Goal: Complete application form: Complete application form

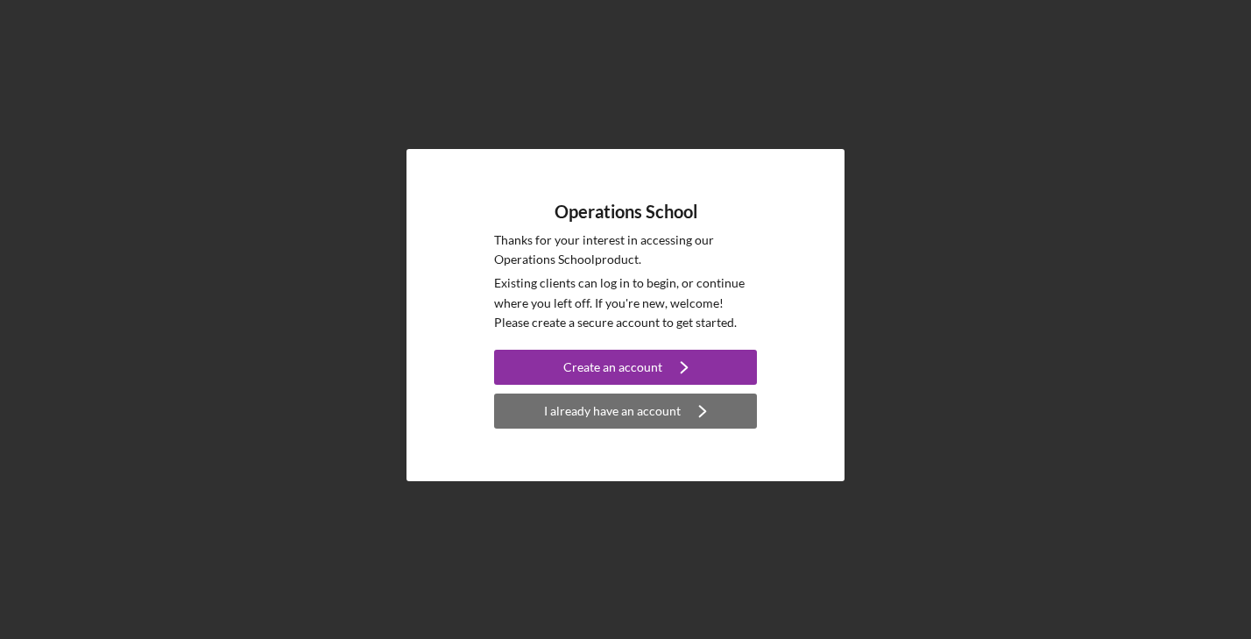
click at [628, 408] on div "I already have an account" at bounding box center [612, 410] width 137 height 35
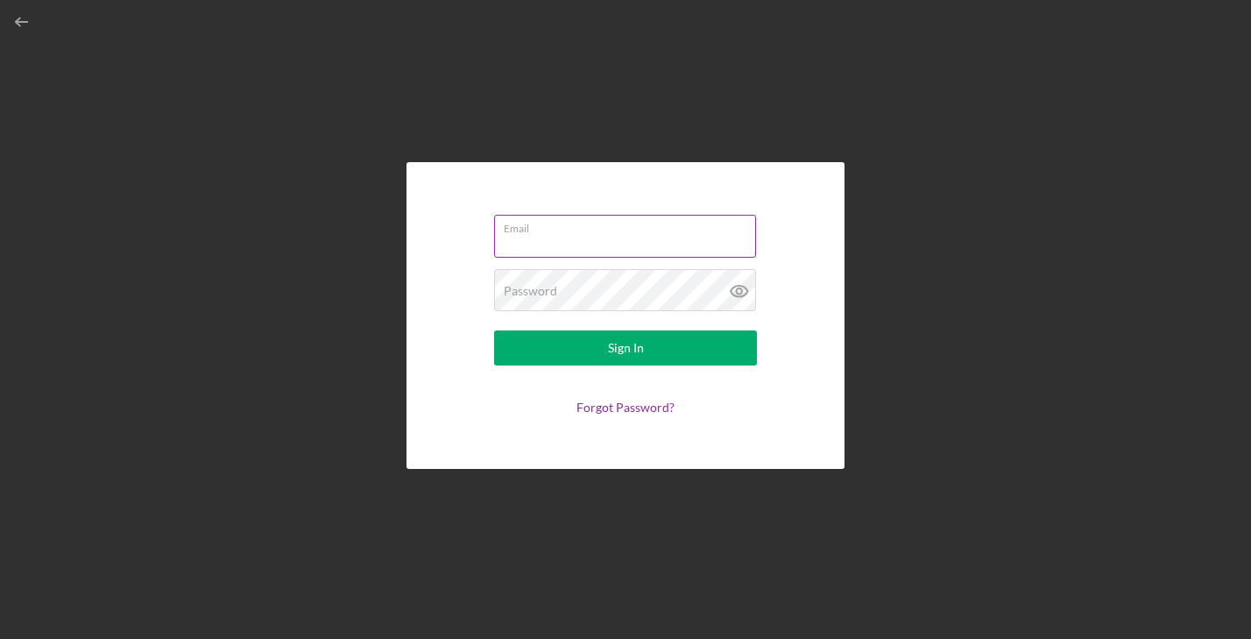
click at [550, 237] on input "Email" at bounding box center [625, 236] width 262 height 42
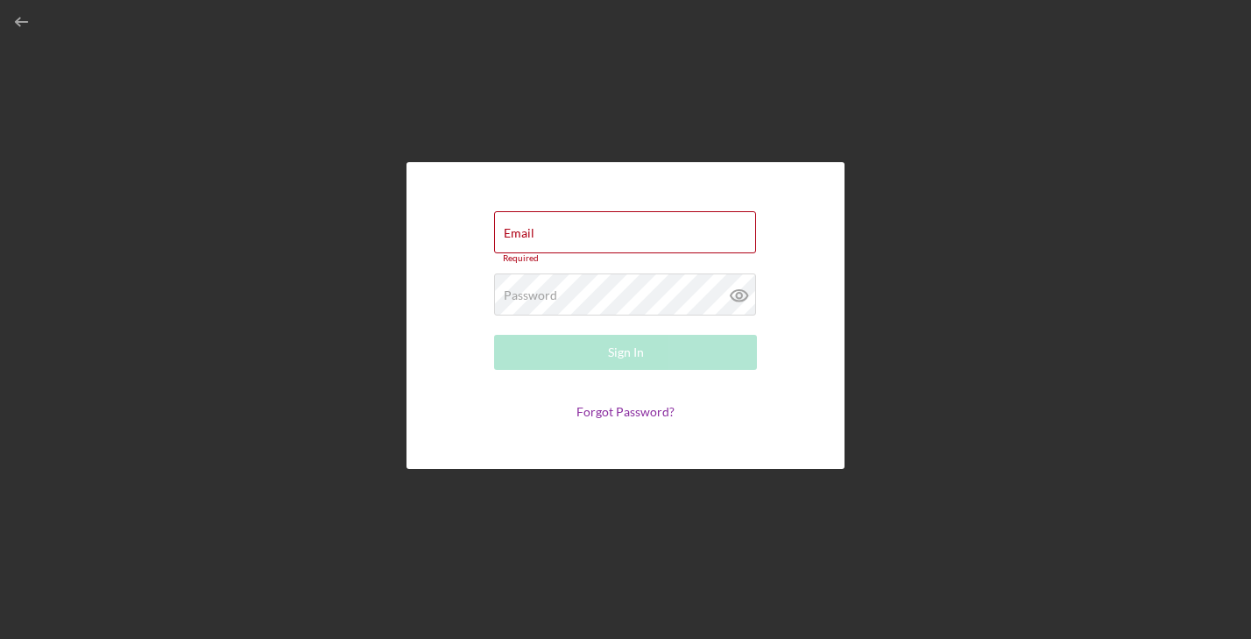
click at [24, 19] on icon "button" at bounding box center [22, 22] width 39 height 39
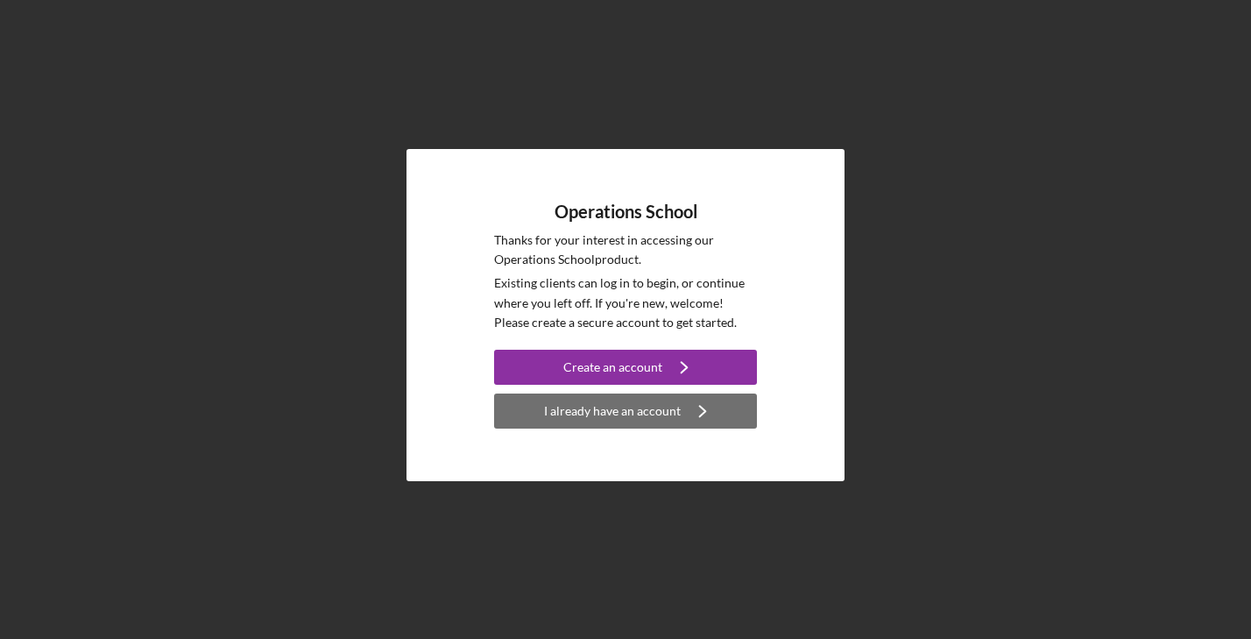
click at [684, 405] on icon "Icon/Navigate" at bounding box center [703, 411] width 44 height 44
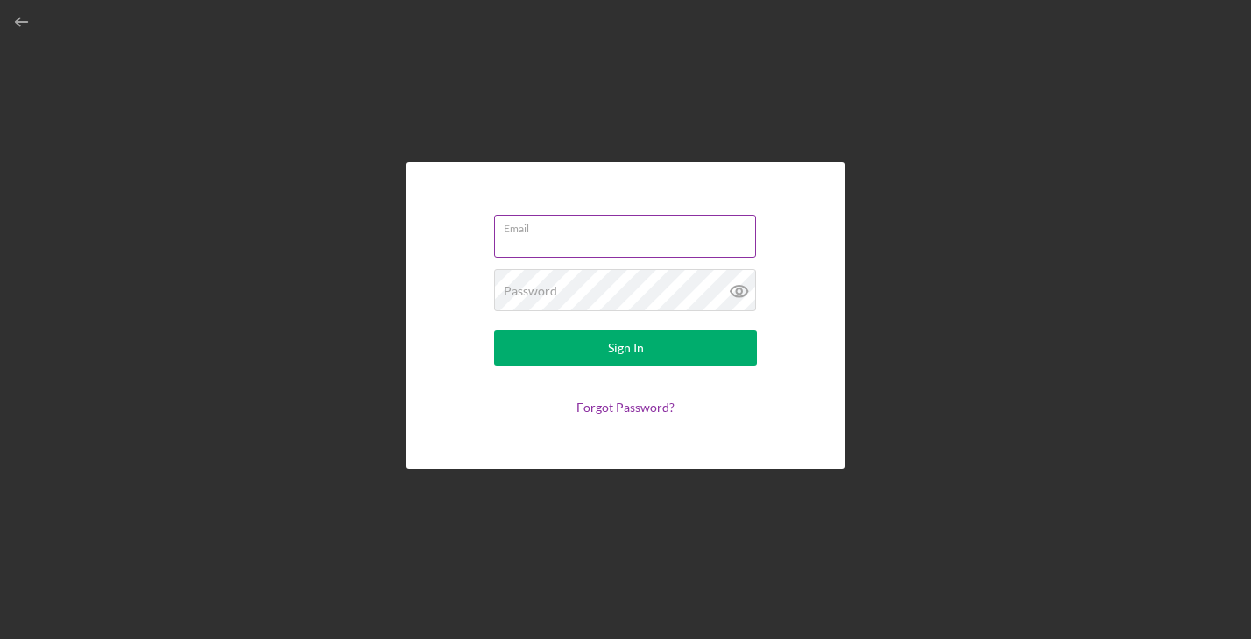
click at [575, 246] on input "Email" at bounding box center [625, 236] width 262 height 42
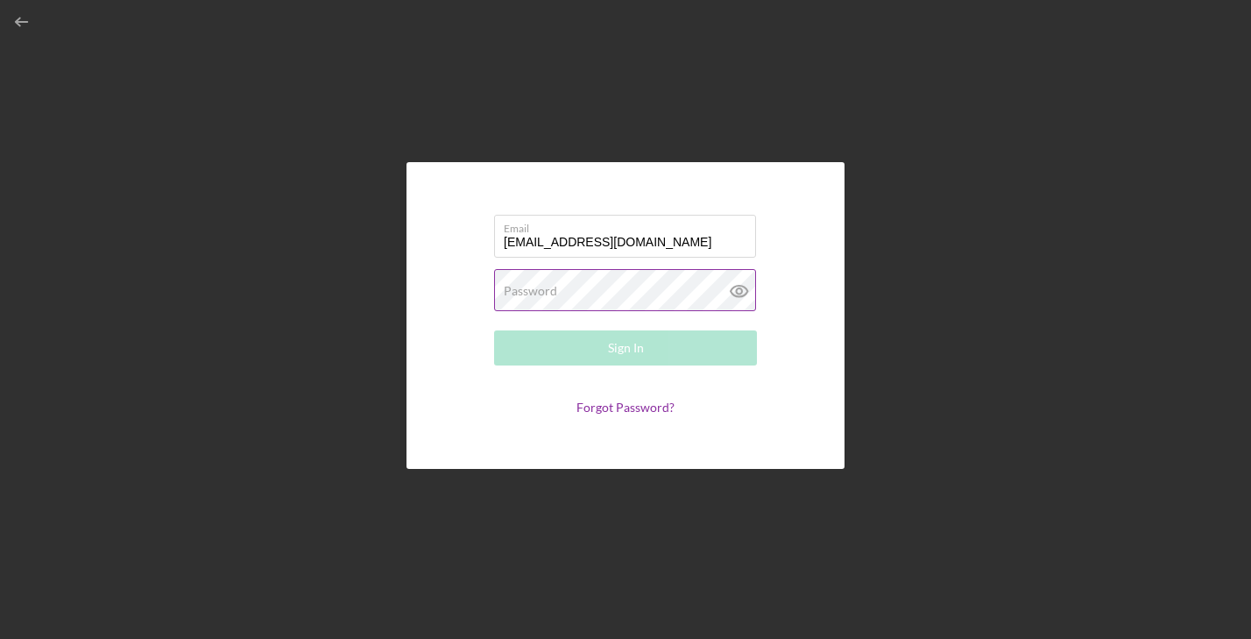
type input "[EMAIL_ADDRESS][DOMAIN_NAME]"
click at [549, 295] on label "Password" at bounding box center [530, 291] width 53 height 14
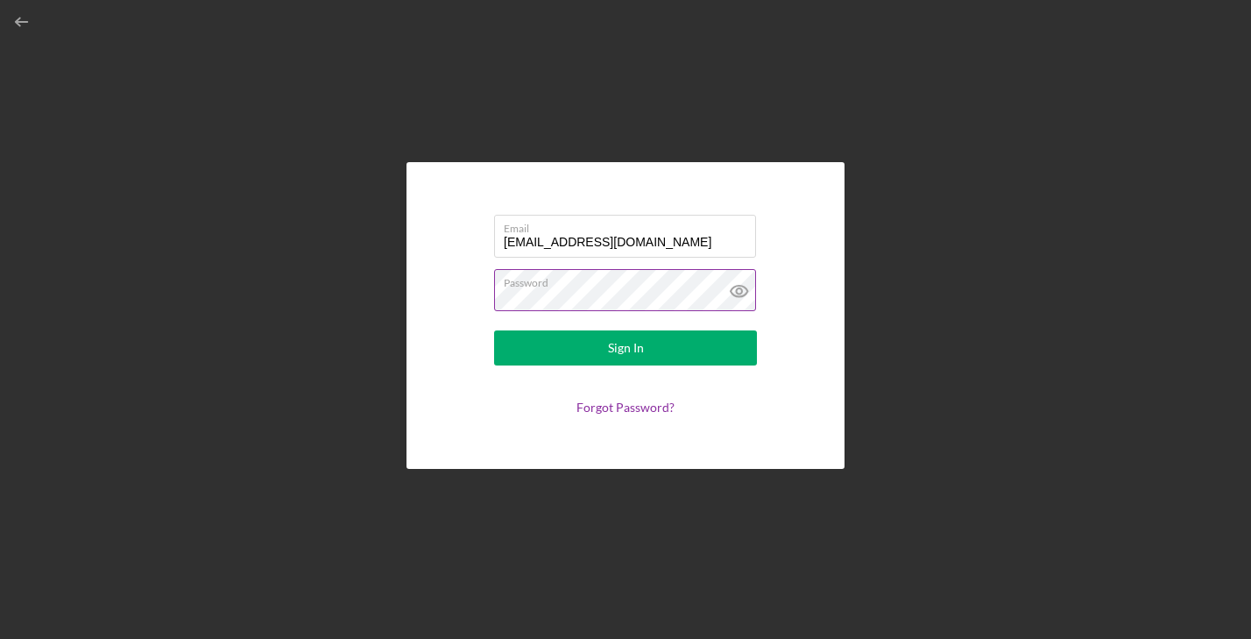
click at [736, 289] on icon at bounding box center [740, 291] width 44 height 44
click at [627, 401] on link "Forgot Password?" at bounding box center [626, 407] width 98 height 15
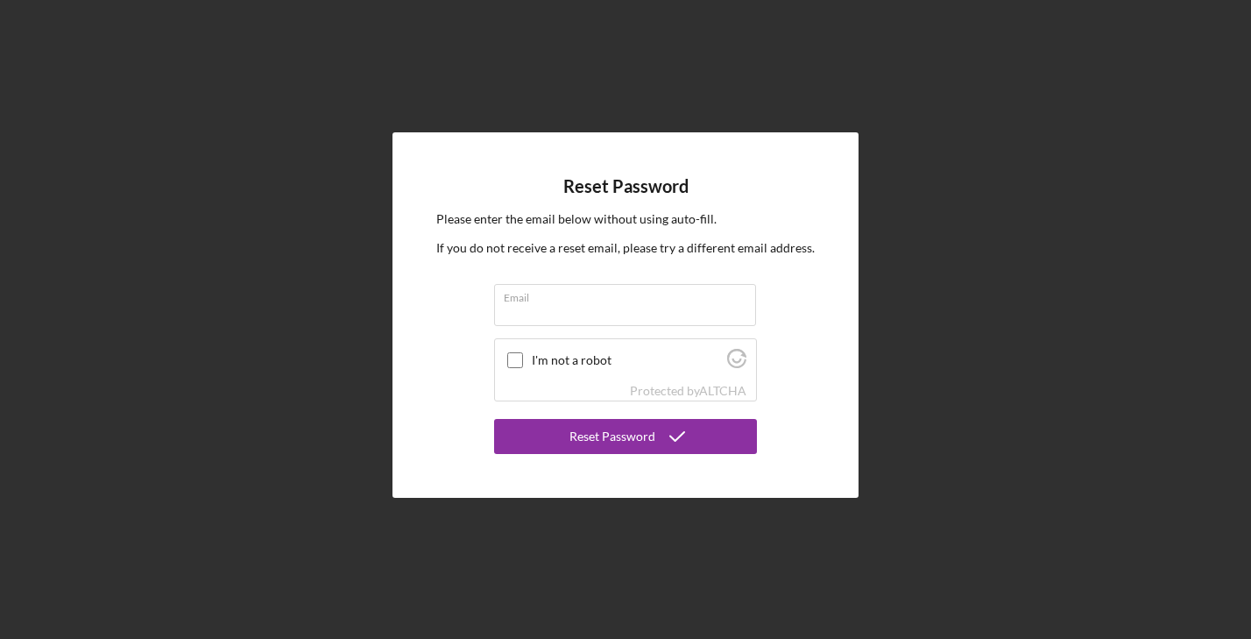
click at [461, 289] on div "Reset Password Please enter the email below without using auto-fill. If you do …" at bounding box center [626, 314] width 466 height 365
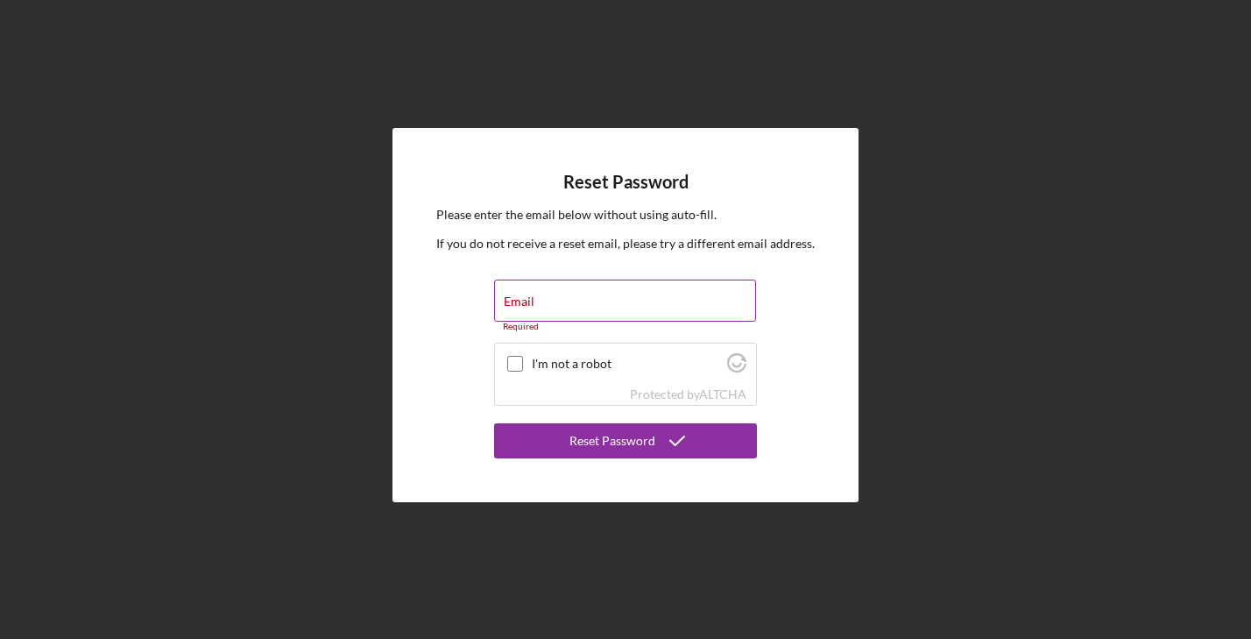
click at [552, 308] on input "Email" at bounding box center [625, 301] width 262 height 42
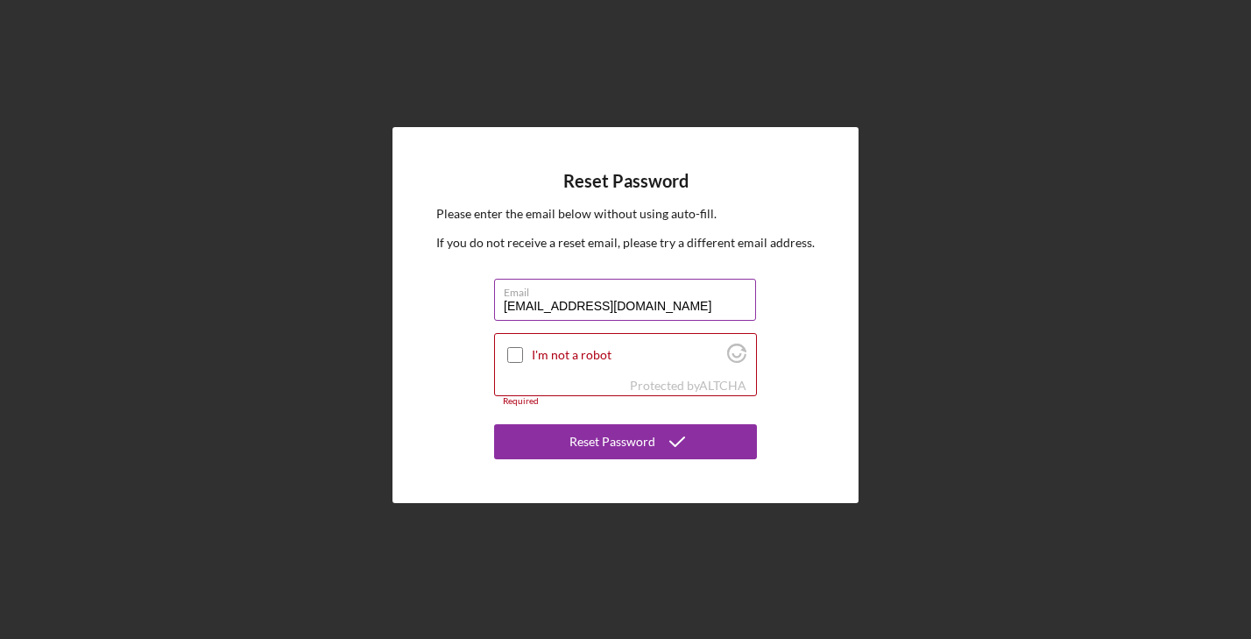
click at [571, 305] on input "yummeepopcorn@gmail.com" at bounding box center [625, 300] width 262 height 42
type input "yummeepoppopcorn@gmail.com"
click at [520, 352] on input "I'm not a robot" at bounding box center [515, 355] width 16 height 16
checkbox input "true"
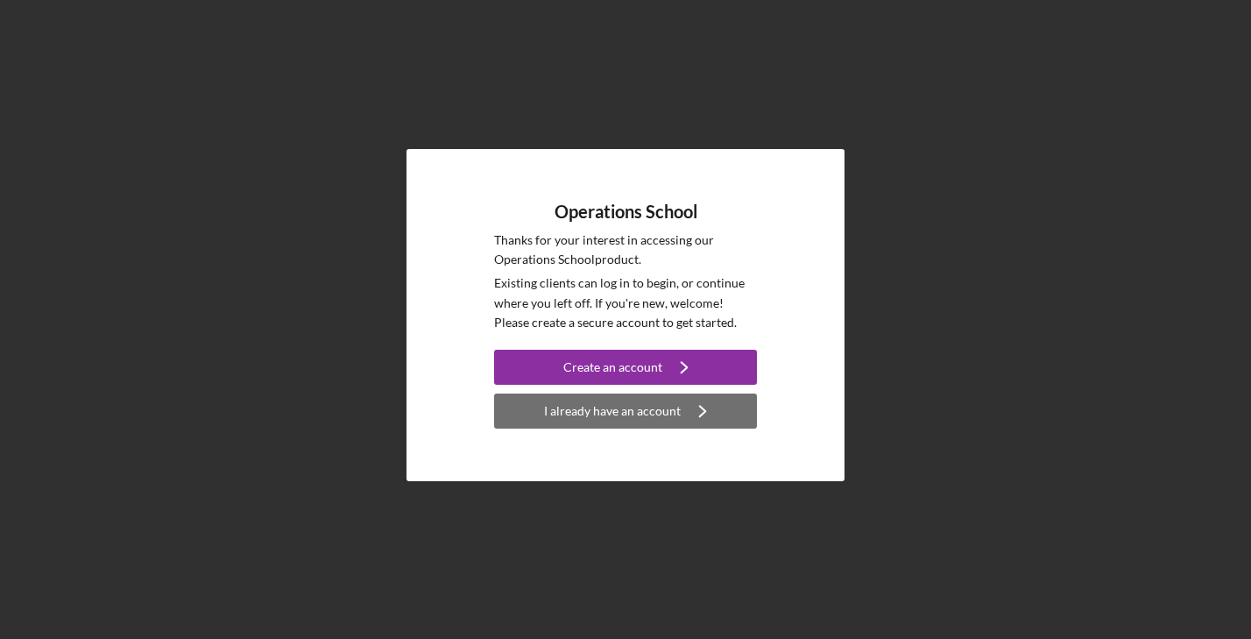
click at [609, 407] on div "I already have an account" at bounding box center [612, 410] width 137 height 35
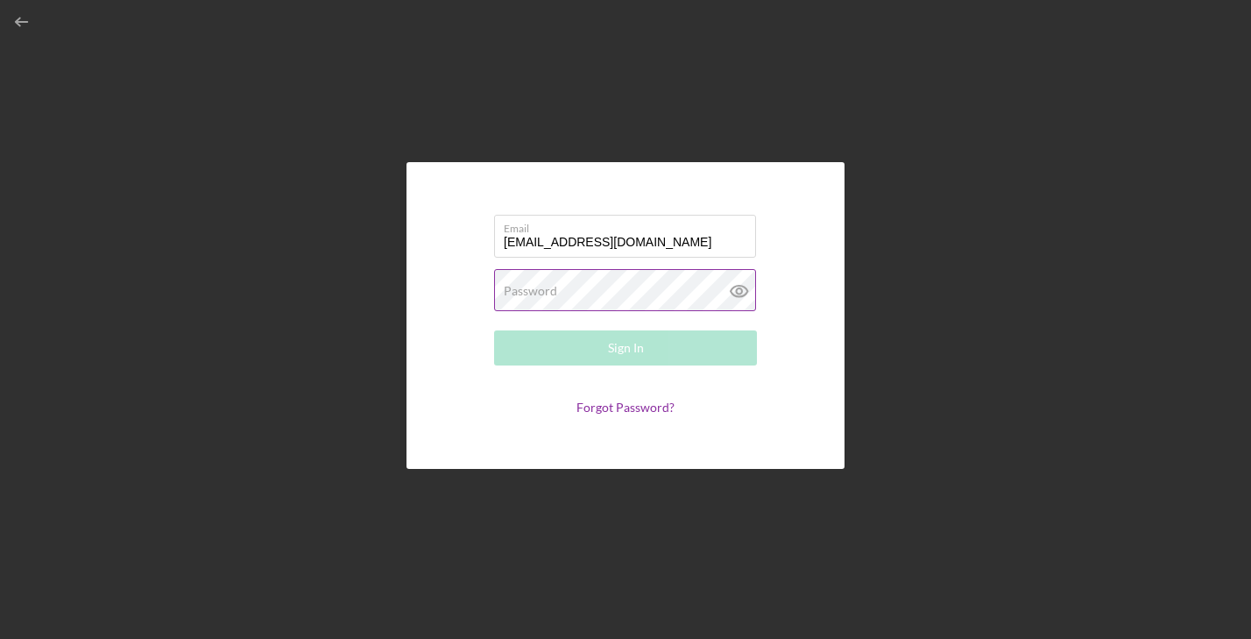
type input "yummeepoppopcorn@gmail.com"
click at [513, 284] on label "Password" at bounding box center [530, 291] width 53 height 14
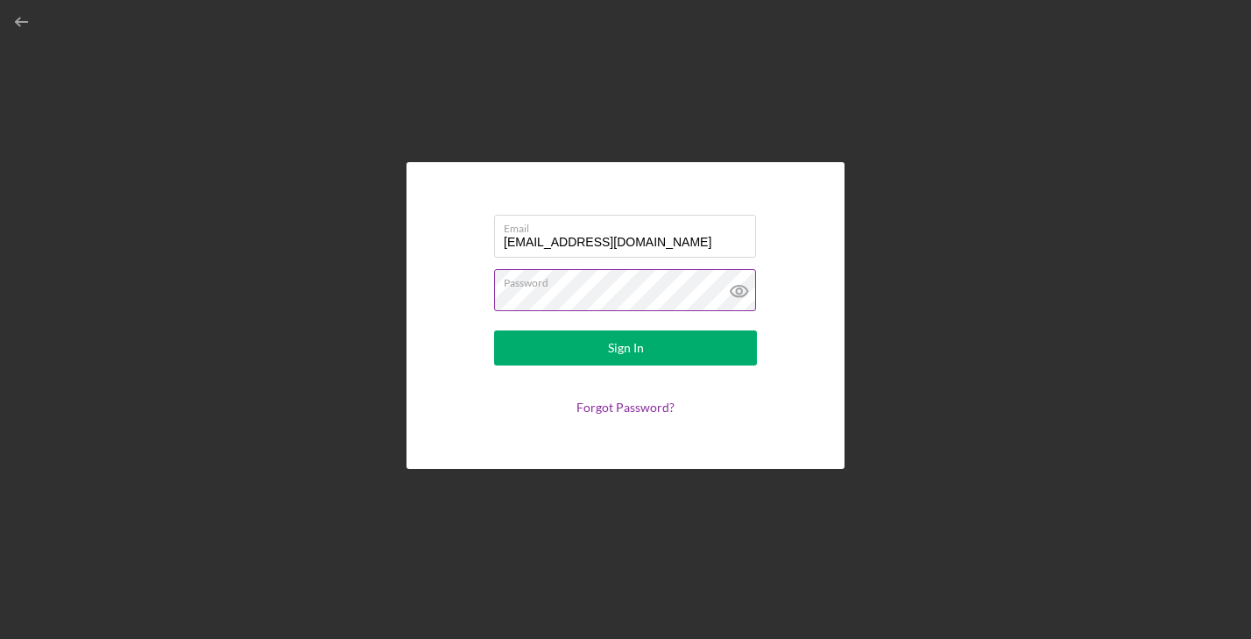
click at [626, 348] on button "Sign In" at bounding box center [625, 347] width 263 height 35
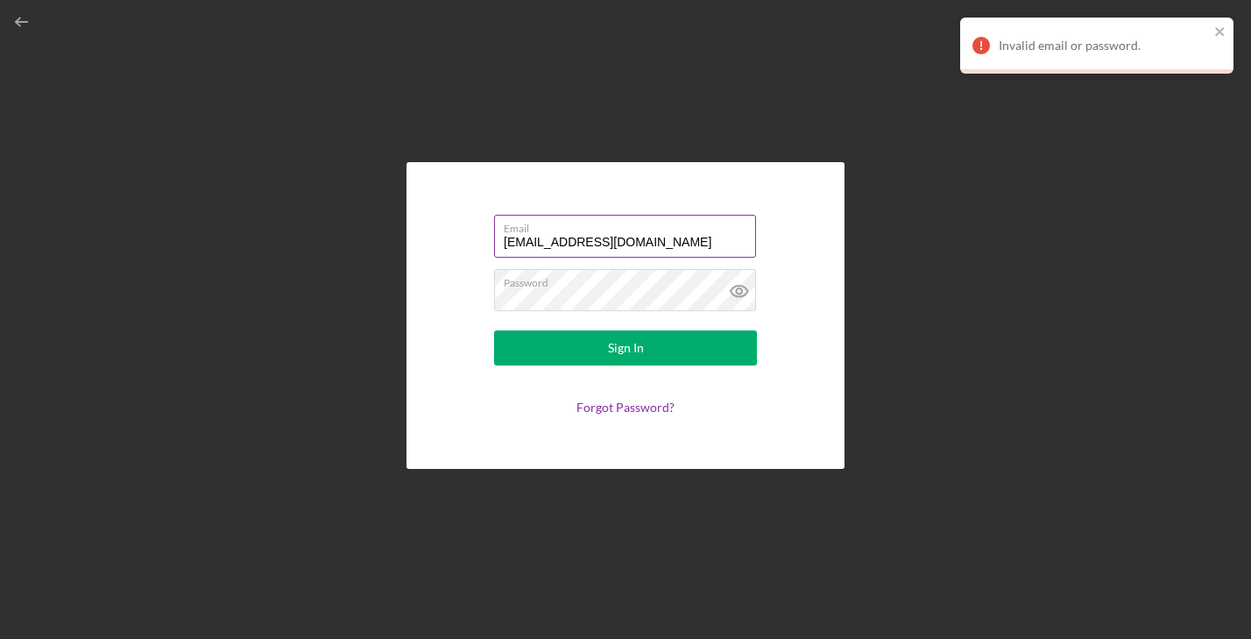
click at [602, 234] on label "Email" at bounding box center [630, 225] width 252 height 19
click at [602, 234] on input "yummeepoppopcorn@gmail.com" at bounding box center [625, 236] width 262 height 42
click at [601, 235] on input "yummeepoppopcorn@gmail.com" at bounding box center [625, 236] width 262 height 42
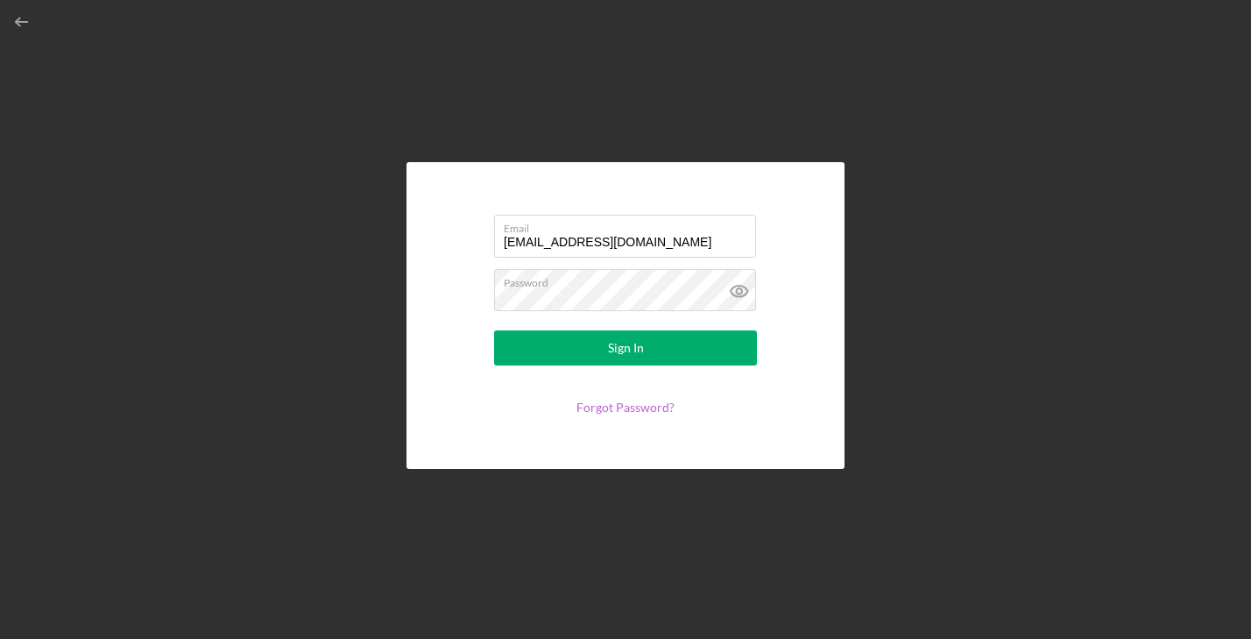
click at [614, 402] on link "Forgot Password?" at bounding box center [626, 407] width 98 height 15
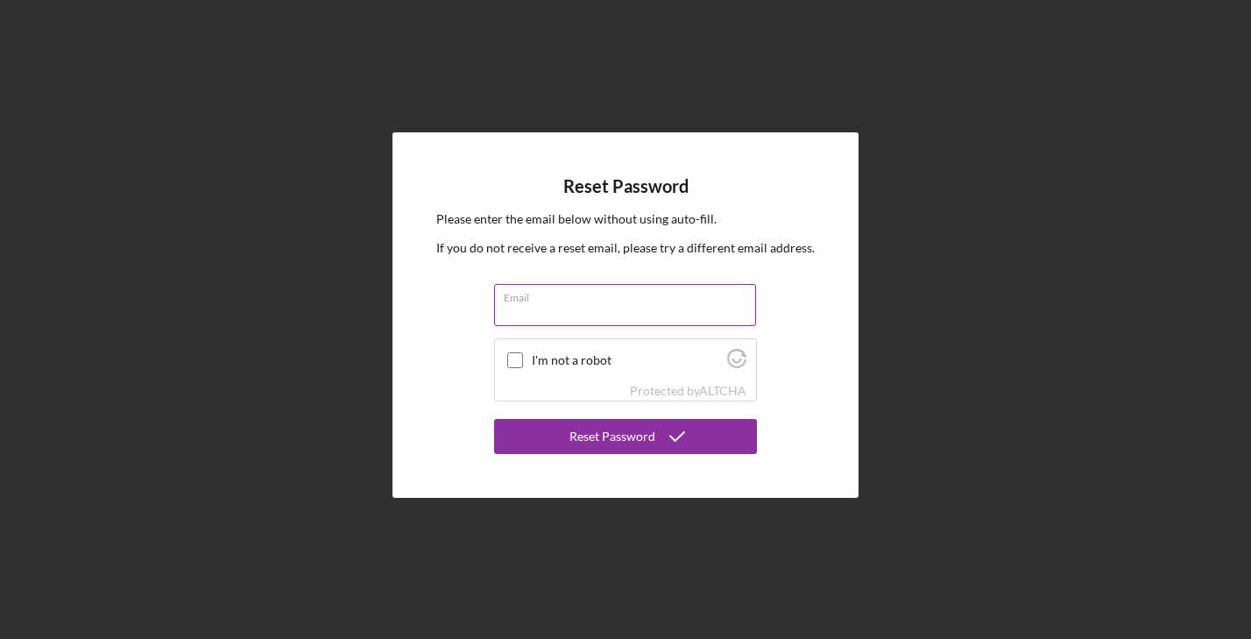
paste input "yummeepoppopcorn@gmail.com"
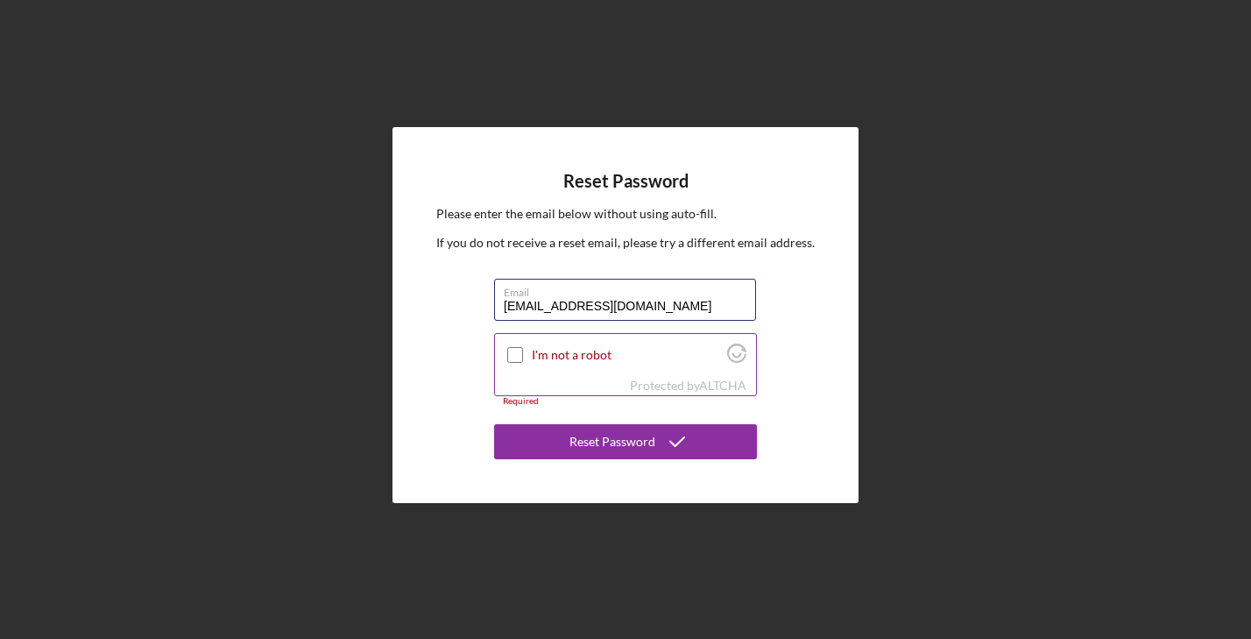
type input "yummeepoppopcorn@gmail.com"
click at [521, 355] on input "I'm not a robot" at bounding box center [515, 355] width 16 height 16
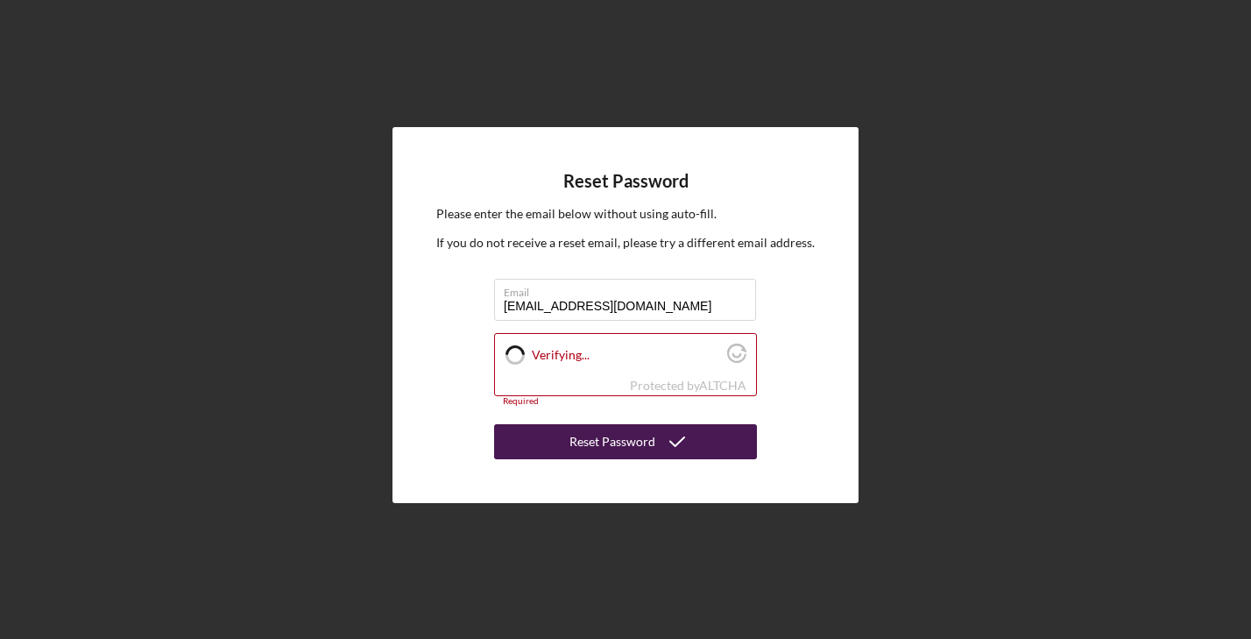
checkbox input "true"
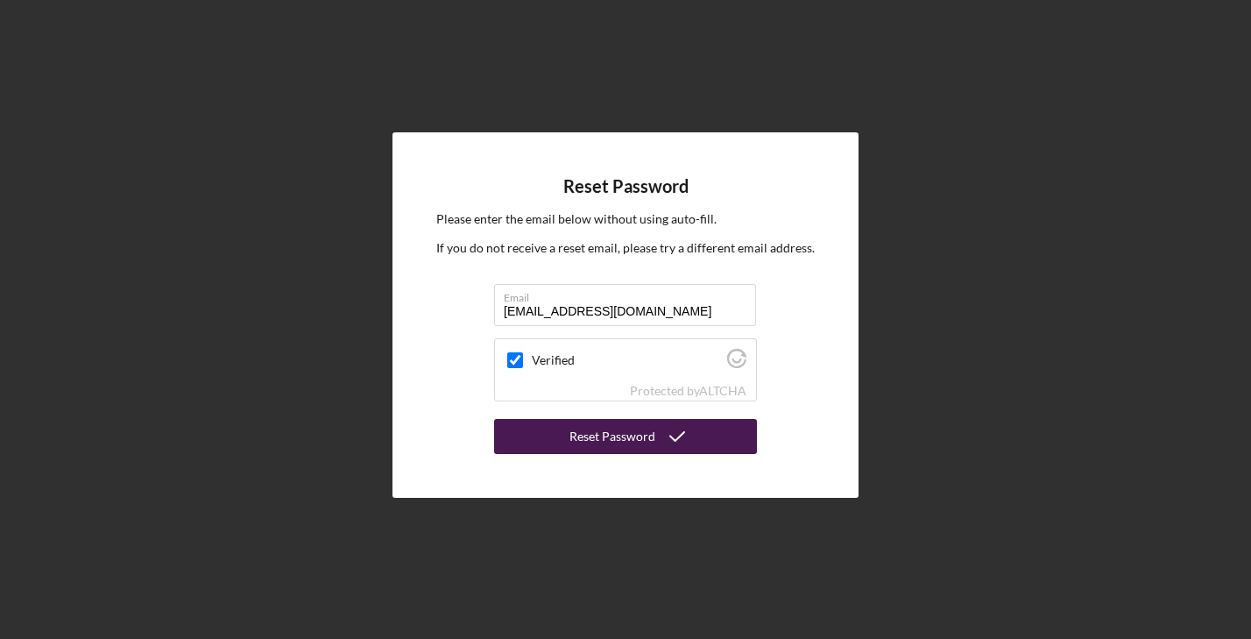
click at [623, 441] on div "Reset Password" at bounding box center [613, 436] width 86 height 35
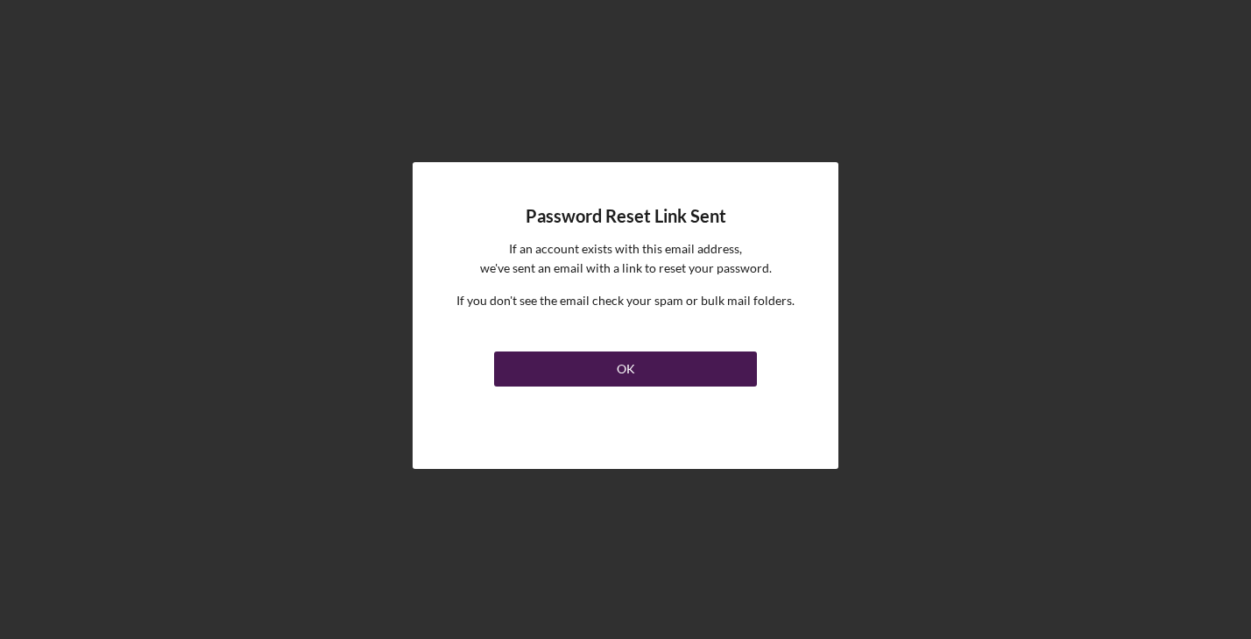
click at [671, 365] on button "OK" at bounding box center [625, 368] width 263 height 35
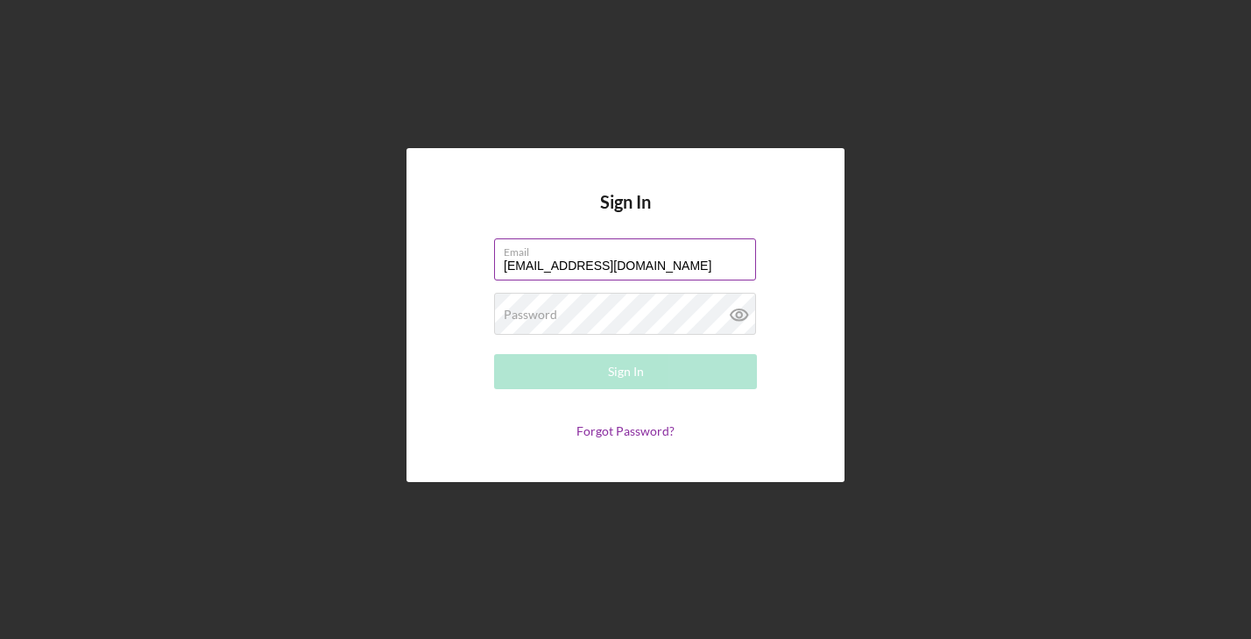
click at [582, 272] on input "info@yummeepop.com" at bounding box center [625, 259] width 262 height 42
click at [581, 271] on input "info@yummeepop.com" at bounding box center [625, 259] width 262 height 42
click at [580, 271] on input "info@yummeepop.com" at bounding box center [625, 259] width 262 height 42
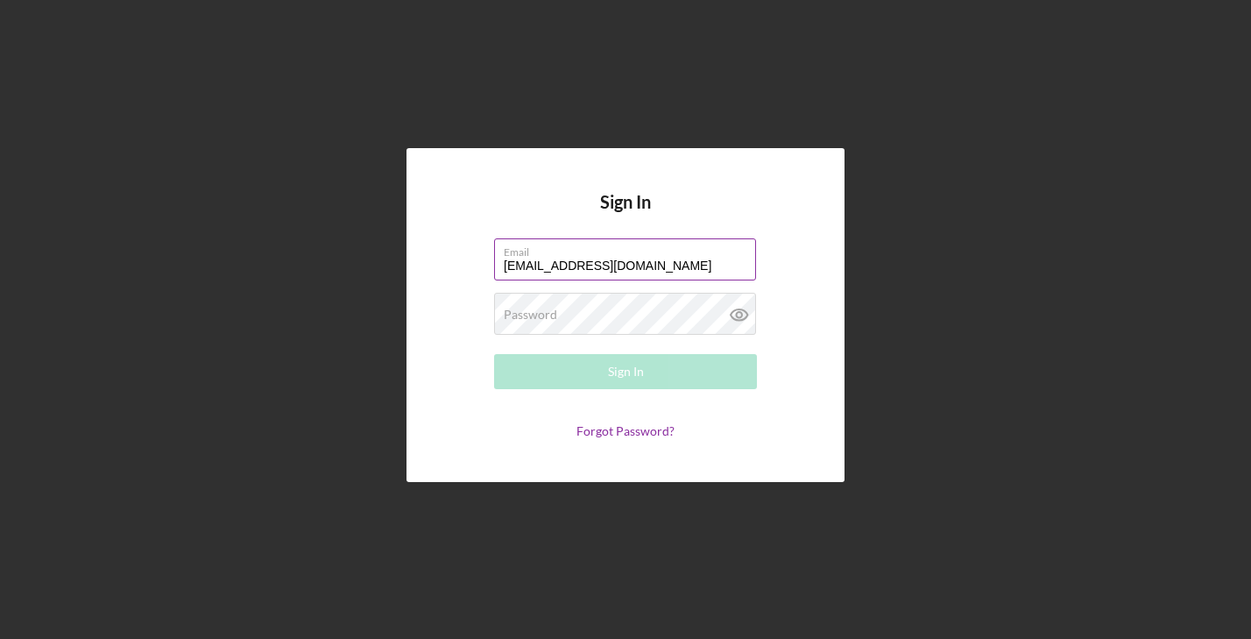
click at [580, 271] on input "info@yummeepop.com" at bounding box center [625, 259] width 262 height 42
type input "info@yummeepop.com"
click at [609, 432] on link "Forgot Password?" at bounding box center [626, 430] width 98 height 15
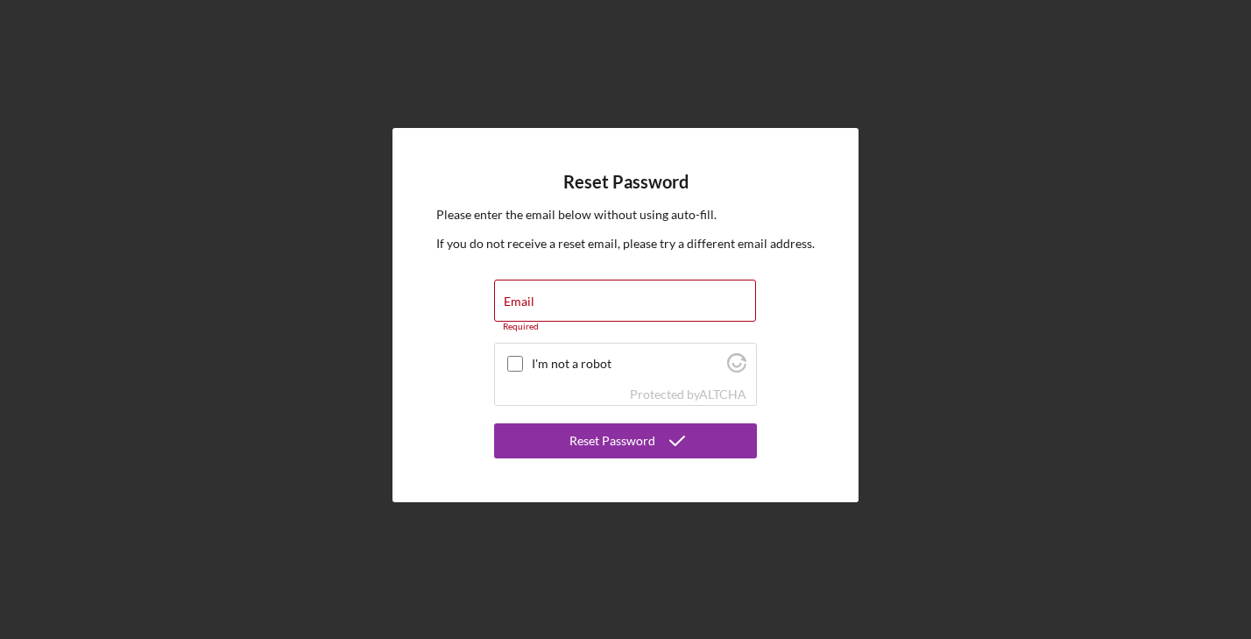
click at [434, 388] on div "Reset Password Please enter the email below without using auto-fill. If you do …" at bounding box center [626, 314] width 466 height 373
click at [553, 306] on input "Email" at bounding box center [625, 301] width 262 height 42
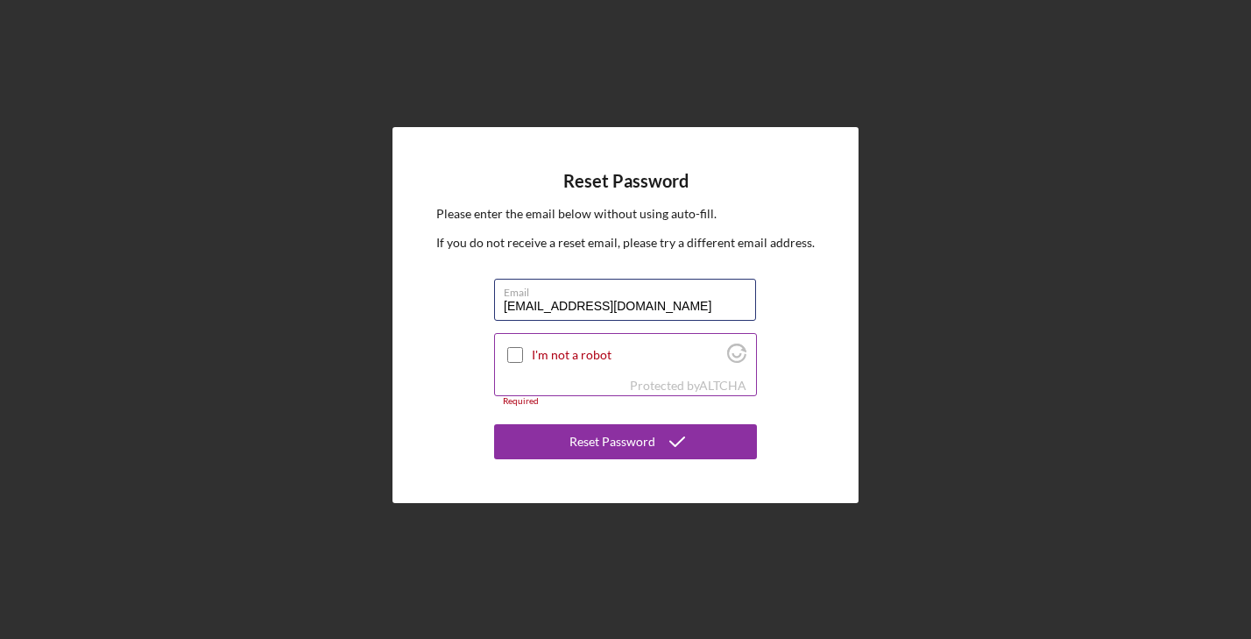
type input "info@yummeepop.com"
click at [515, 354] on input "I'm not a robot" at bounding box center [515, 355] width 16 height 16
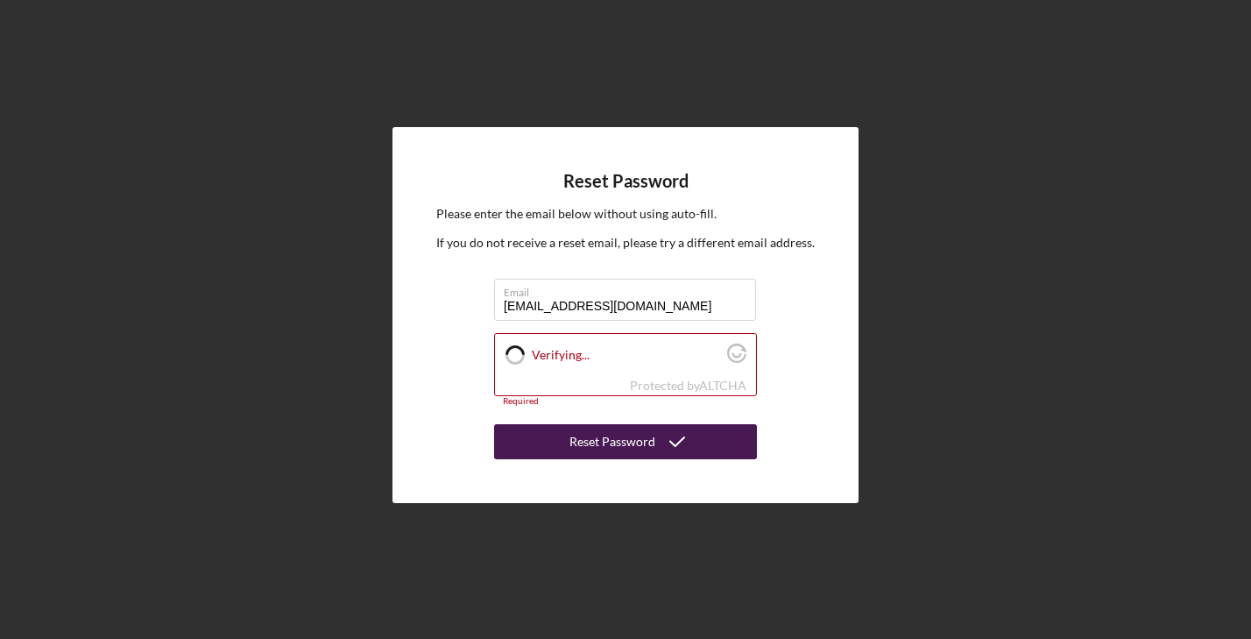
checkbox input "true"
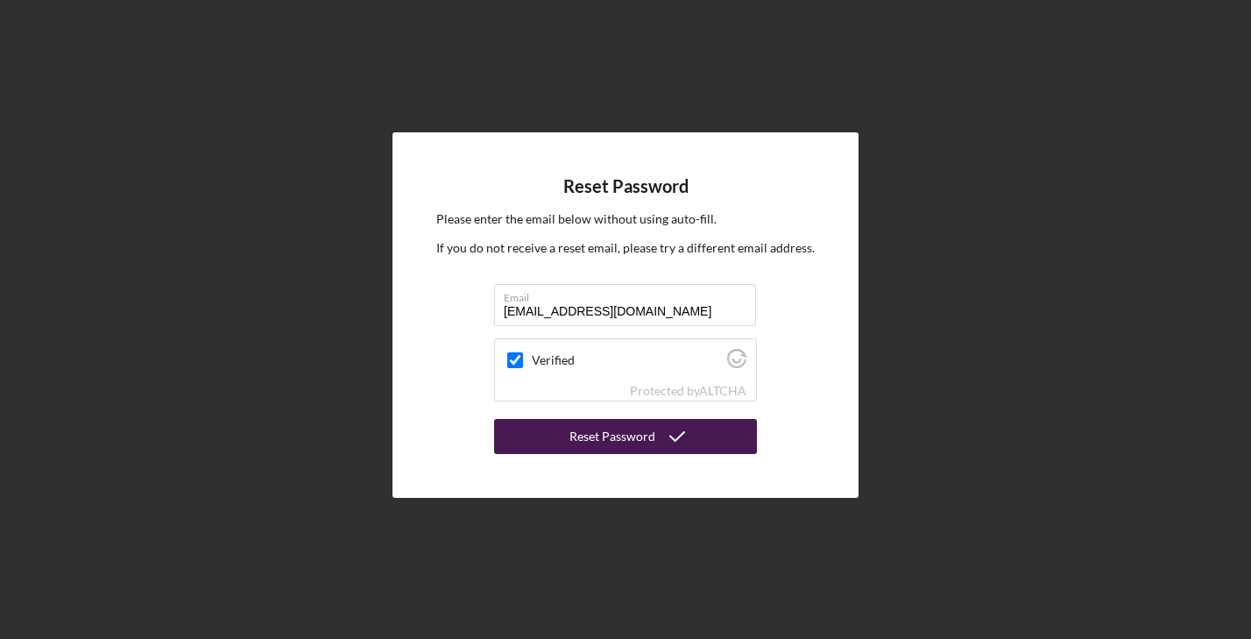
click at [584, 438] on div "Reset Password" at bounding box center [613, 436] width 86 height 35
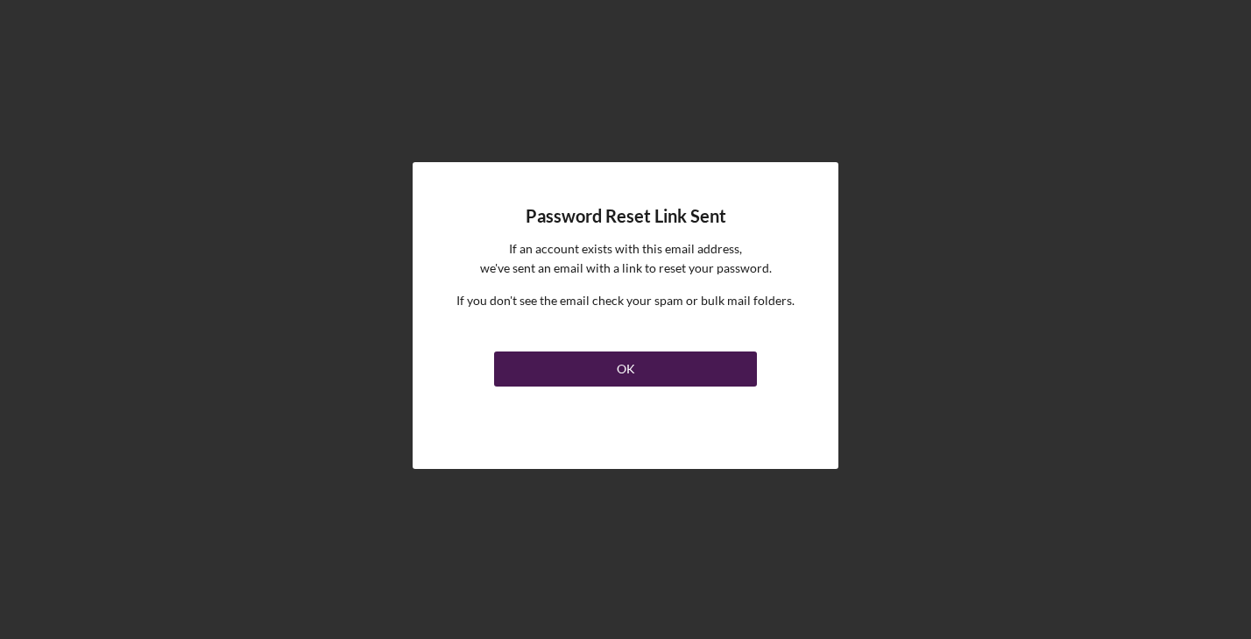
click at [623, 366] on div "OK" at bounding box center [626, 368] width 18 height 35
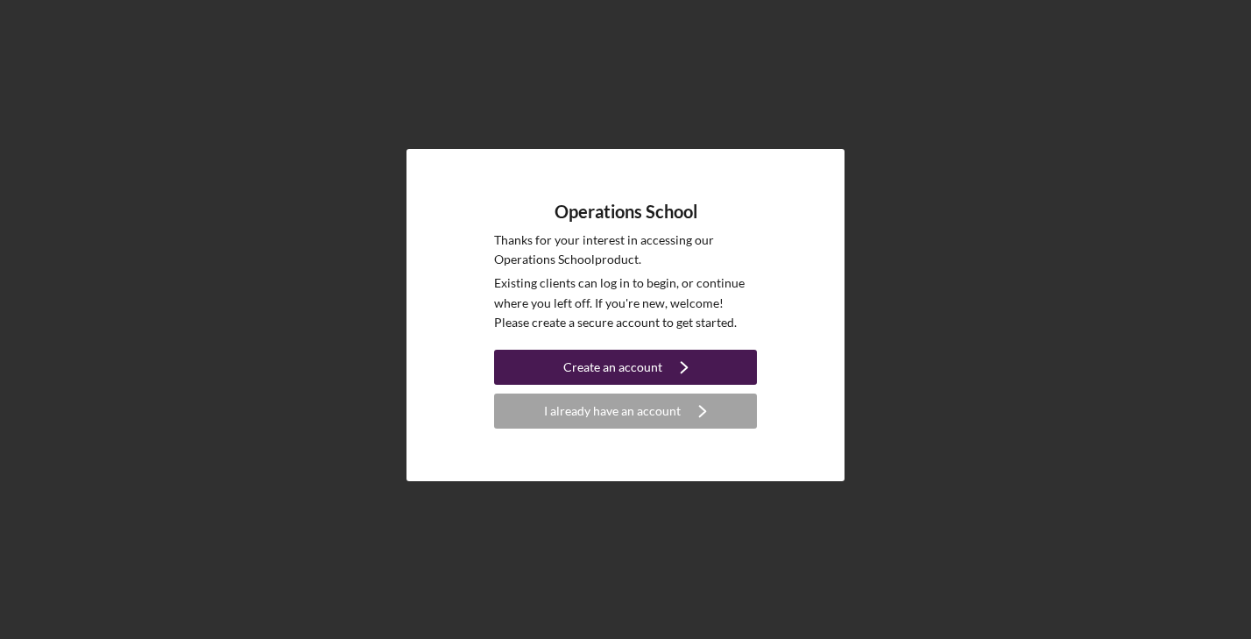
click at [673, 365] on icon "Icon/Navigate" at bounding box center [685, 367] width 44 height 44
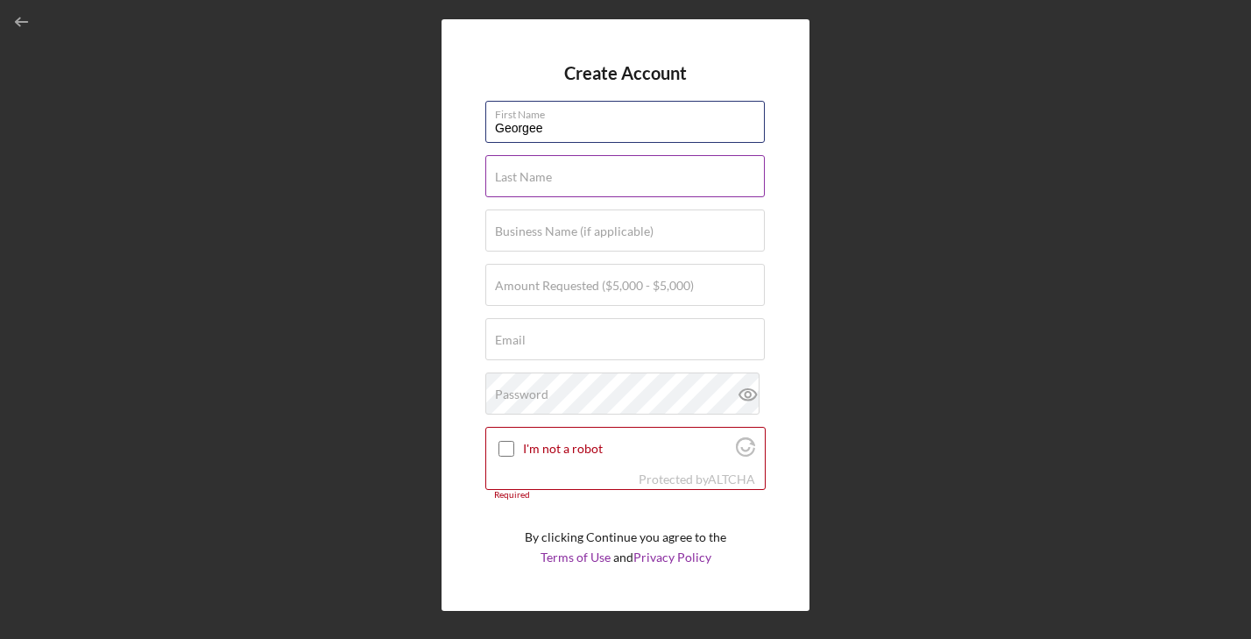
type input "Georgee"
type input "George"
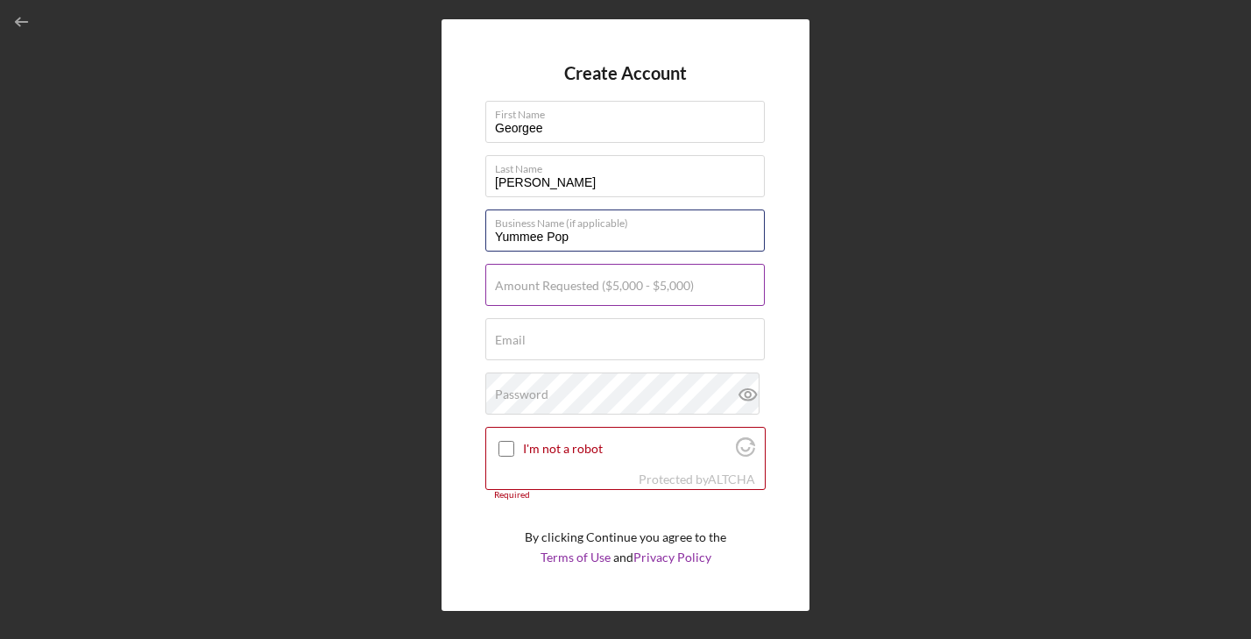
type input "Yummee Pop"
click at [633, 294] on input "Amount Requested ($5,000 - $5,000)" at bounding box center [626, 285] width 280 height 42
type input "$5,000"
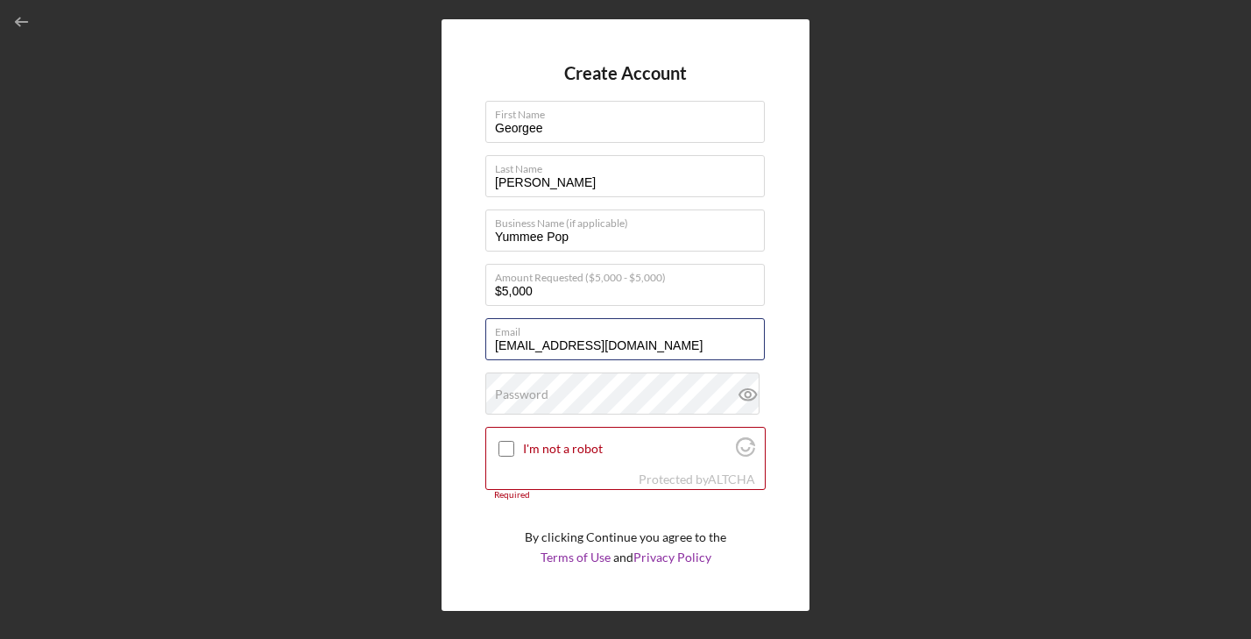
type input "info@yummeepop.com"
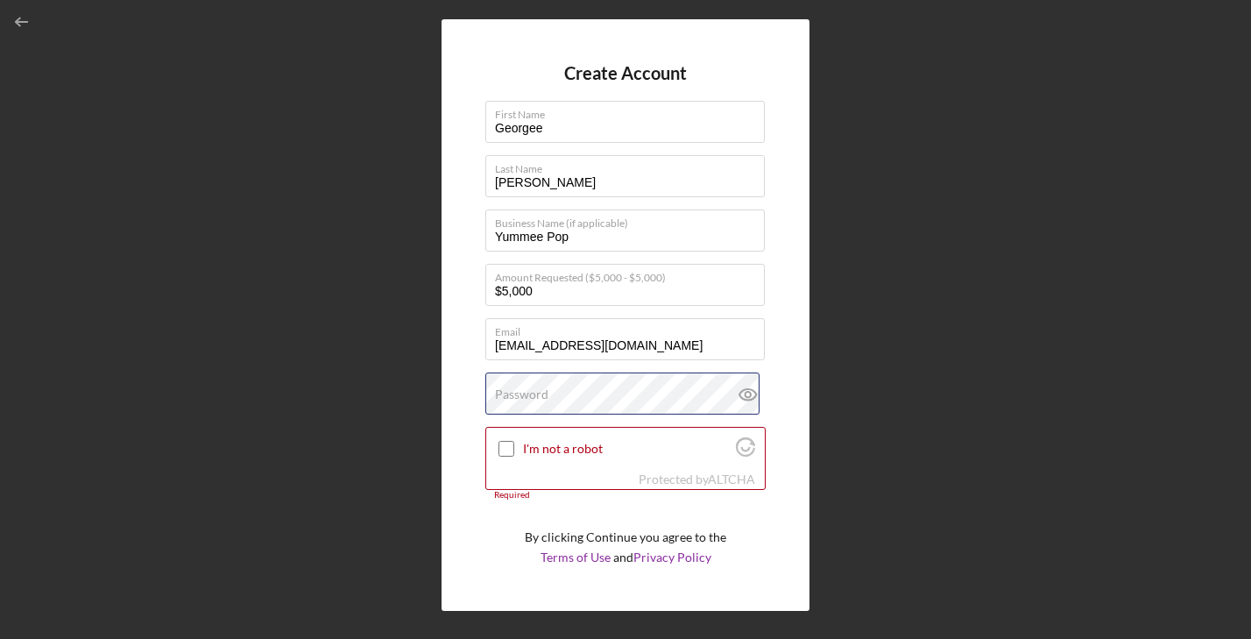
click at [620, 392] on div "Password" at bounding box center [626, 394] width 280 height 44
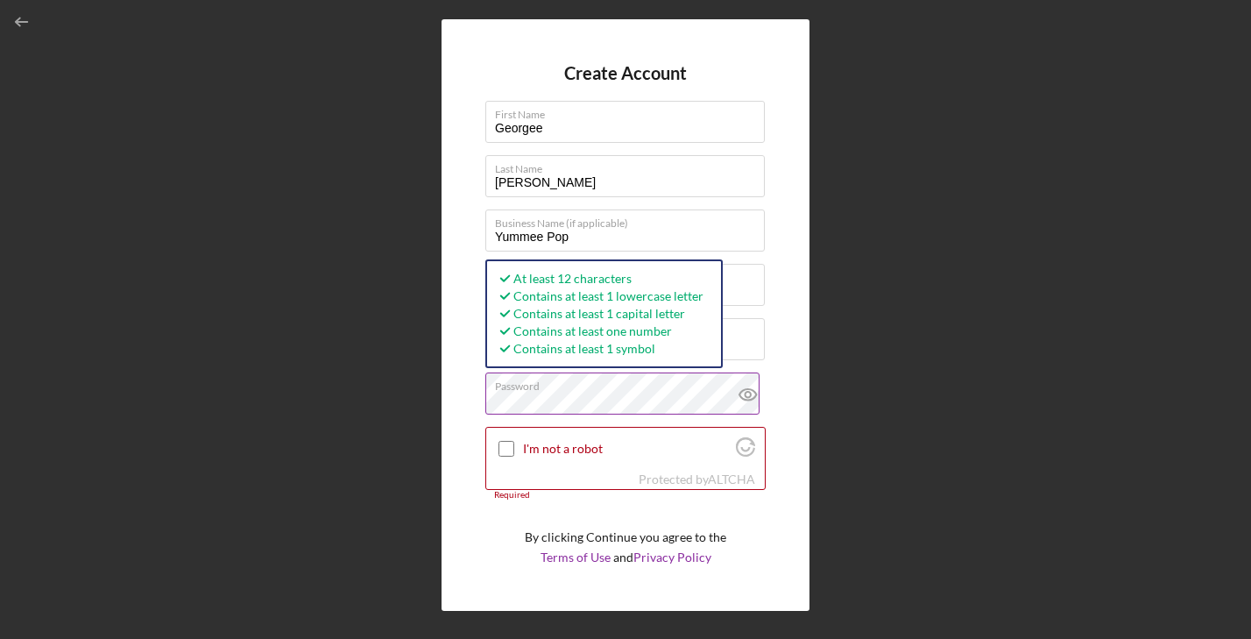
click at [748, 387] on icon at bounding box center [749, 394] width 44 height 44
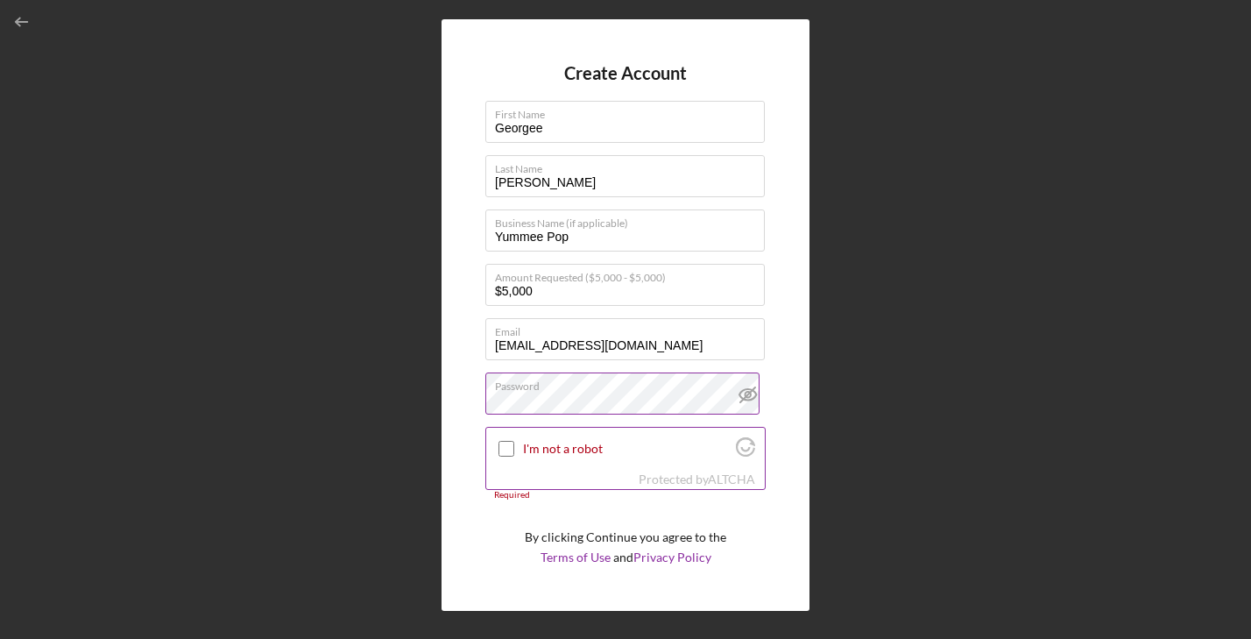
click at [508, 443] on input "I'm not a robot" at bounding box center [507, 449] width 16 height 16
checkbox input "true"
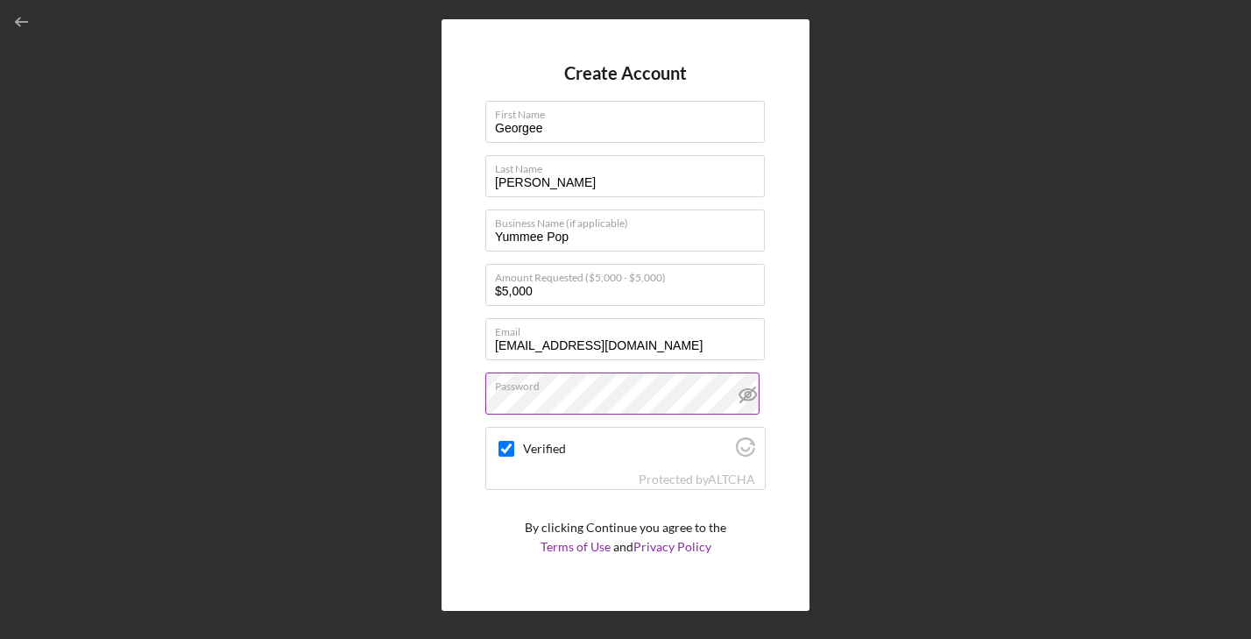
scroll to position [42, 0]
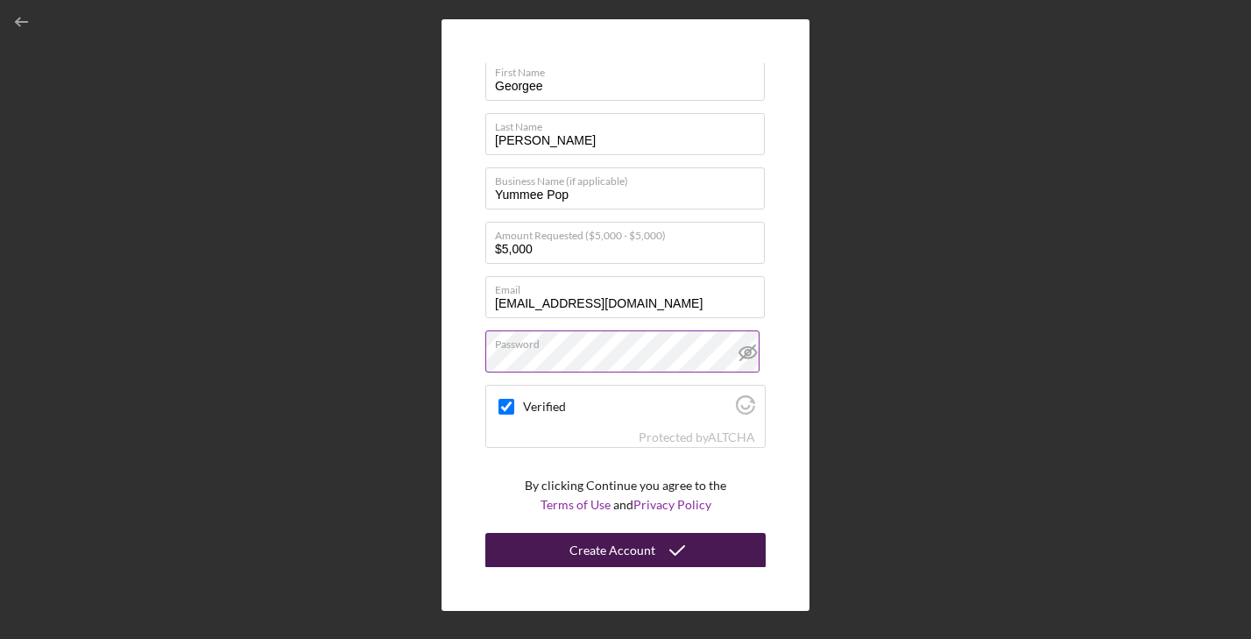
click at [610, 552] on div "Create Account" at bounding box center [613, 550] width 86 height 35
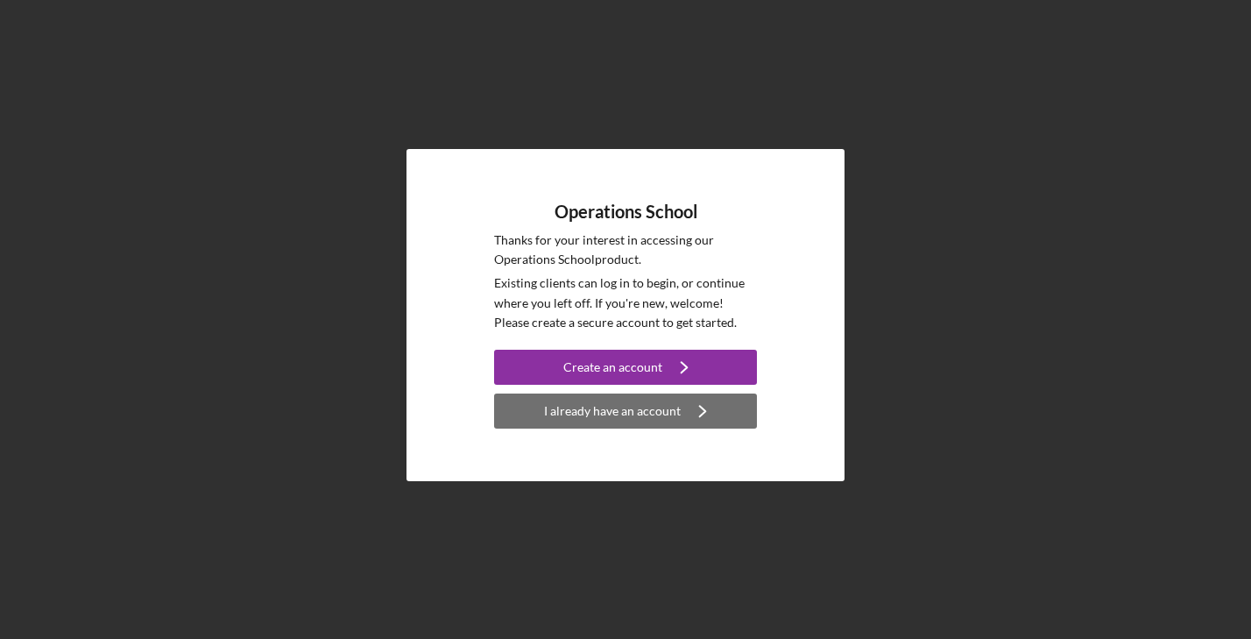
click at [630, 406] on div "I already have an account" at bounding box center [612, 410] width 137 height 35
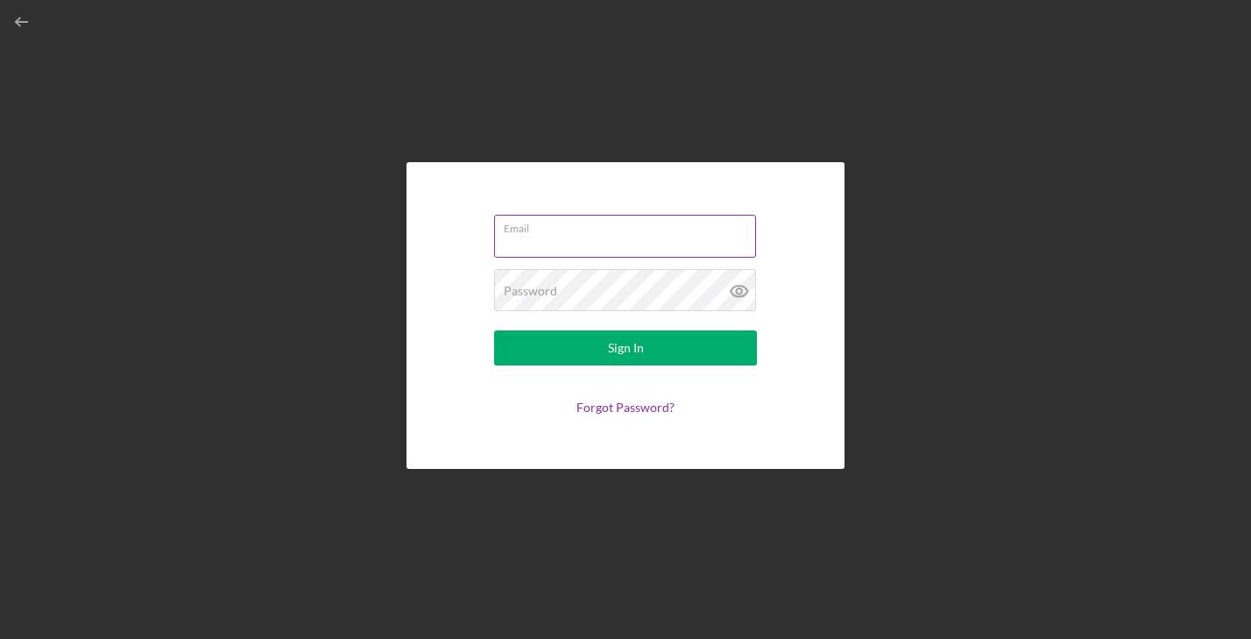
click at [642, 237] on input "Email" at bounding box center [625, 236] width 262 height 42
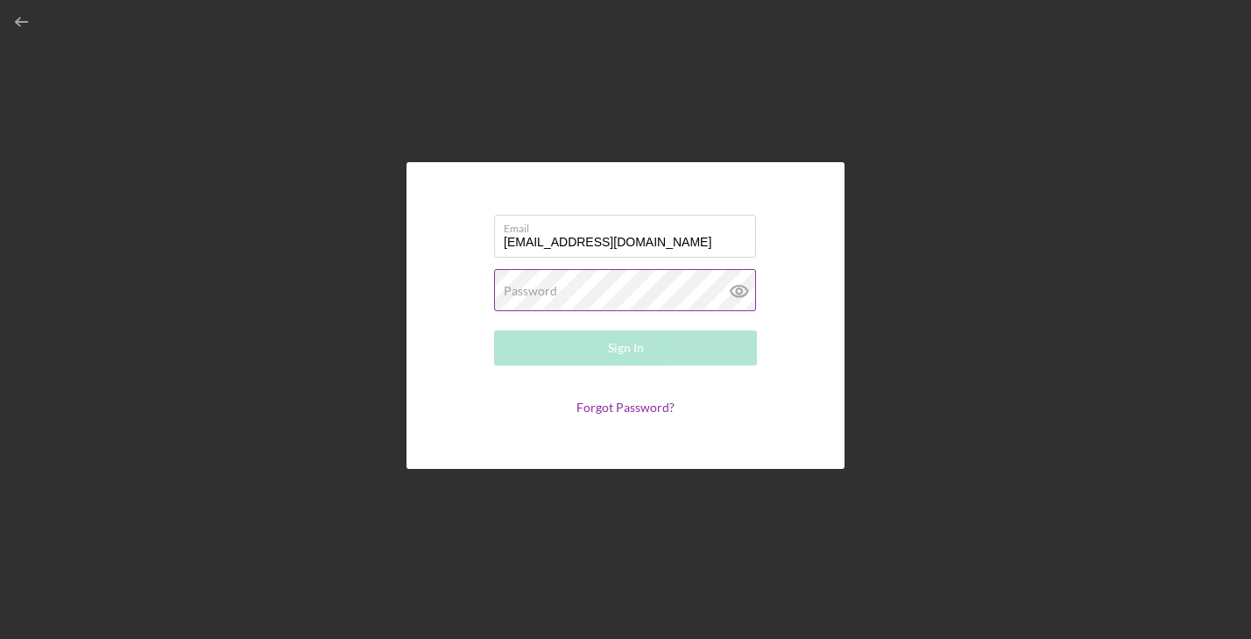
type input "yummeepoppopcorn@gmail.com"
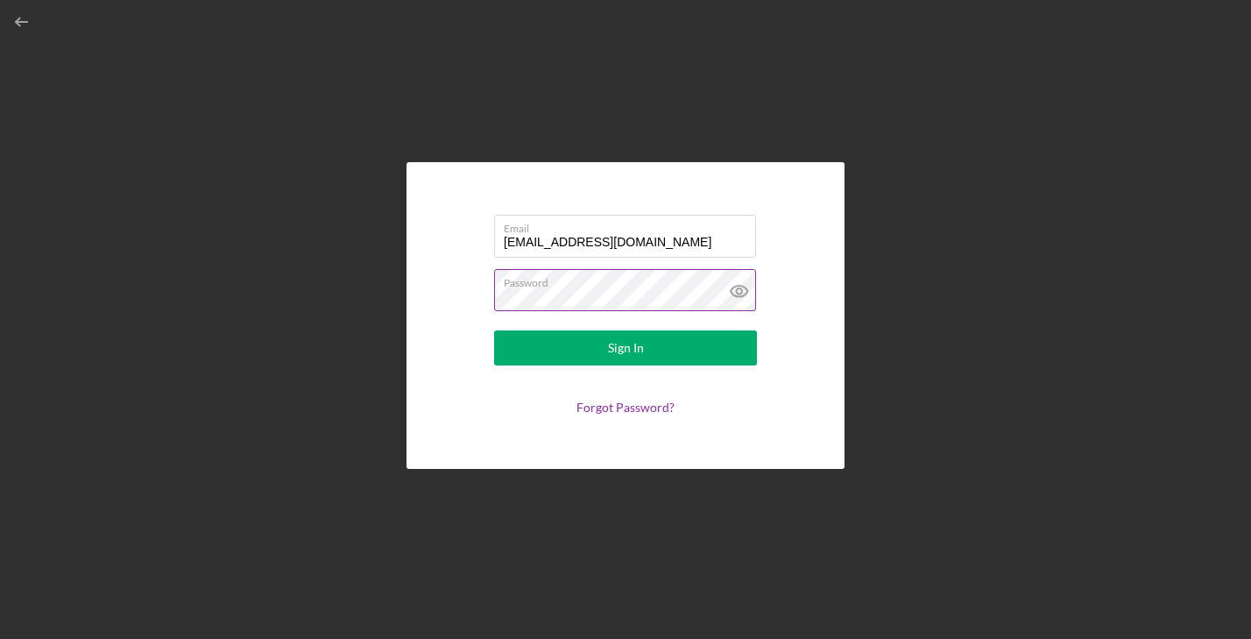
click at [742, 291] on icon at bounding box center [740, 291] width 44 height 44
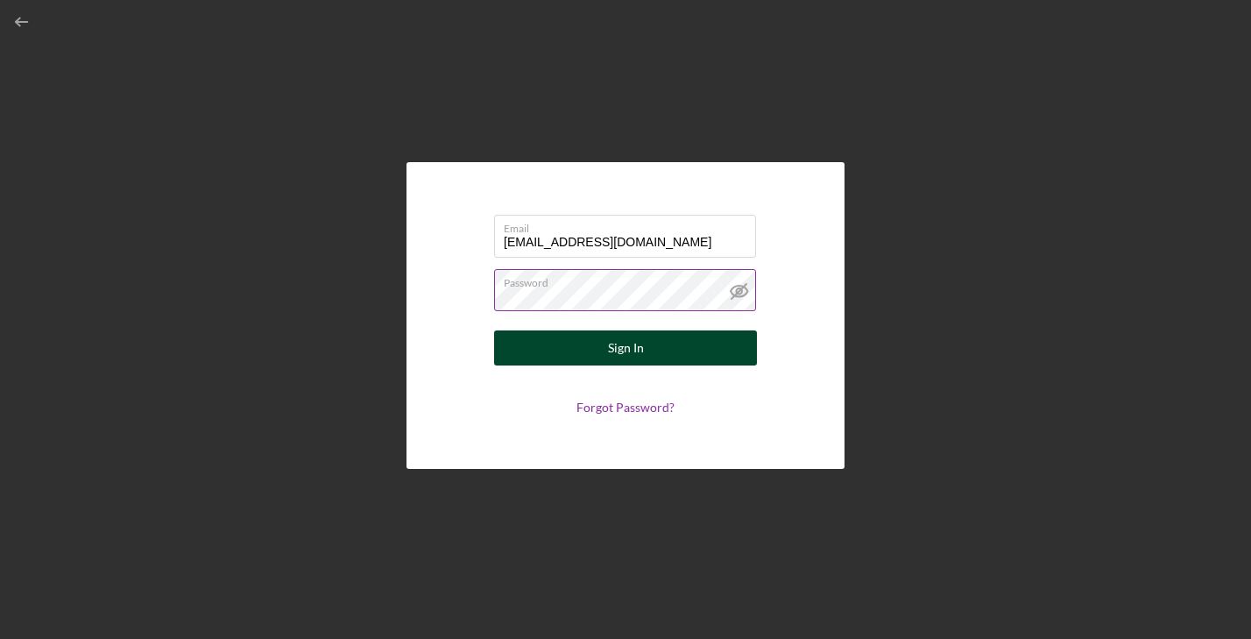
click at [641, 345] on div "Sign In" at bounding box center [626, 347] width 36 height 35
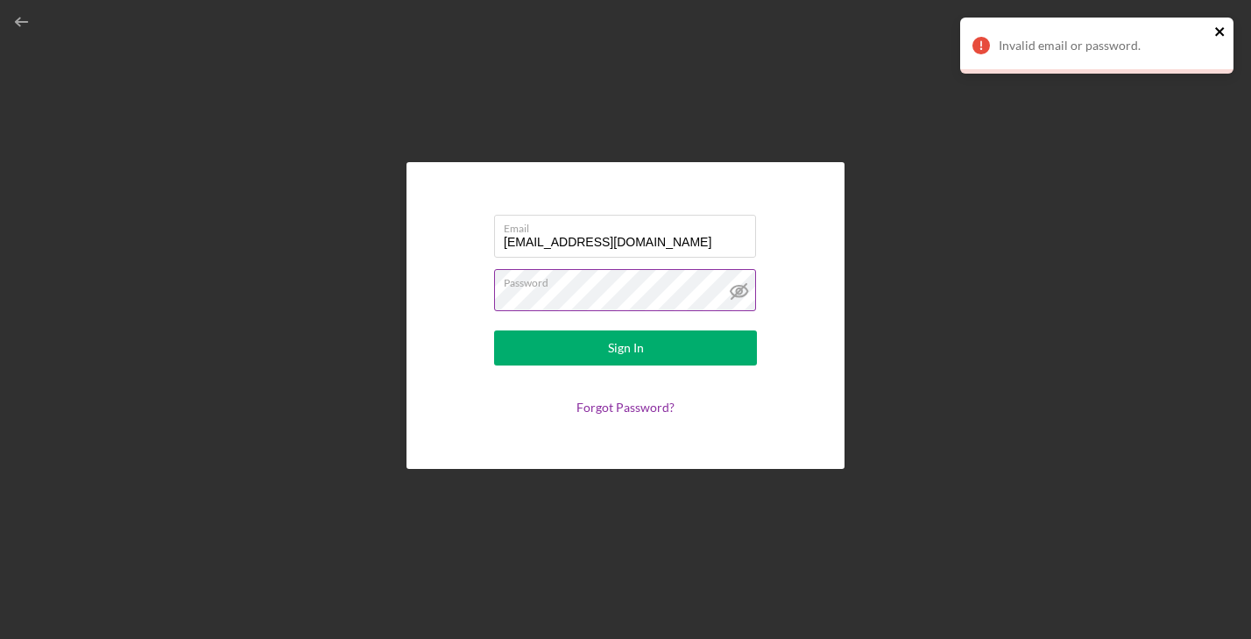
click at [1220, 28] on icon "close" at bounding box center [1221, 32] width 12 height 14
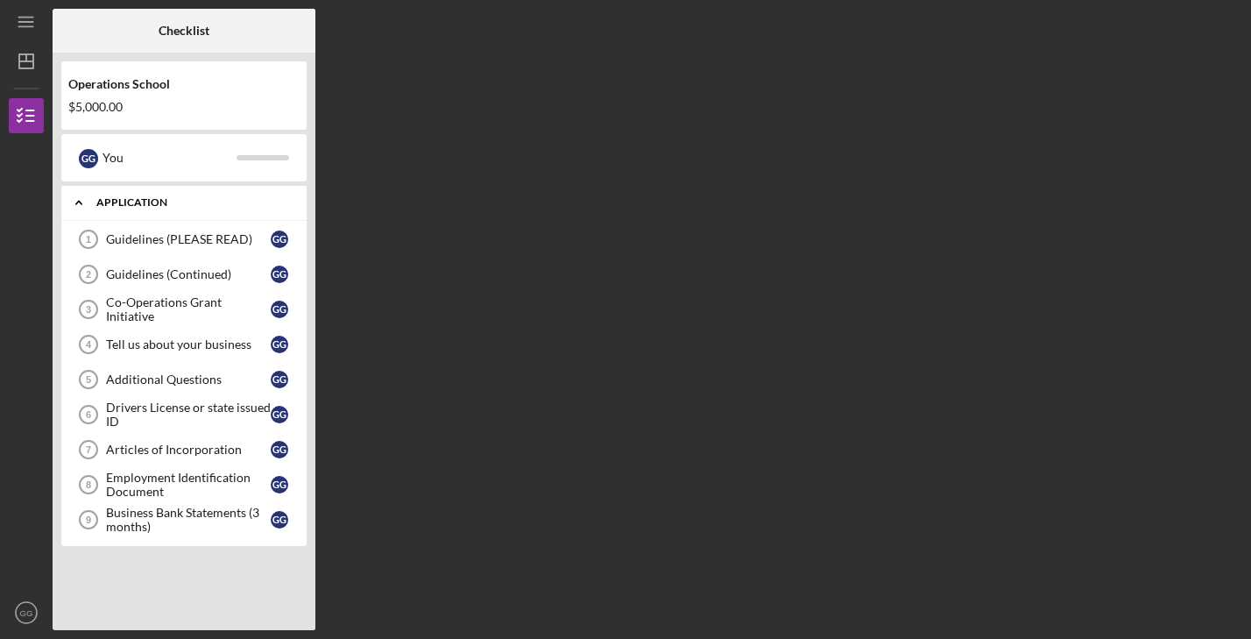
click at [210, 202] on div "Application" at bounding box center [190, 202] width 188 height 11
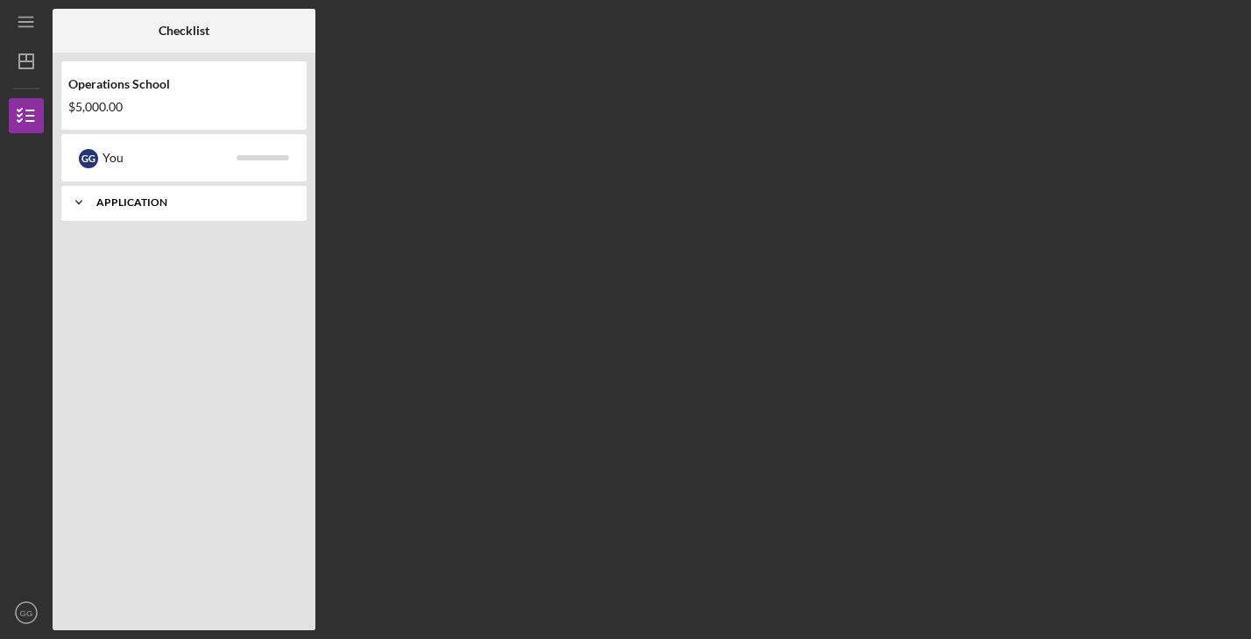
click at [197, 198] on div "Application" at bounding box center [190, 202] width 188 height 11
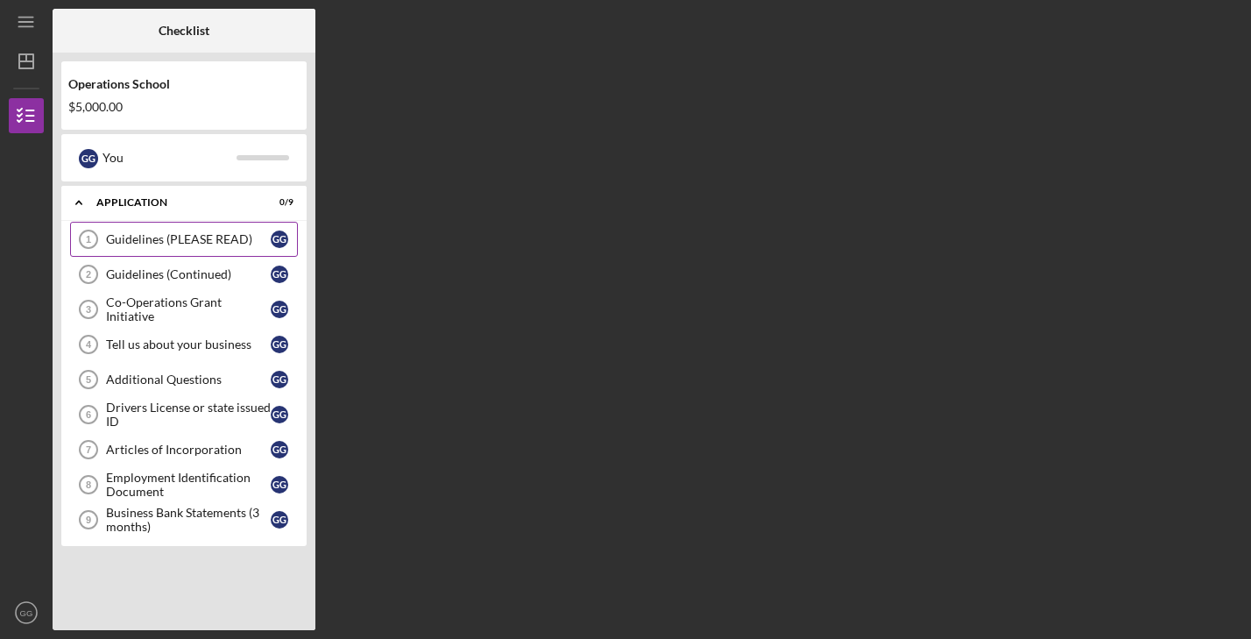
click at [202, 240] on div "Guidelines (PLEASE READ)" at bounding box center [188, 239] width 165 height 14
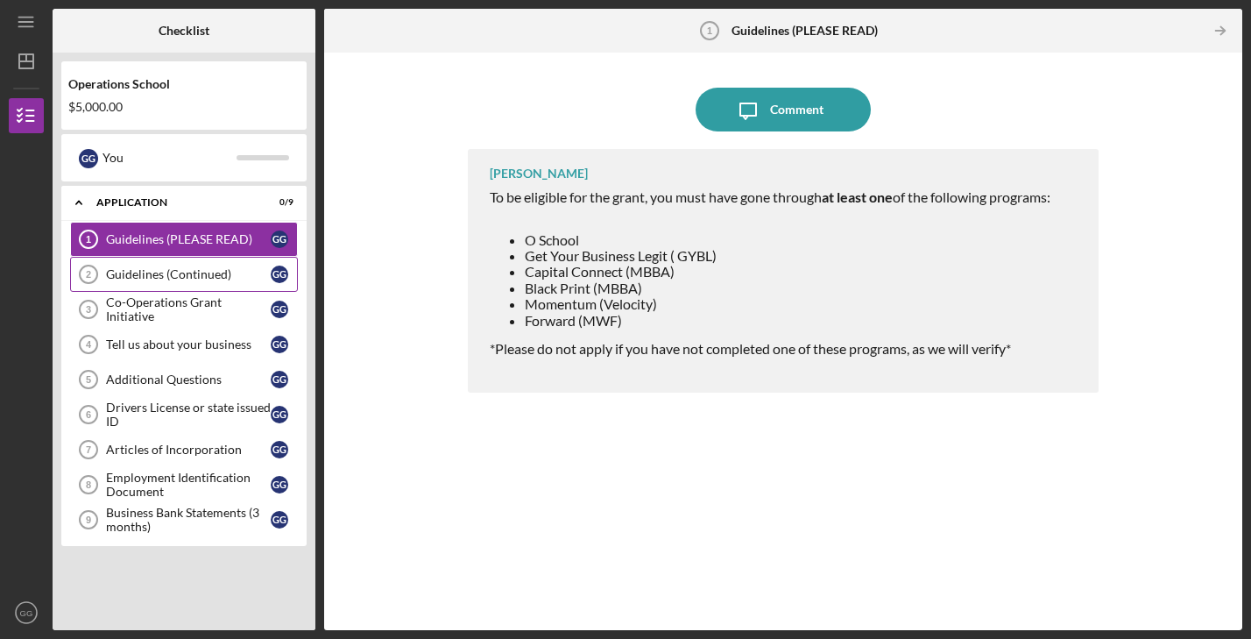
click at [199, 278] on div "Guidelines (Continued)" at bounding box center [188, 274] width 165 height 14
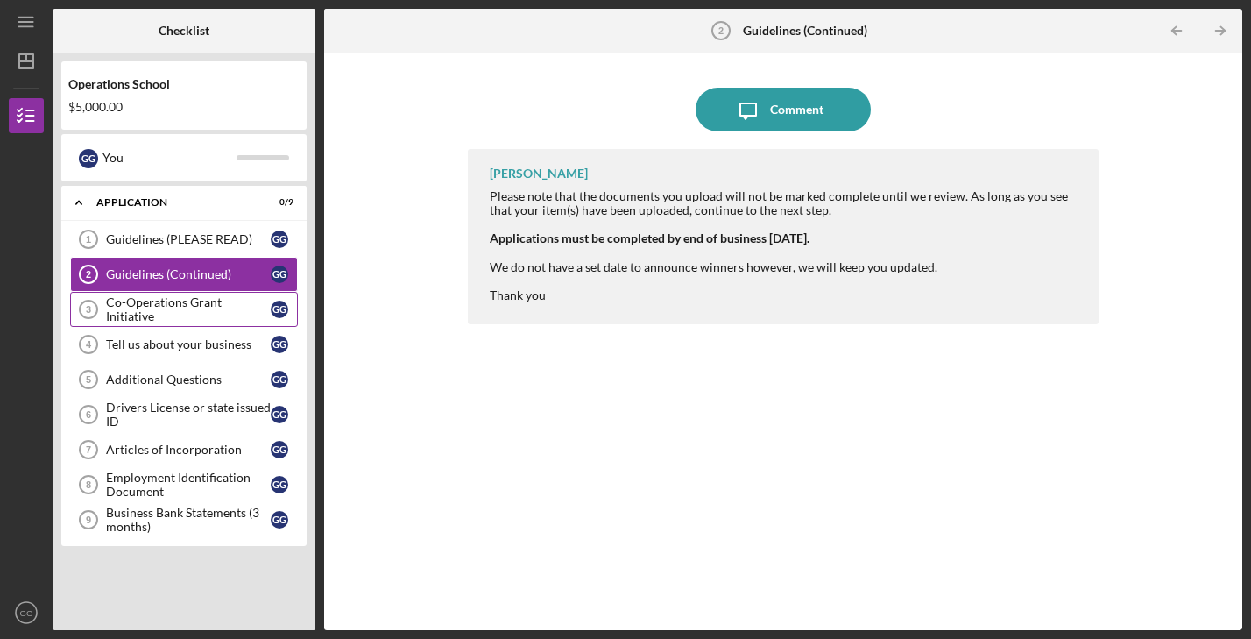
click at [181, 307] on div "Co-Operations Grant Initiative" at bounding box center [188, 309] width 165 height 28
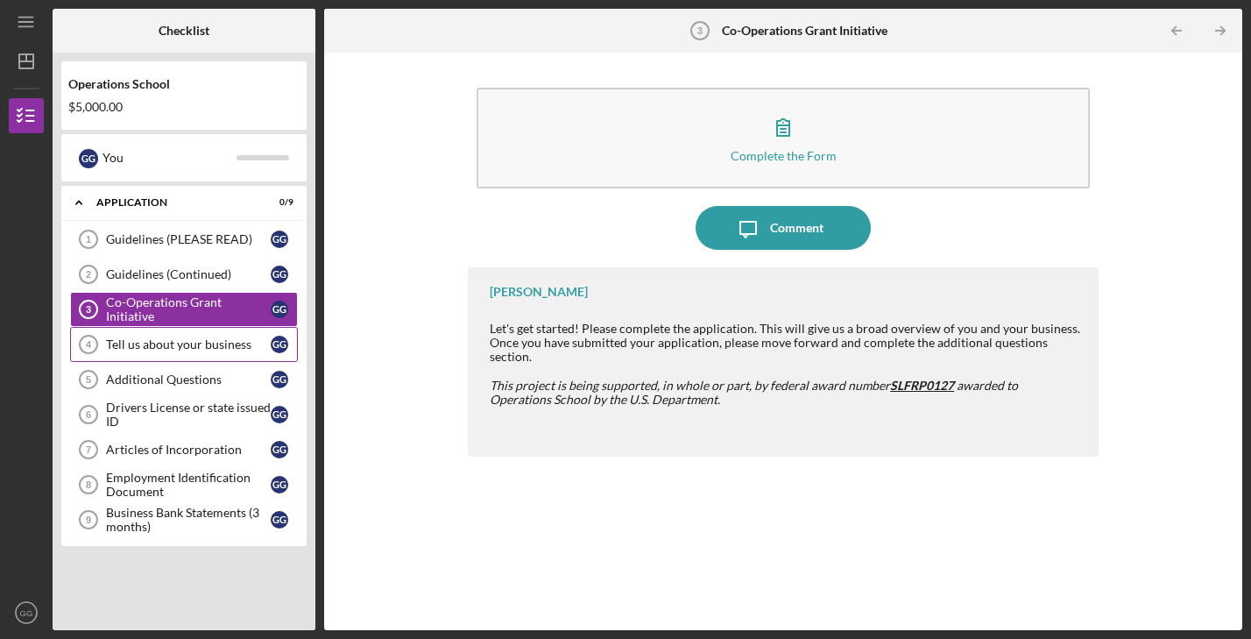
click at [155, 344] on div "Tell us about your business" at bounding box center [188, 344] width 165 height 14
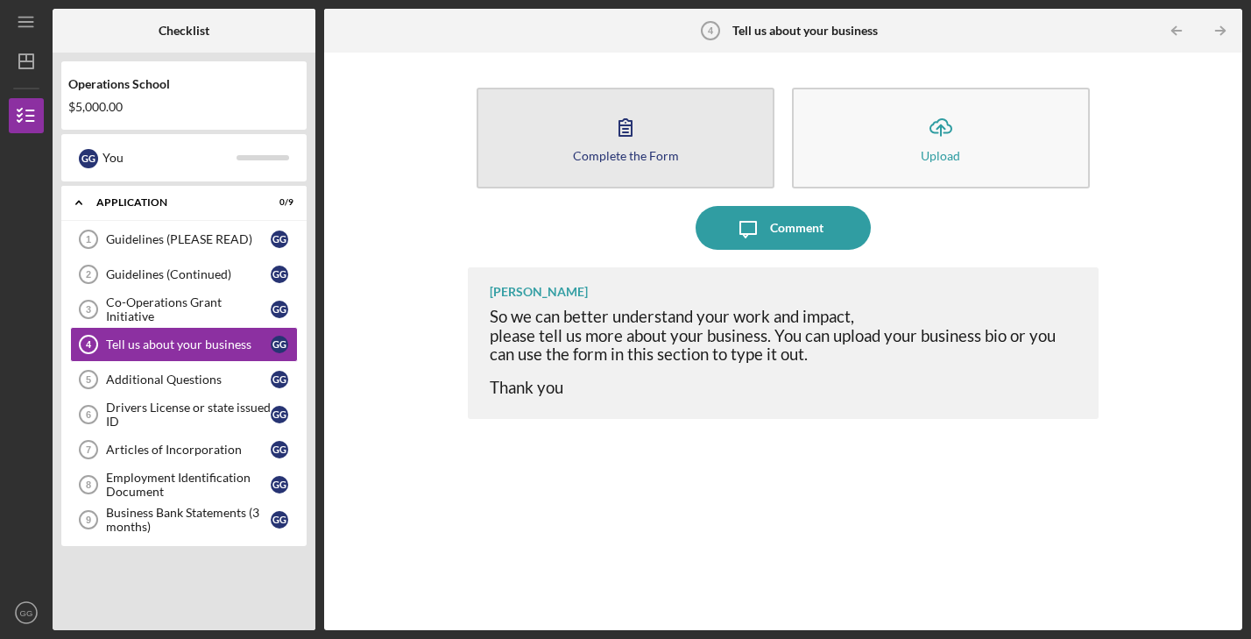
click at [625, 127] on icon "button" at bounding box center [626, 127] width 44 height 44
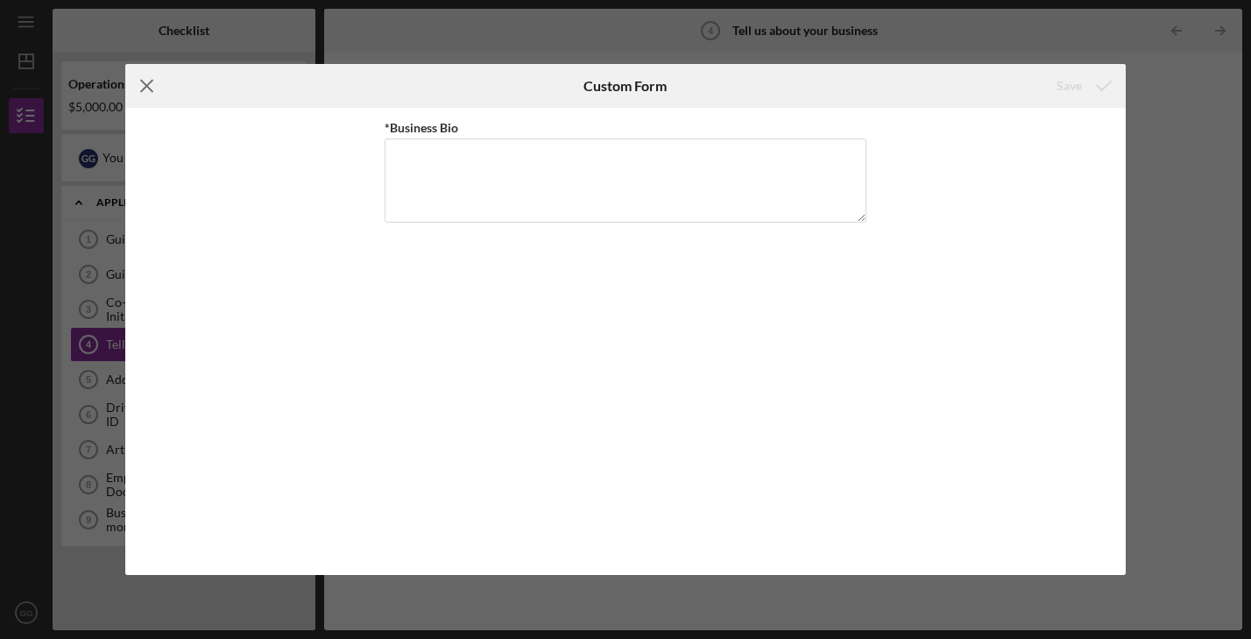
click at [144, 85] on icon "Icon/Menu Close" at bounding box center [147, 86] width 44 height 44
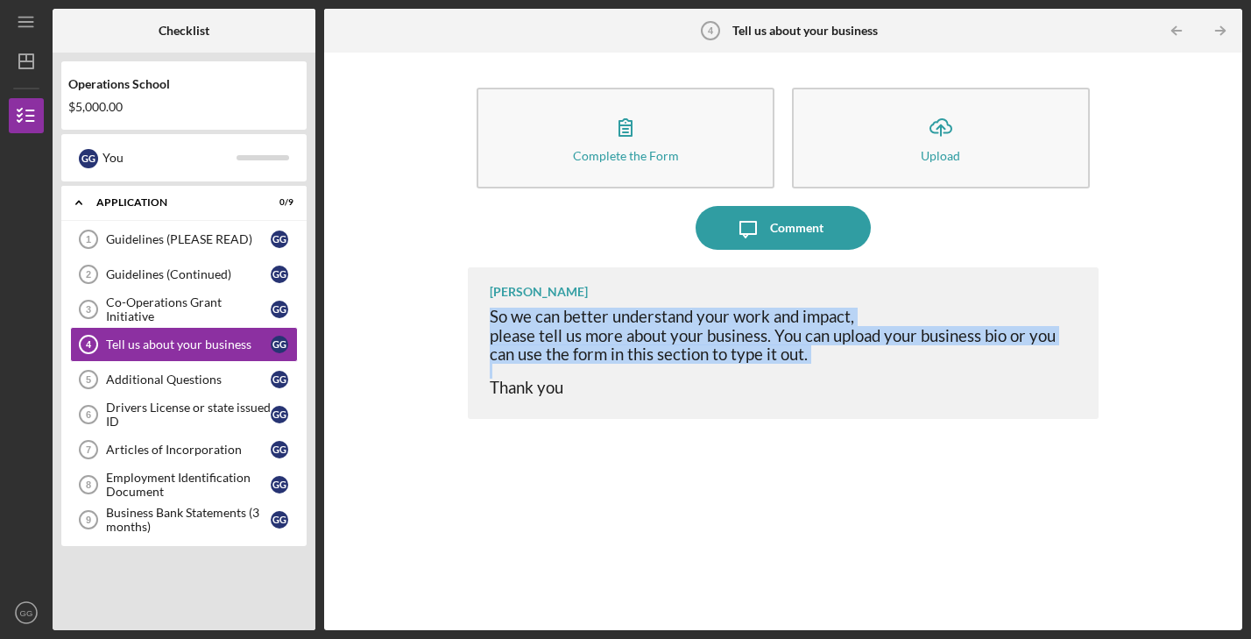
drag, startPoint x: 493, startPoint y: 318, endPoint x: 825, endPoint y: 371, distance: 336.3
click at [825, 371] on div "So we can better understand your work and impact, please tell us more about you…" at bounding box center [786, 352] width 592 height 89
copy div "So we can better understand your work and impact, please tell us more about you…"
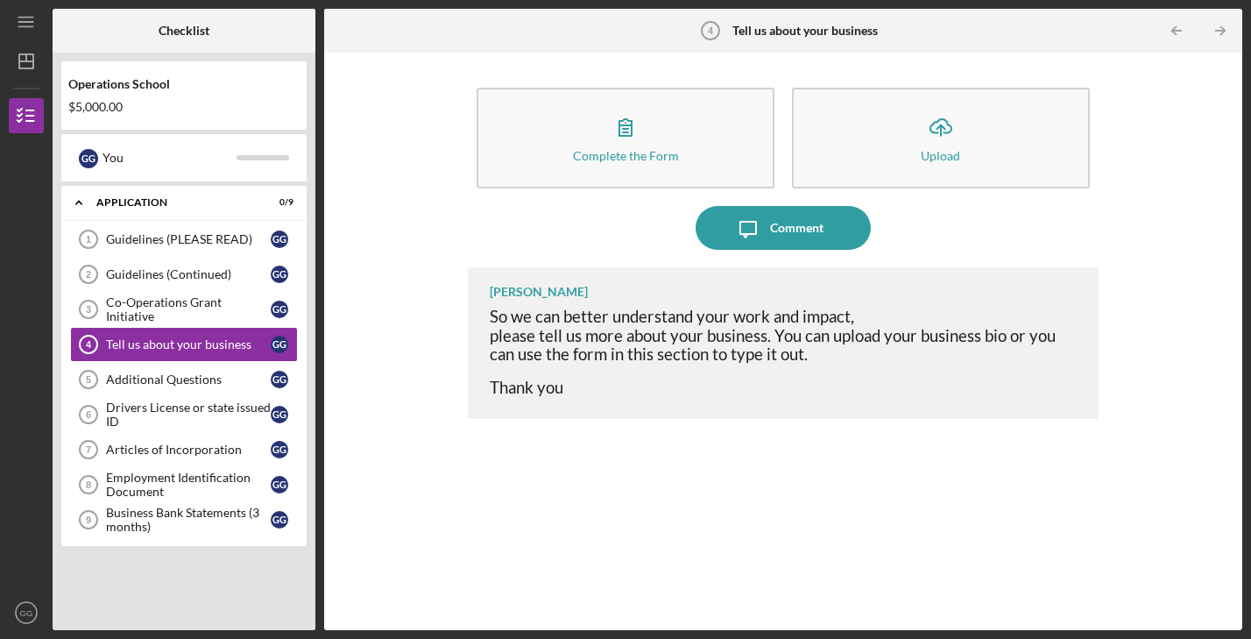
click at [734, 537] on div "Larenz Studavent So we can better understand your work and impact, please tell …" at bounding box center [783, 435] width 631 height 337
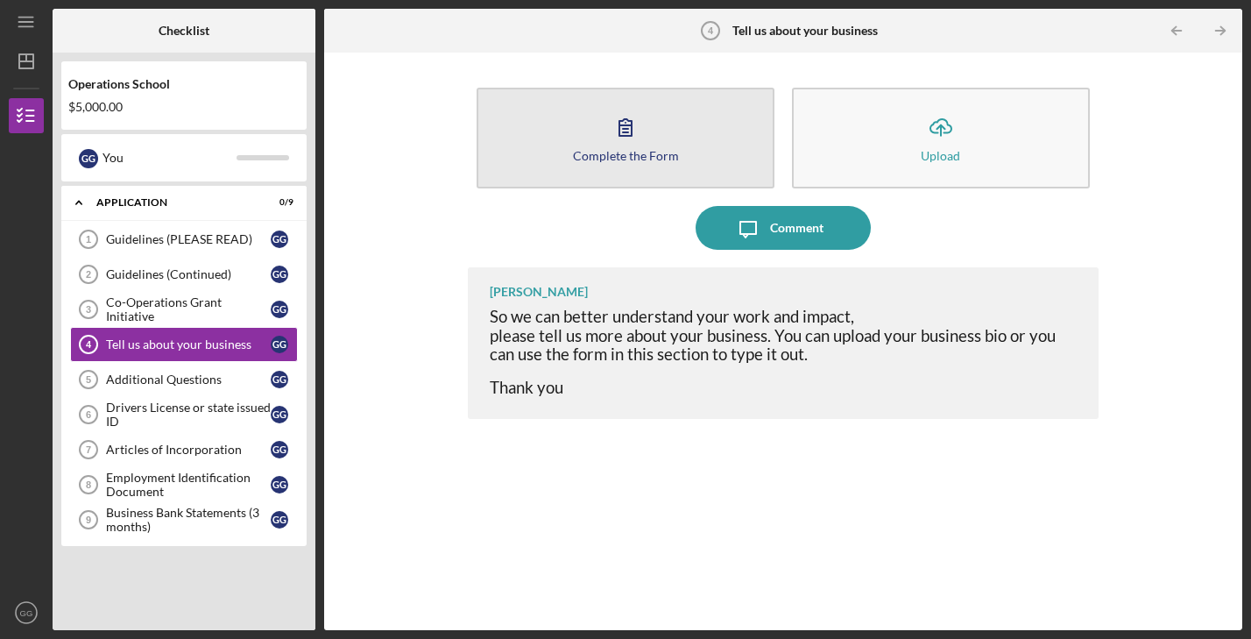
click at [581, 139] on button "Complete the Form Form" at bounding box center [626, 138] width 298 height 101
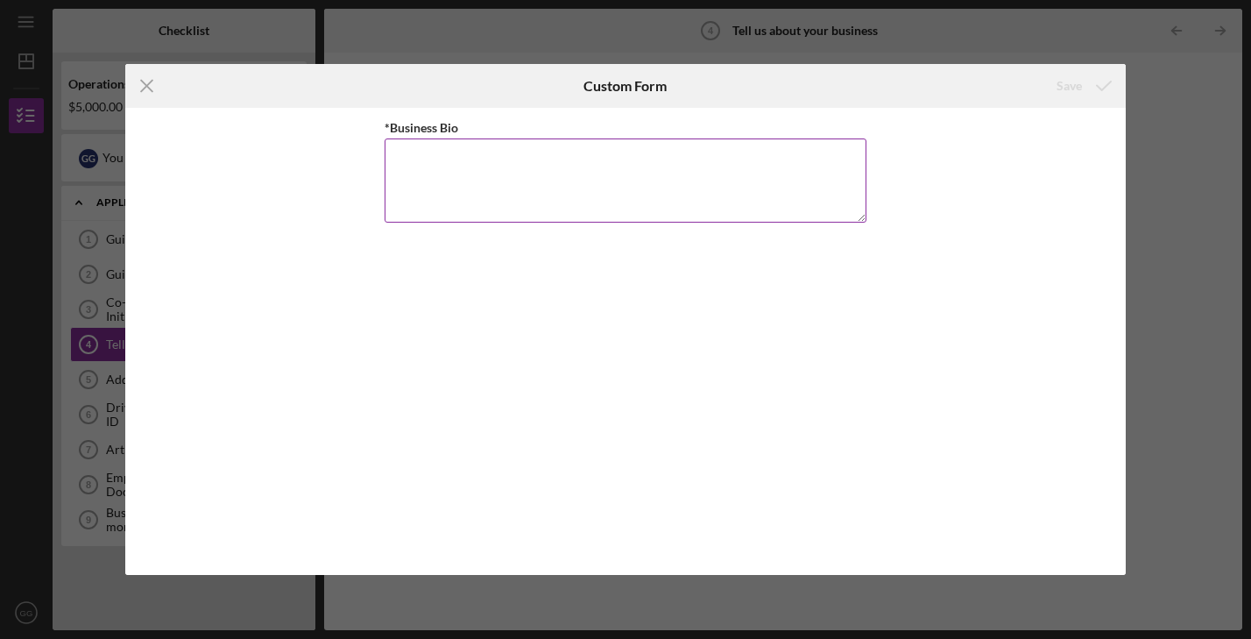
paste textarea "Yummee Pop Popcorn LLC is a Michigan-based gourmet snack company crafting vegan…"
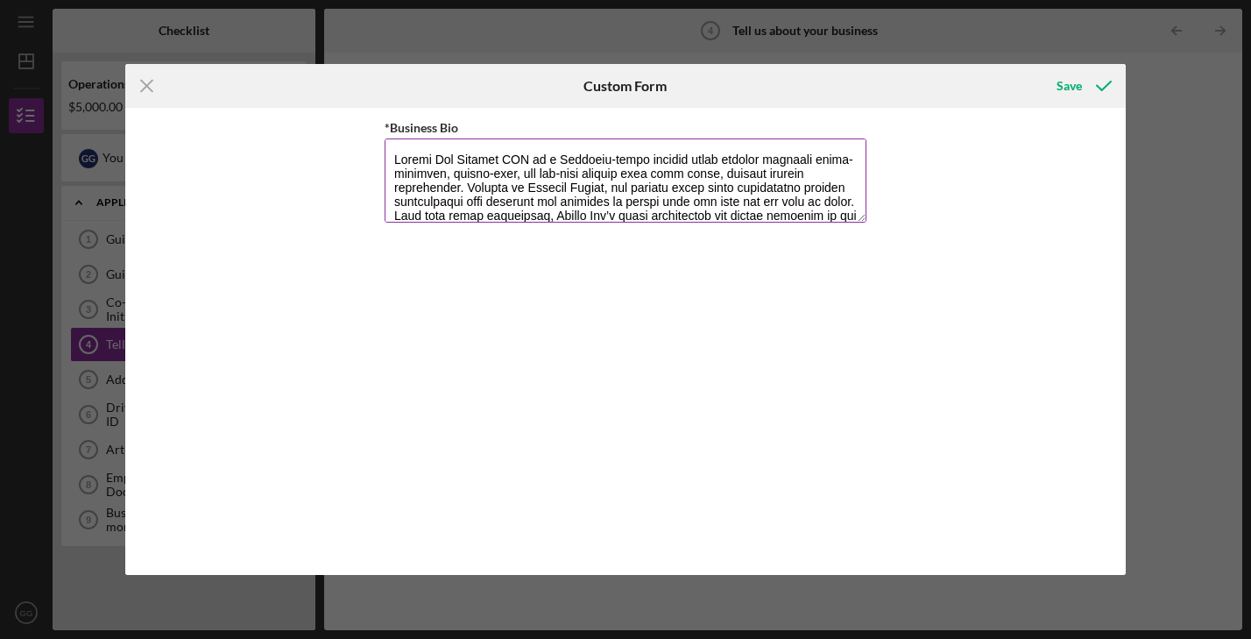
drag, startPoint x: 395, startPoint y: 161, endPoint x: 399, endPoint y: 204, distance: 43.1
click at [396, 161] on textarea "*Business Bio" at bounding box center [626, 180] width 482 height 84
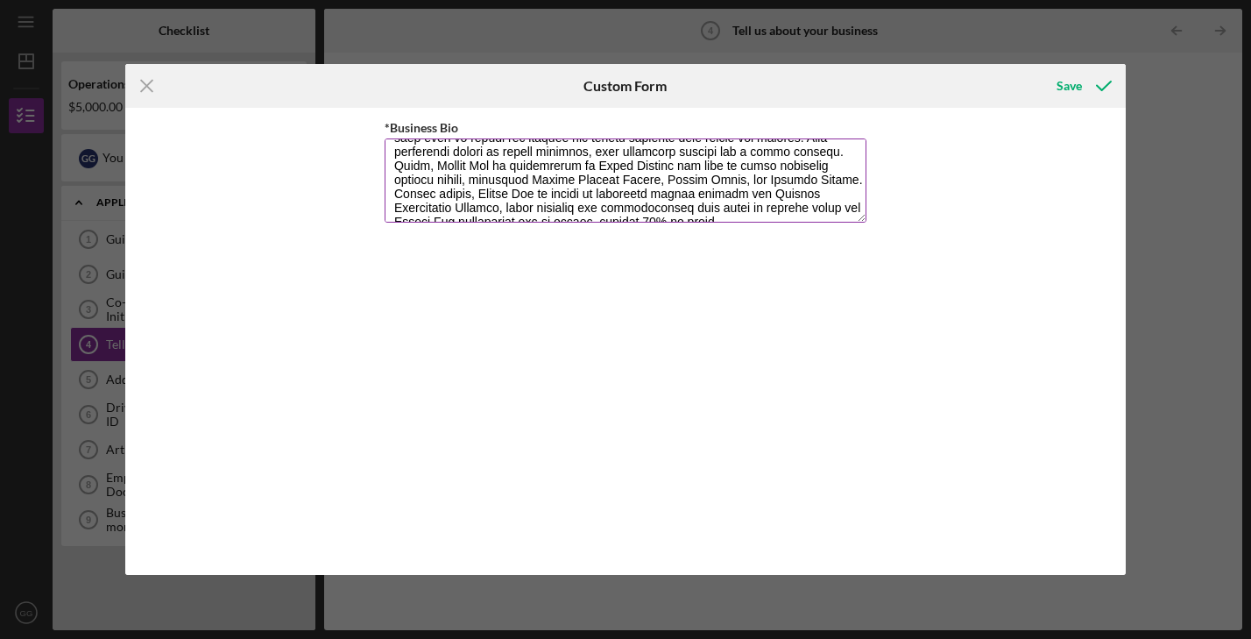
scroll to position [210, 0]
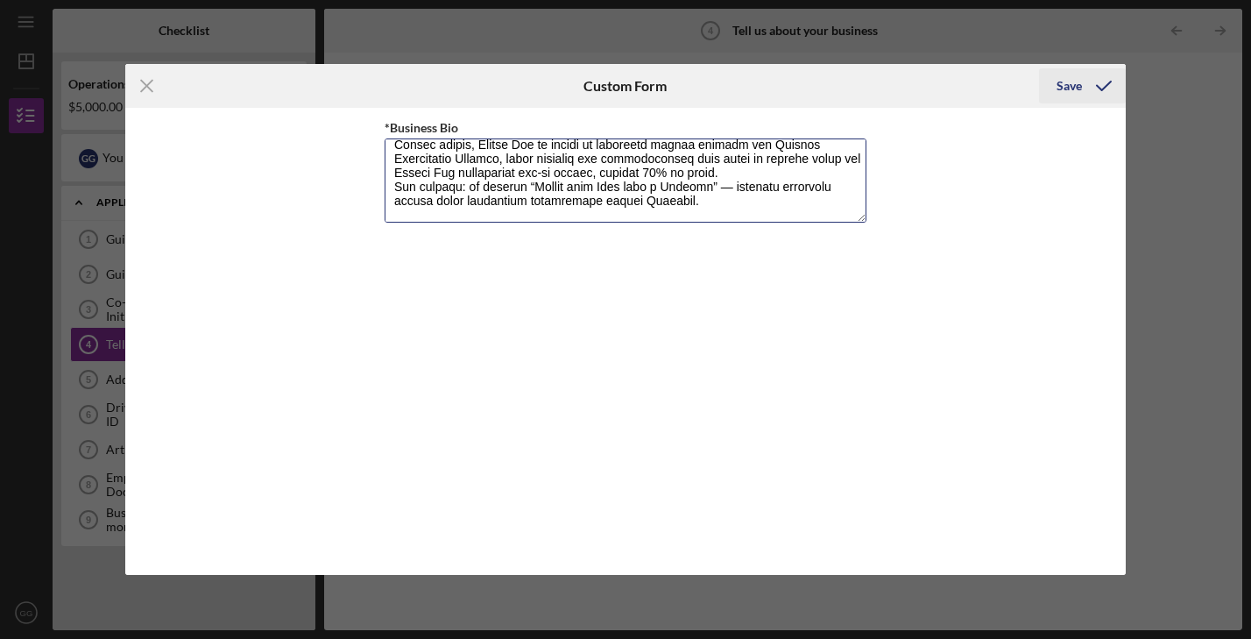
type textarea "Yummee Pop Popcorn LLC is a Michigan-based gourmet snack company crafting vegan…"
click at [1072, 86] on div "Save" at bounding box center [1069, 85] width 25 height 35
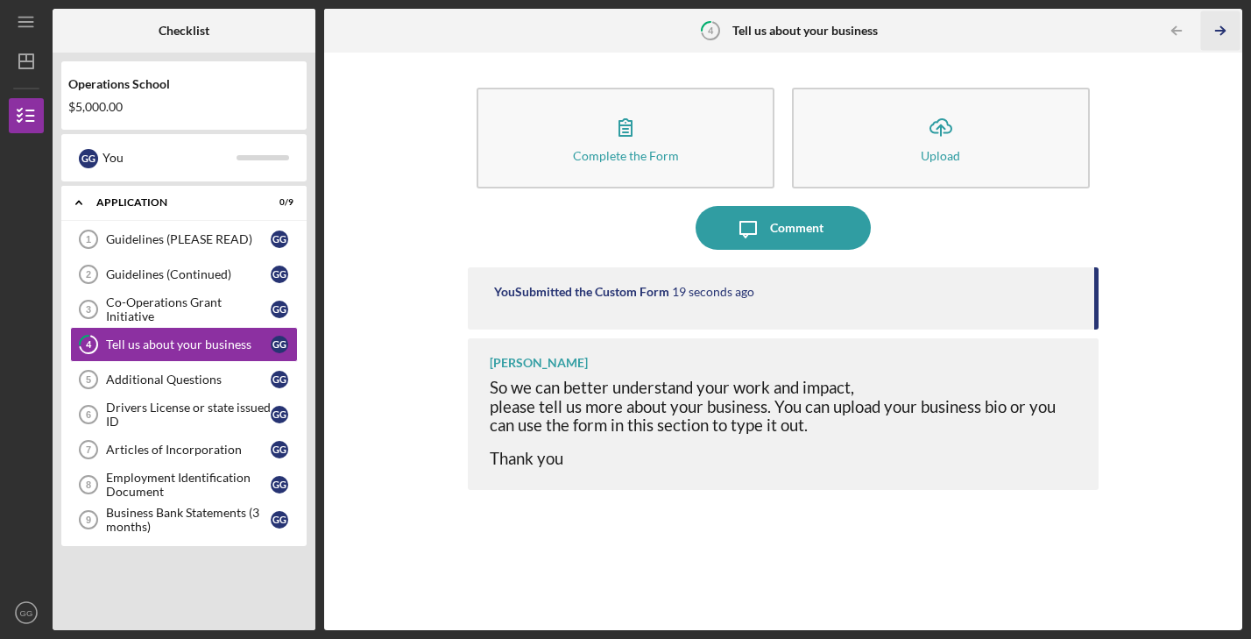
click at [1218, 25] on icon "Icon/Table Pagination Arrow" at bounding box center [1220, 30] width 39 height 39
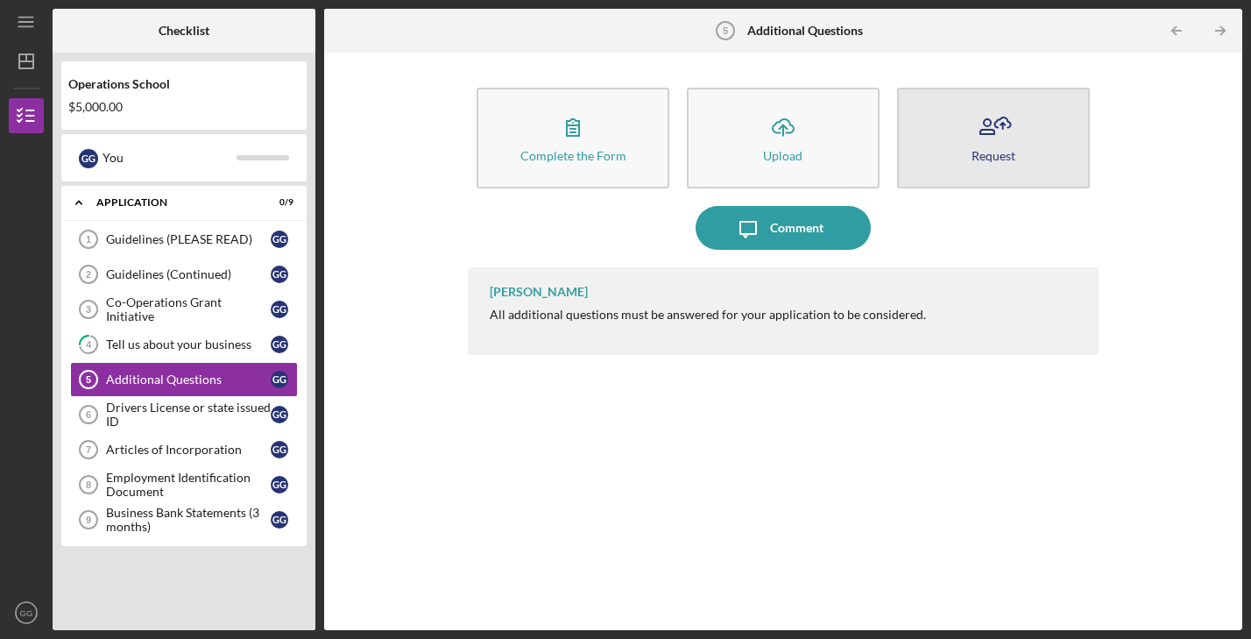
click at [991, 138] on icon "button" at bounding box center [994, 127] width 44 height 44
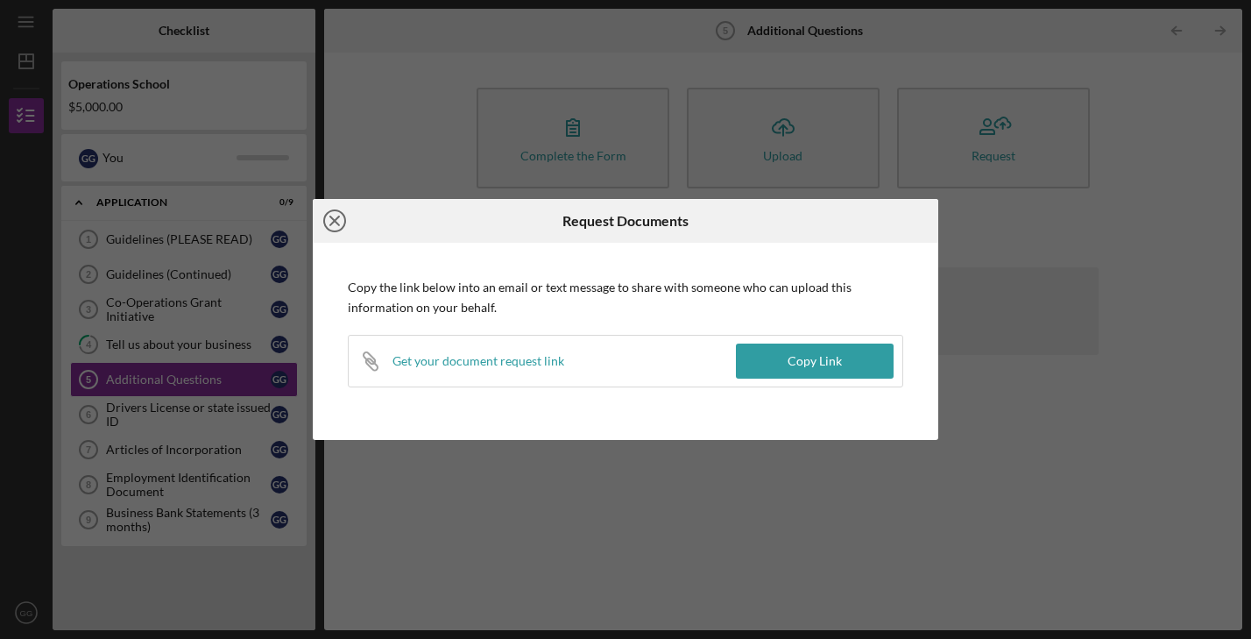
click at [337, 217] on icon "Icon/Close" at bounding box center [335, 221] width 44 height 44
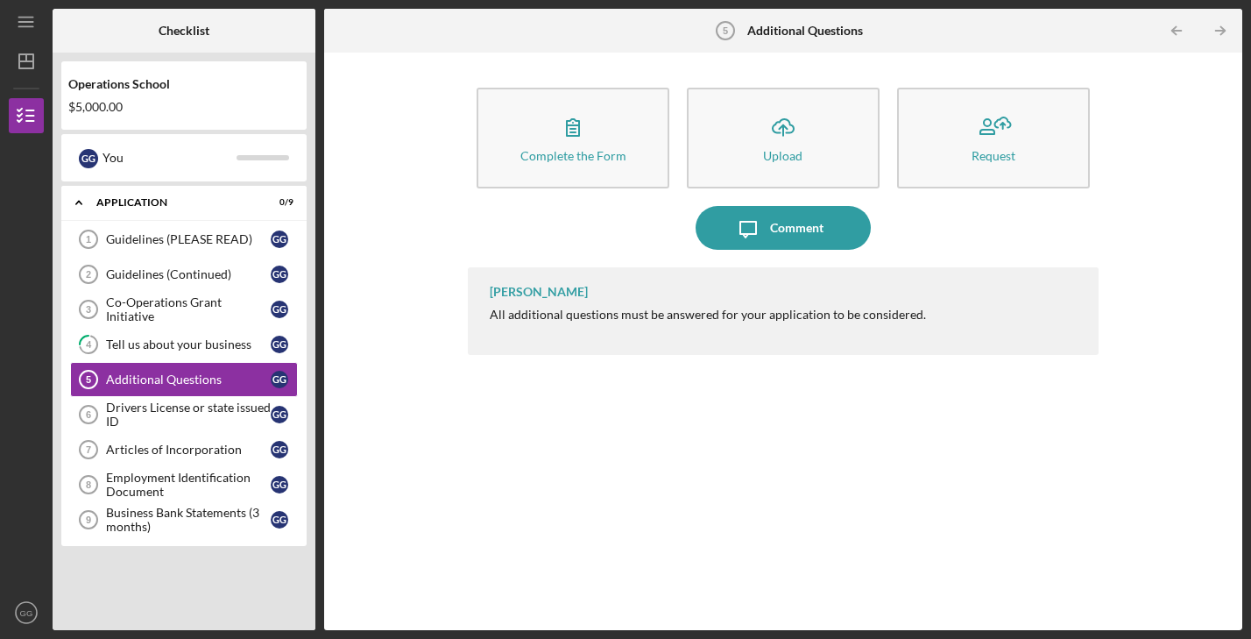
click at [556, 312] on div "All additional questions must be answered for your application to be considered." at bounding box center [708, 315] width 436 height 14
click at [182, 381] on div "Additional Questions" at bounding box center [188, 379] width 165 height 14
click at [207, 383] on div "Additional Questions" at bounding box center [188, 379] width 165 height 14
click at [187, 416] on div "Drivers License or state issued ID" at bounding box center [188, 415] width 165 height 28
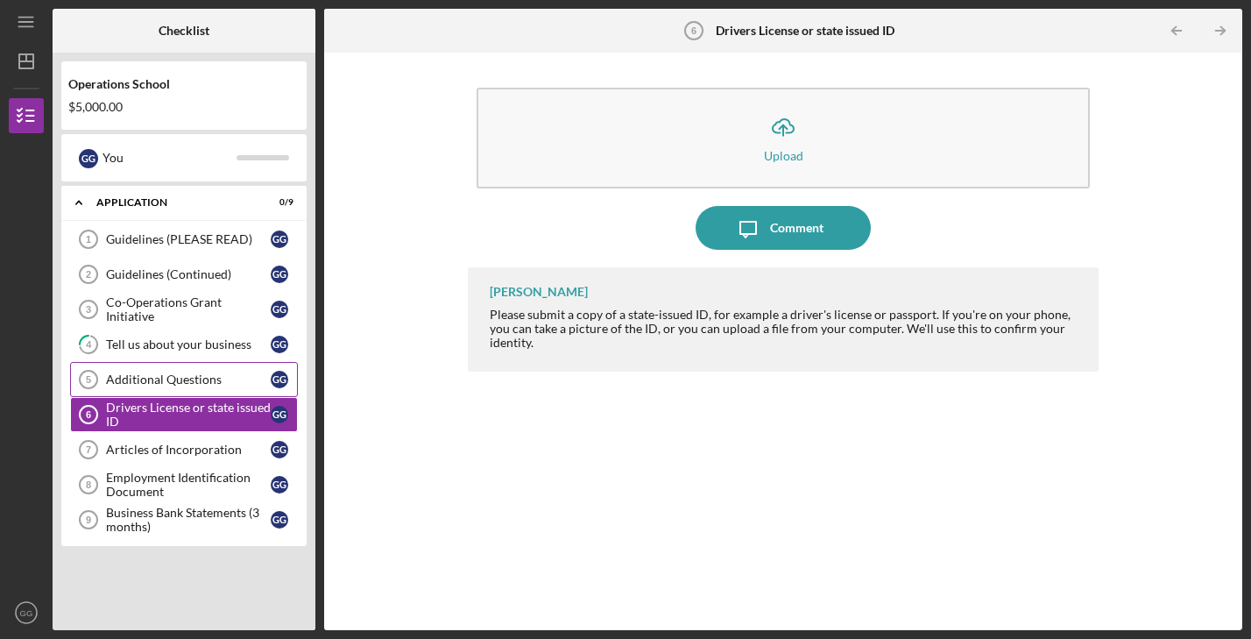
click at [176, 376] on div "Additional Questions" at bounding box center [188, 379] width 165 height 14
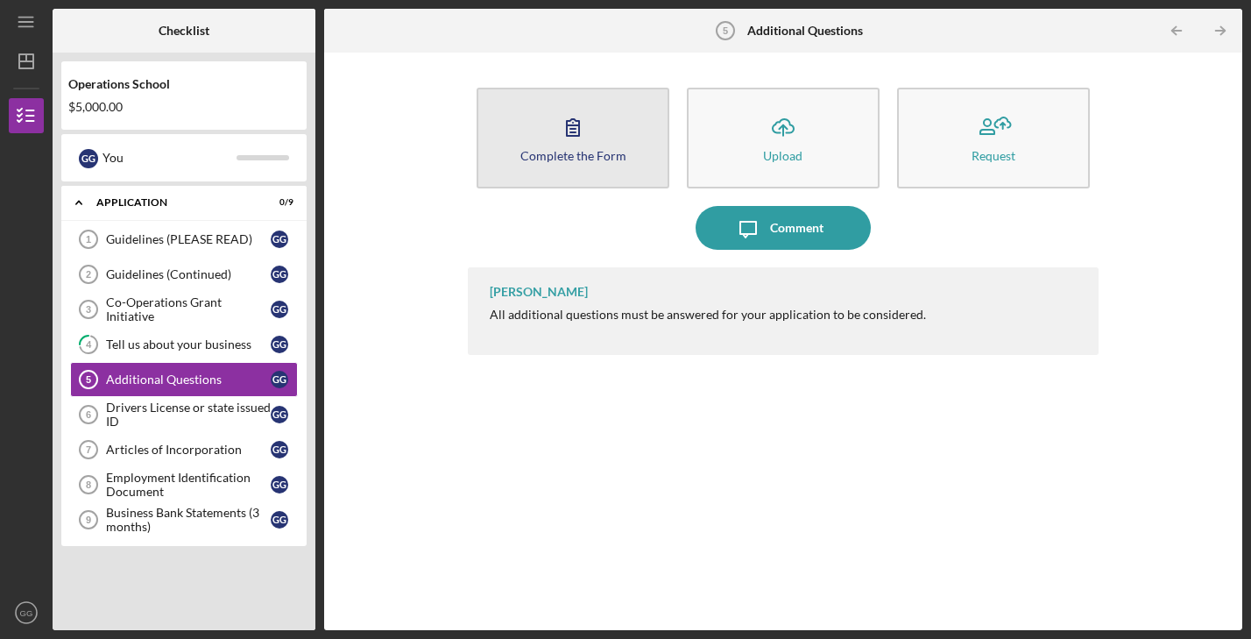
click at [578, 149] on div "Complete the Form" at bounding box center [574, 155] width 106 height 13
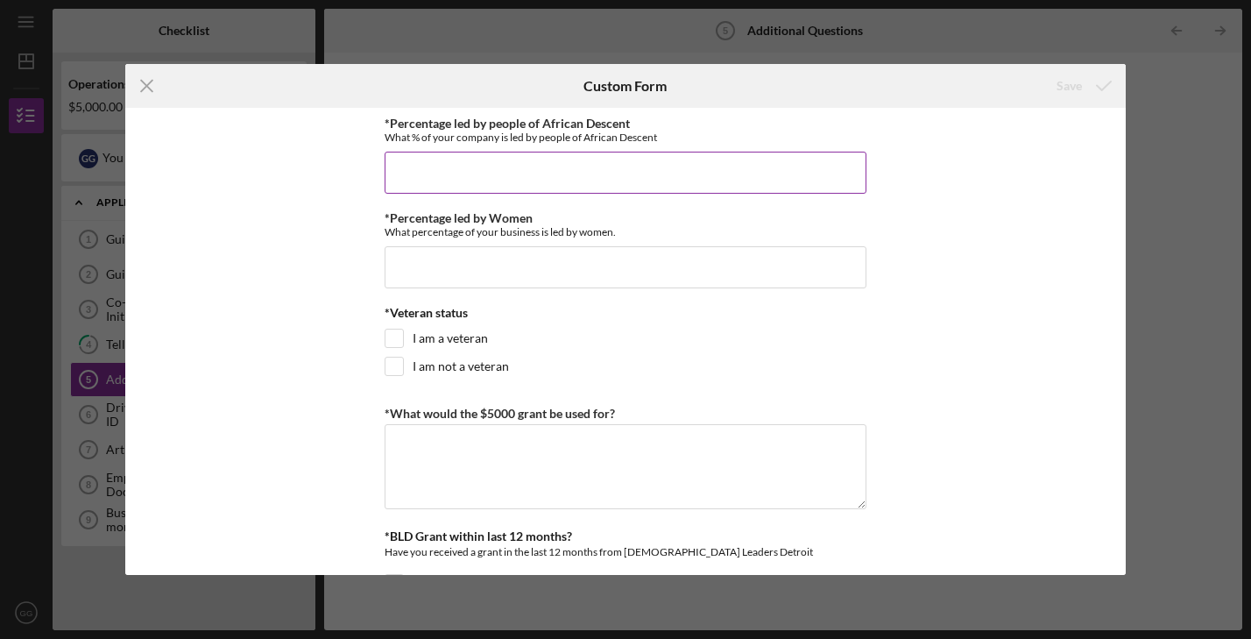
click at [556, 180] on input "*Percentage led by people of African Descent" at bounding box center [626, 173] width 482 height 42
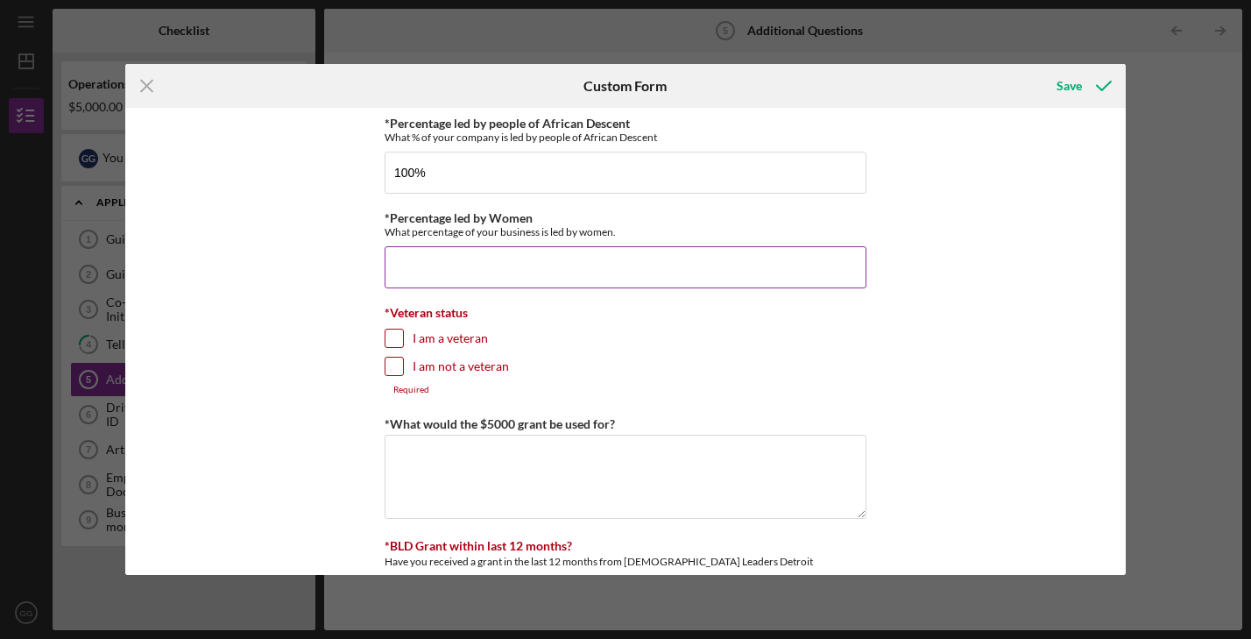
type input "100.00000%"
click at [490, 257] on input "*Percentage led by Women" at bounding box center [626, 267] width 482 height 42
type input "100.00000%"
click at [386, 360] on input "I am not a veteran" at bounding box center [395, 367] width 18 height 18
checkbox input "true"
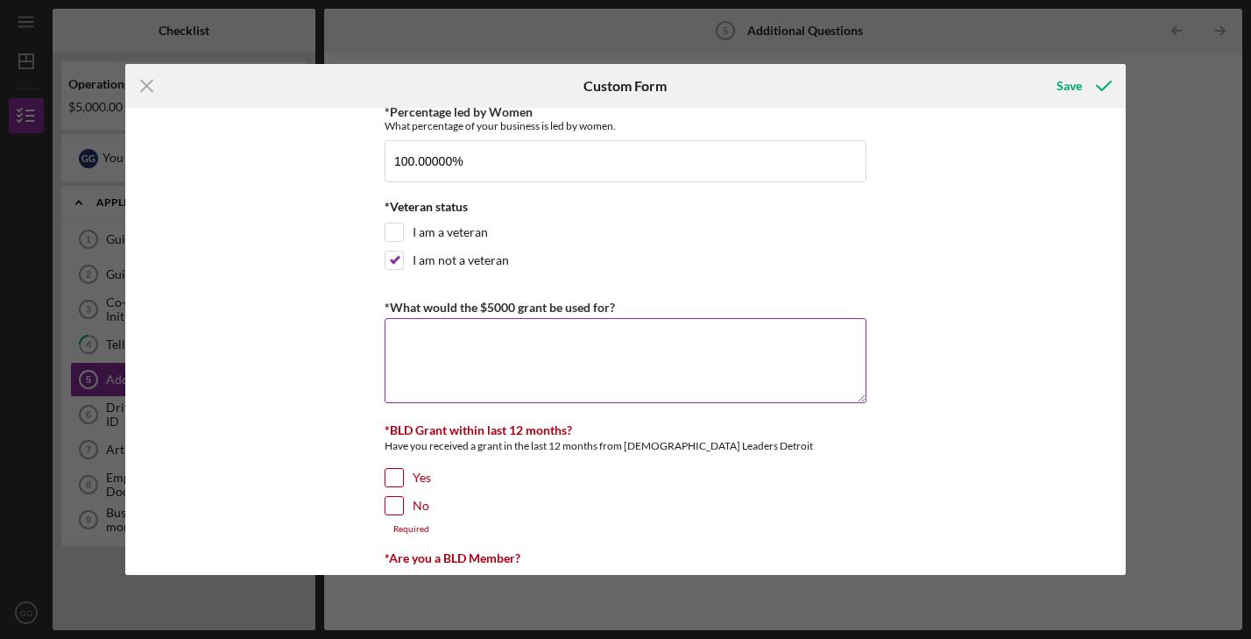
scroll to position [136, 0]
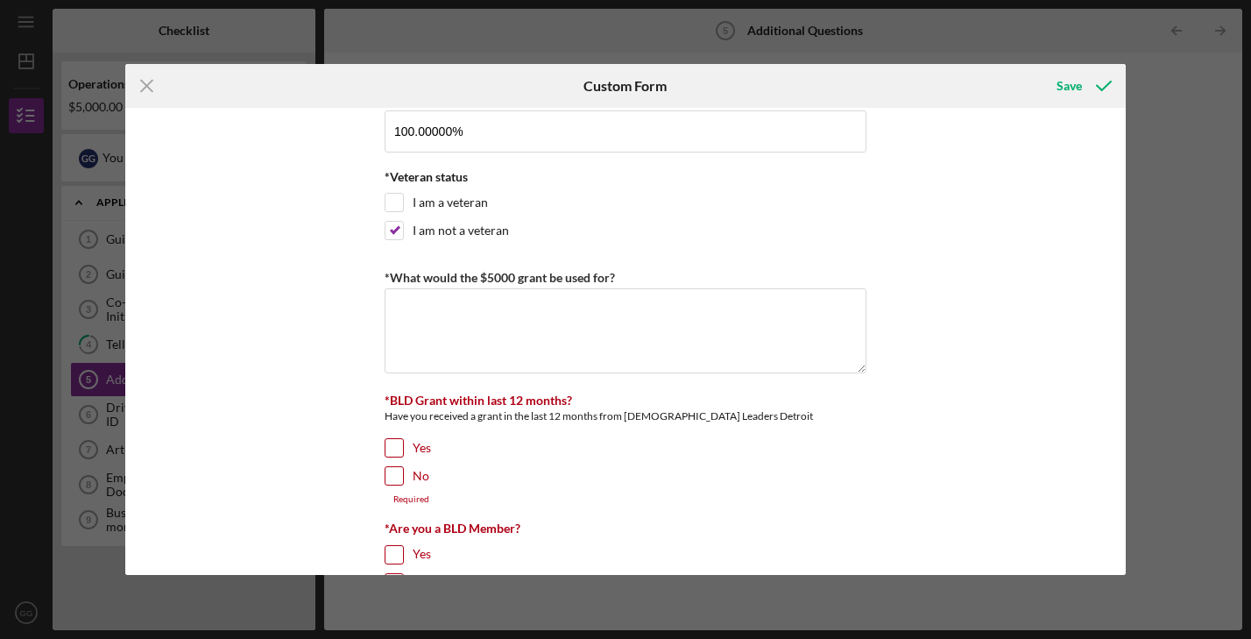
click at [394, 476] on input "No" at bounding box center [395, 476] width 18 height 18
checkbox input "true"
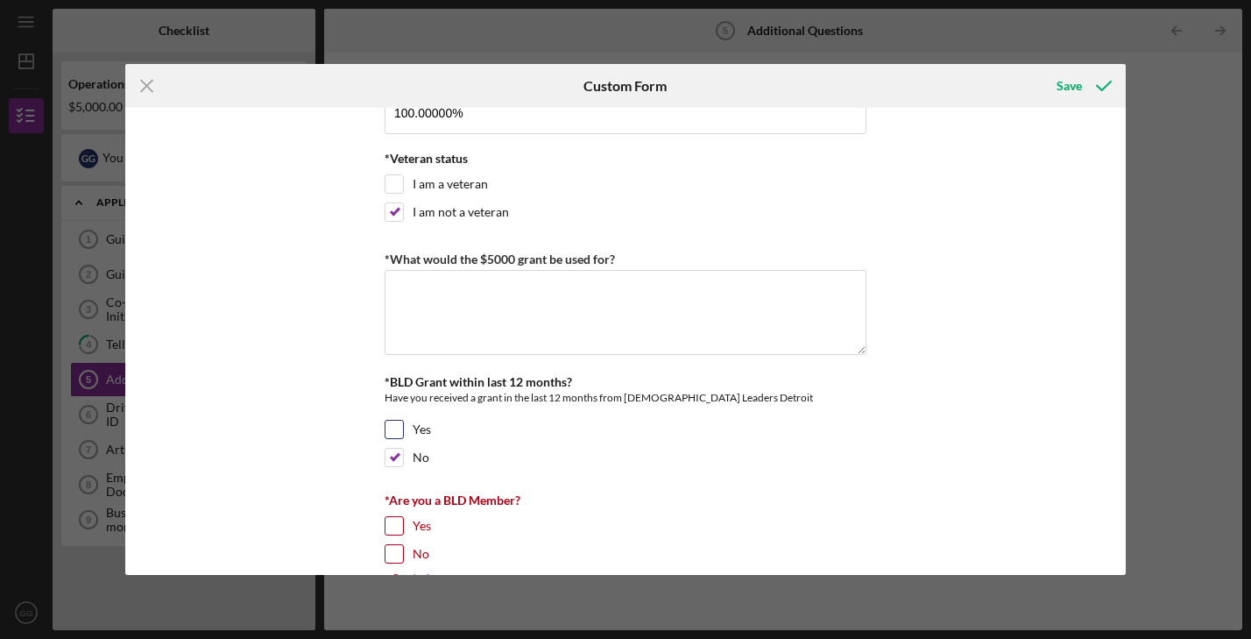
scroll to position [208, 0]
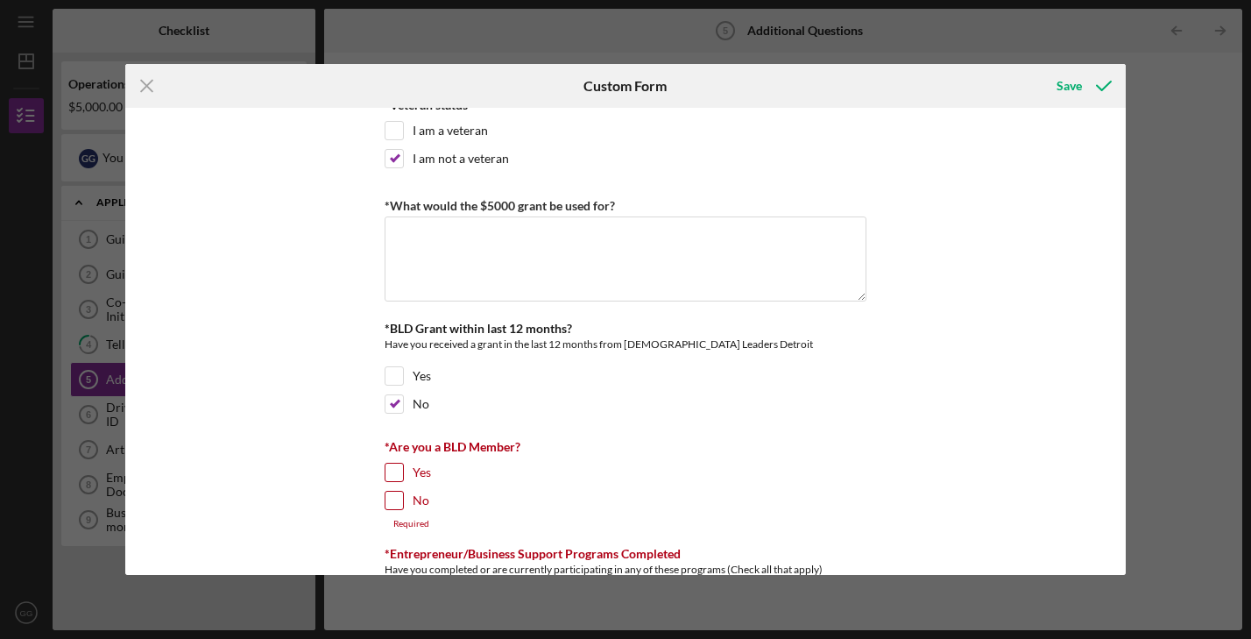
click at [389, 496] on input "No" at bounding box center [395, 501] width 18 height 18
checkbox input "true"
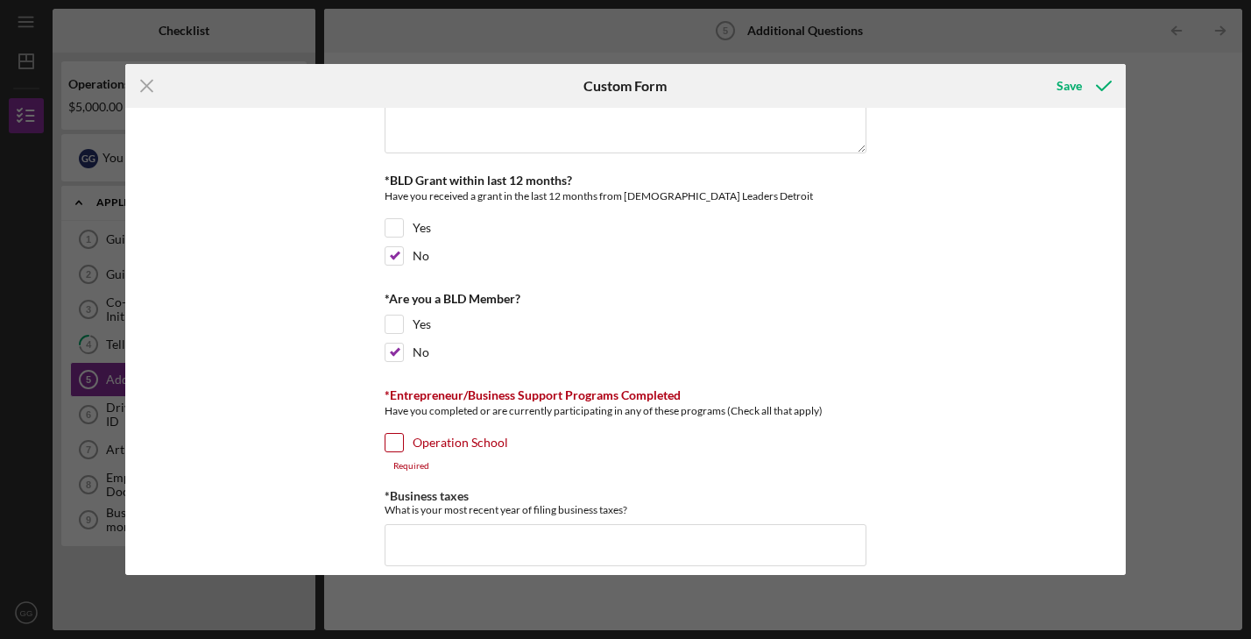
scroll to position [390, 0]
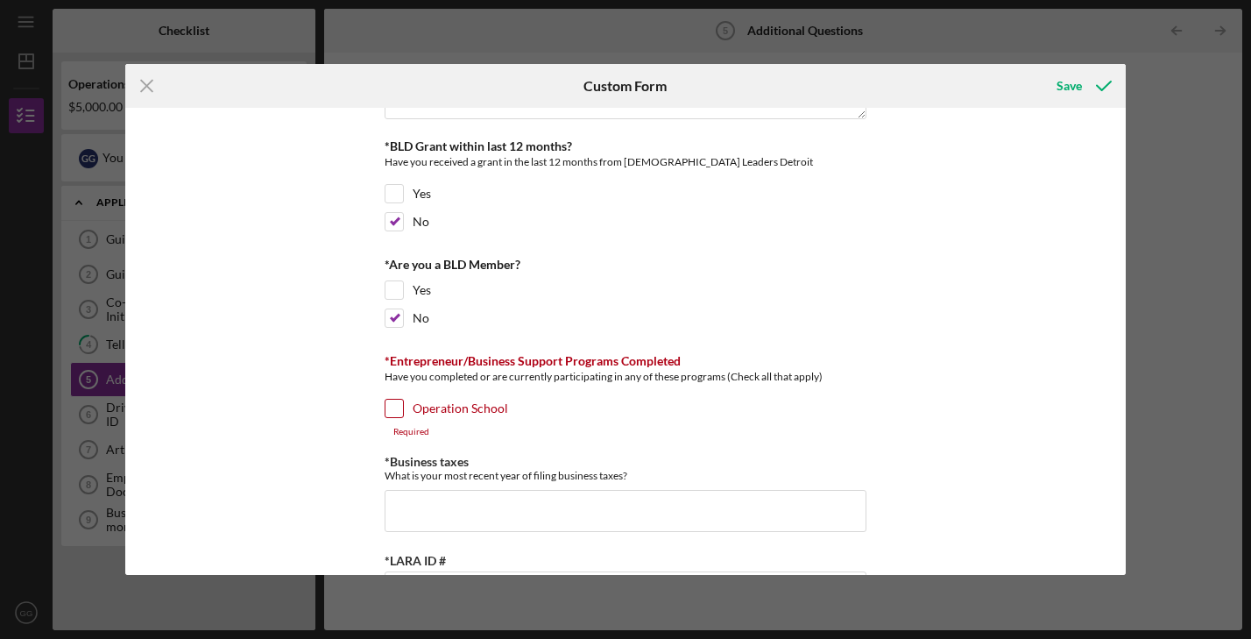
click at [392, 408] on input "Operation School" at bounding box center [395, 409] width 18 height 18
checkbox input "true"
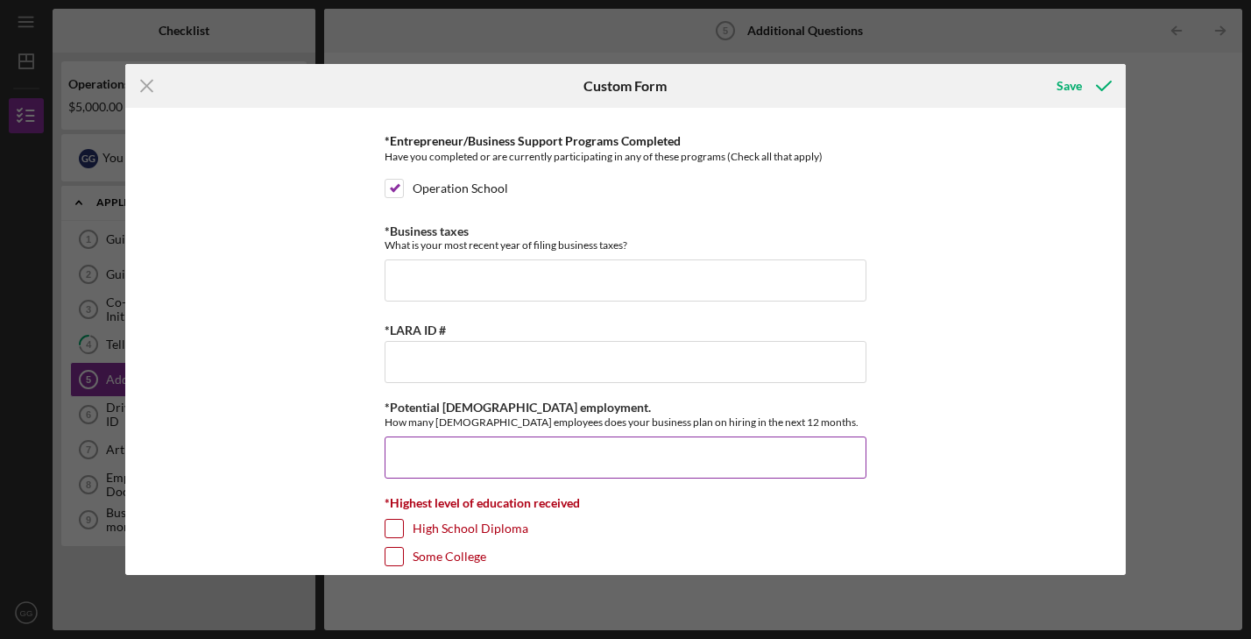
scroll to position [644, 0]
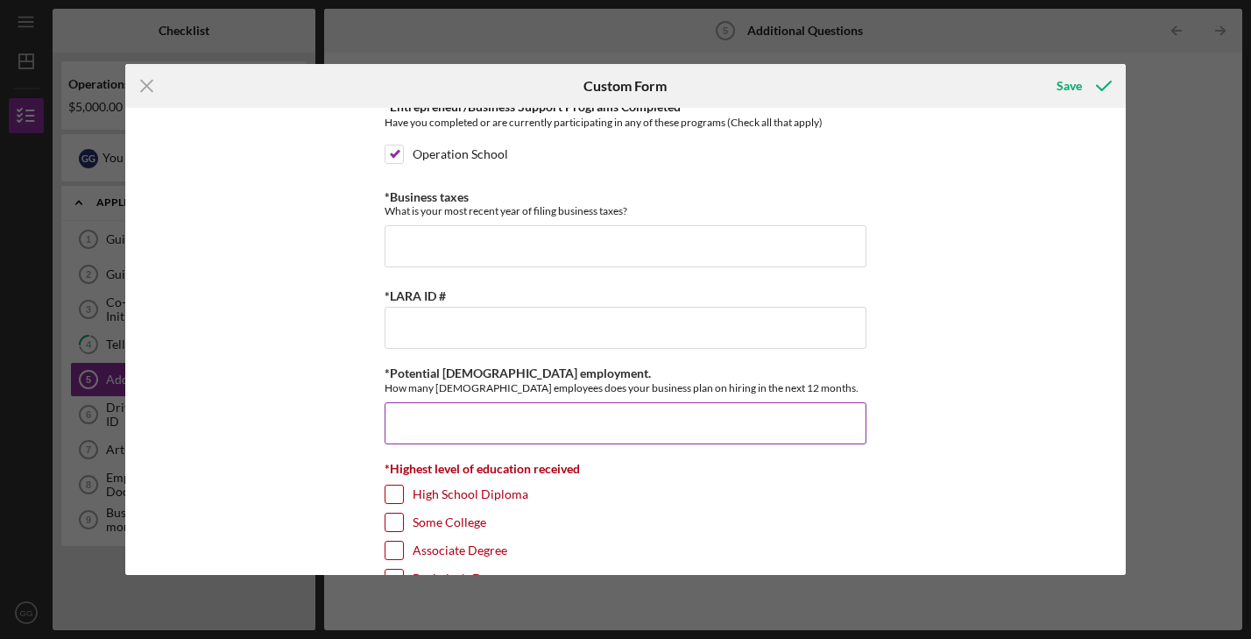
click at [560, 427] on input "*Potential Full-time employment." at bounding box center [626, 423] width 482 height 42
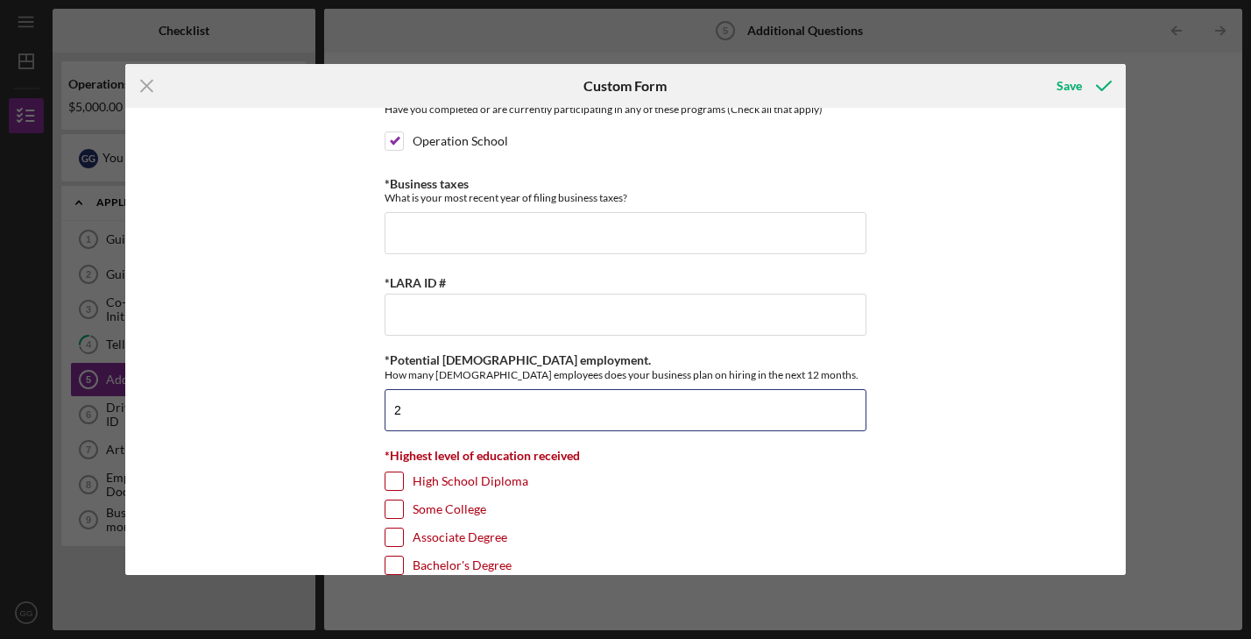
scroll to position [728, 0]
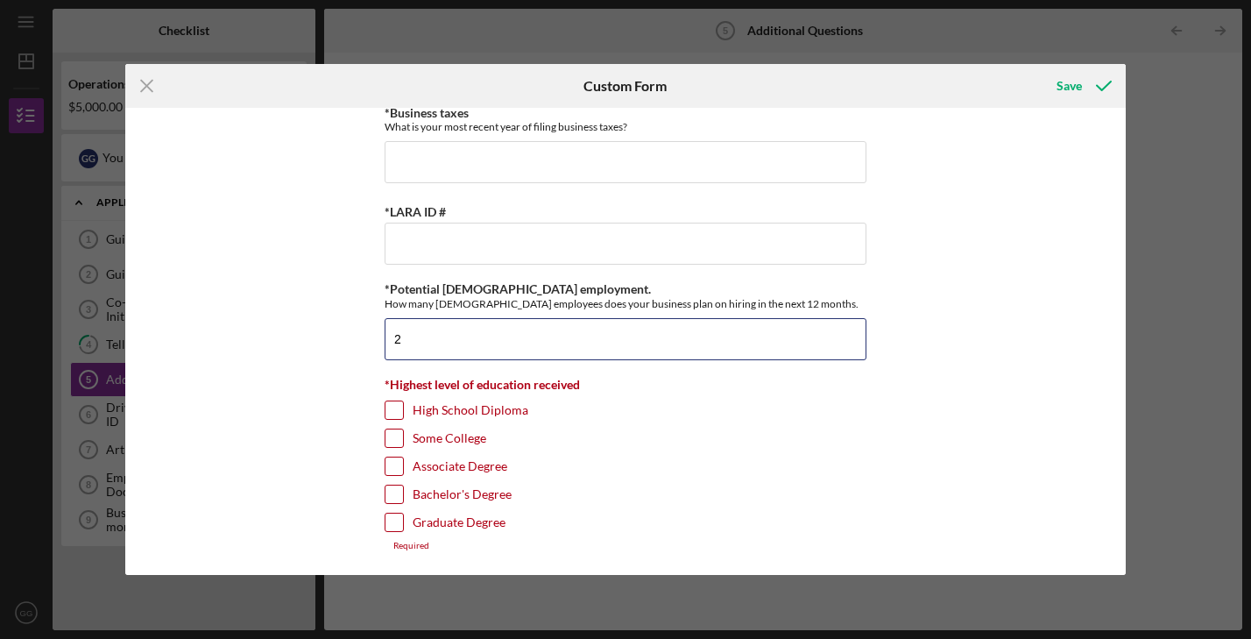
type input "2"
click at [387, 494] on input "Bachelor's Degree" at bounding box center [395, 495] width 18 height 18
checkbox input "true"
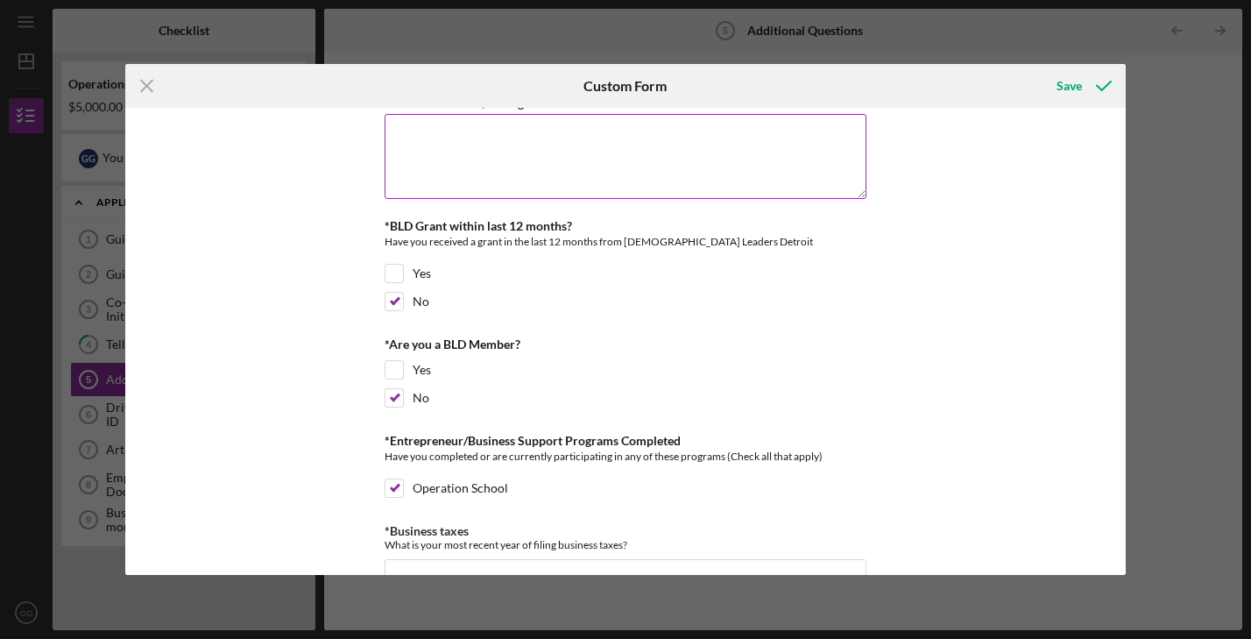
scroll to position [0, 0]
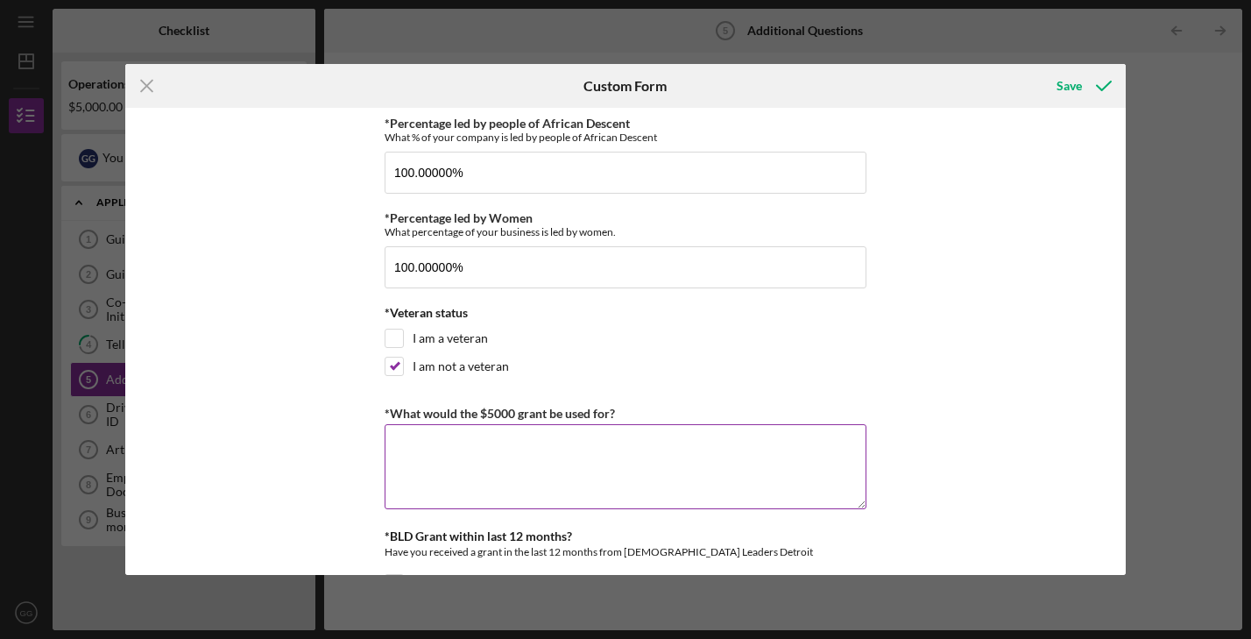
click at [620, 412] on div "*What would the $5000 grant be used for?" at bounding box center [626, 413] width 482 height 22
drag, startPoint x: 613, startPoint y: 415, endPoint x: 386, endPoint y: 407, distance: 227.1
click at [386, 407] on label "*What would the $5000 grant be used for?" at bounding box center [500, 413] width 230 height 15
click at [386, 424] on textarea "*What would the $5000 grant be used for?" at bounding box center [626, 466] width 482 height 84
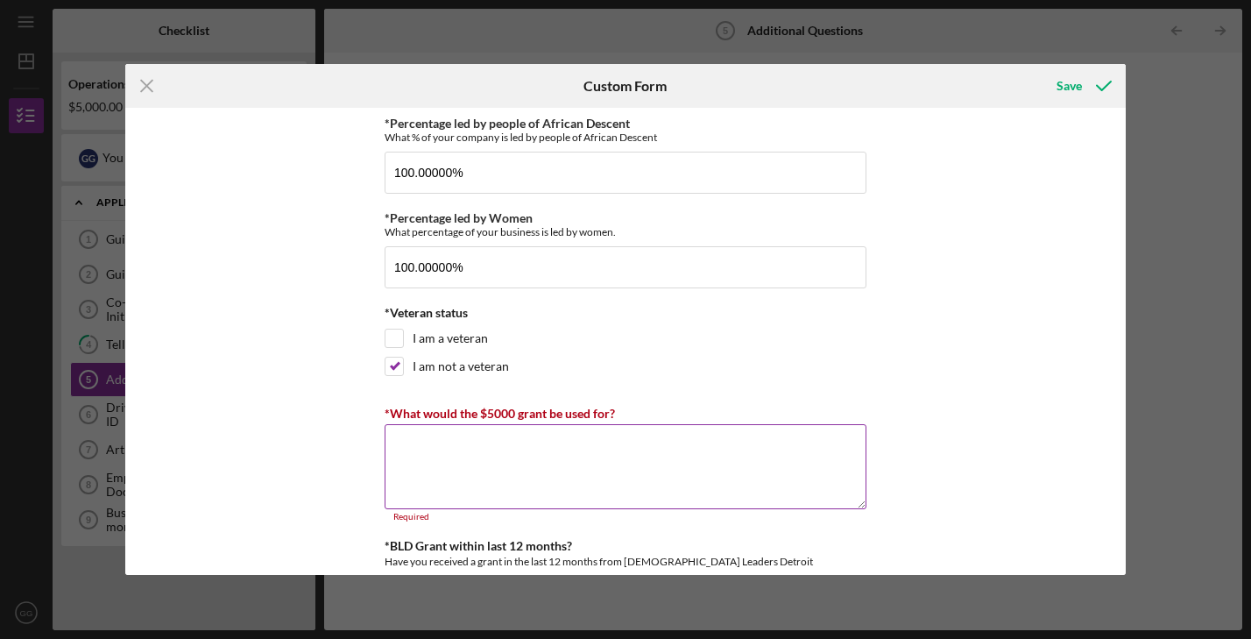
click at [614, 414] on div "*What would the $5000 grant be used for?" at bounding box center [626, 413] width 482 height 22
drag, startPoint x: 613, startPoint y: 411, endPoint x: 383, endPoint y: 412, distance: 230.5
click at [385, 412] on div "*What would the $5000 grant be used for?" at bounding box center [626, 413] width 482 height 22
copy label "*What would the $5000 grant be used for?"
drag, startPoint x: 476, startPoint y: 274, endPoint x: 462, endPoint y: 277, distance: 14.3
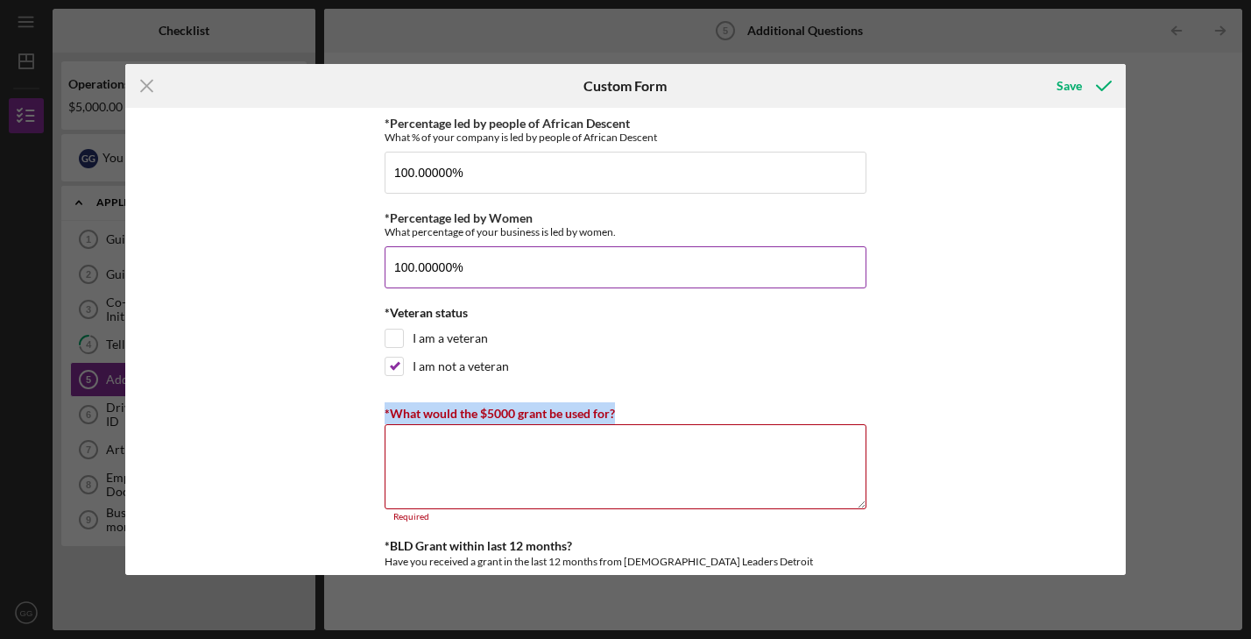
click at [476, 275] on input "100.00000%" at bounding box center [626, 267] width 482 height 42
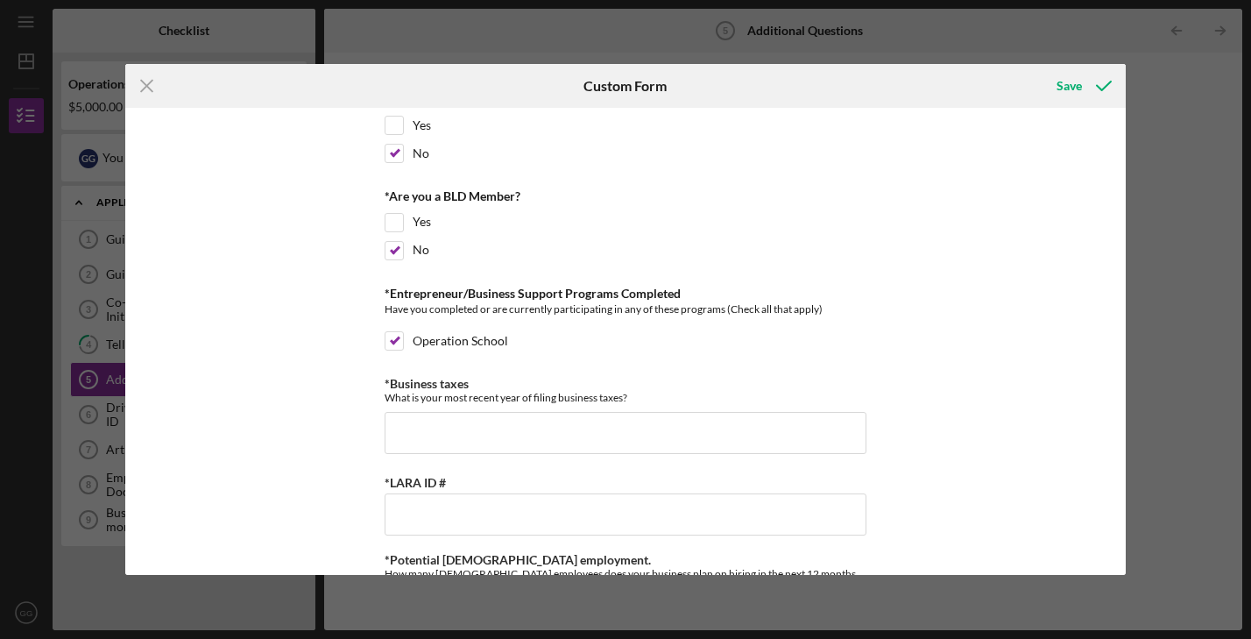
scroll to position [471, 0]
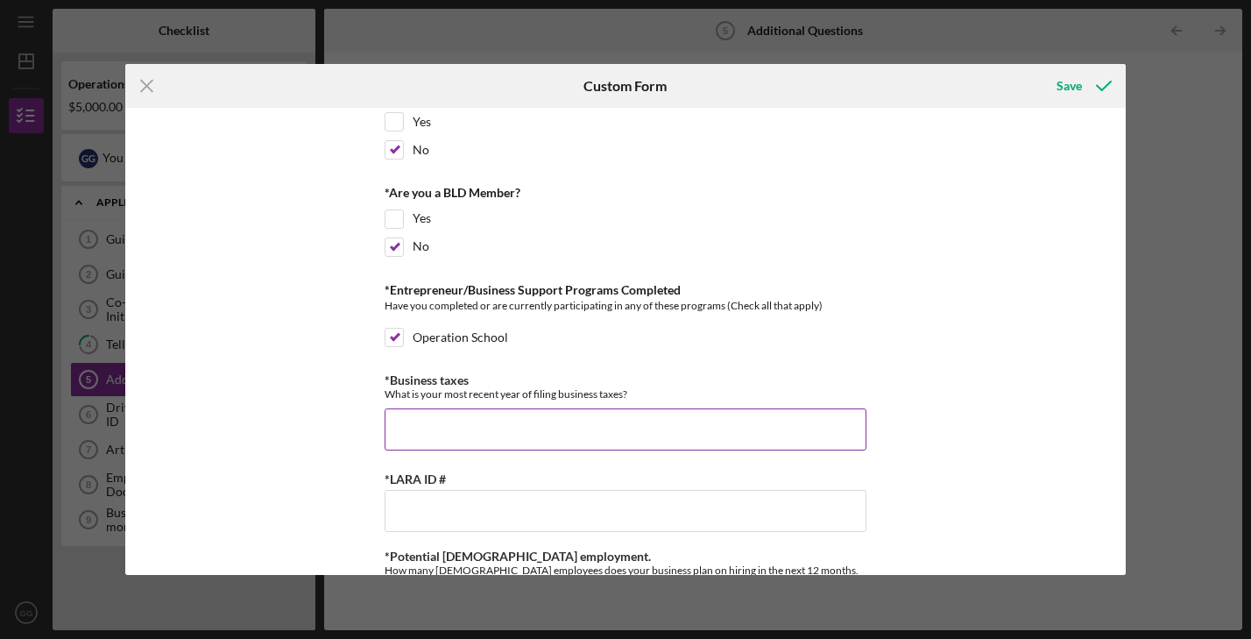
click at [477, 425] on input "*Business taxes" at bounding box center [626, 429] width 482 height 42
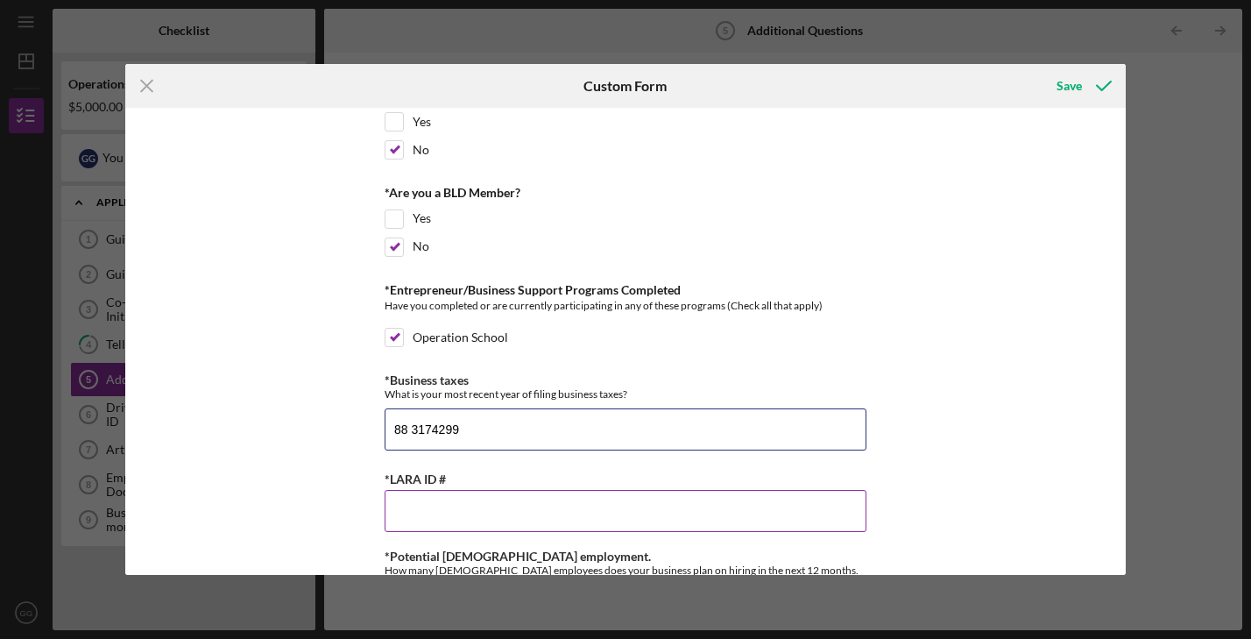
type input "88 3174299"
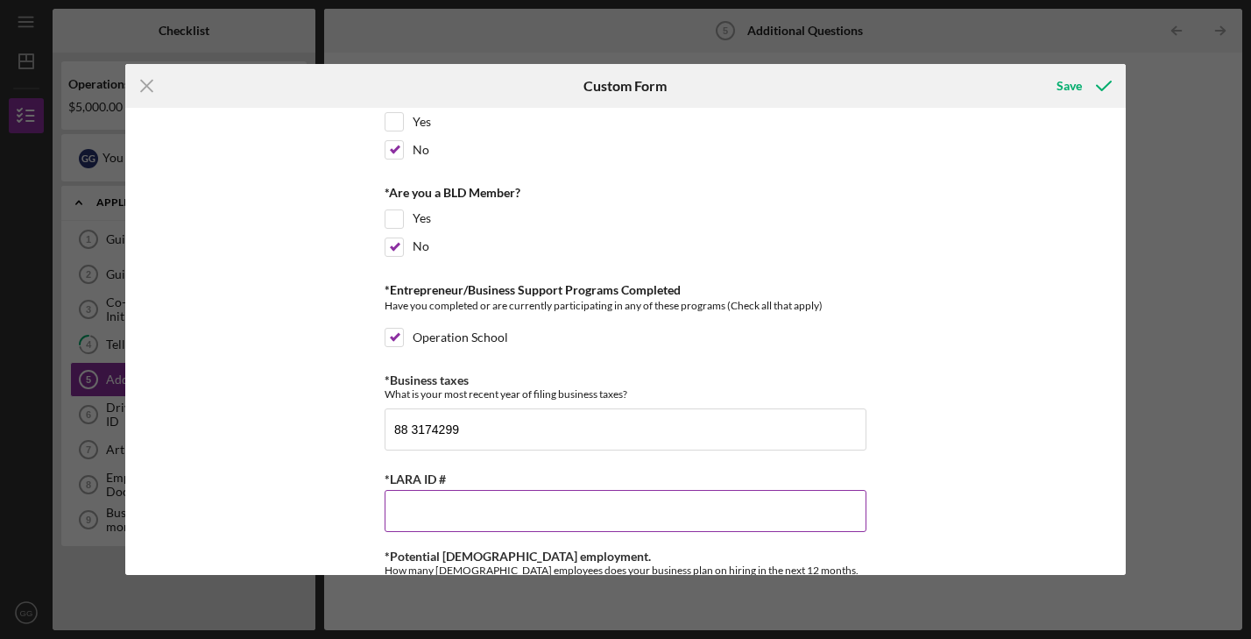
click at [423, 500] on input "*LARA ID #" at bounding box center [626, 511] width 482 height 42
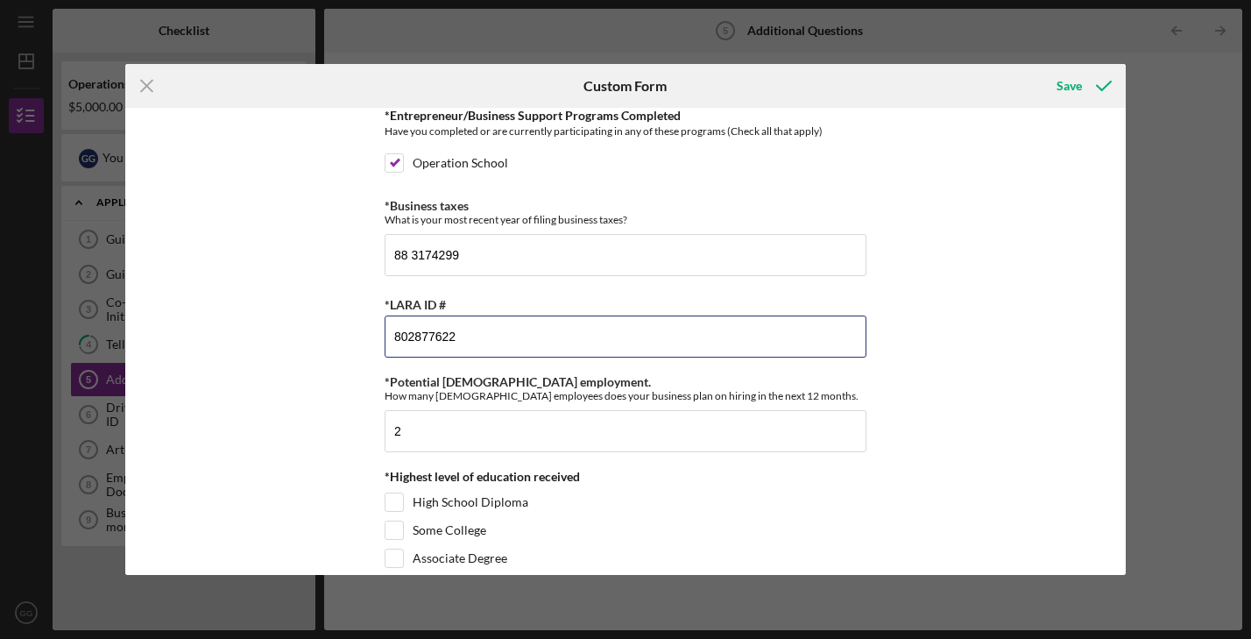
scroll to position [649, 0]
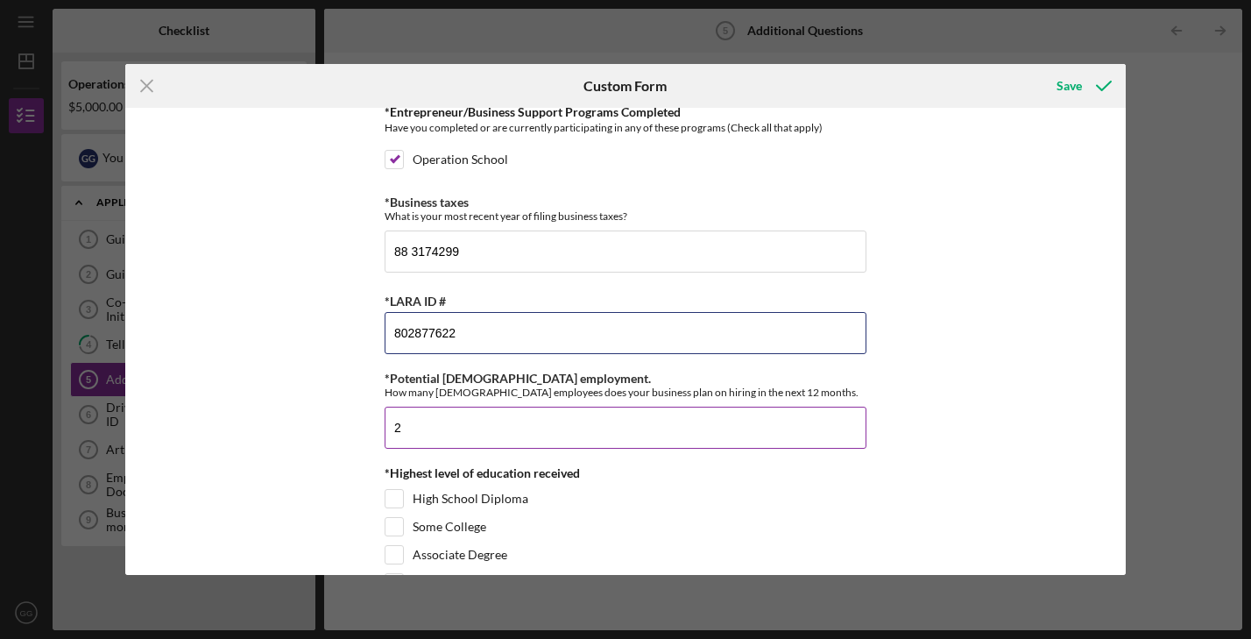
type input "802877622"
drag, startPoint x: 406, startPoint y: 427, endPoint x: 340, endPoint y: 424, distance: 65.8
click at [344, 423] on div "*Percentage led by people of African Descent What % of your company is led by p…" at bounding box center [625, 341] width 1001 height 467
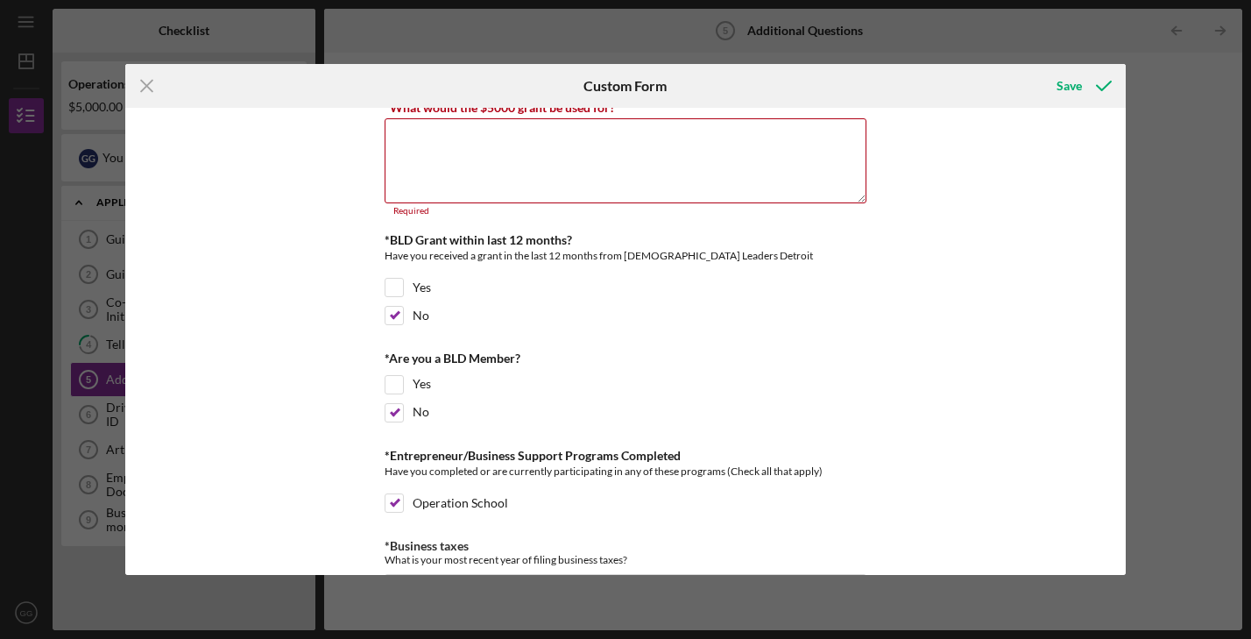
scroll to position [180, 0]
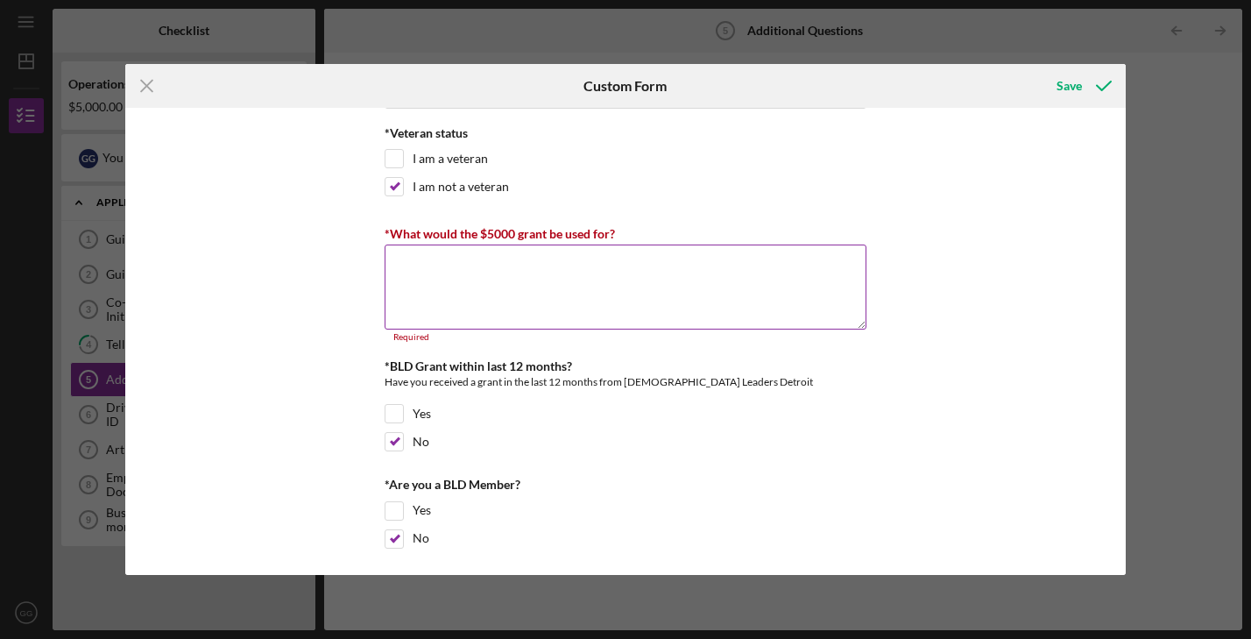
type input "1"
click at [446, 276] on textarea "*What would the $5000 grant be used for?" at bounding box center [626, 287] width 482 height 84
paste textarea "Yummee Pop Popcorn LLC will use the $5,000 grant to increase production efficie…"
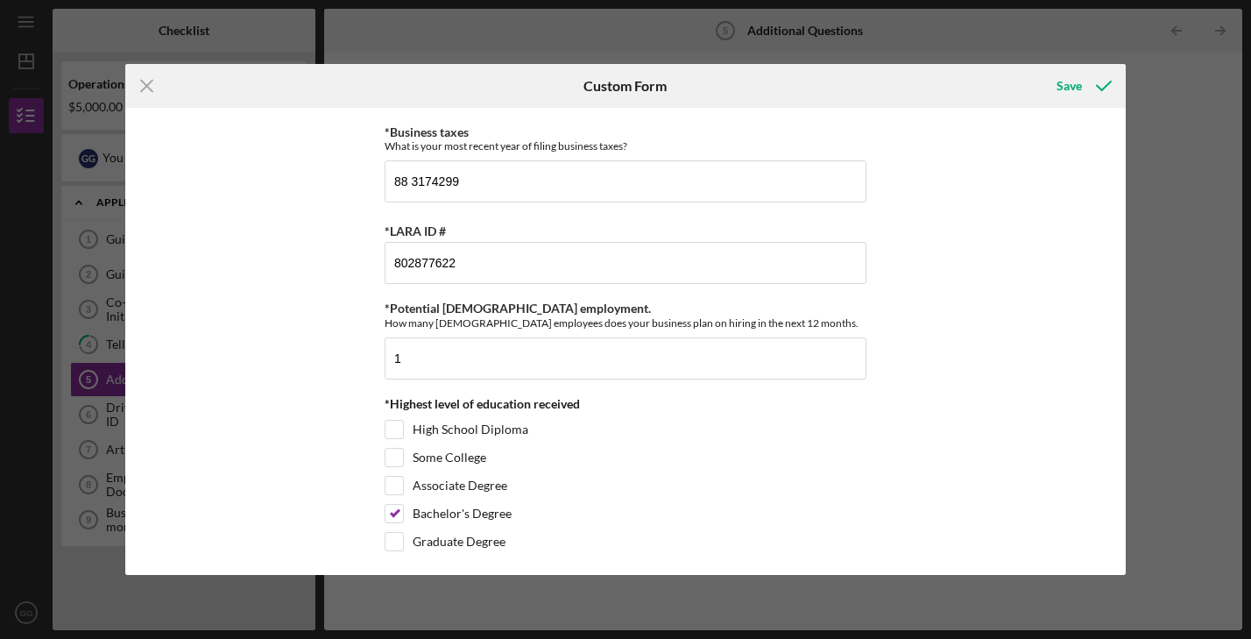
scroll to position [719, 0]
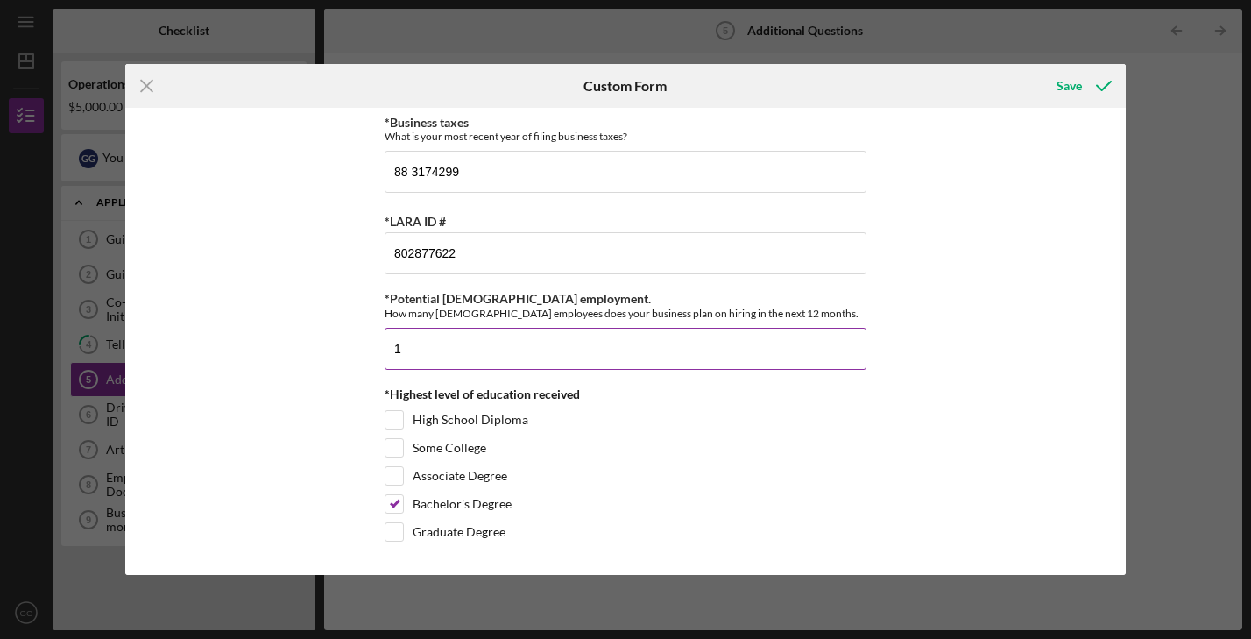
type textarea "Yummee Pop Popcorn LLC will use the $5,000 grant to increase production efficie…"
click at [417, 356] on input "1" at bounding box center [626, 349] width 482 height 42
type input "1"
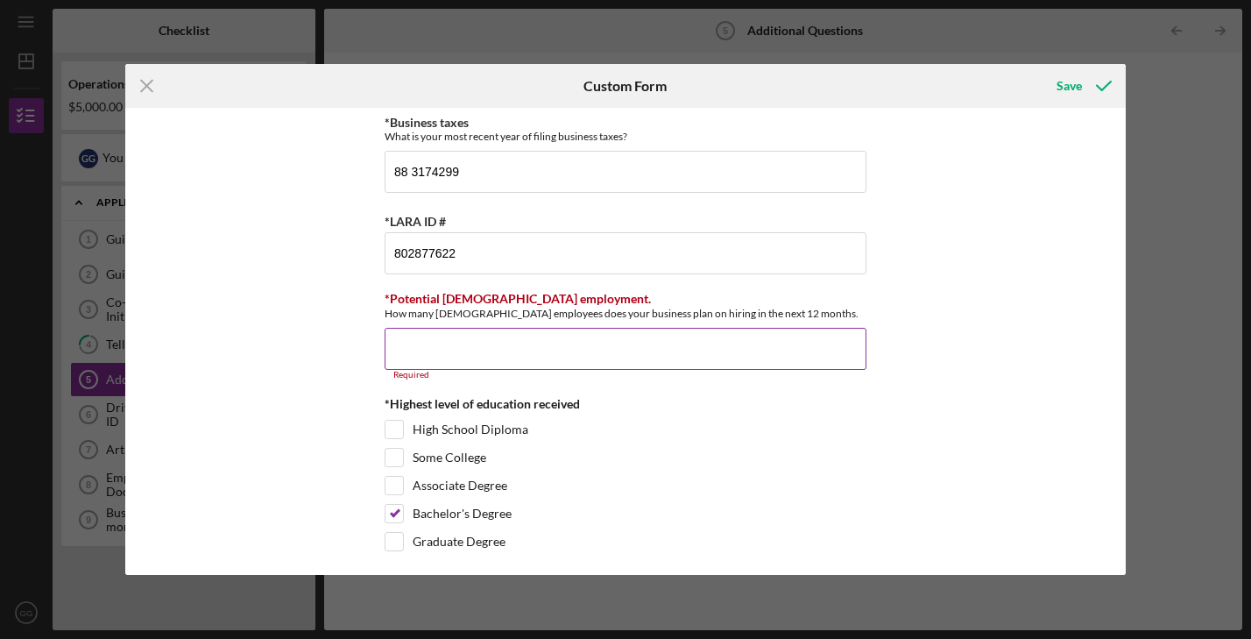
type input "1"
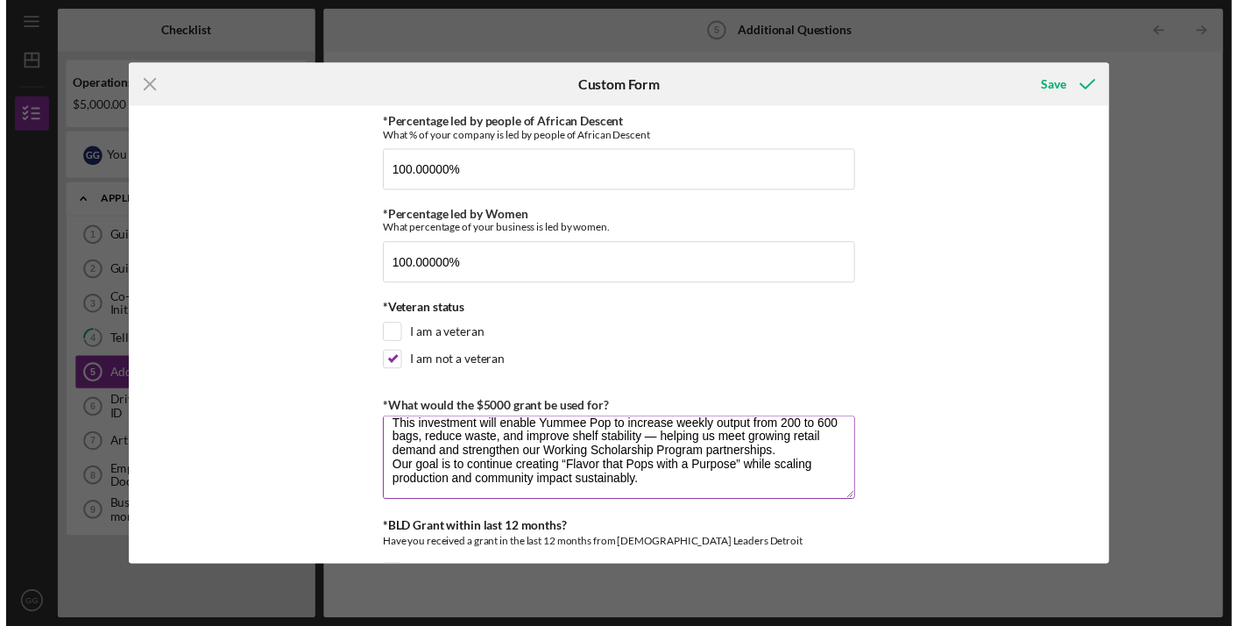
scroll to position [0, 0]
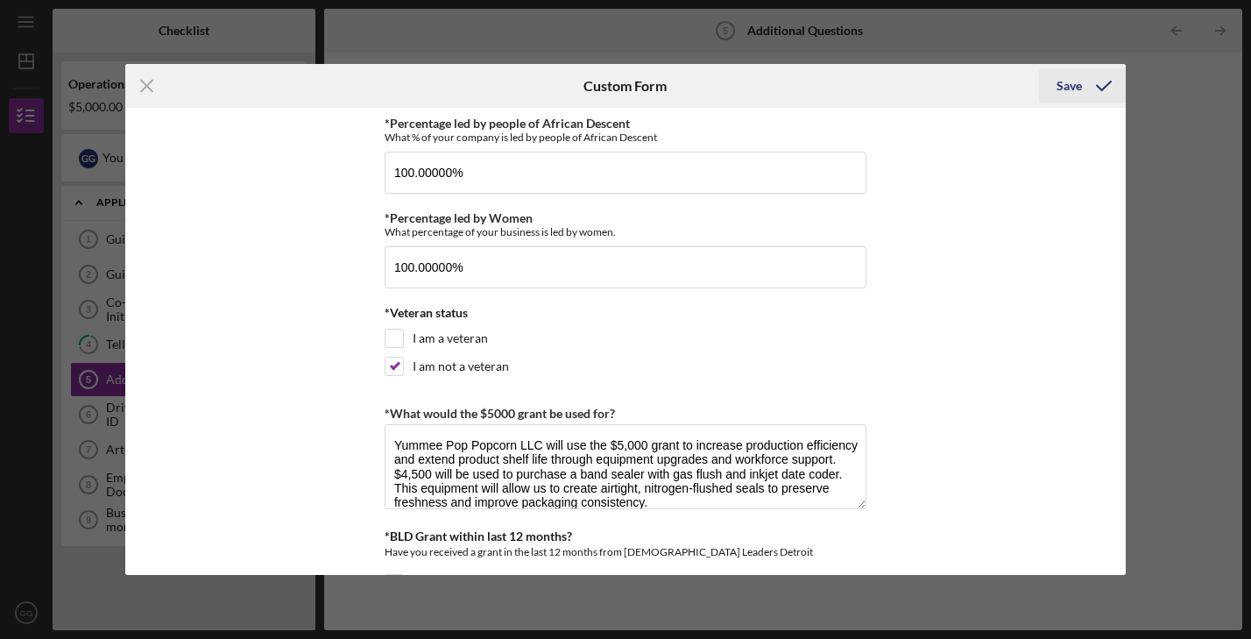
click at [1072, 87] on div "Save" at bounding box center [1069, 85] width 25 height 35
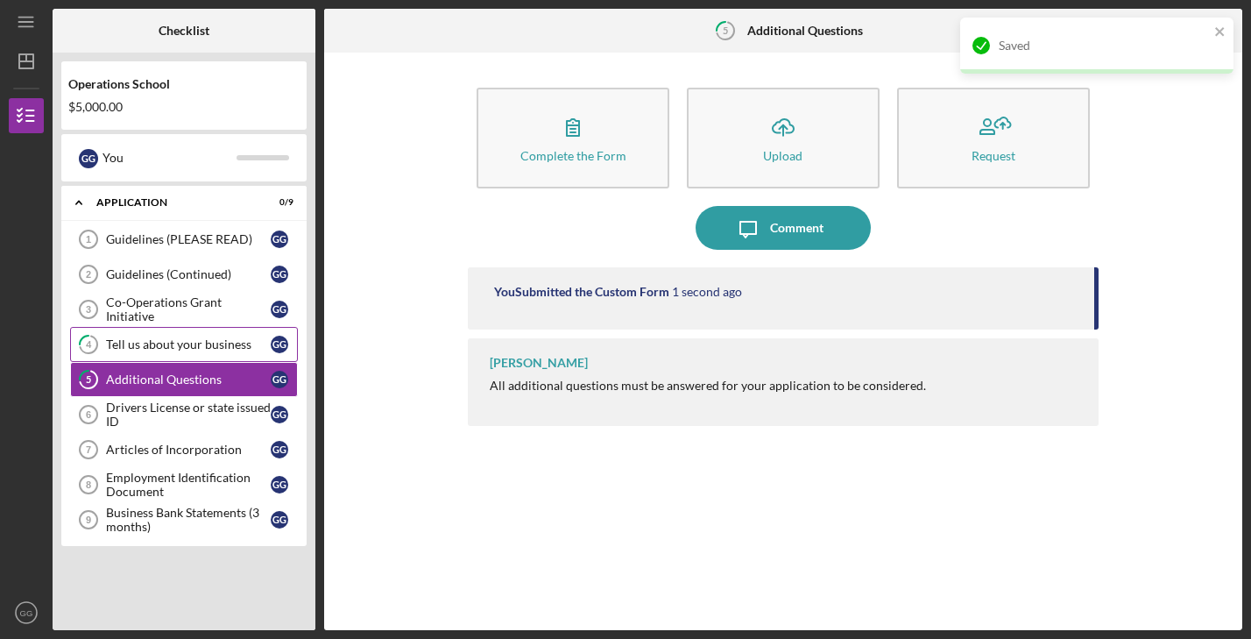
click at [177, 341] on div "Tell us about your business" at bounding box center [188, 344] width 165 height 14
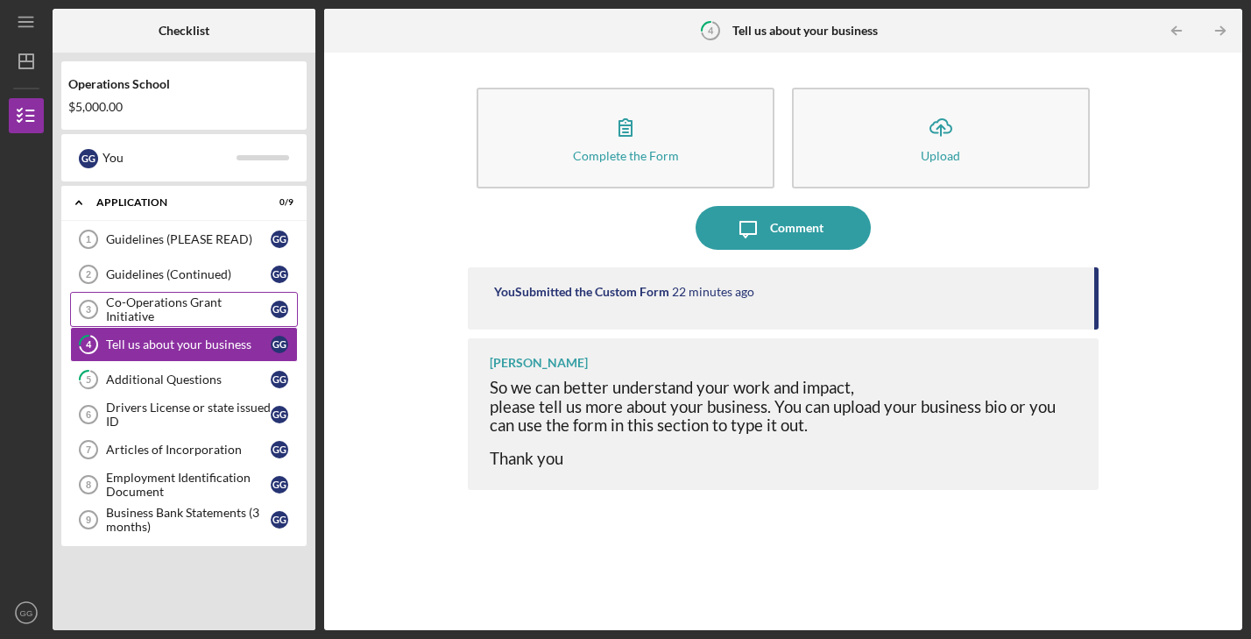
click at [143, 312] on div "Co-Operations Grant Initiative" at bounding box center [188, 309] width 165 height 28
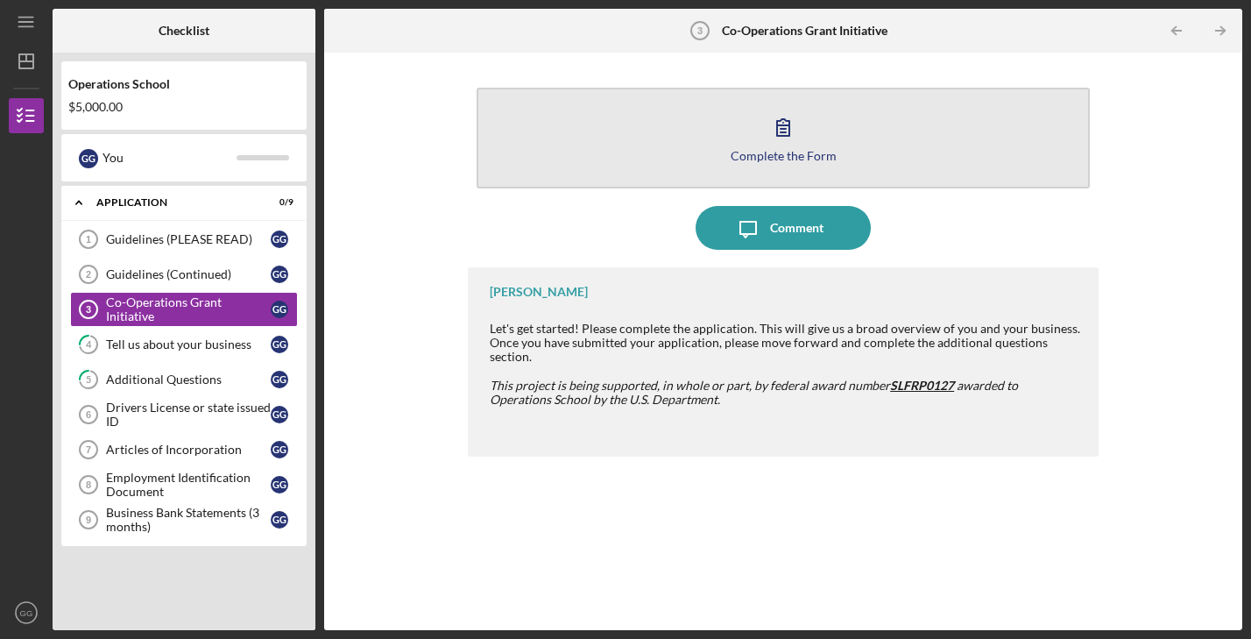
click at [788, 135] on icon "button" at bounding box center [784, 127] width 44 height 44
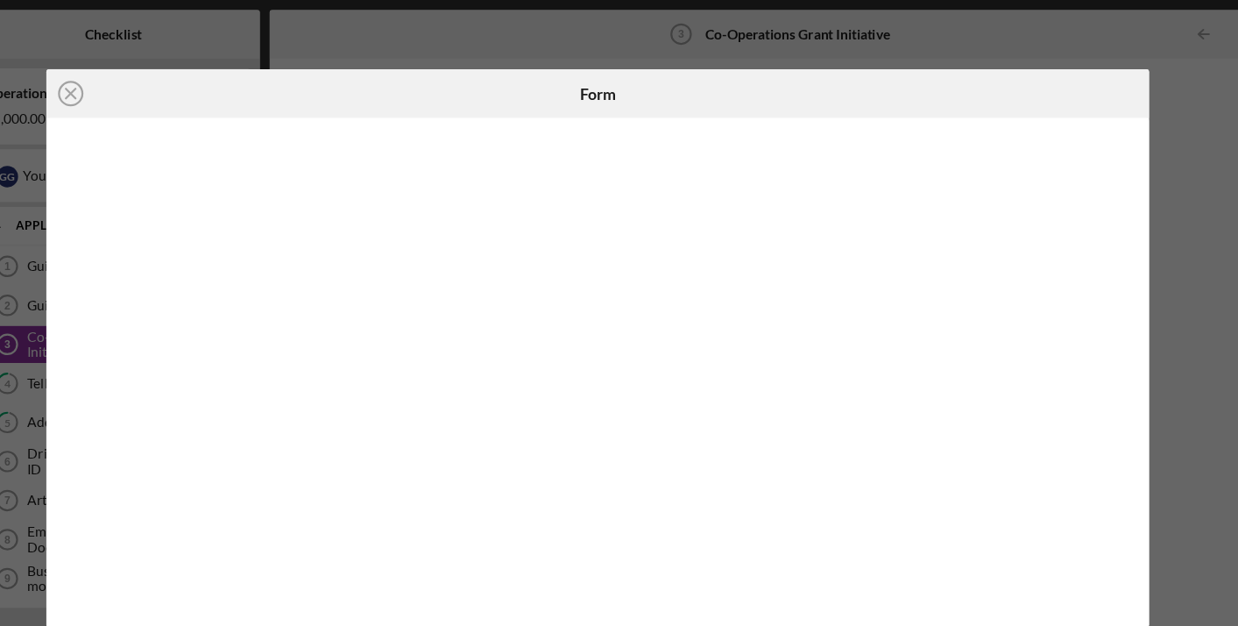
scroll to position [12, 0]
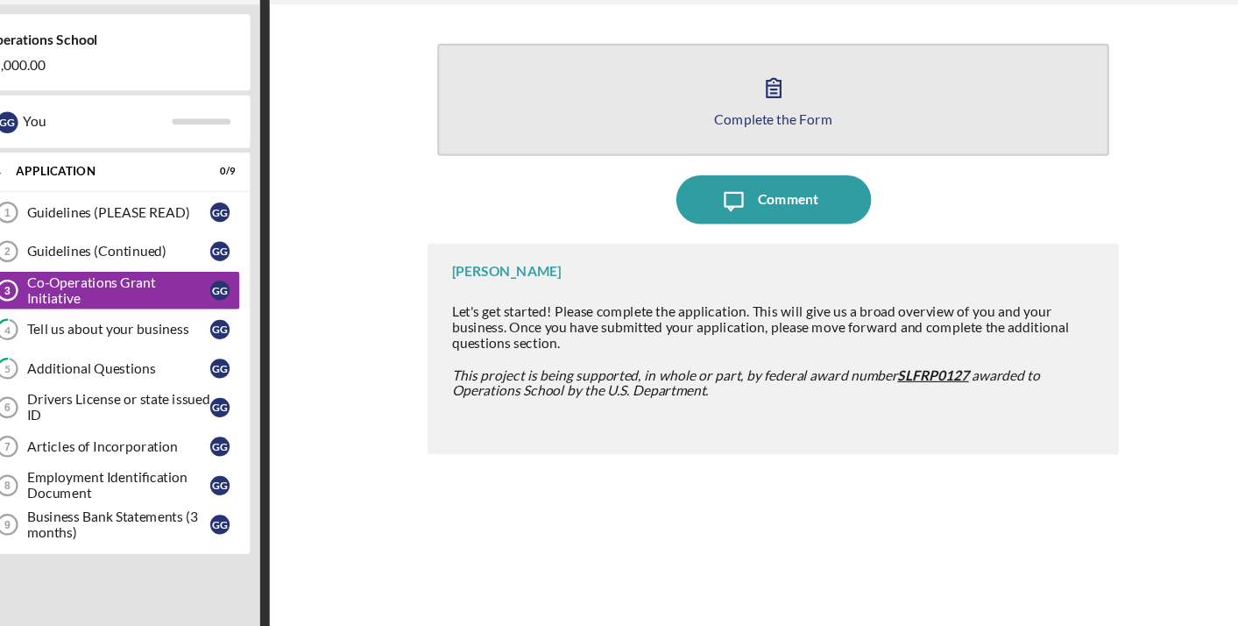
click at [560, 103] on button "Complete the Form Form" at bounding box center [777, 138] width 604 height 101
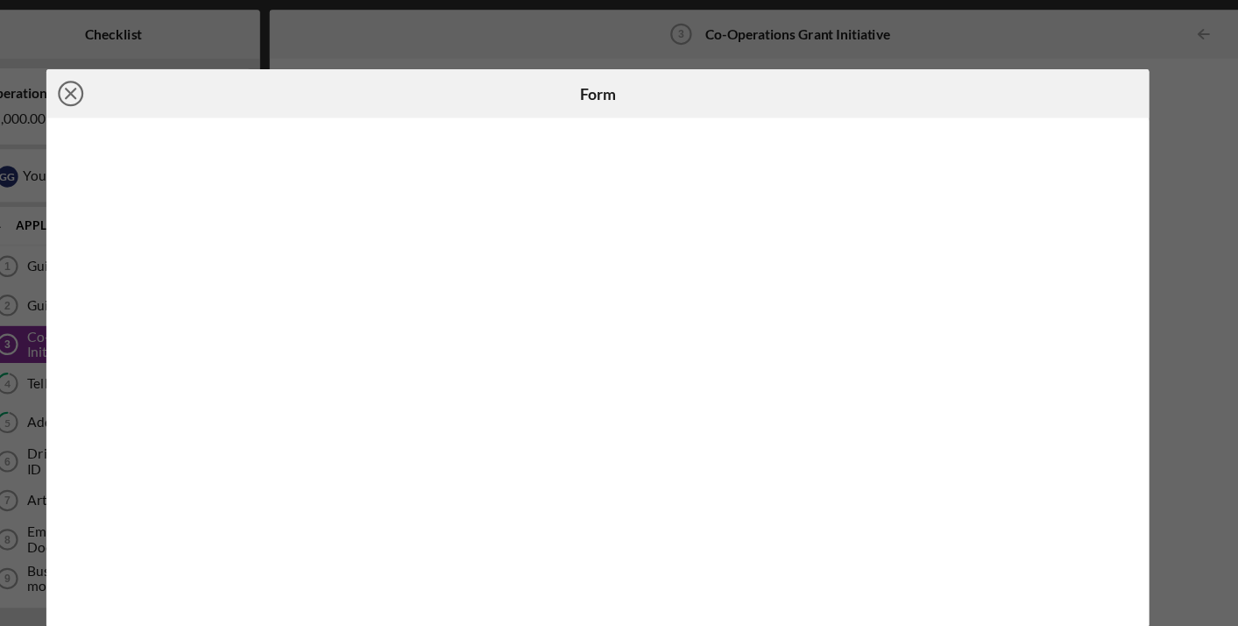
click at [124, 86] on icon "Icon/Close" at bounding box center [146, 84] width 44 height 44
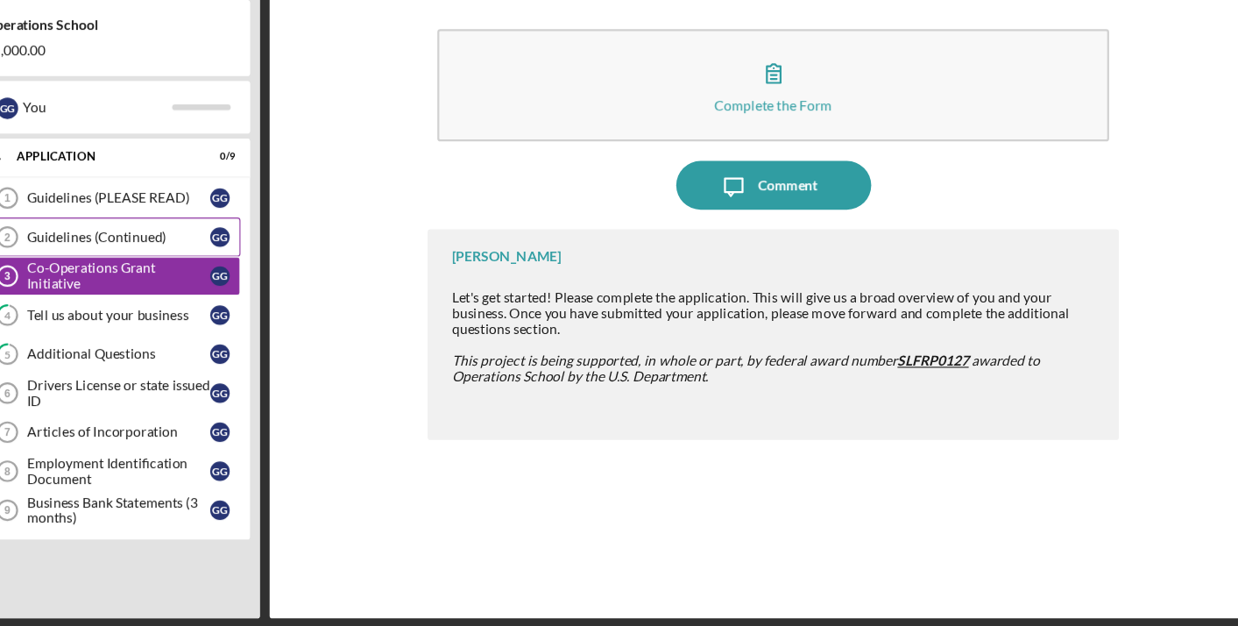
click at [106, 267] on div "Guidelines (Continued)" at bounding box center [188, 274] width 165 height 14
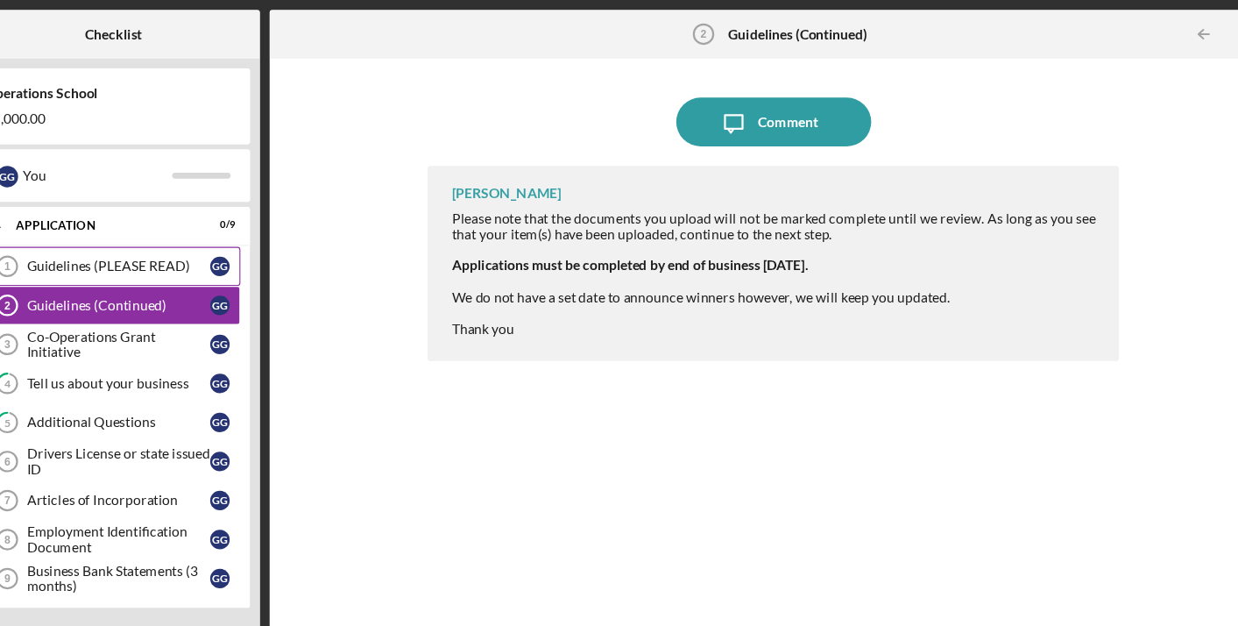
click at [106, 243] on div "Guidelines (PLEASE READ)" at bounding box center [188, 239] width 165 height 14
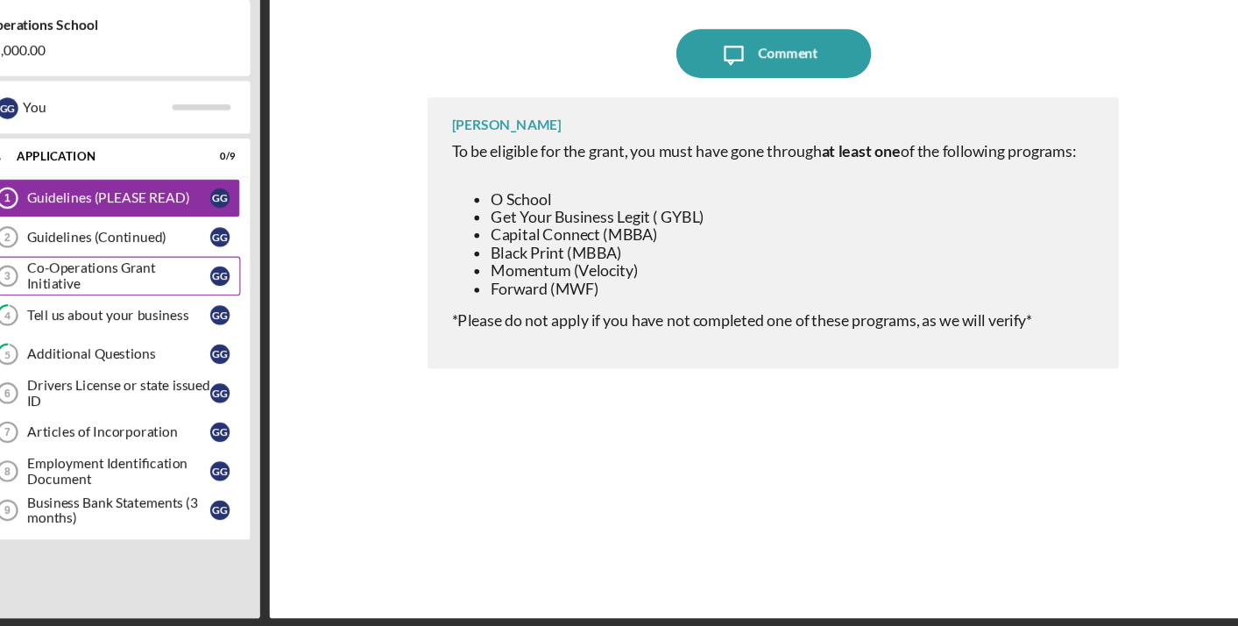
click at [106, 295] on div "Co-Operations Grant Initiative" at bounding box center [188, 309] width 165 height 28
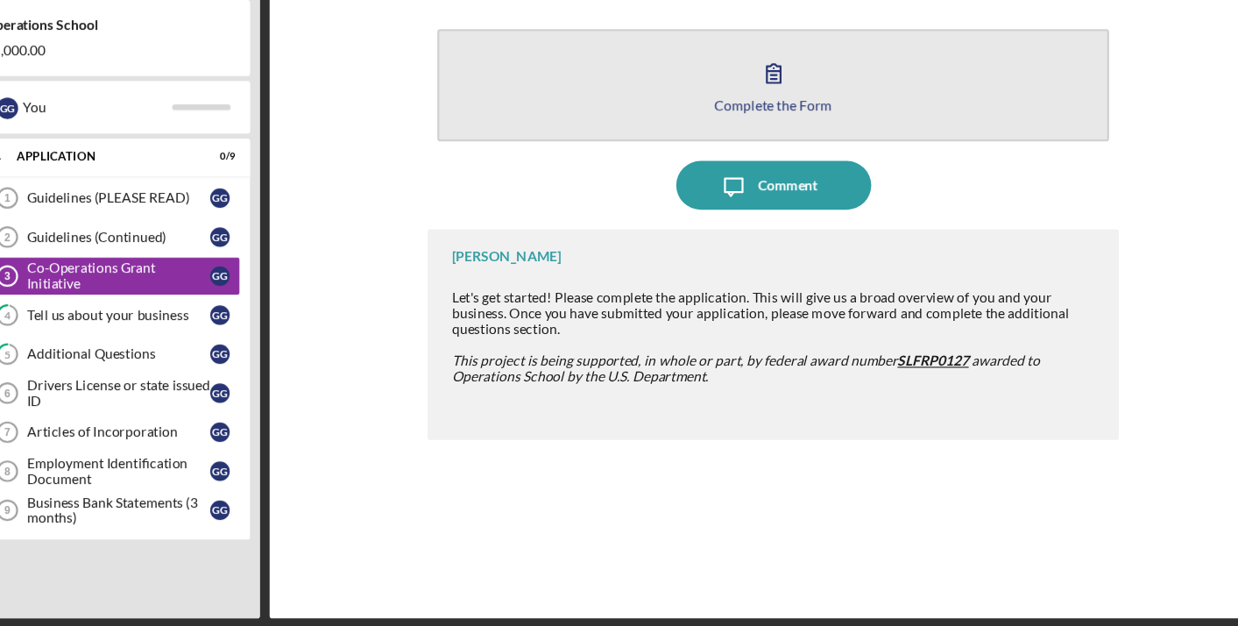
click at [755, 105] on icon "button" at bounding box center [777, 127] width 44 height 44
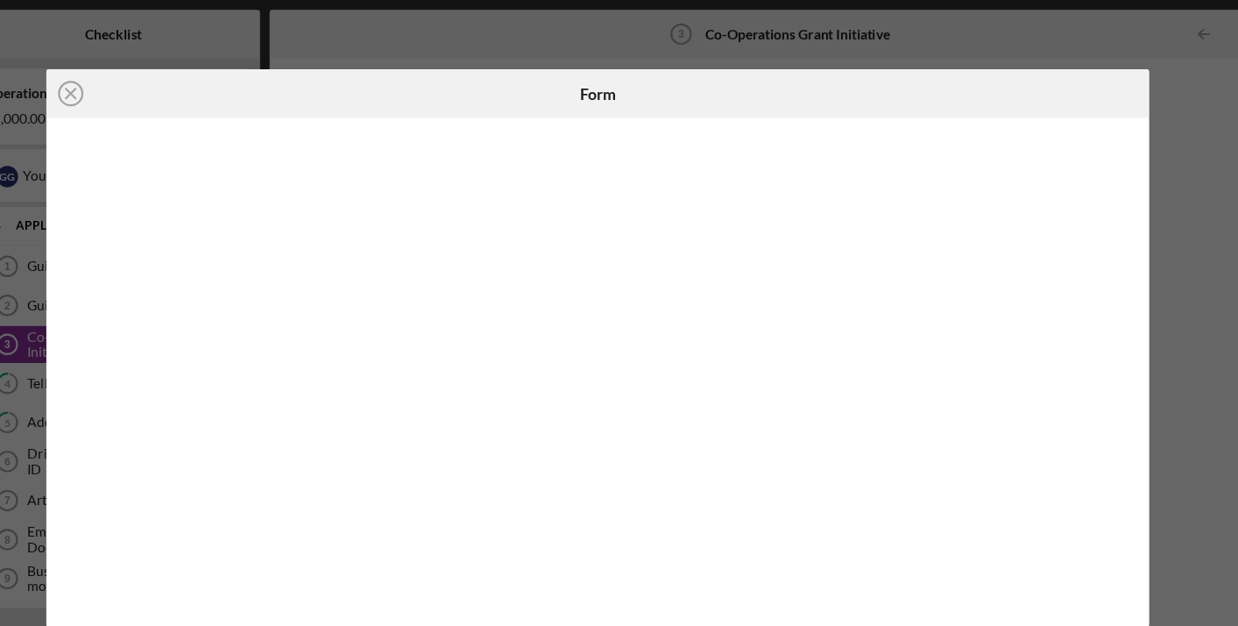
scroll to position [12, 0]
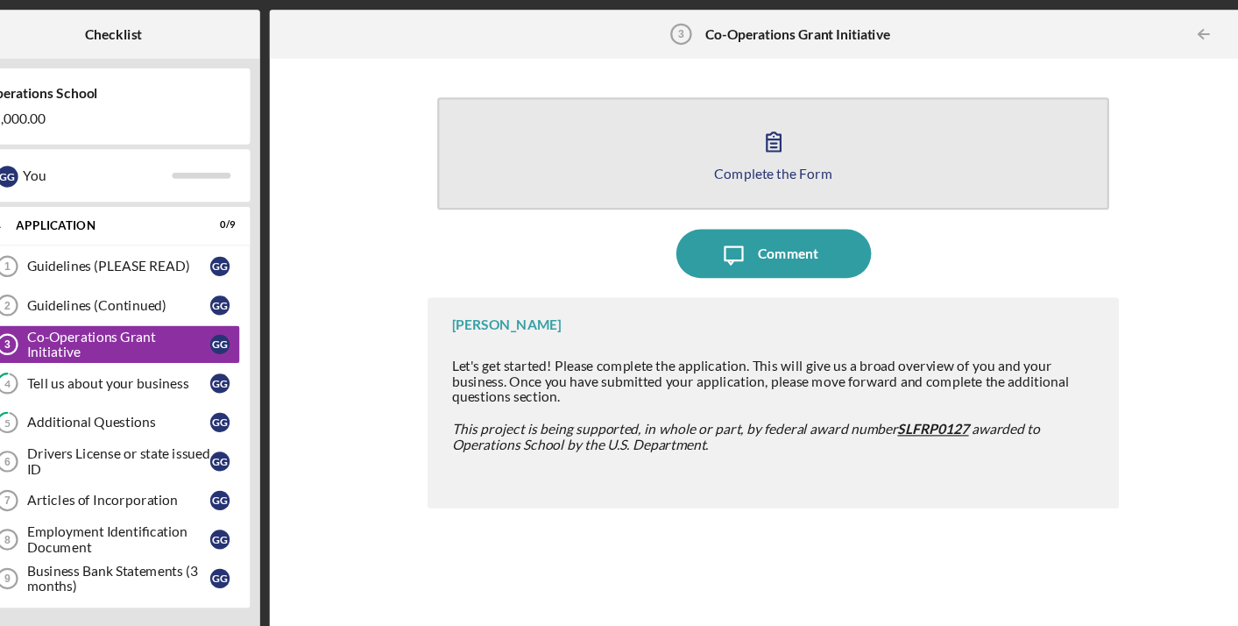
click at [755, 138] on icon "button" at bounding box center [777, 127] width 44 height 44
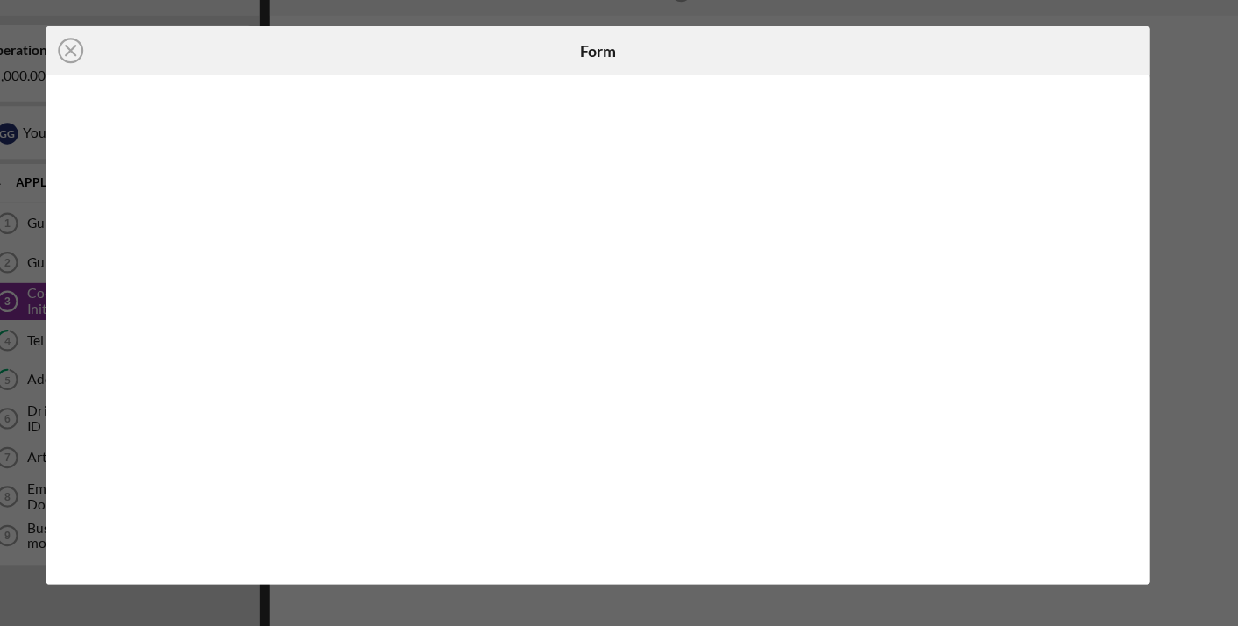
scroll to position [12, 0]
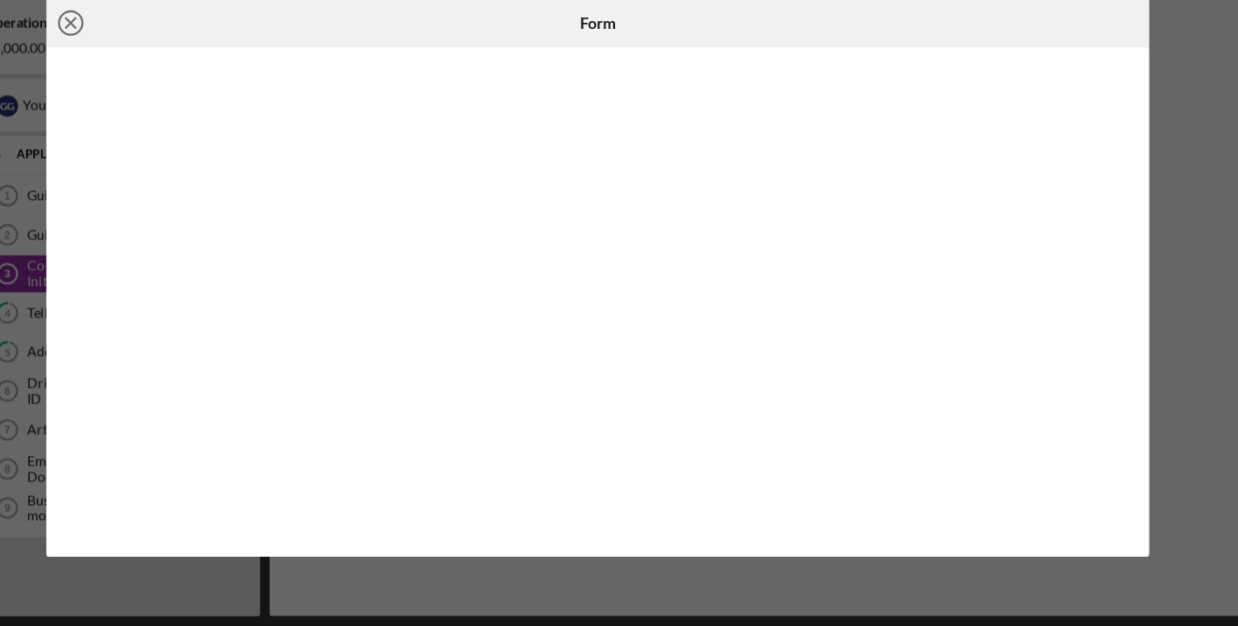
click at [141, 80] on line at bounding box center [145, 84] width 9 height 9
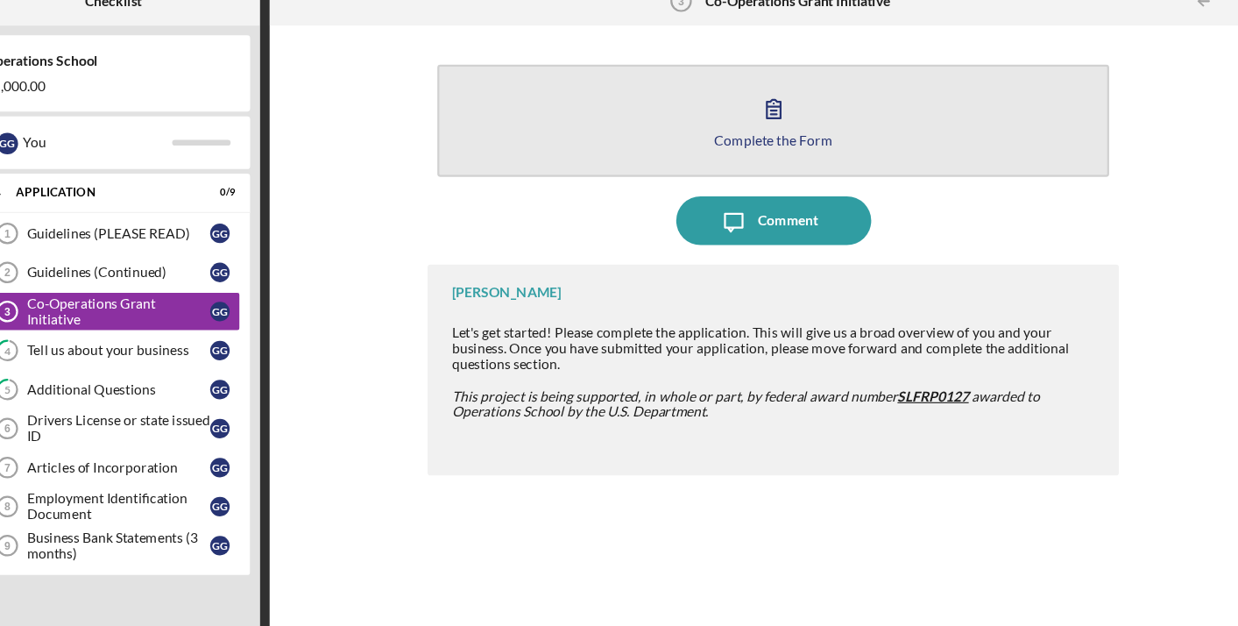
scroll to position [4, 0]
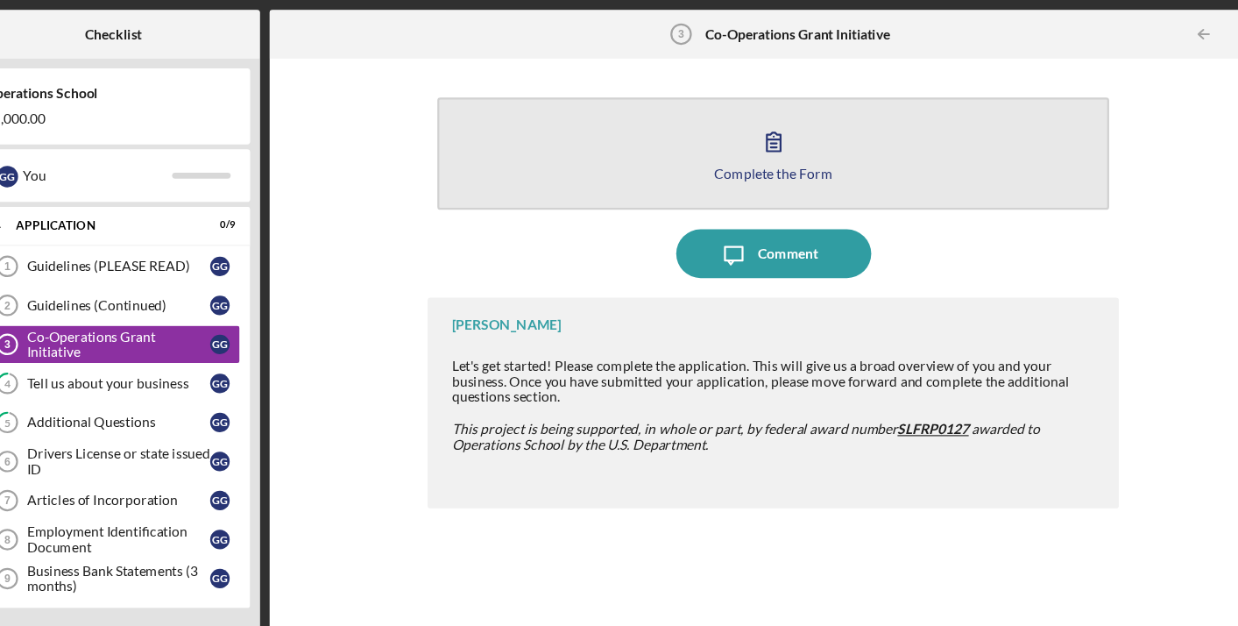
click at [528, 133] on button "Complete the Form Form" at bounding box center [777, 138] width 604 height 101
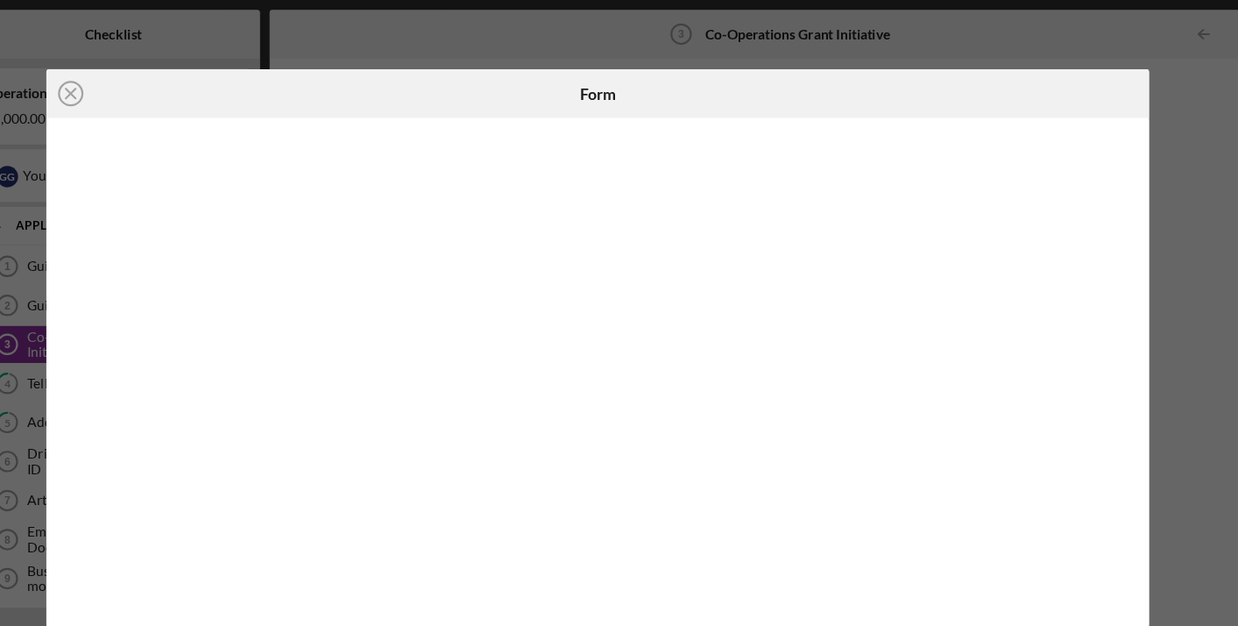
click at [387, 39] on div "Icon/Close Form" at bounding box center [619, 313] width 1238 height 626
click at [141, 84] on line at bounding box center [145, 84] width 9 height 9
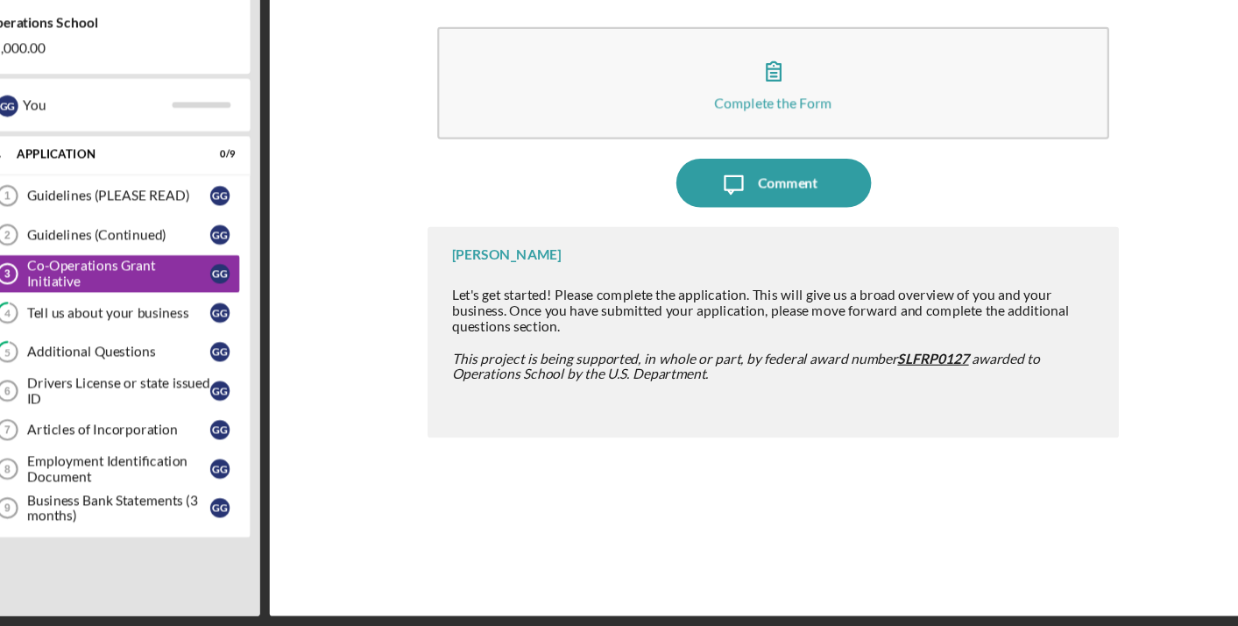
scroll to position [9, 0]
click at [152, 337] on div "Tell us about your business" at bounding box center [188, 344] width 165 height 14
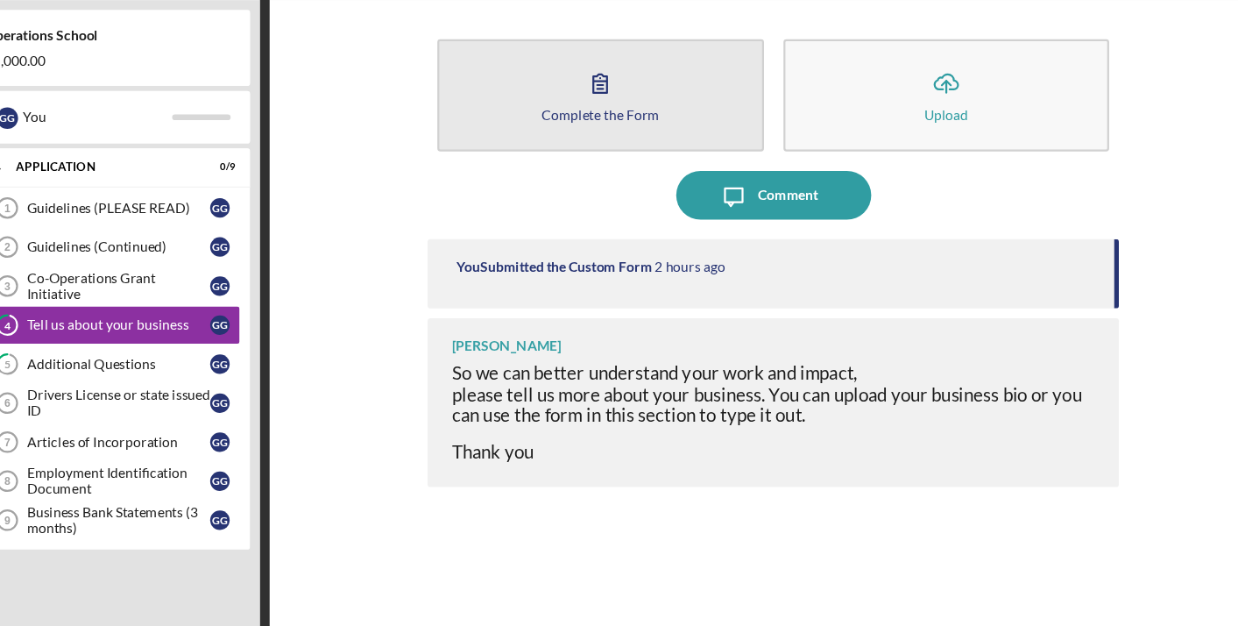
click at [515, 88] on button "Complete the Form Form" at bounding box center [622, 138] width 294 height 101
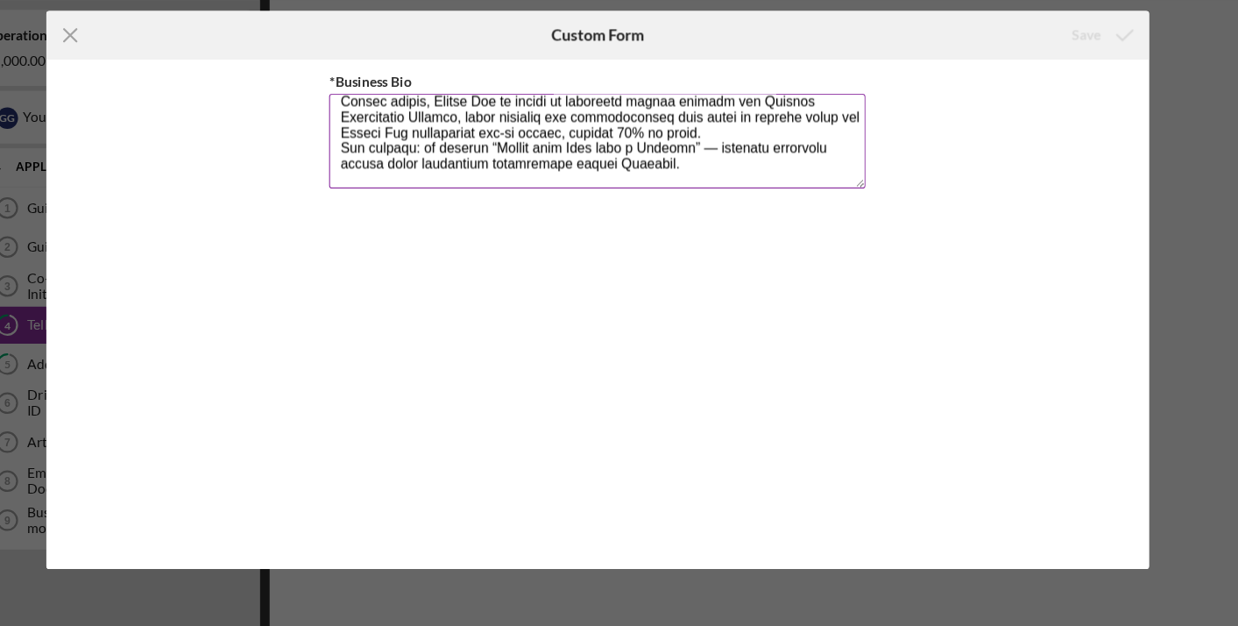
scroll to position [12, 0]
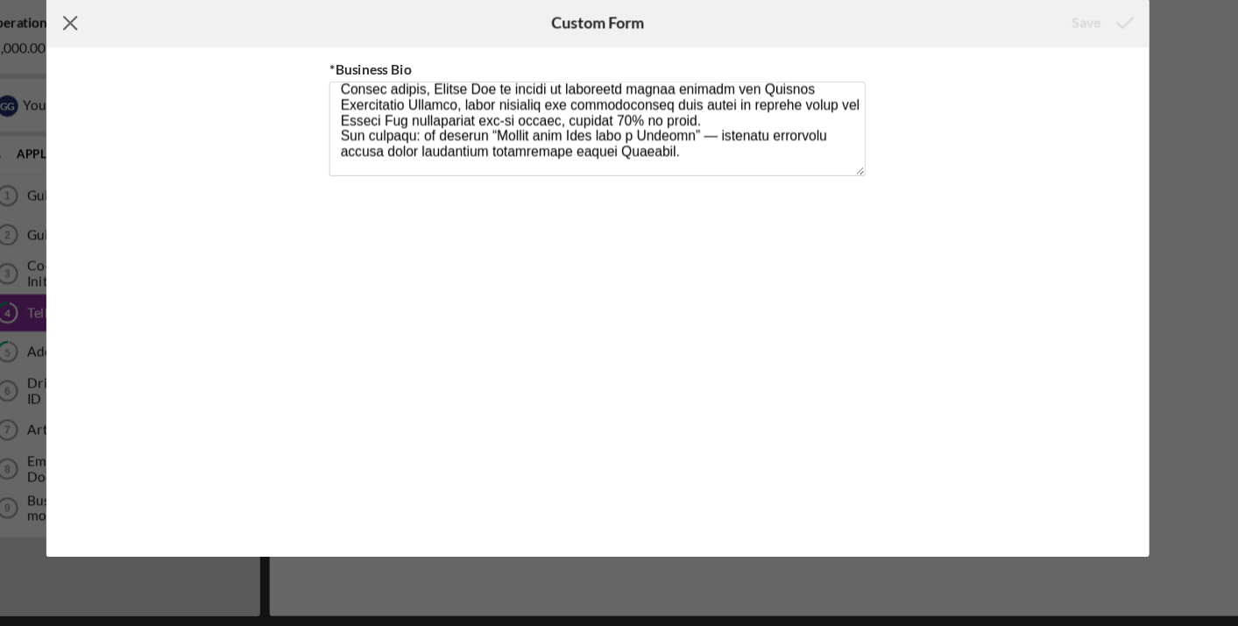
click at [124, 62] on icon "Icon/Menu Close" at bounding box center [146, 84] width 44 height 44
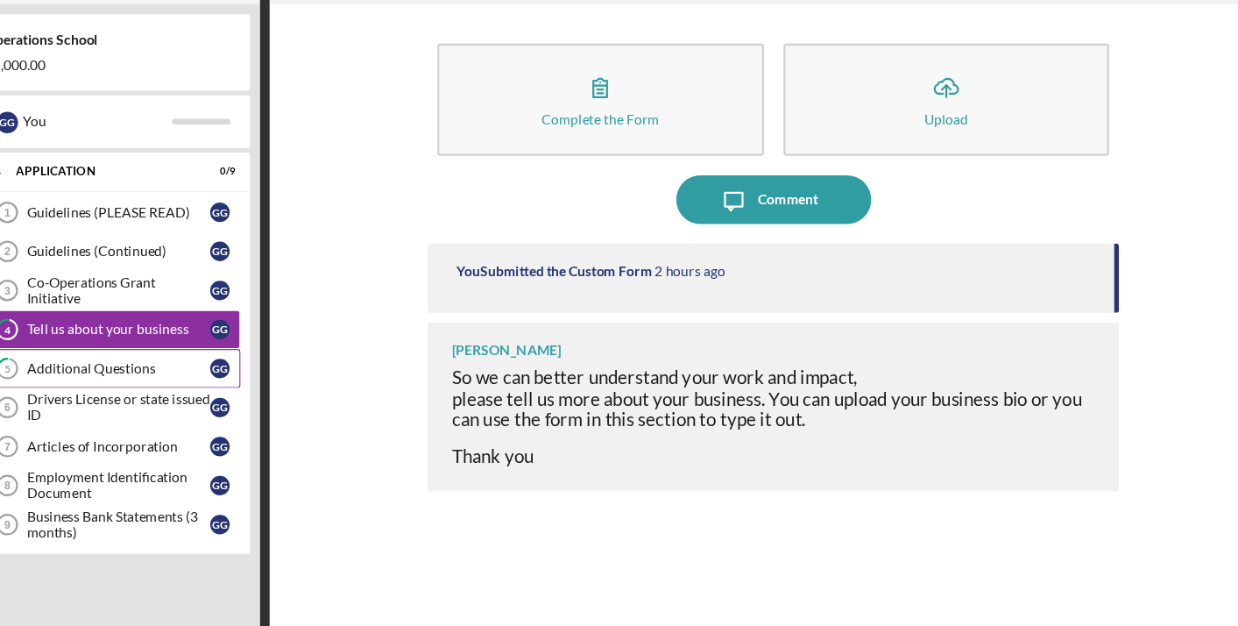
click at [140, 372] on div "Additional Questions" at bounding box center [188, 379] width 165 height 14
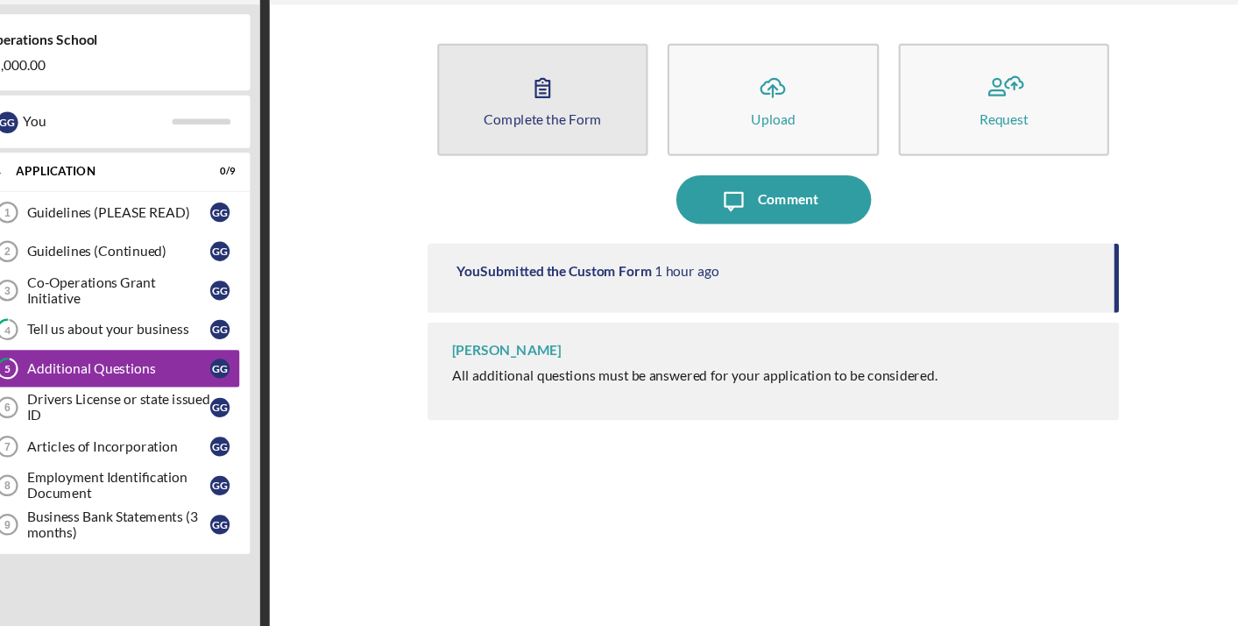
click at [515, 88] on button "Complete the Form Form" at bounding box center [569, 138] width 189 height 101
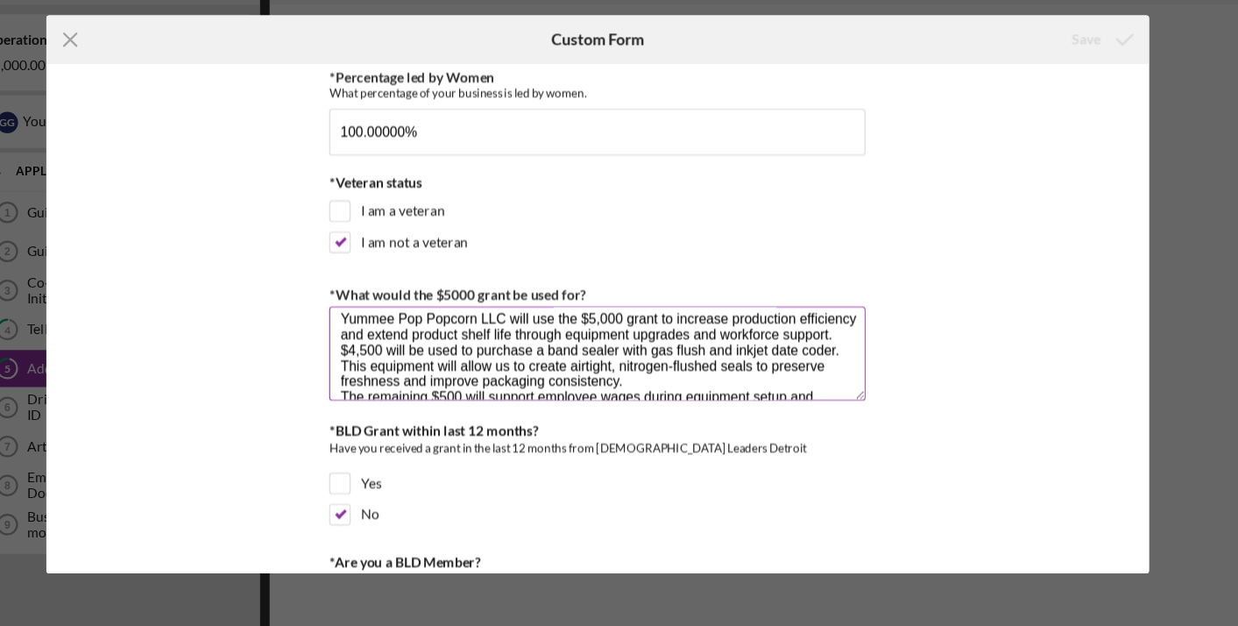
scroll to position [36, 0]
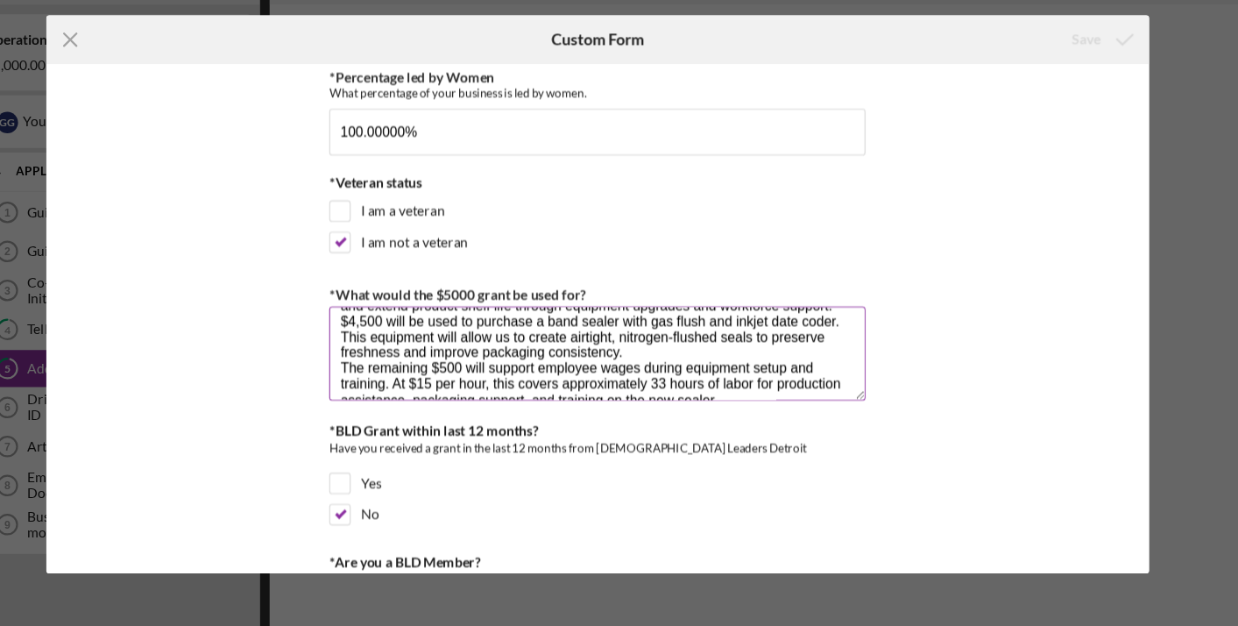
click at [378, 324] on textarea "Yummee Pop Popcorn LLC will use the $5,000 grant to increase production efficie…" at bounding box center [619, 366] width 482 height 84
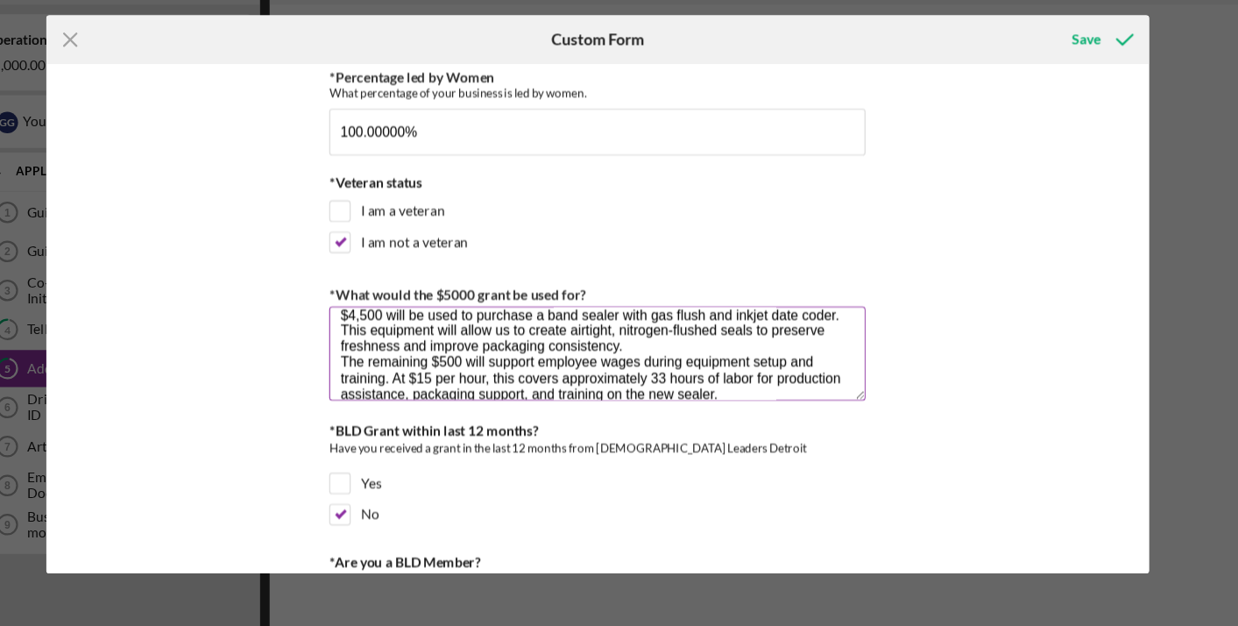
scroll to position [71, 0]
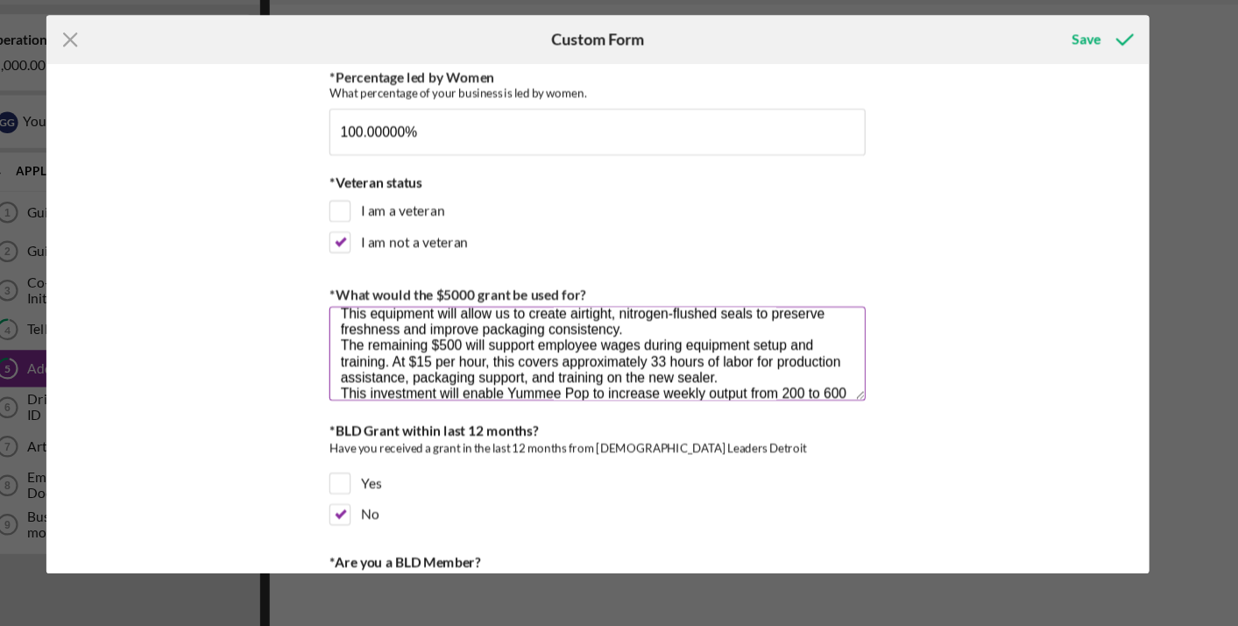
click at [378, 325] on textarea "Yummee Pop Popcorn LLC will use the $5,000 grant to increase production efficie…" at bounding box center [619, 366] width 482 height 84
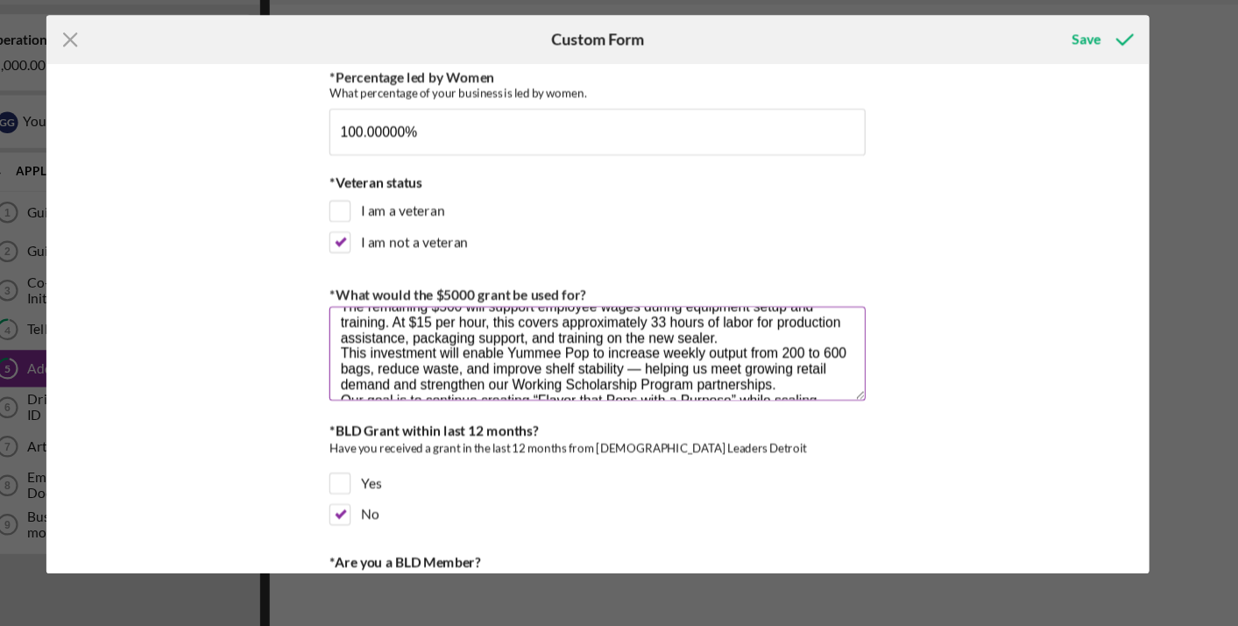
scroll to position [124, 0]
click at [378, 334] on textarea "Yummee Pop Popcorn LLC will use the $5,000 grant to increase production efficie…" at bounding box center [619, 366] width 482 height 84
click at [378, 325] on textarea "Yummee Pop Popcorn LLC will use the $5,000 grant to increase production efficie…" at bounding box center [619, 366] width 482 height 84
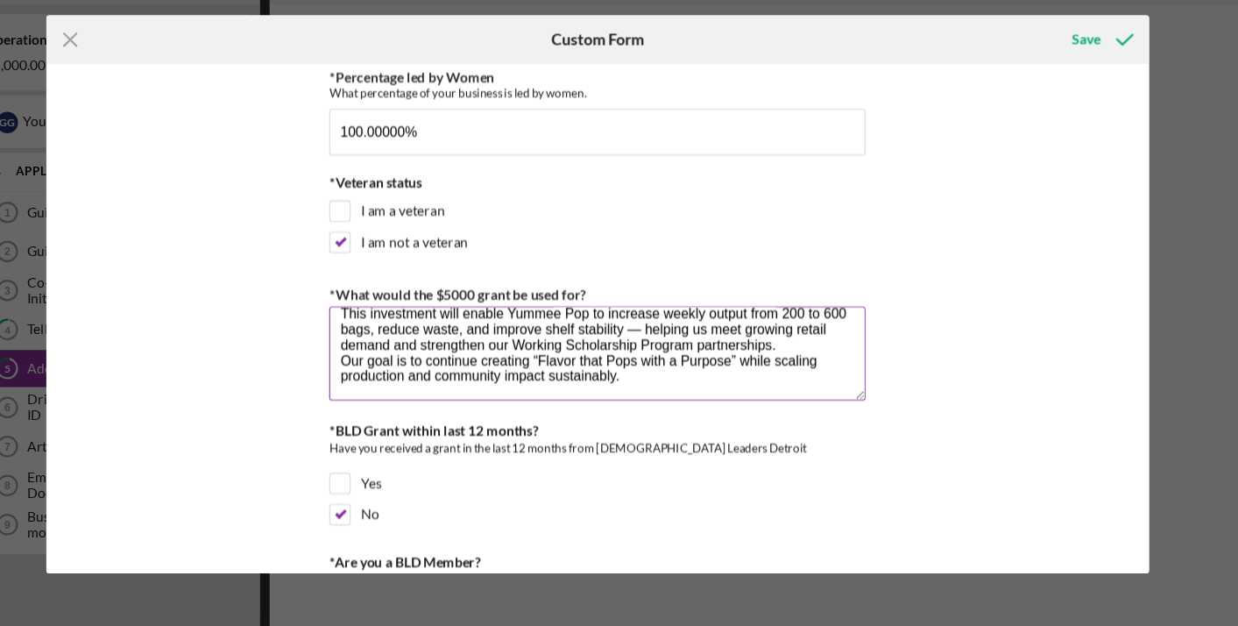
scroll to position [106, 0]
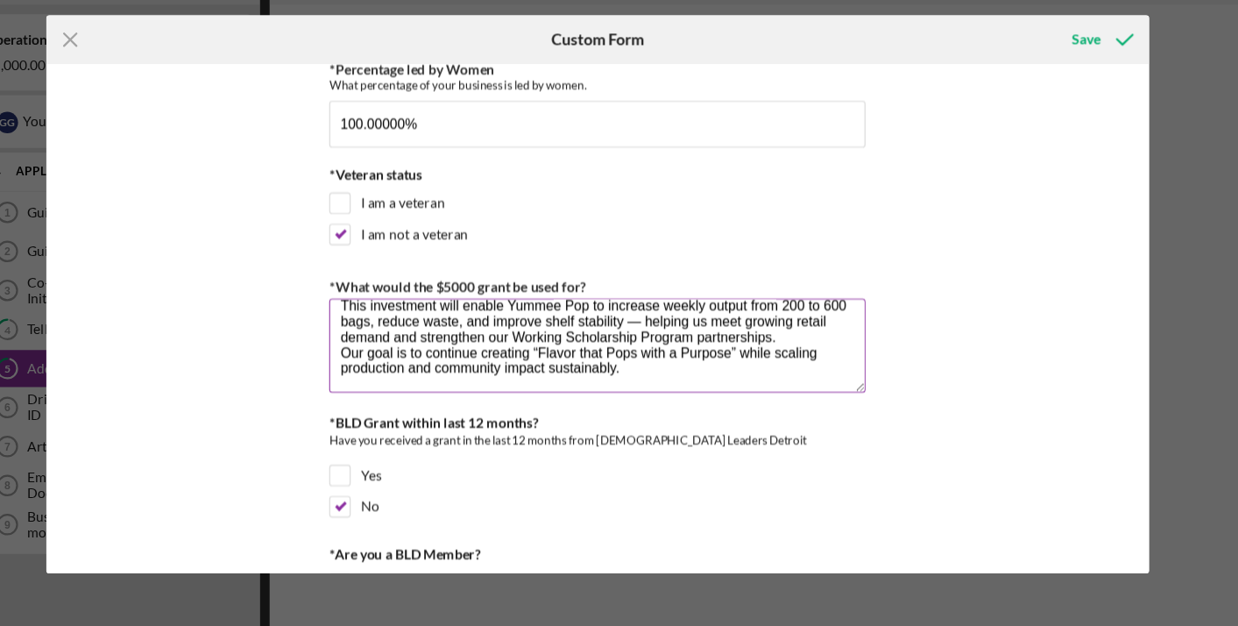
click at [378, 318] on textarea "Yummee Pop Popcorn LLC will use the $5,000 grant to increase production efficie…" at bounding box center [619, 359] width 482 height 84
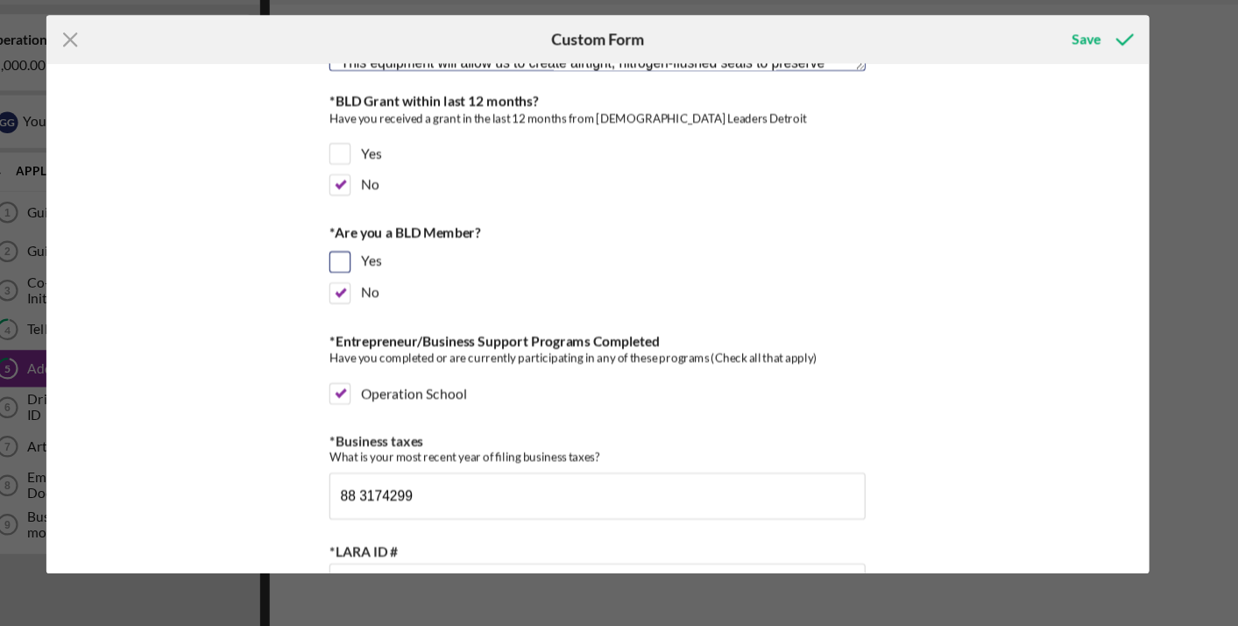
scroll to position [729, 0]
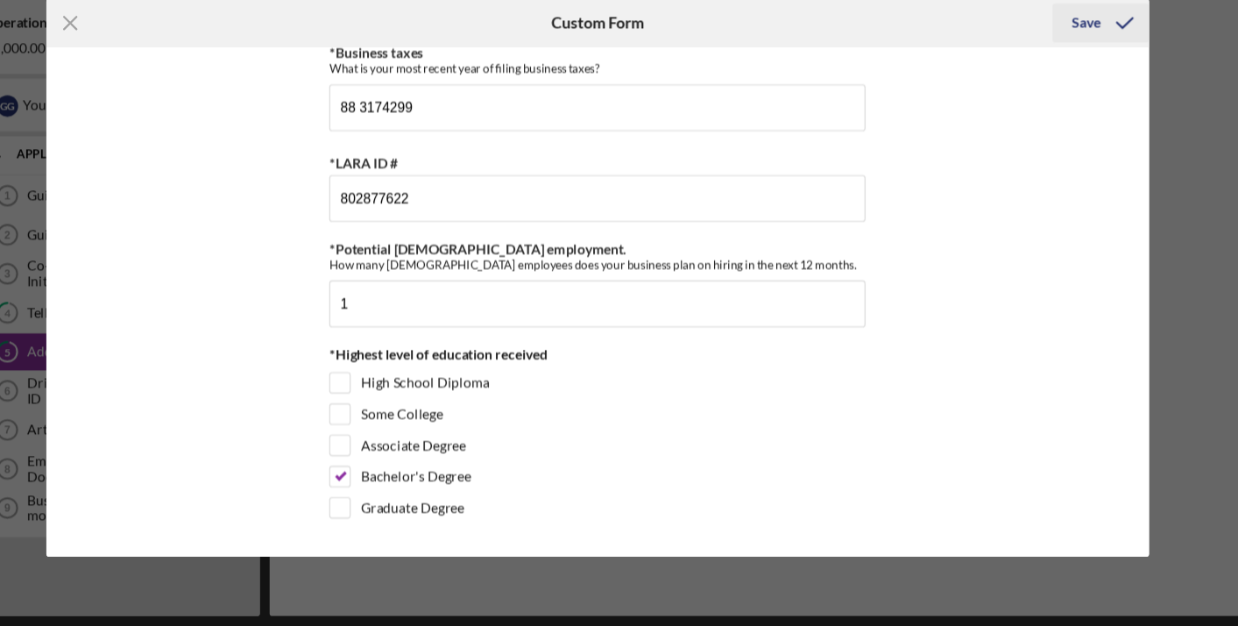
type textarea "Yummee Pop Popcorn LLC will use the $5,000 grant to increase production efficie…"
click at [1046, 67] on div "Save" at bounding box center [1058, 84] width 25 height 35
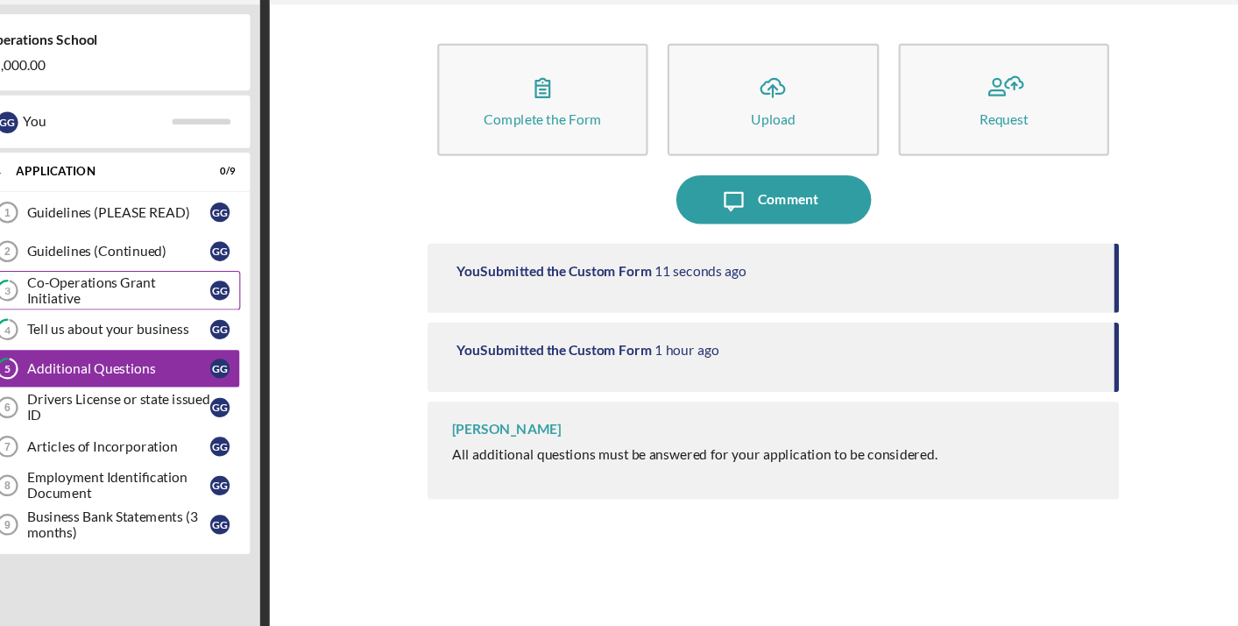
click at [106, 295] on div "Co-Operations Grant Initiative" at bounding box center [188, 309] width 165 height 28
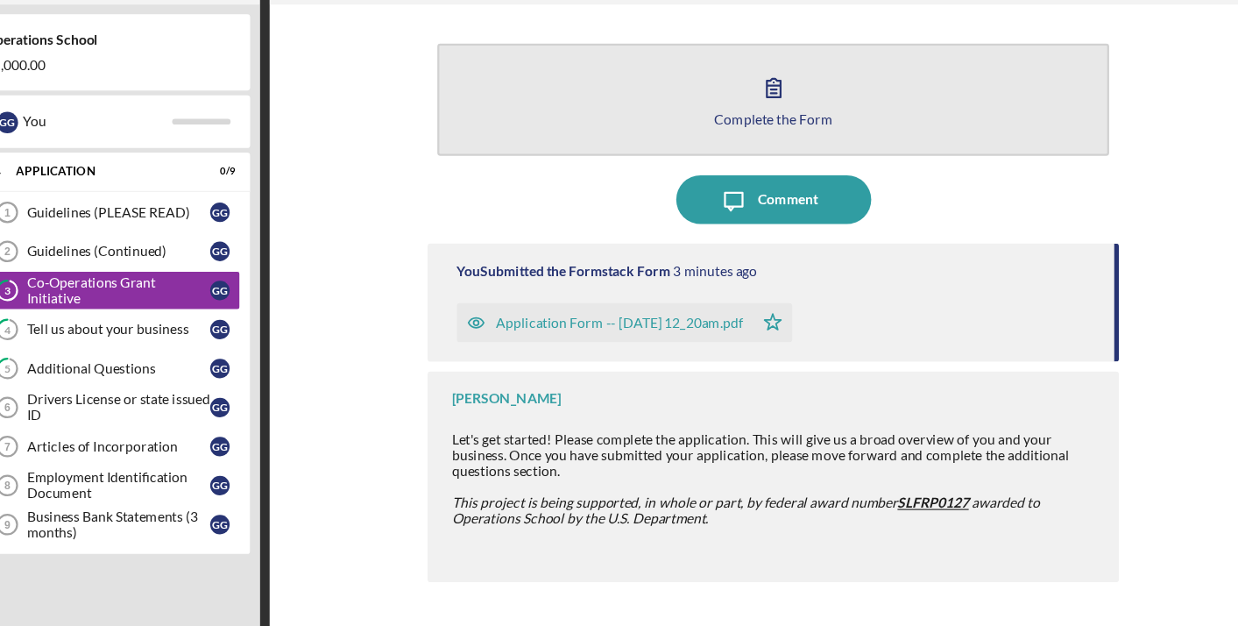
click at [627, 93] on button "Complete the Form Form" at bounding box center [777, 138] width 604 height 101
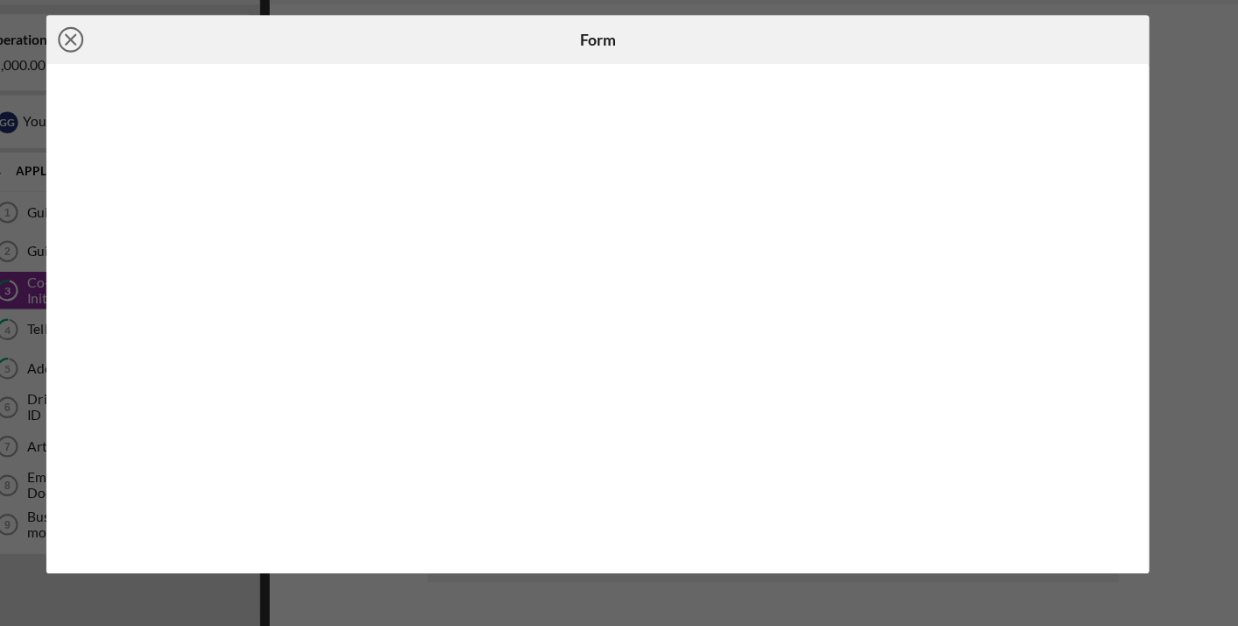
click at [124, 62] on icon "Icon/Close" at bounding box center [146, 84] width 44 height 44
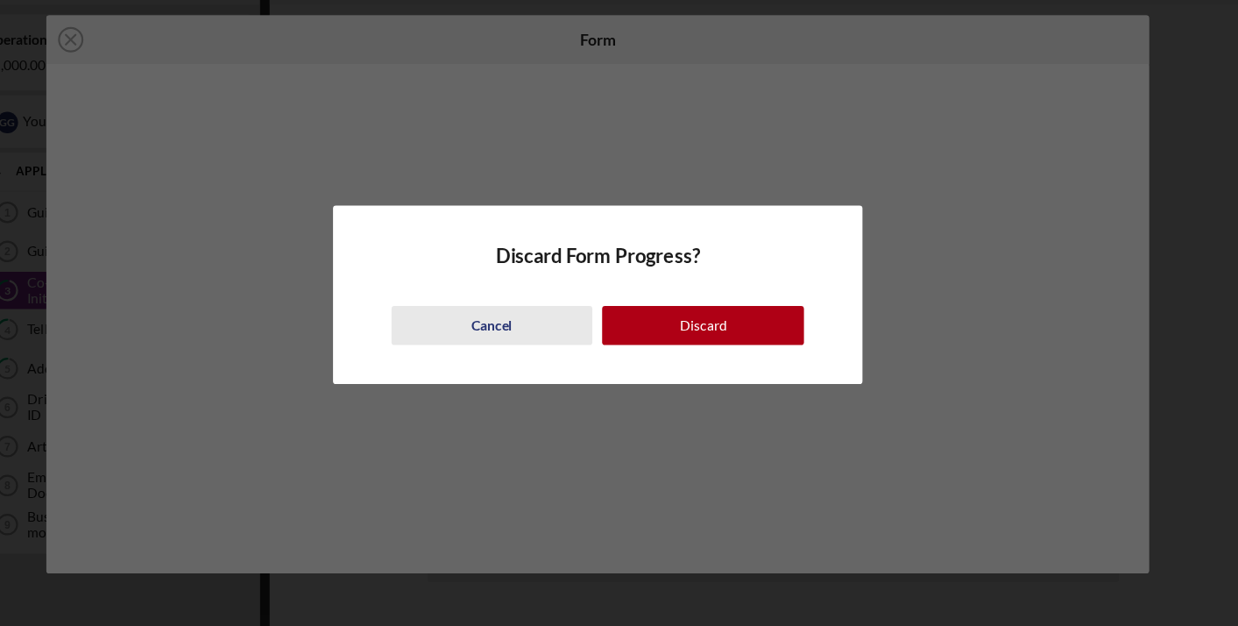
click at [506, 323] on div "Cancel" at bounding box center [524, 340] width 37 height 35
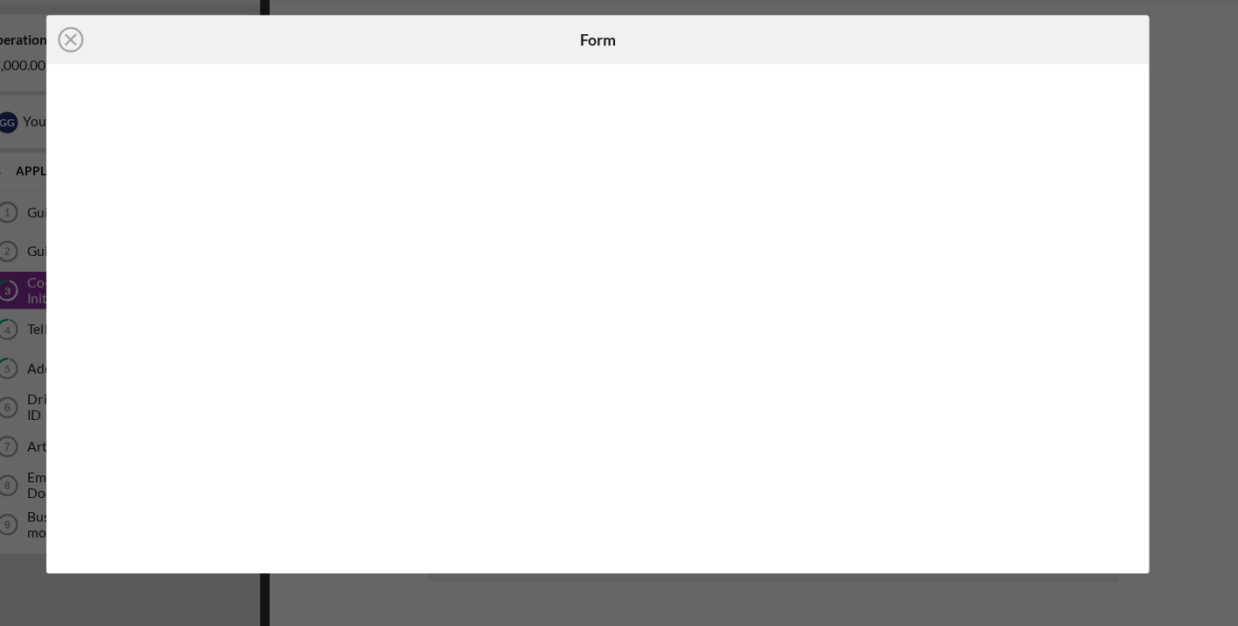
click at [1073, 144] on div "Icon/Close Form" at bounding box center [619, 313] width 1238 height 626
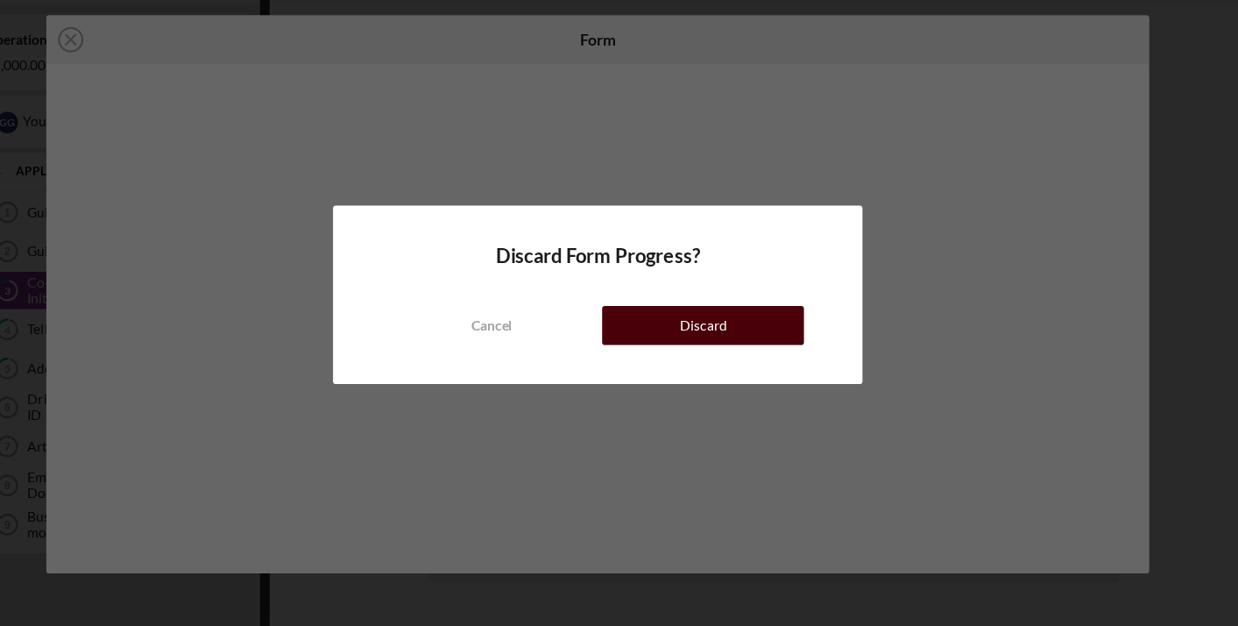
click at [692, 323] on div "Discard" at bounding box center [713, 340] width 43 height 35
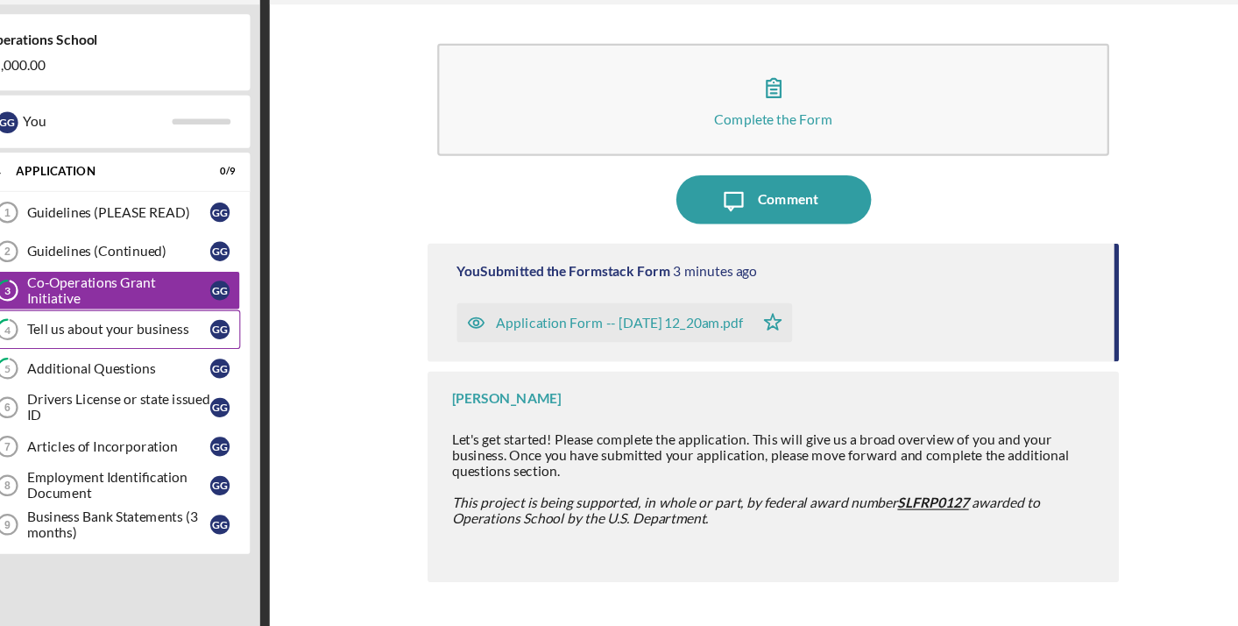
click at [106, 337] on div "Tell us about your business" at bounding box center [188, 344] width 165 height 14
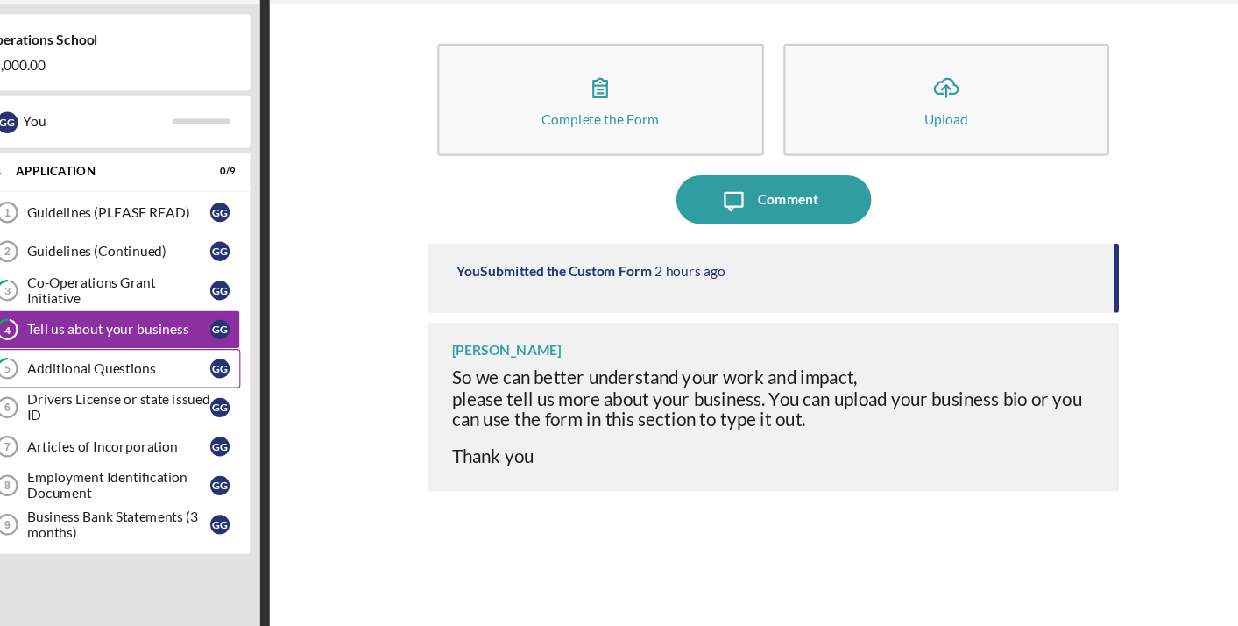
click at [106, 372] on div "Additional Questions" at bounding box center [188, 379] width 165 height 14
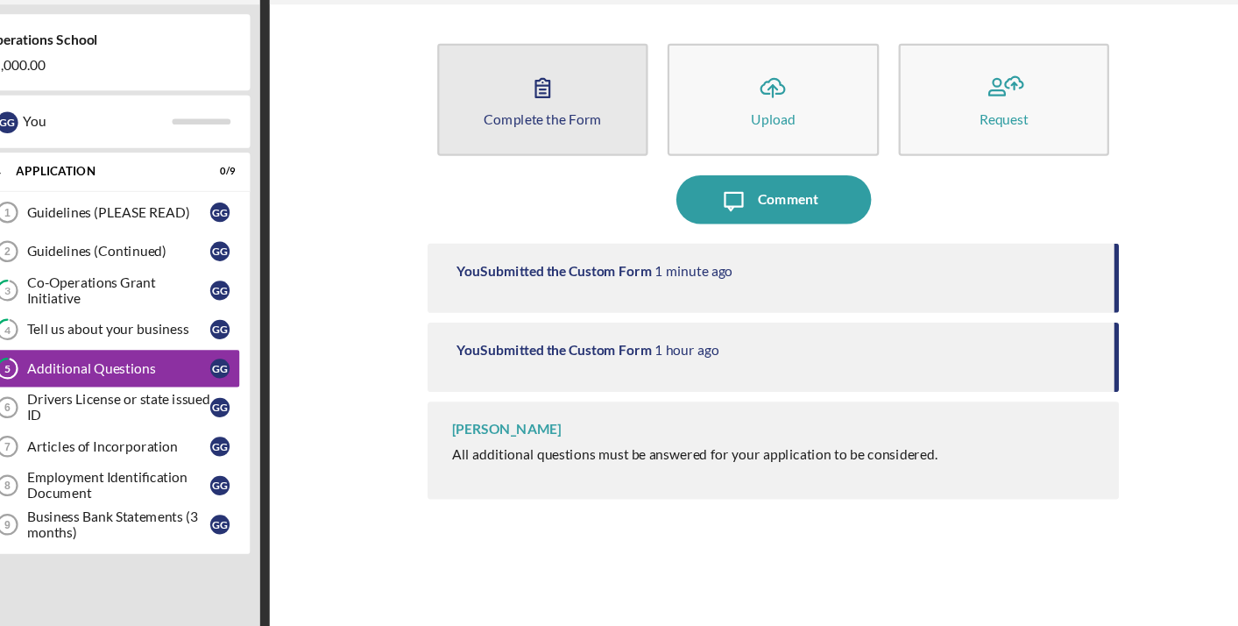
click at [517, 149] on div "Complete the Form" at bounding box center [570, 155] width 106 height 13
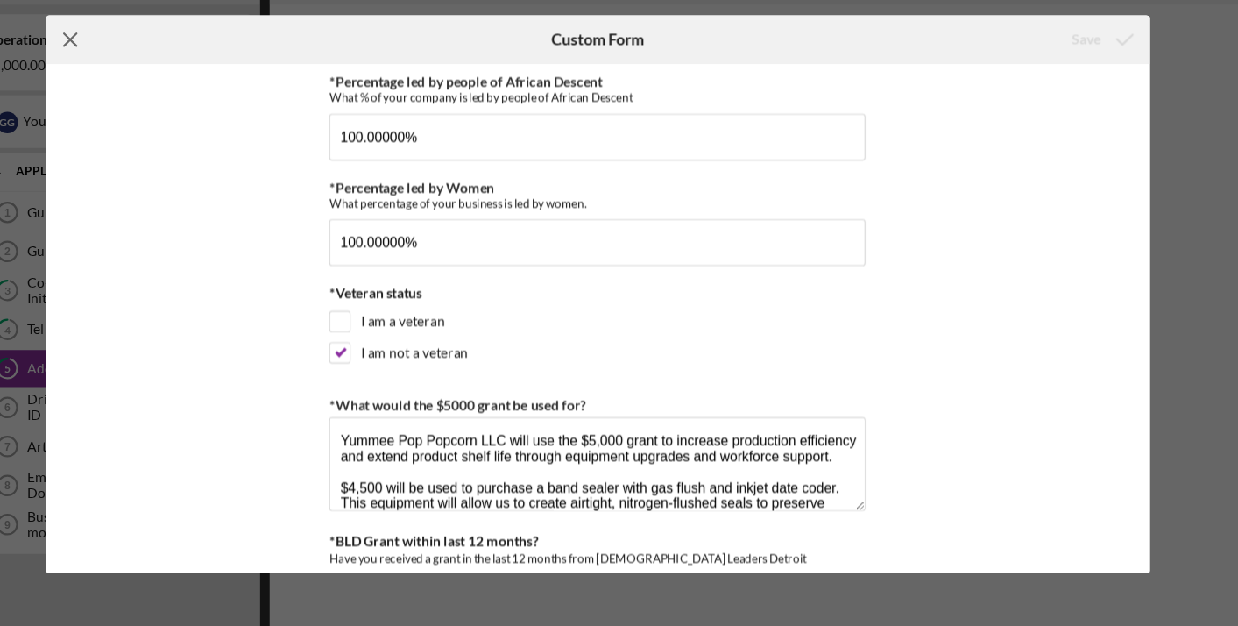
click at [124, 62] on icon "Icon/Menu Close" at bounding box center [146, 84] width 44 height 44
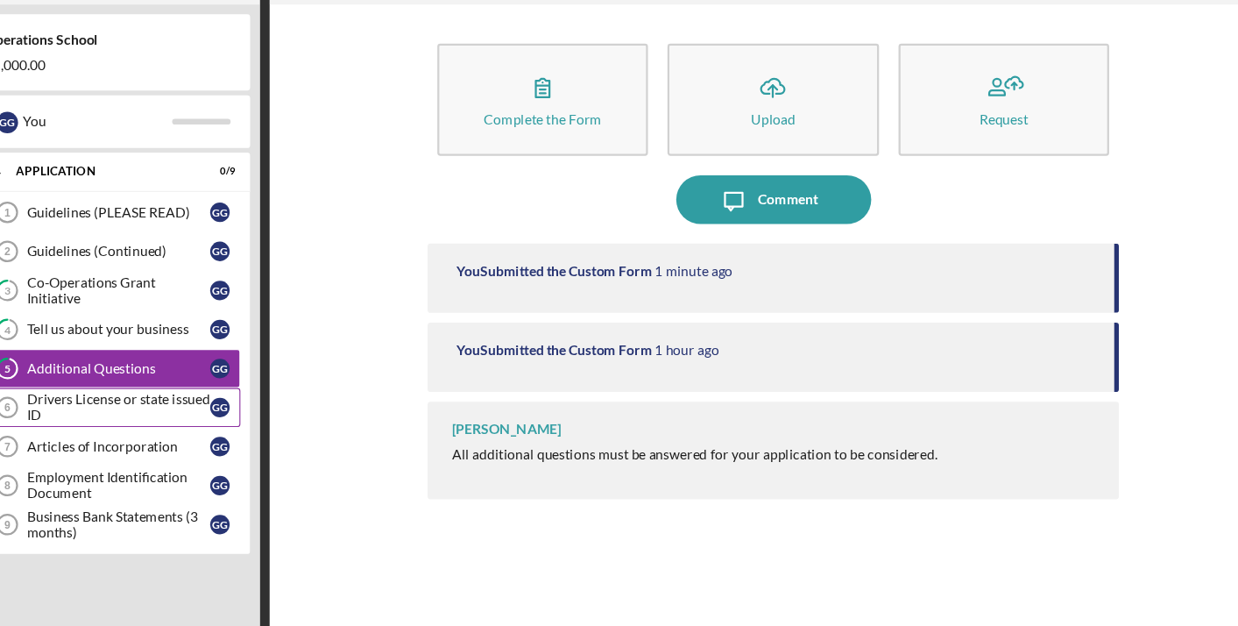
click at [127, 401] on div "Drivers License or state issued ID" at bounding box center [188, 415] width 165 height 28
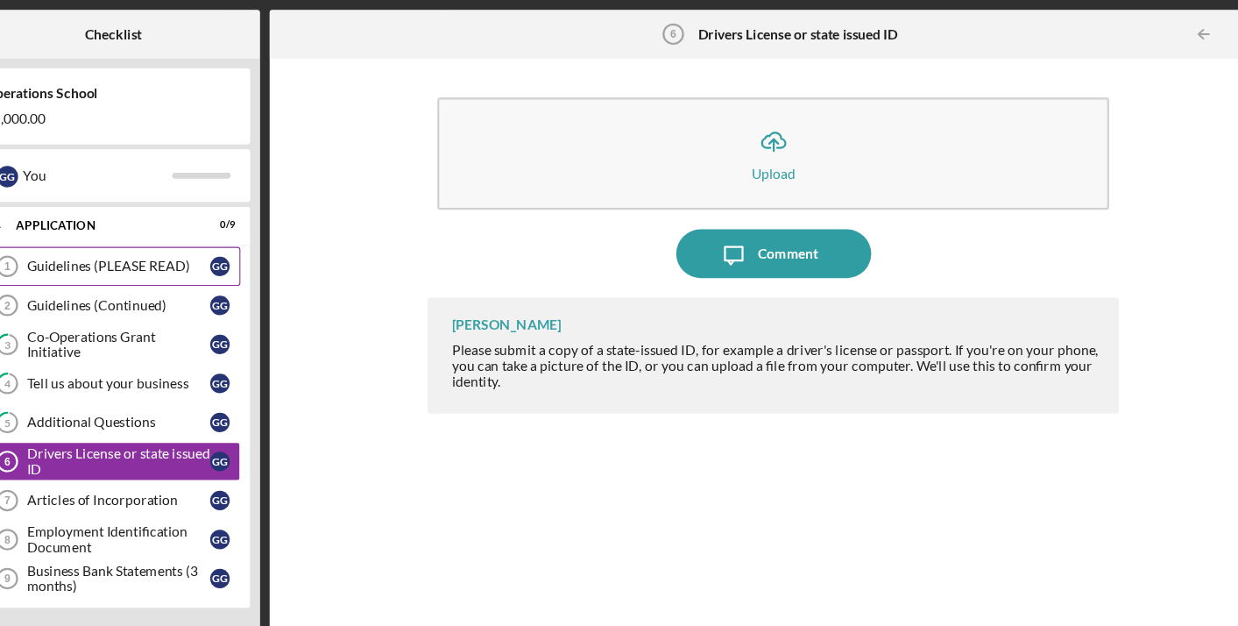
click at [106, 238] on div "Guidelines (PLEASE READ)" at bounding box center [188, 239] width 165 height 14
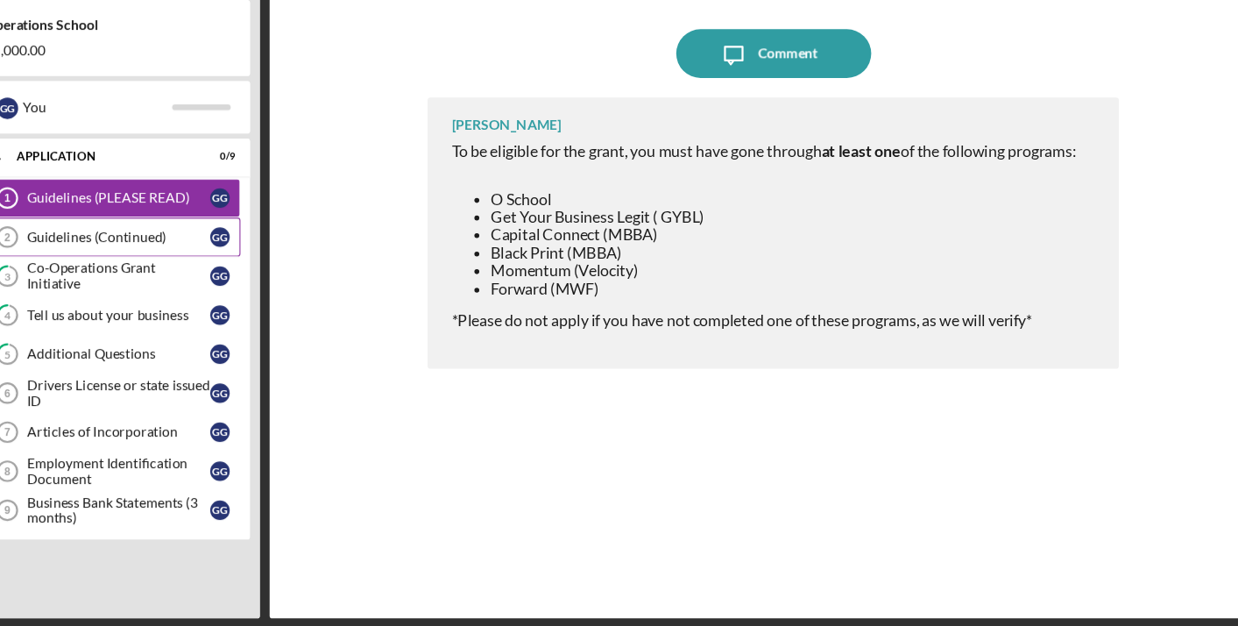
click at [82, 257] on link "Guidelines (Continued) 2 Guidelines (Continued) G G" at bounding box center [184, 274] width 228 height 35
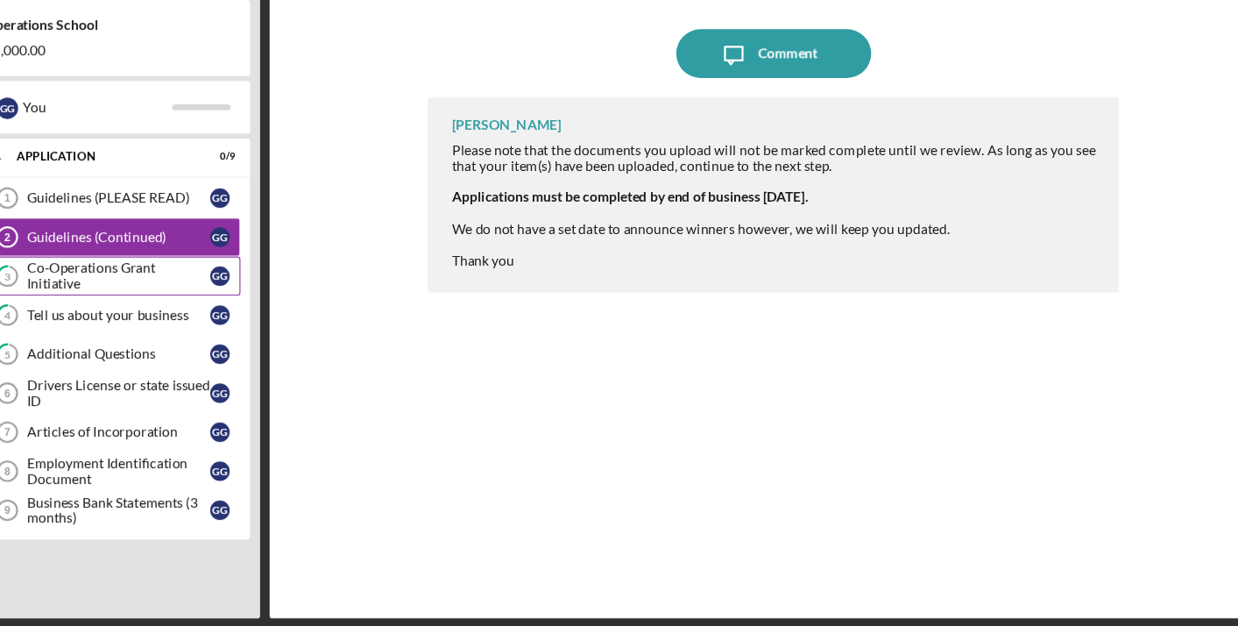
click at [106, 295] on div "Co-Operations Grant Initiative" at bounding box center [188, 309] width 165 height 28
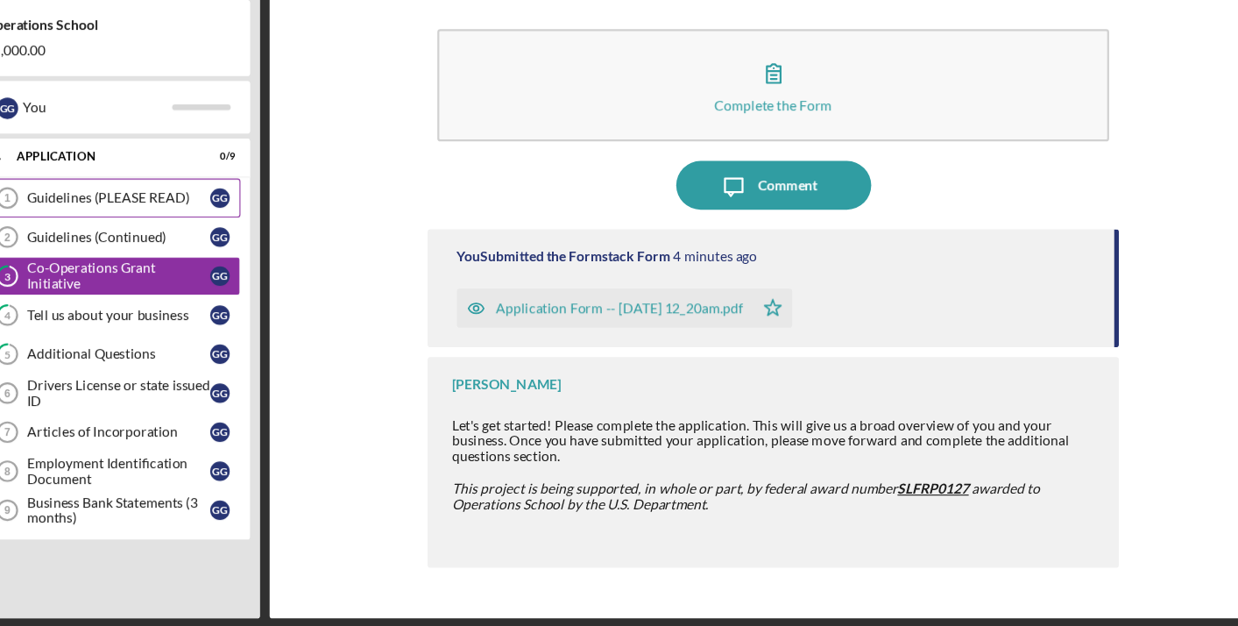
click at [106, 232] on div "Guidelines (PLEASE READ)" at bounding box center [188, 239] width 165 height 14
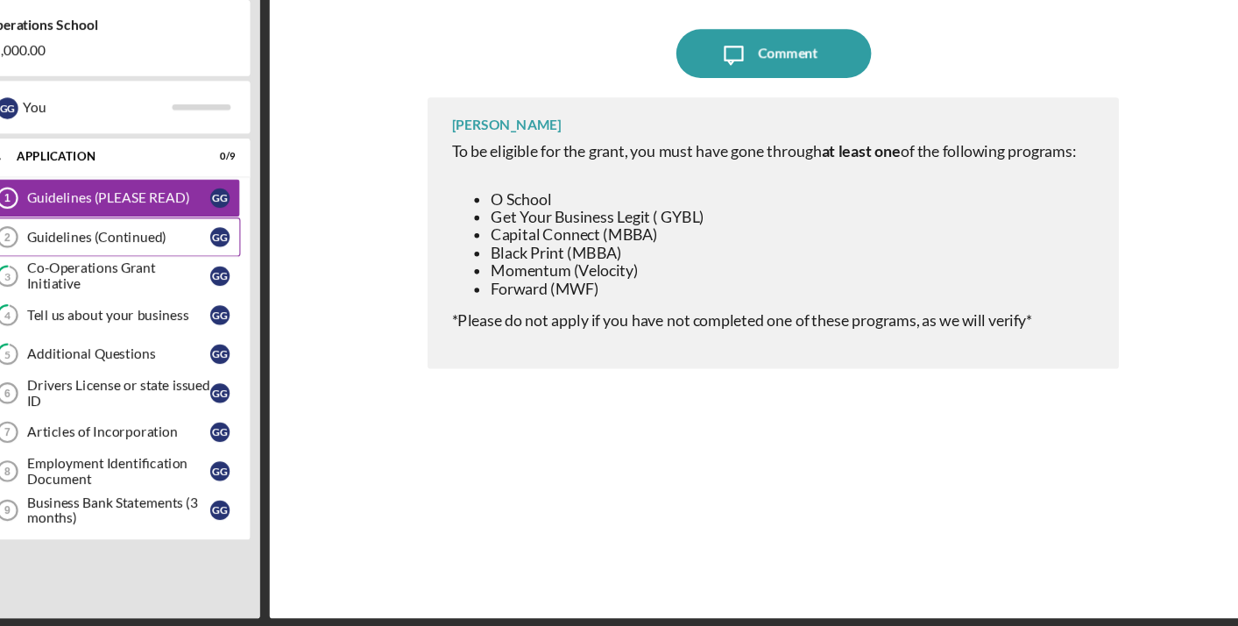
click at [106, 267] on div "Guidelines (Continued)" at bounding box center [188, 274] width 165 height 14
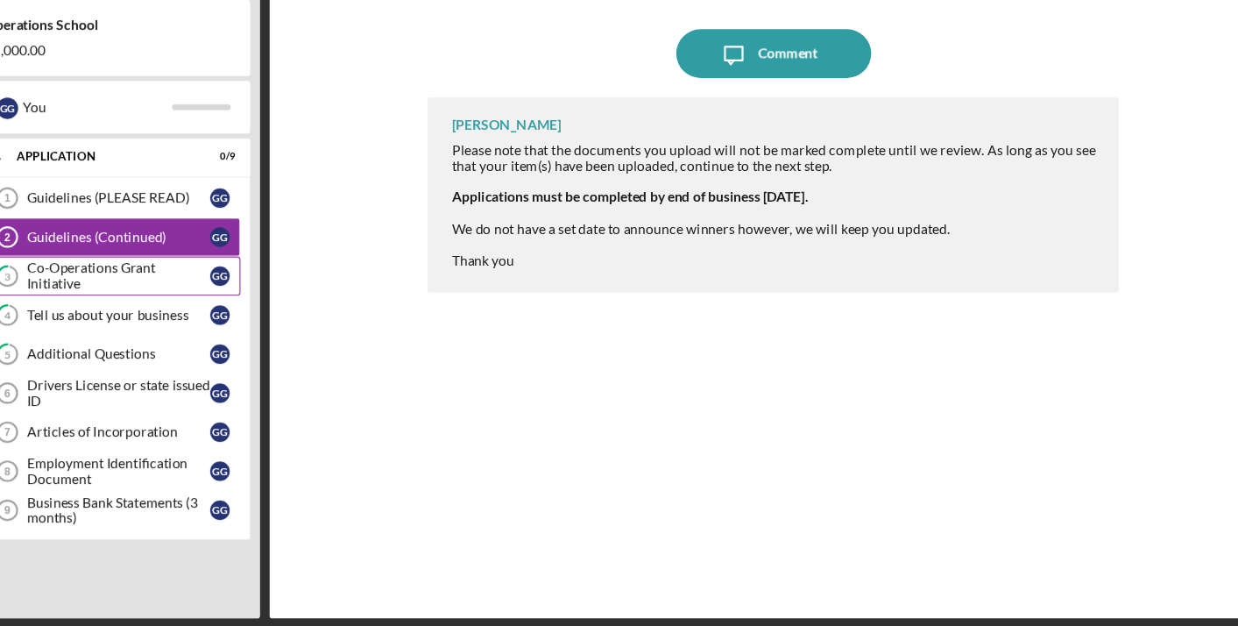
click at [70, 292] on link "3 Co-Operations Grant Initiative G G" at bounding box center [184, 309] width 228 height 35
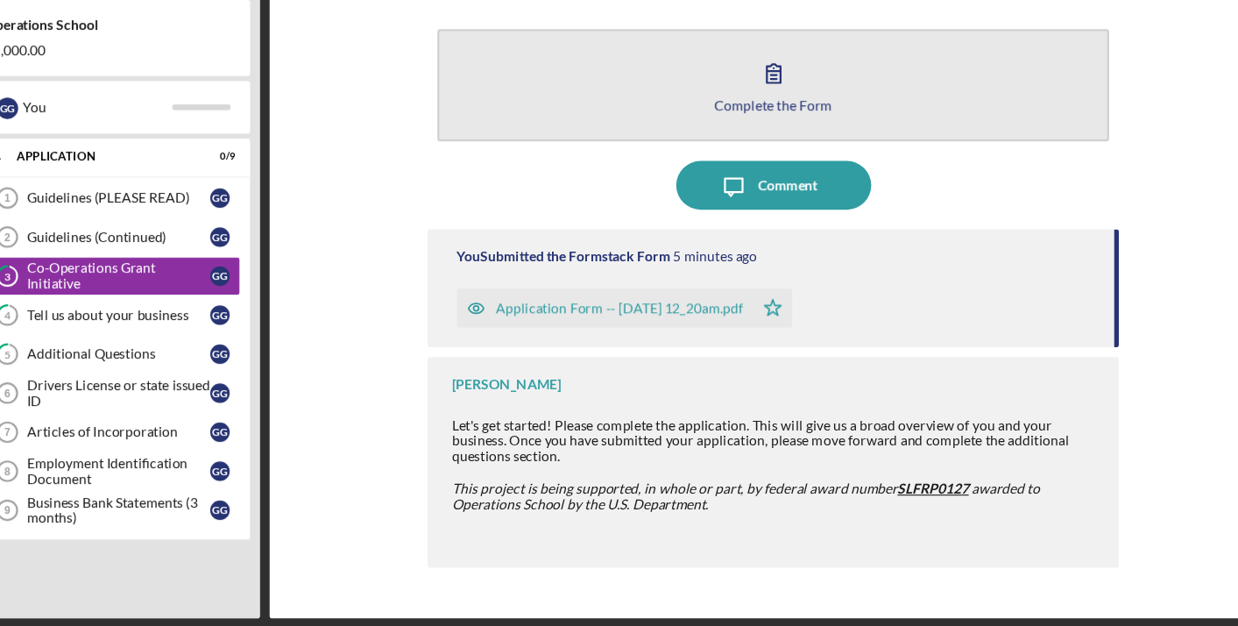
click at [642, 88] on button "Complete the Form Form" at bounding box center [777, 138] width 604 height 101
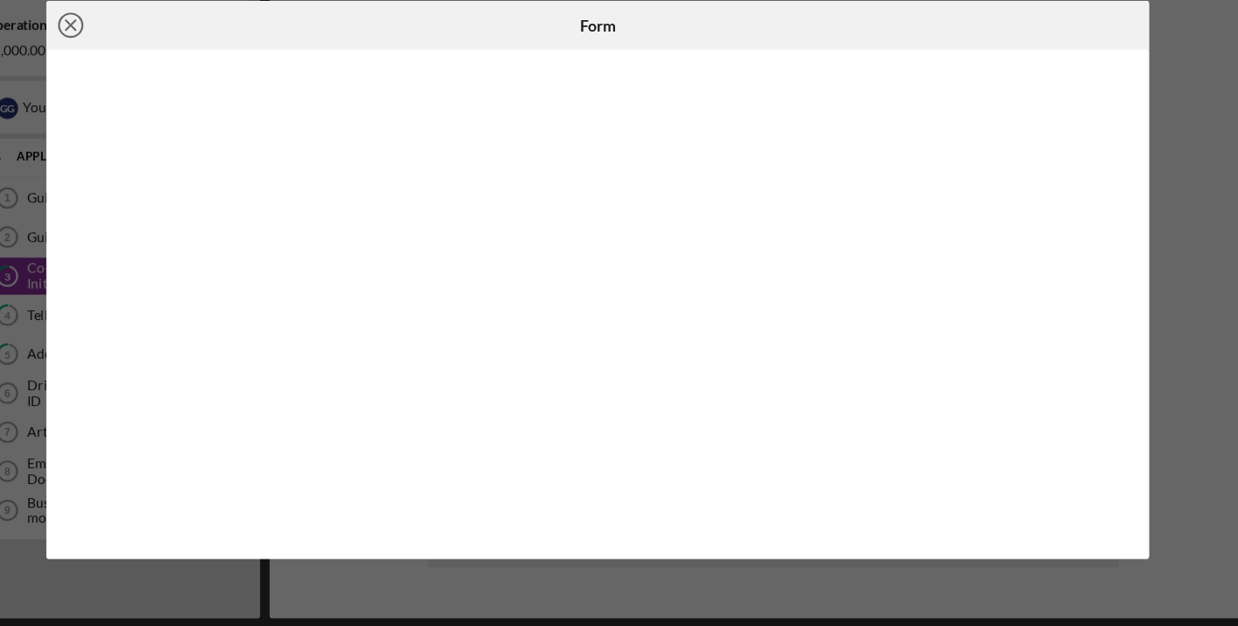
click at [124, 62] on icon "Icon/Close" at bounding box center [146, 84] width 44 height 44
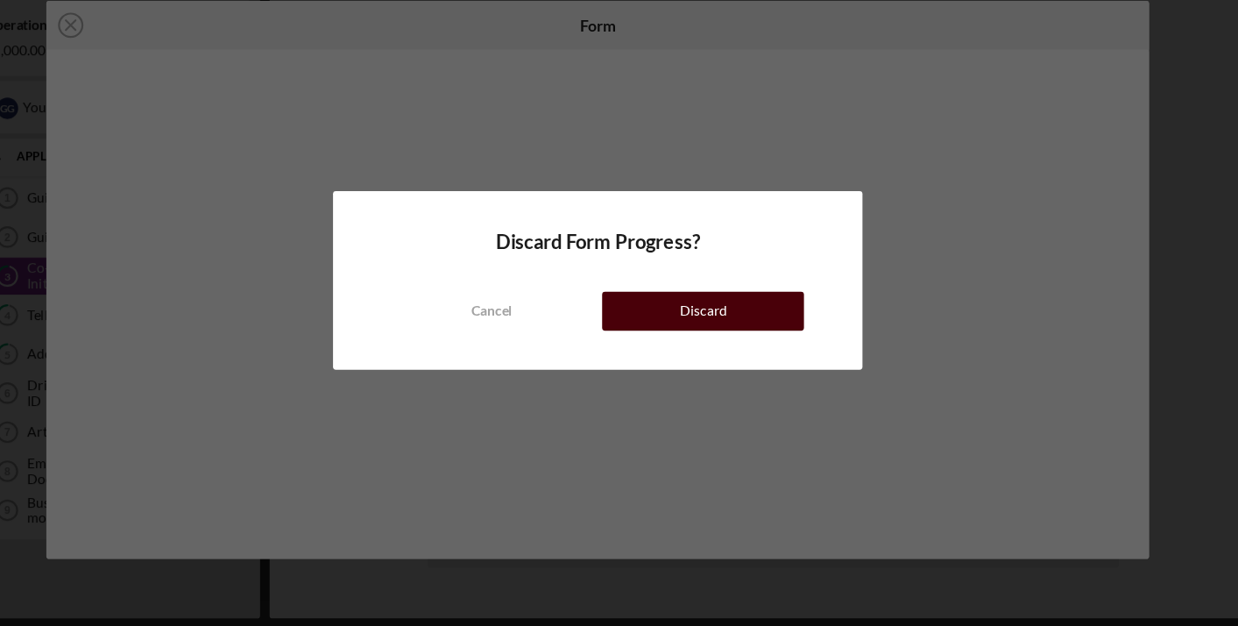
click at [661, 323] on button "Discard" at bounding box center [713, 340] width 181 height 35
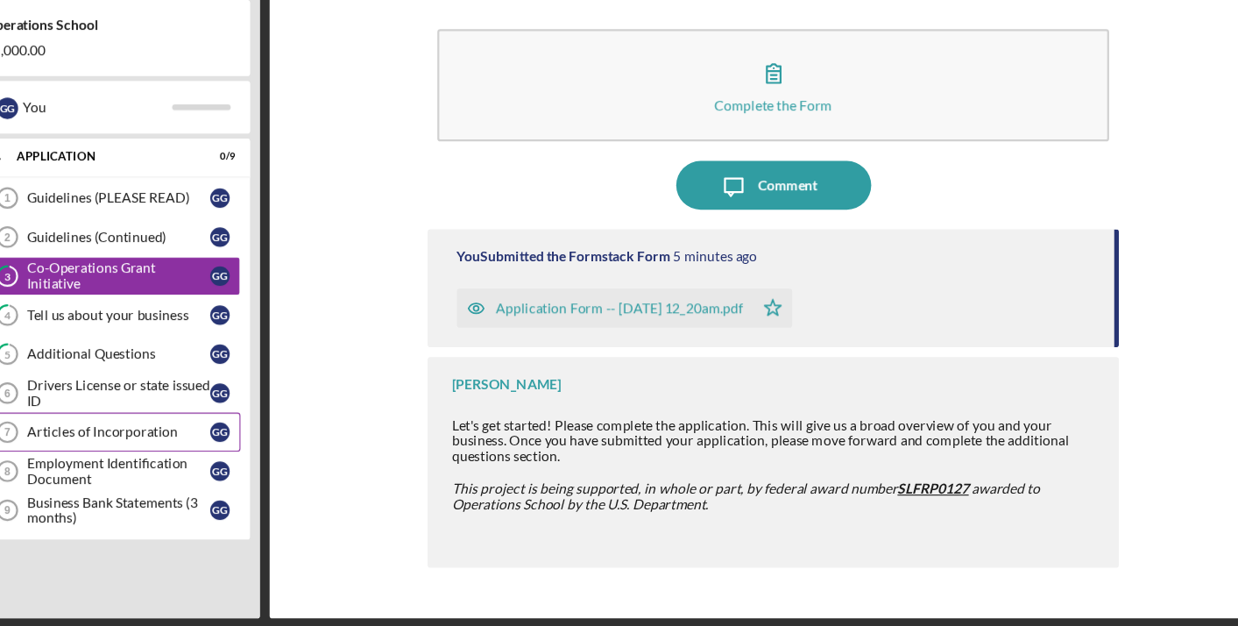
click at [77, 432] on link "Articles of Incorporation 7 Articles of Incorporation G G" at bounding box center [184, 449] width 228 height 35
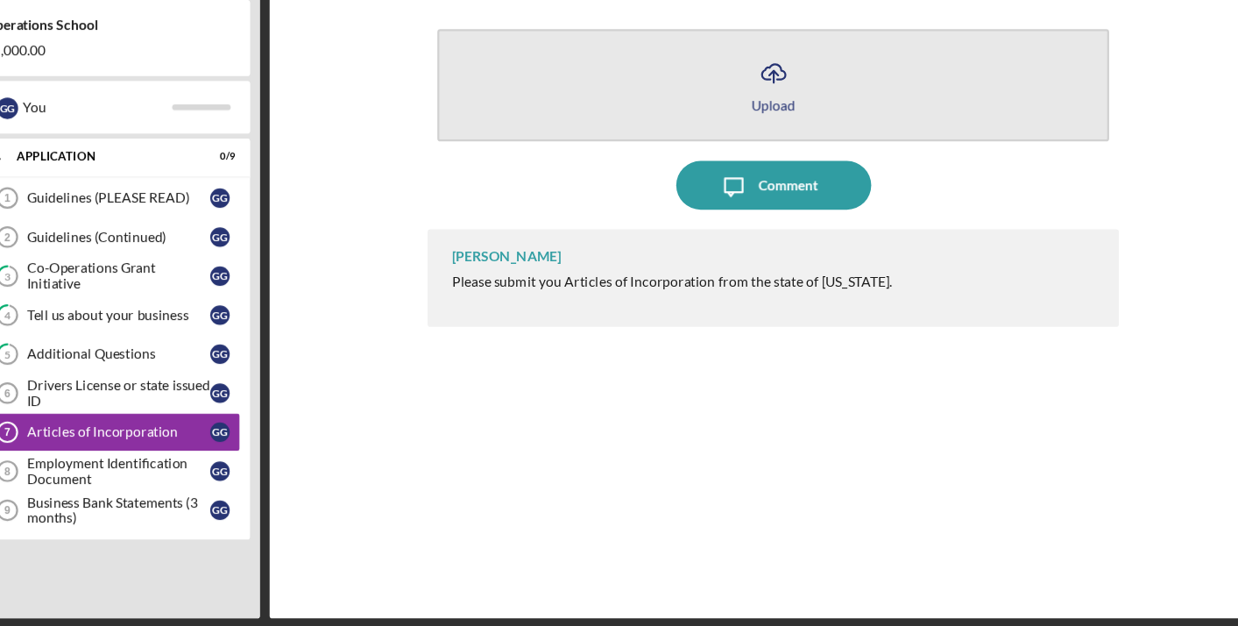
click at [755, 105] on icon "Icon/Upload" at bounding box center [777, 127] width 44 height 44
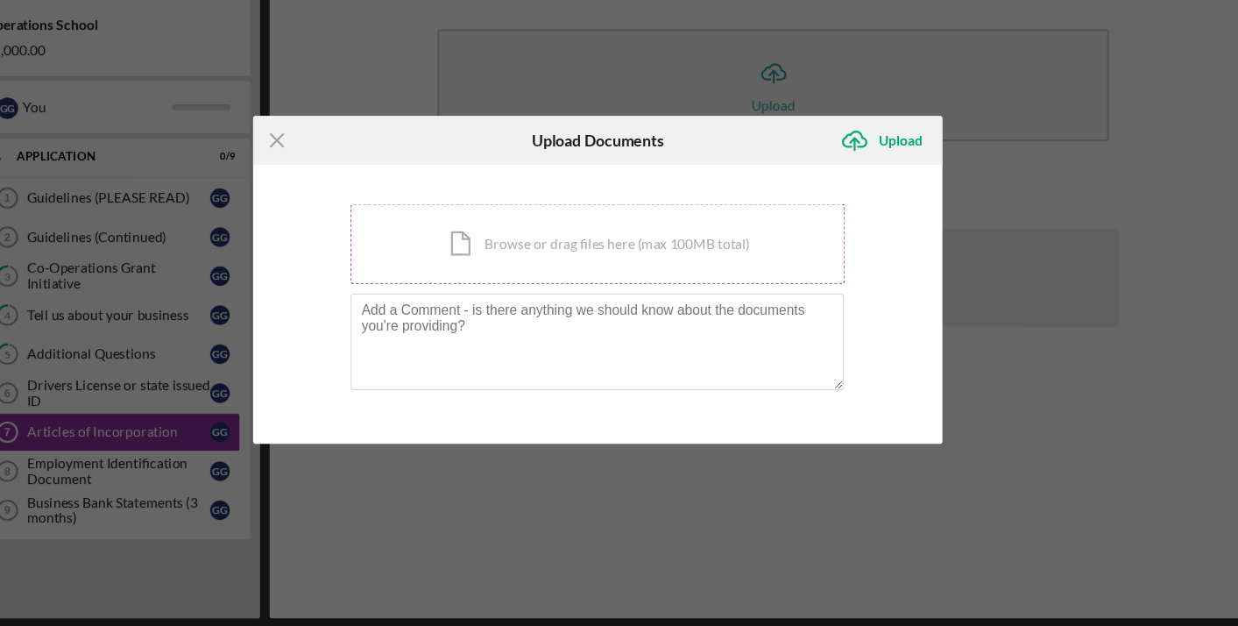
click at [443, 245] on div "Icon/Document Browse or drag files here (max 100MB total) Tap to choose files o…" at bounding box center [619, 281] width 444 height 72
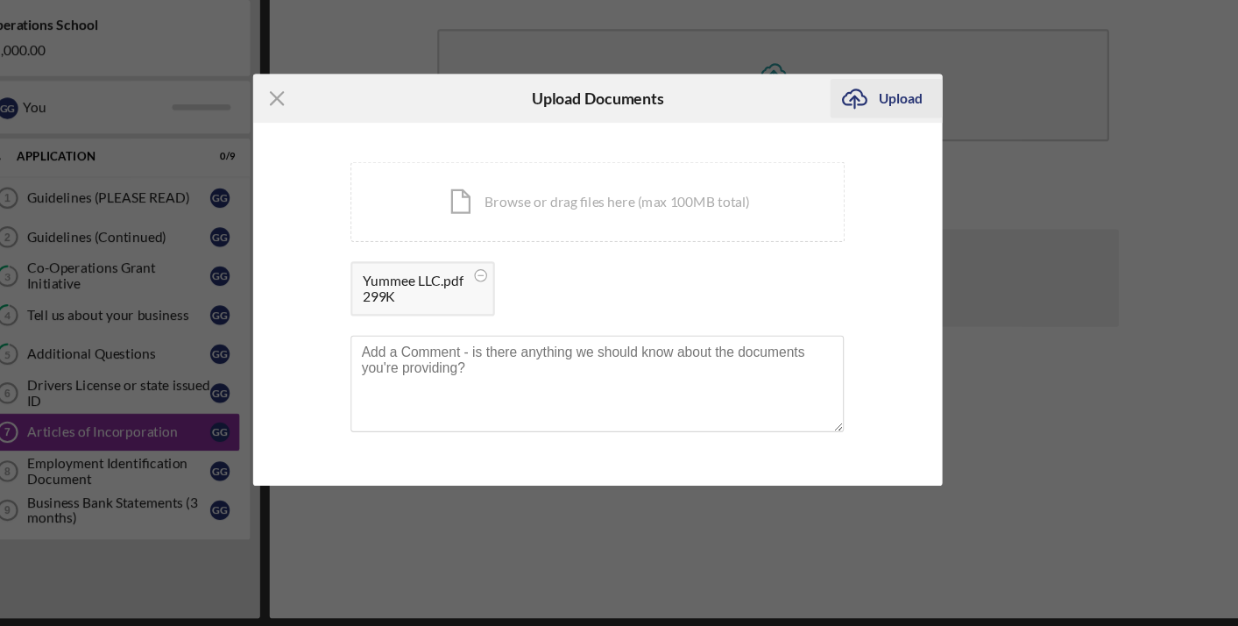
click at [828, 128] on icon "Icon/Upload" at bounding box center [850, 150] width 44 height 44
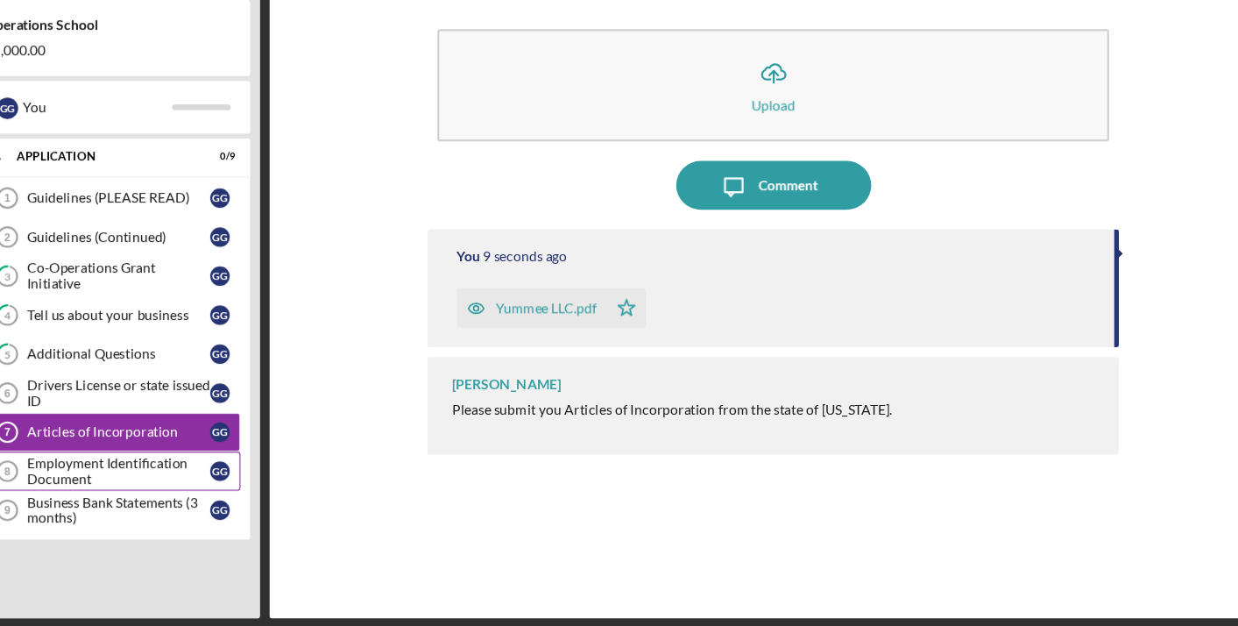
click at [106, 471] on div "Employment Identification Document" at bounding box center [188, 485] width 165 height 28
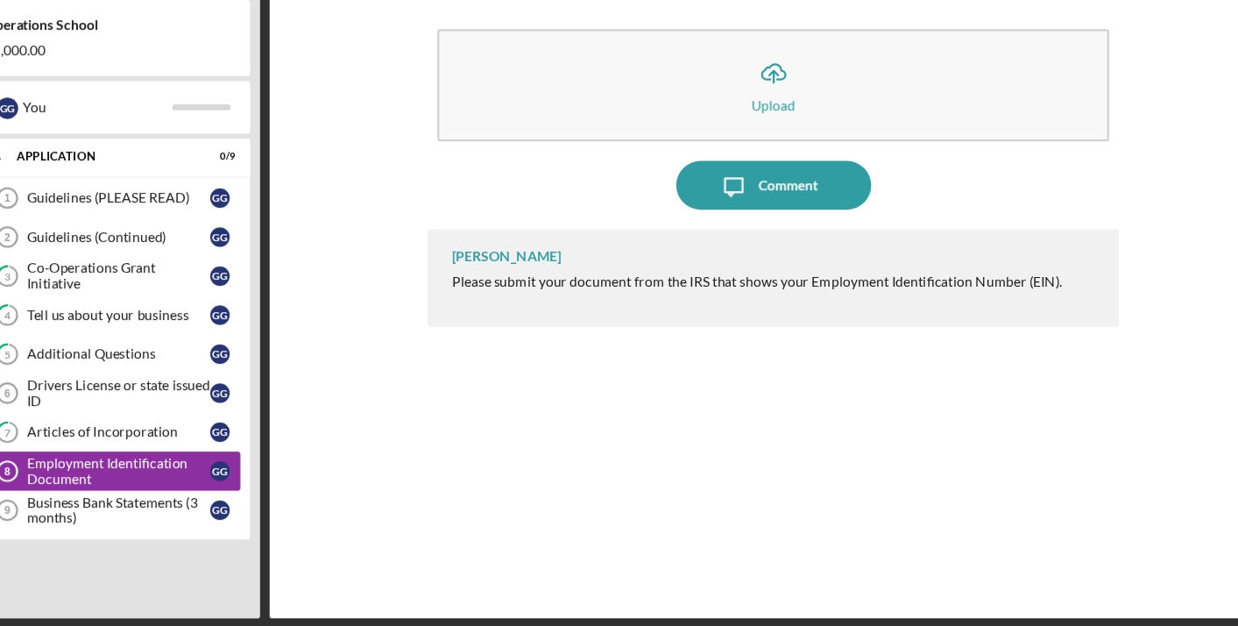
click at [106, 471] on div "Employment Identification Document" at bounding box center [188, 485] width 165 height 28
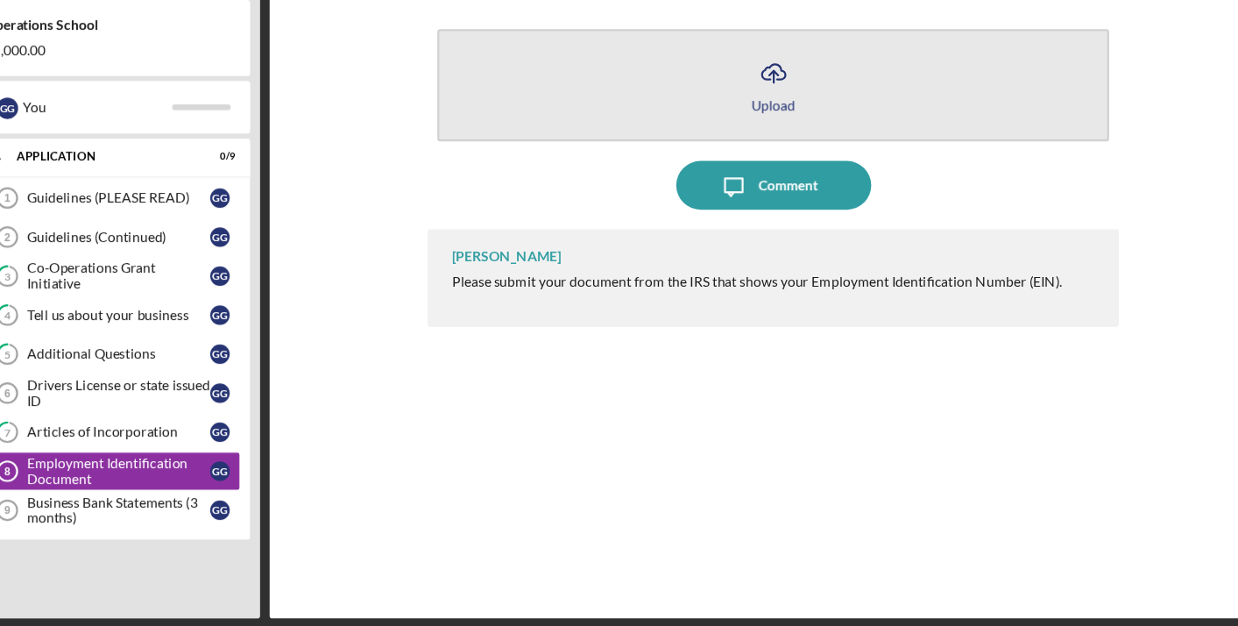
click at [755, 105] on icon "Icon/Upload" at bounding box center [777, 127] width 44 height 44
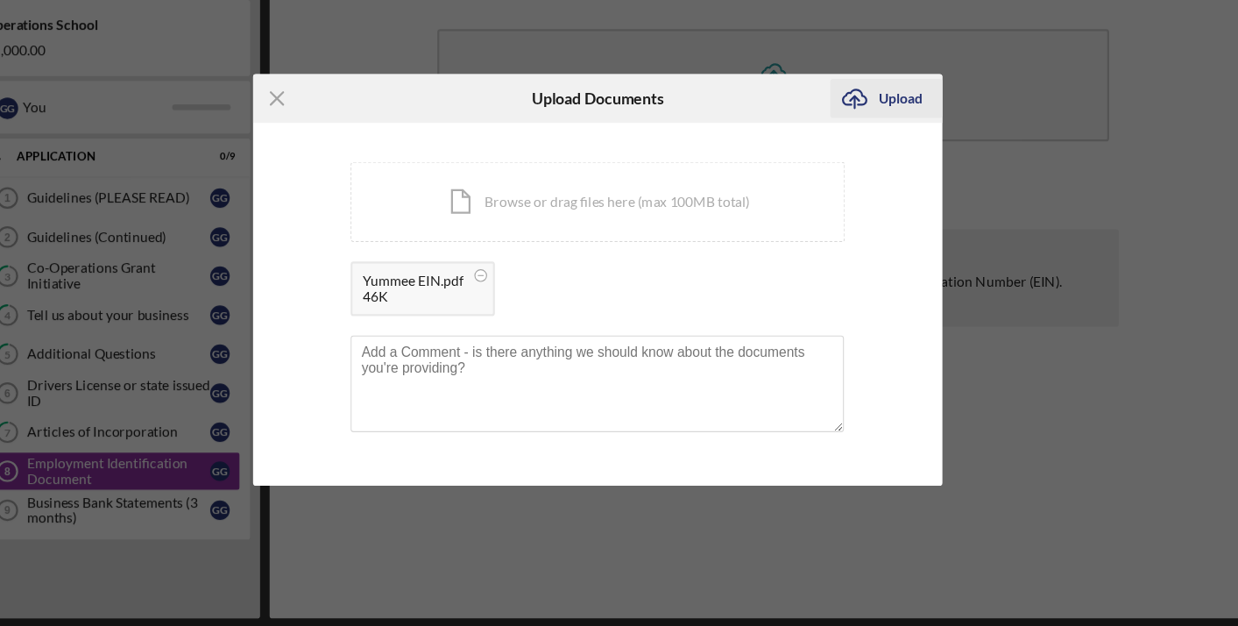
click at [872, 132] on div "Upload" at bounding box center [891, 149] width 39 height 35
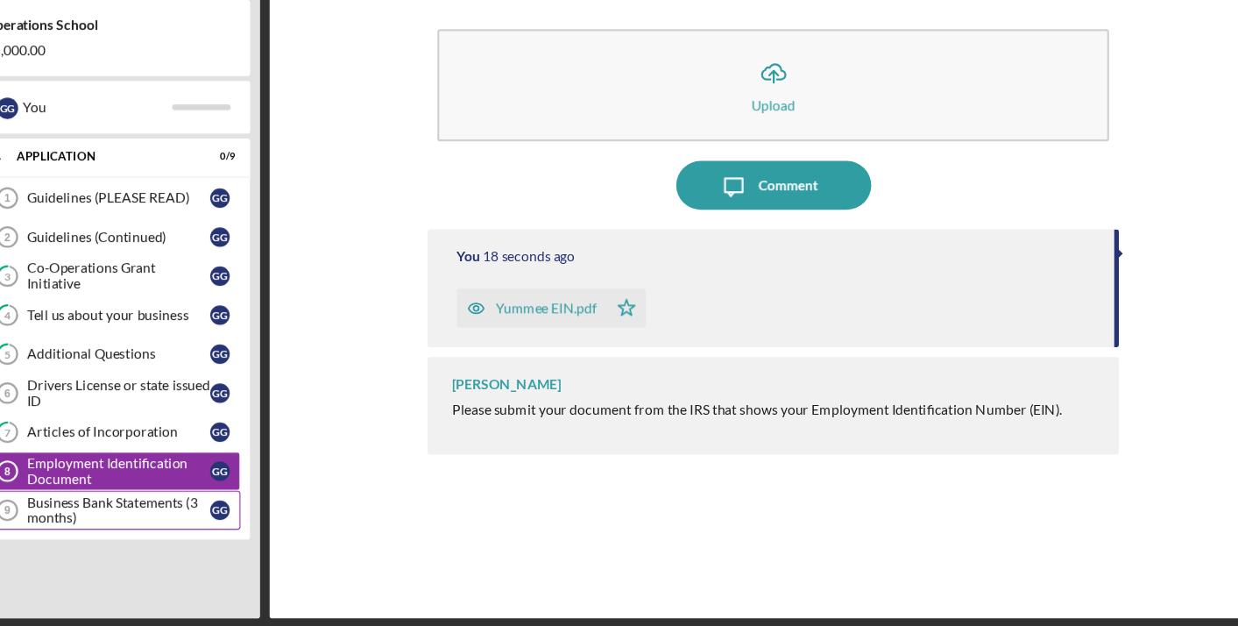
click at [161, 506] on div "Business Bank Statements (3 months)" at bounding box center [188, 520] width 165 height 28
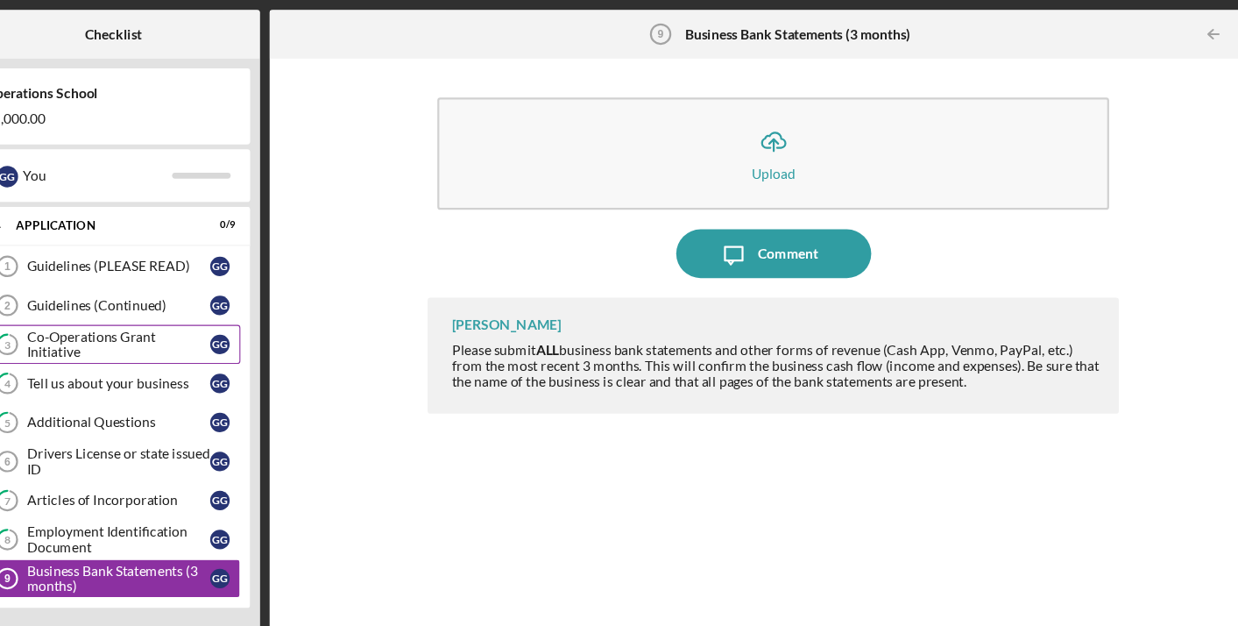
click at [106, 312] on div "Co-Operations Grant Initiative" at bounding box center [188, 309] width 165 height 28
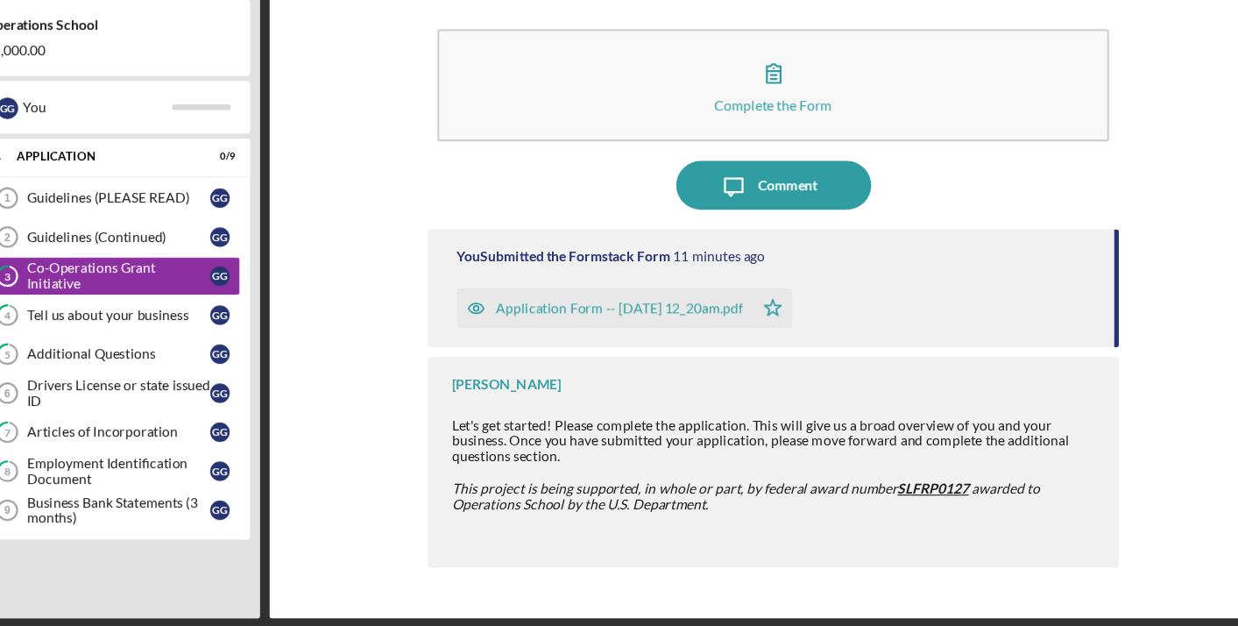
click at [528, 331] on div "Application Form -- [DATE] 12_20am.pdf" at bounding box center [639, 338] width 223 height 14
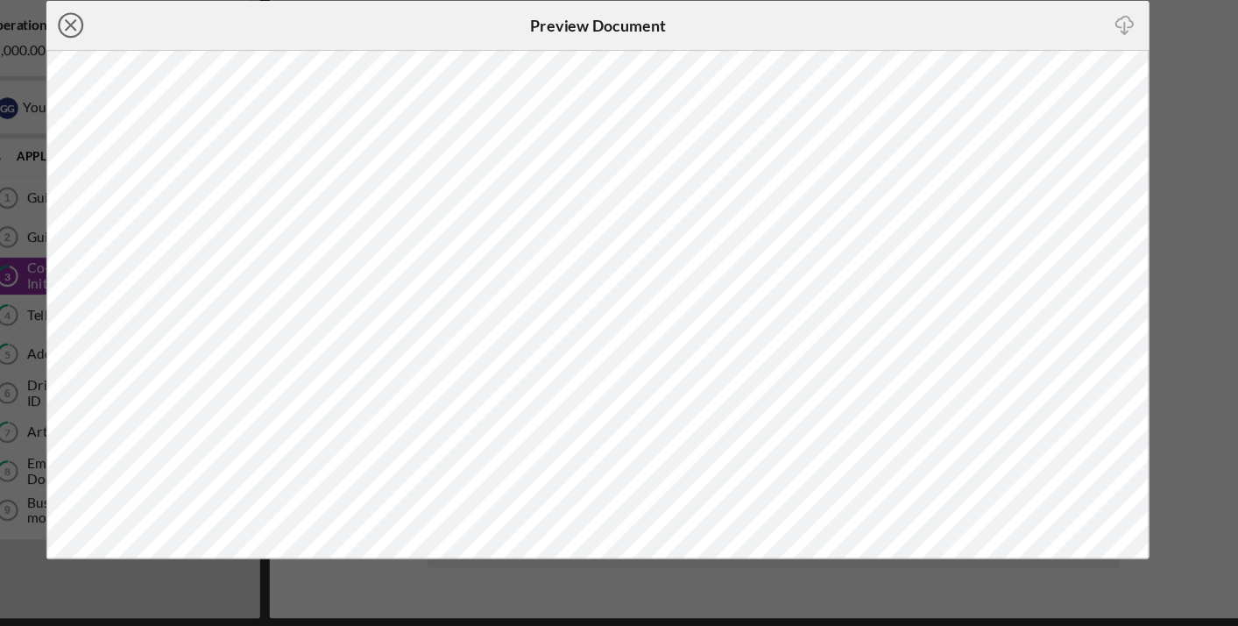
click at [124, 62] on icon "Icon/Close" at bounding box center [146, 84] width 44 height 44
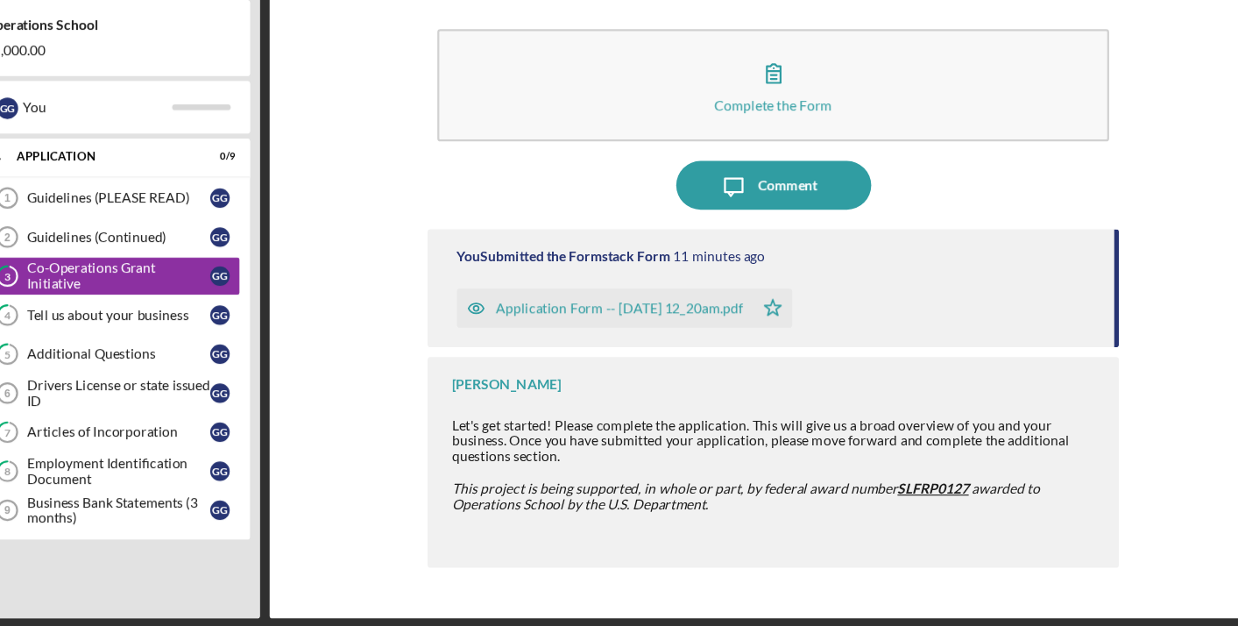
click at [493, 321] on icon "button" at bounding box center [510, 338] width 35 height 35
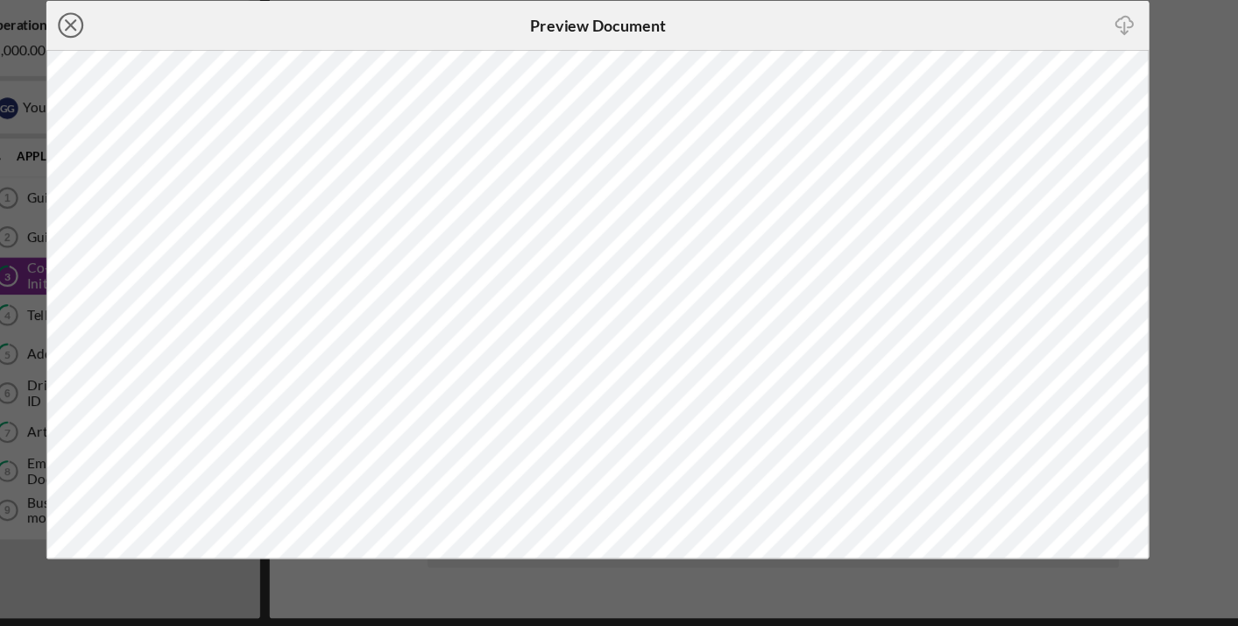
click at [124, 62] on icon "Icon/Close" at bounding box center [146, 84] width 44 height 44
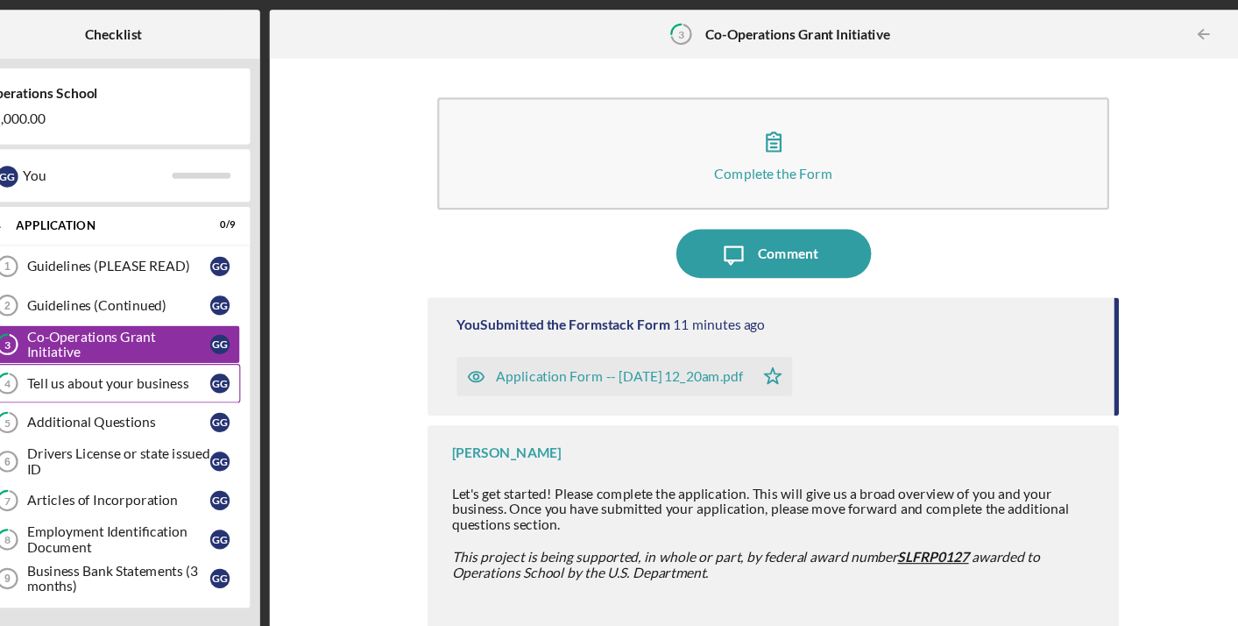
click at [106, 344] on div "Tell us about your business" at bounding box center [188, 344] width 165 height 14
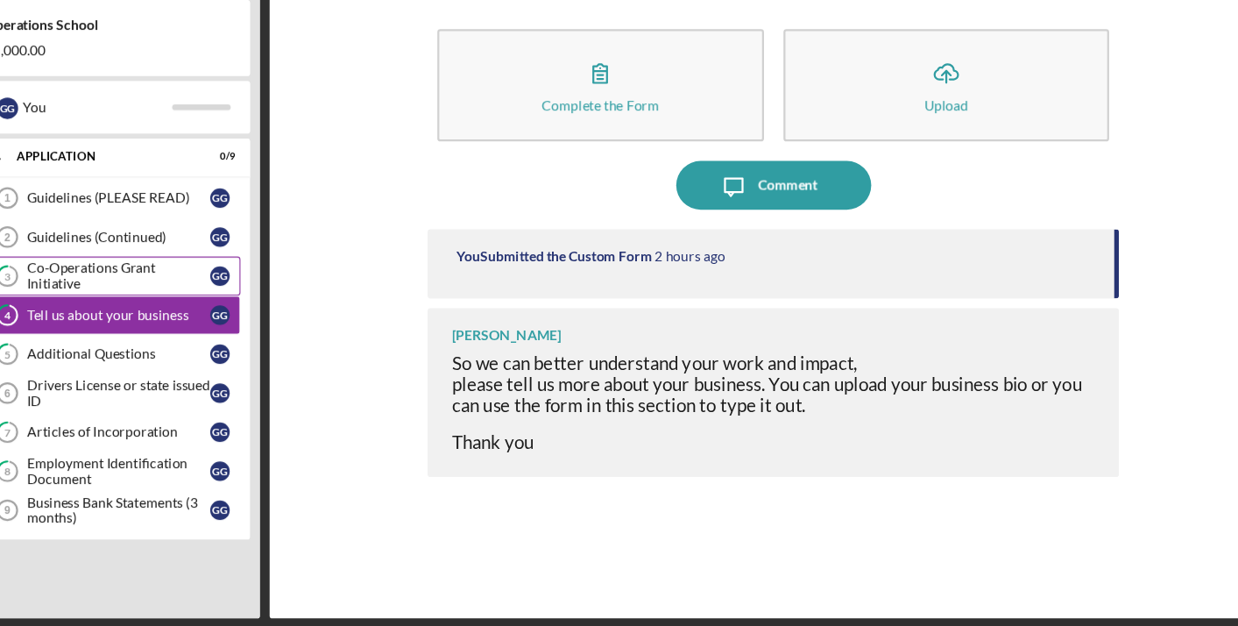
click at [106, 295] on div "Co-Operations Grant Initiative" at bounding box center [188, 309] width 165 height 28
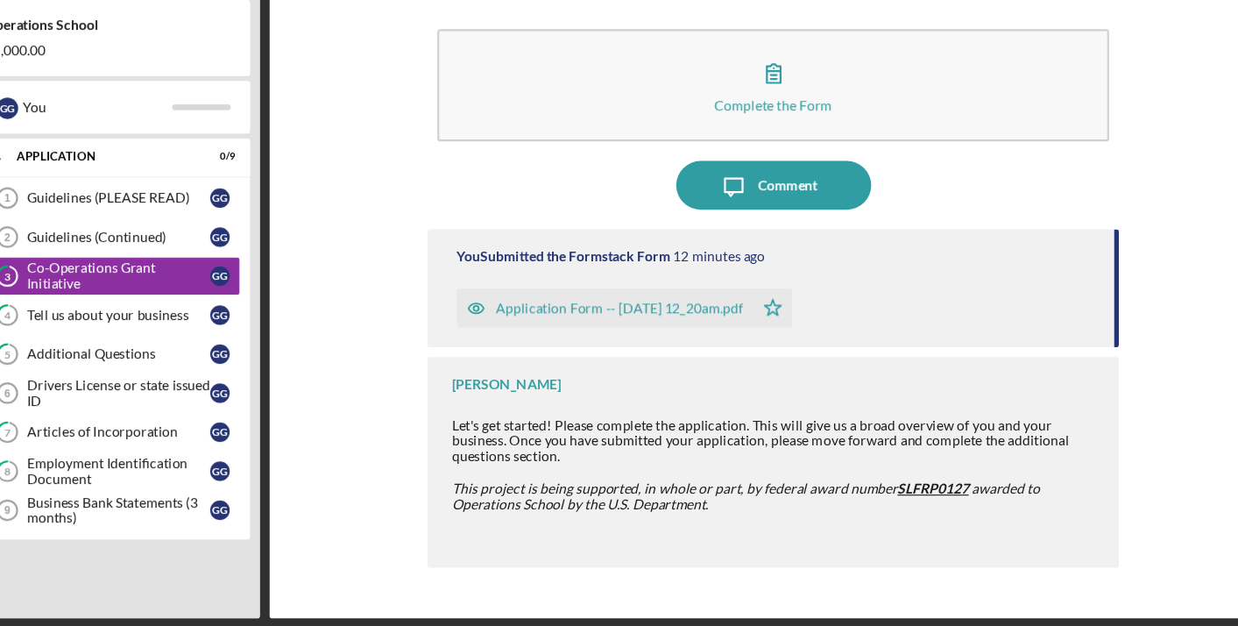
click at [978, 312] on div "Application Form -- 2025-10-10 12_20am.pdf Icon/Star" at bounding box center [779, 334] width 573 height 44
click at [106, 471] on div "Employment Identification Document" at bounding box center [188, 485] width 165 height 28
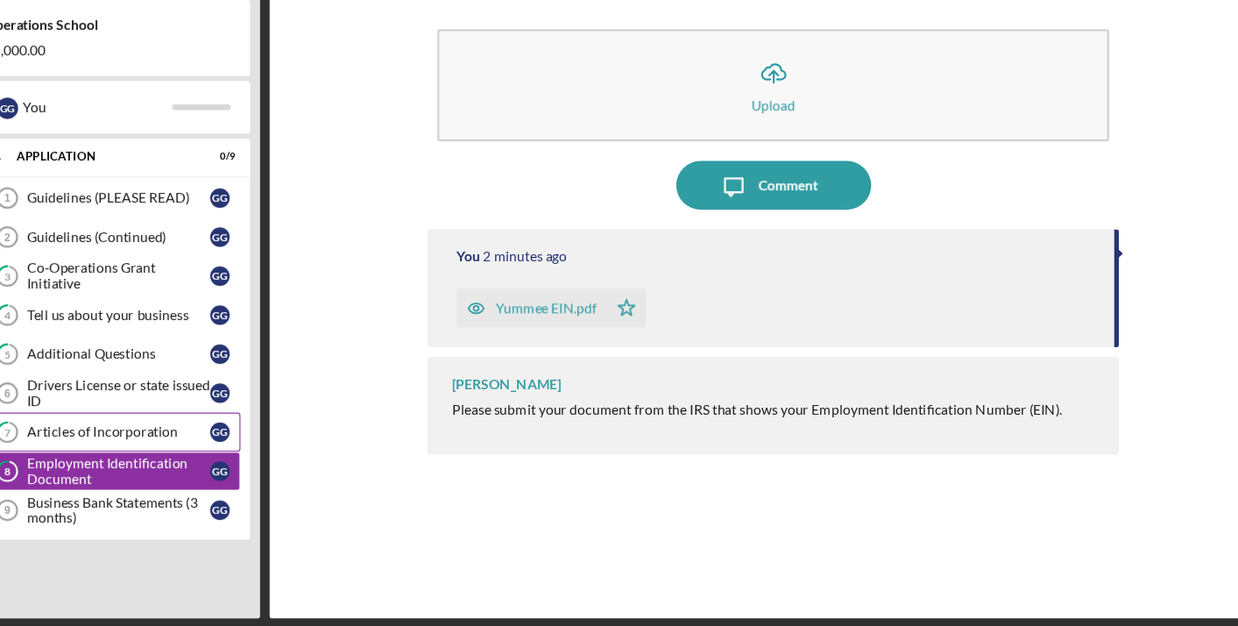
click at [106, 443] on div "Articles of Incorporation" at bounding box center [188, 450] width 165 height 14
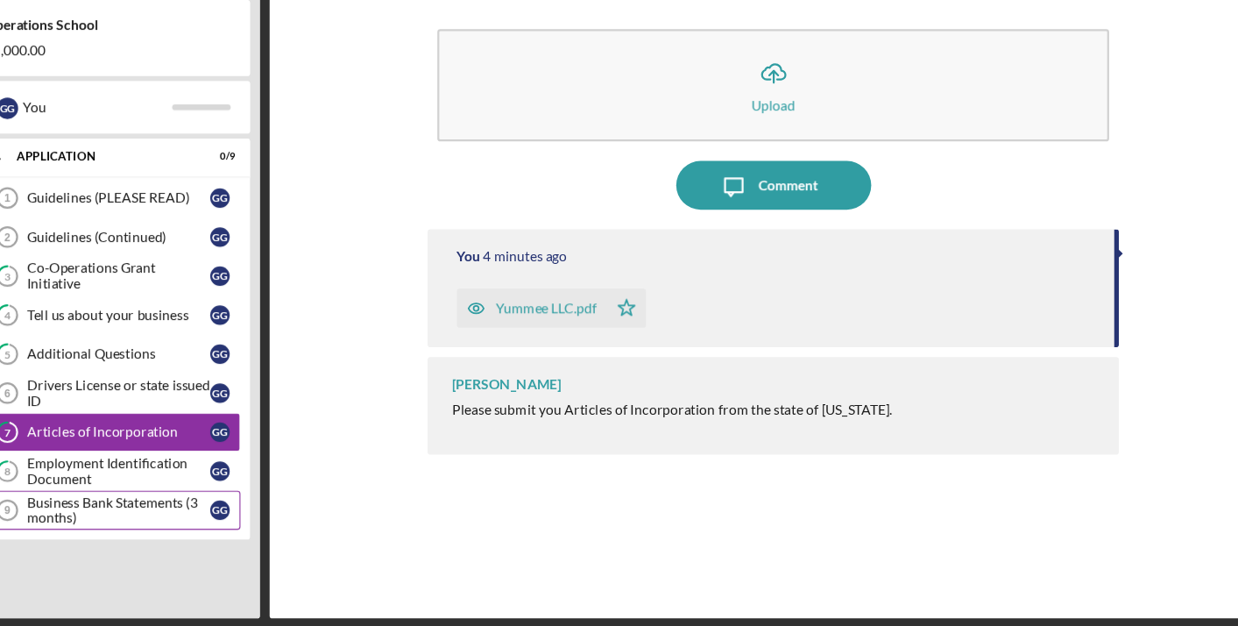
click at [106, 506] on div "Business Bank Statements (3 months)" at bounding box center [188, 520] width 165 height 28
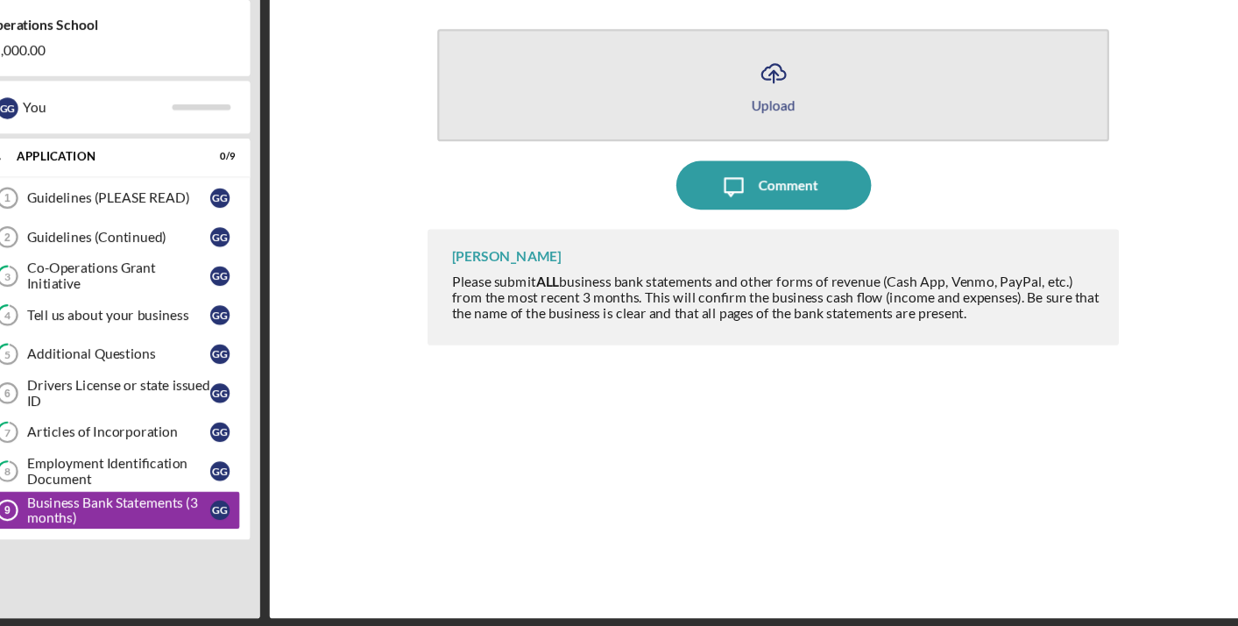
click at [755, 105] on icon "Icon/Upload" at bounding box center [777, 127] width 44 height 44
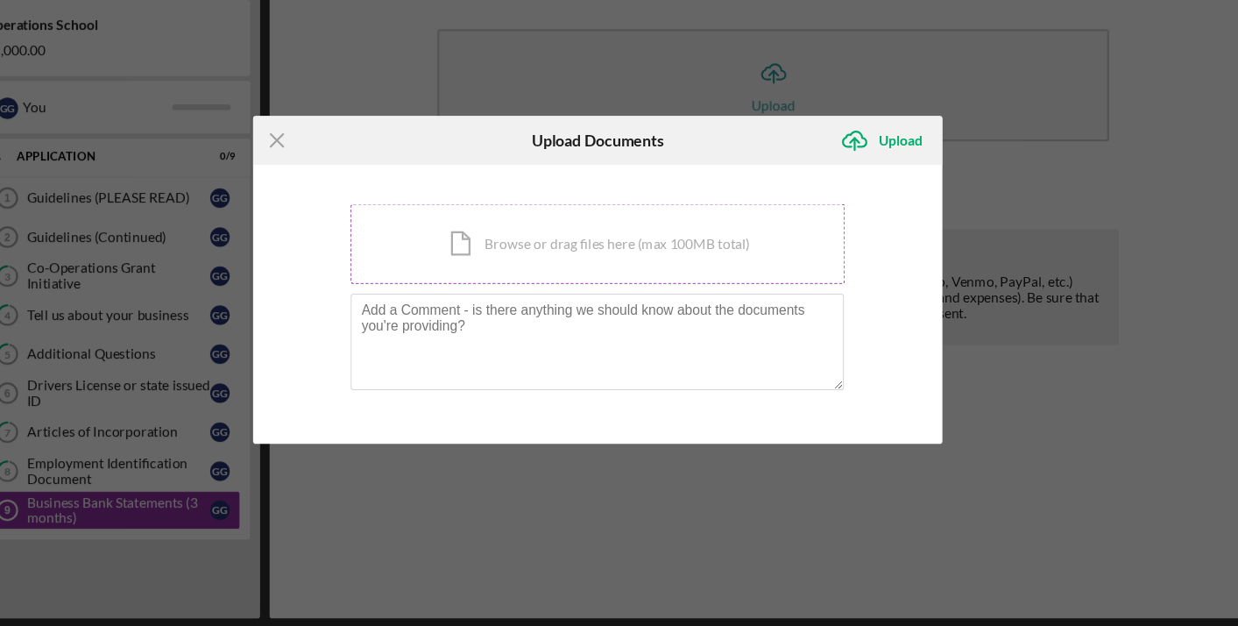
click at [479, 245] on div "Icon/Document Browse or drag files here (max 100MB total) Tap to choose files o…" at bounding box center [619, 281] width 444 height 72
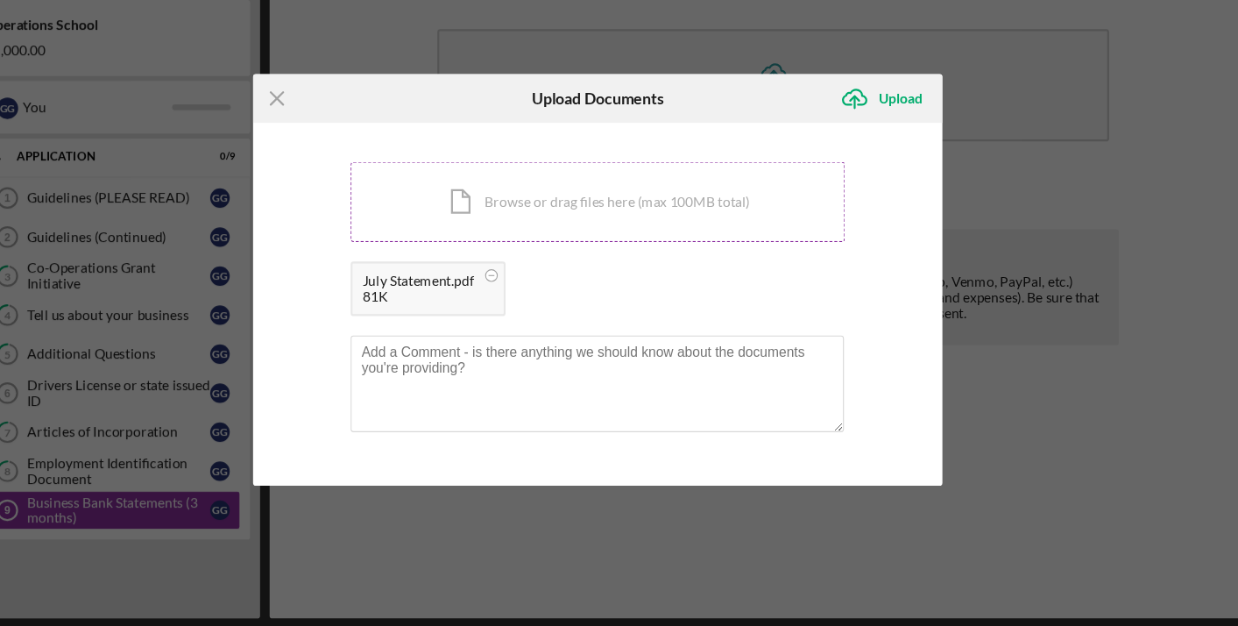
click at [471, 207] on div "Icon/Document Browse or drag files here (max 100MB total) Tap to choose files o…" at bounding box center [619, 243] width 444 height 72
click at [593, 207] on div "Icon/Document Browse or drag files here (max 100MB total) Tap to choose files o…" at bounding box center [619, 243] width 444 height 72
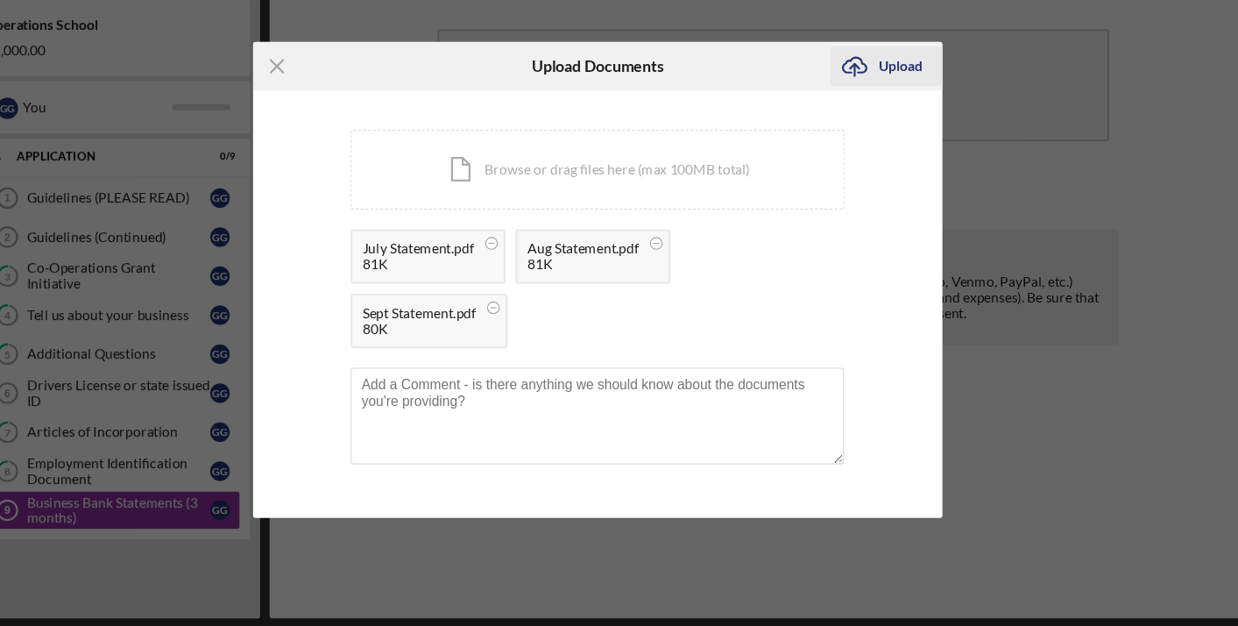
click at [828, 99] on icon "Icon/Upload" at bounding box center [850, 121] width 44 height 44
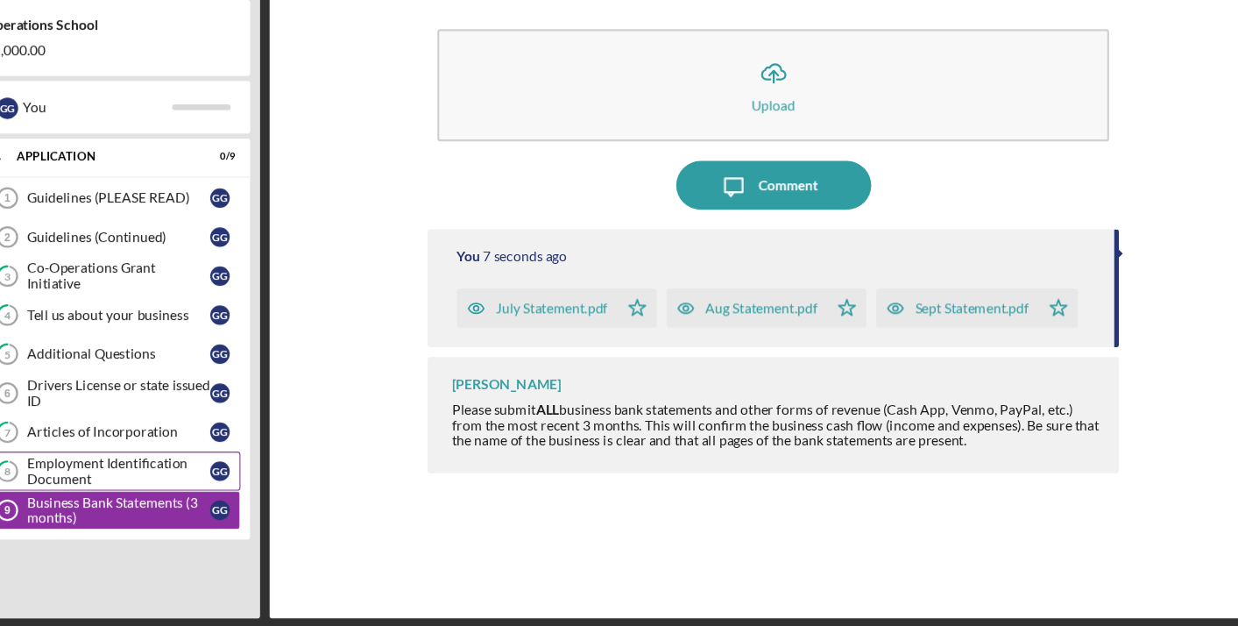
click at [117, 471] on div "Employment Identification Document" at bounding box center [188, 485] width 165 height 28
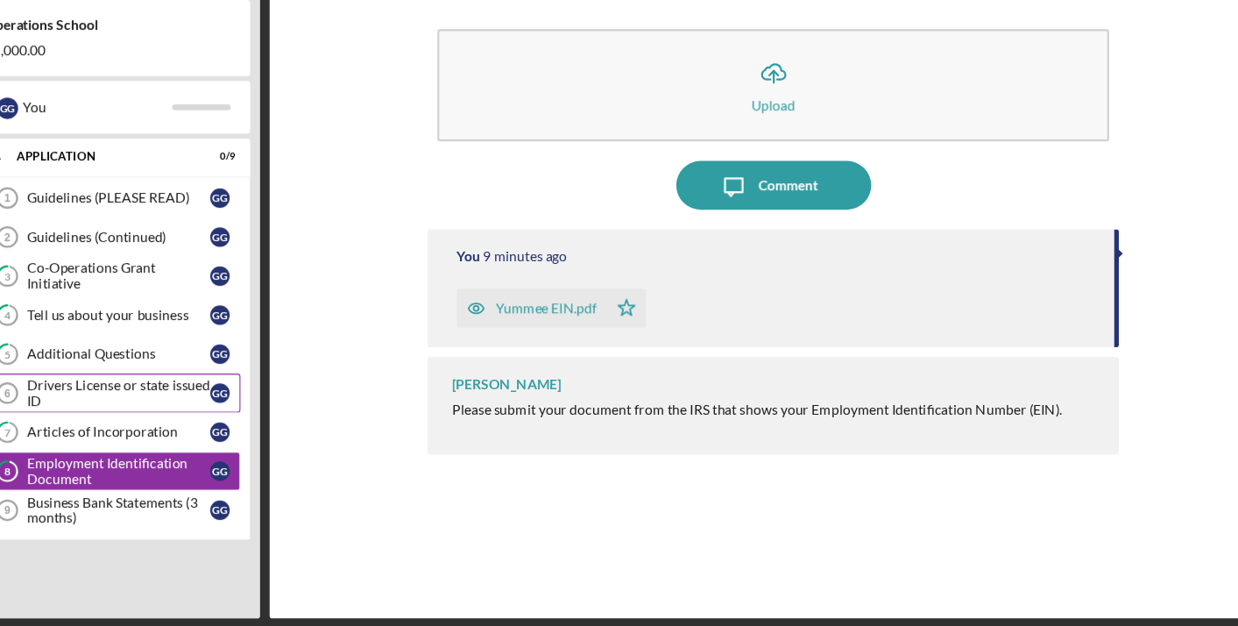
click at [108, 401] on div "Drivers License or state issued ID" at bounding box center [188, 415] width 165 height 28
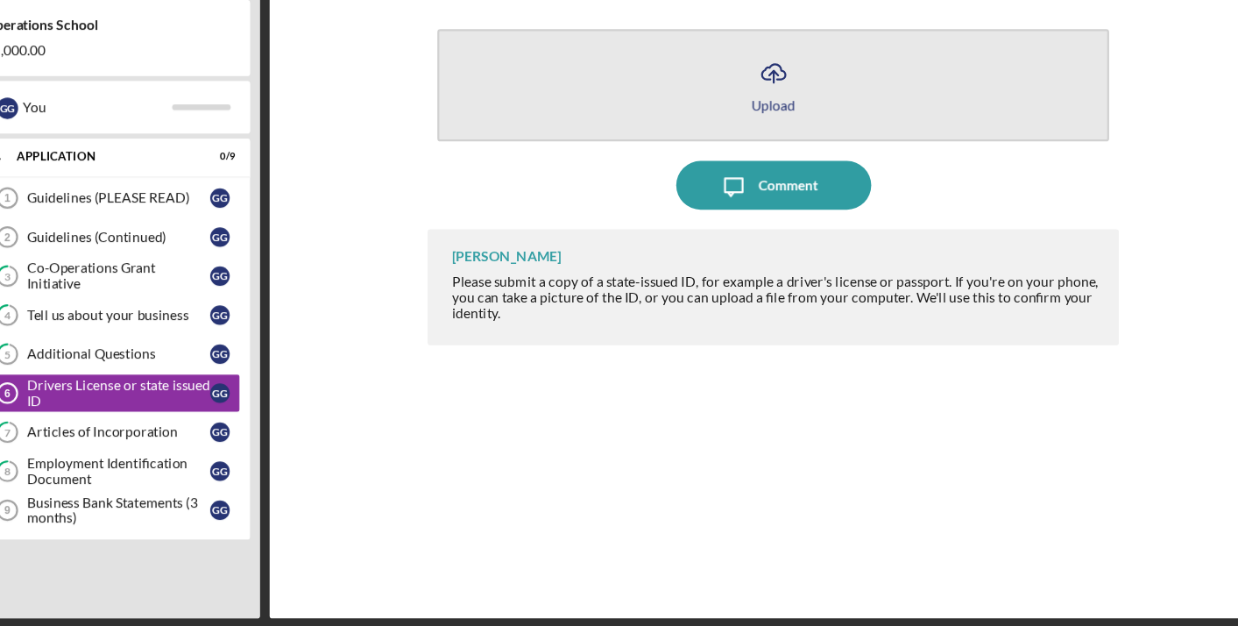
click at [757, 149] on div "Upload" at bounding box center [776, 155] width 39 height 13
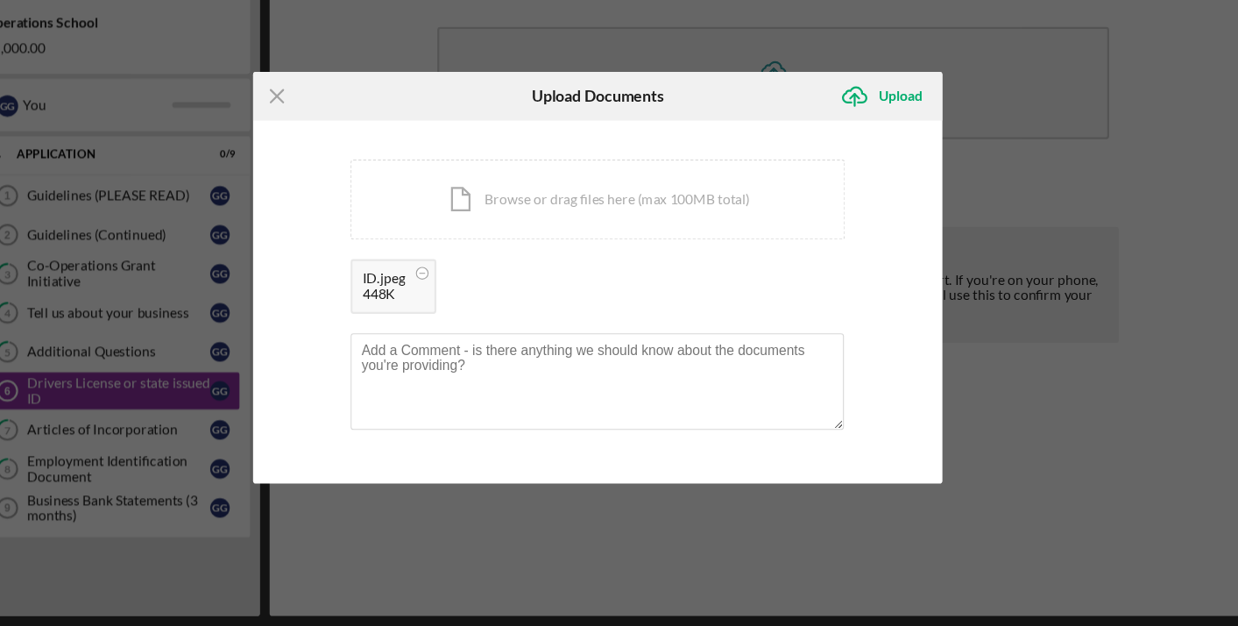
scroll to position [13, 0]
click at [872, 132] on div "Upload" at bounding box center [891, 149] width 39 height 35
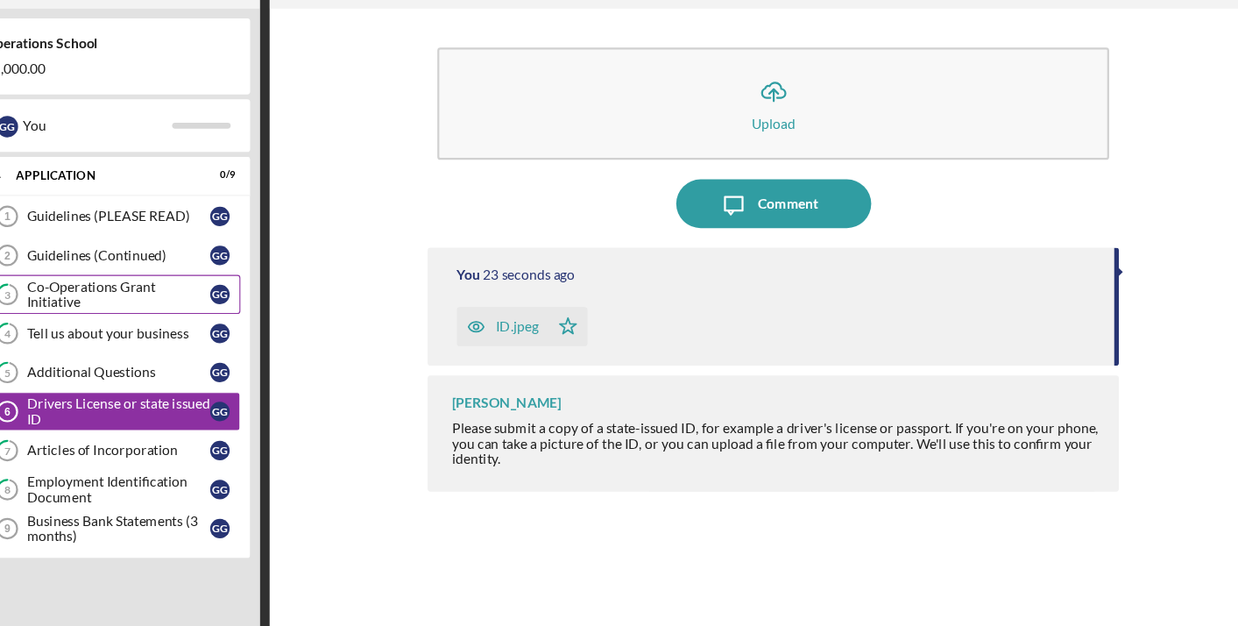
click at [106, 295] on div "Co-Operations Grant Initiative" at bounding box center [188, 309] width 165 height 28
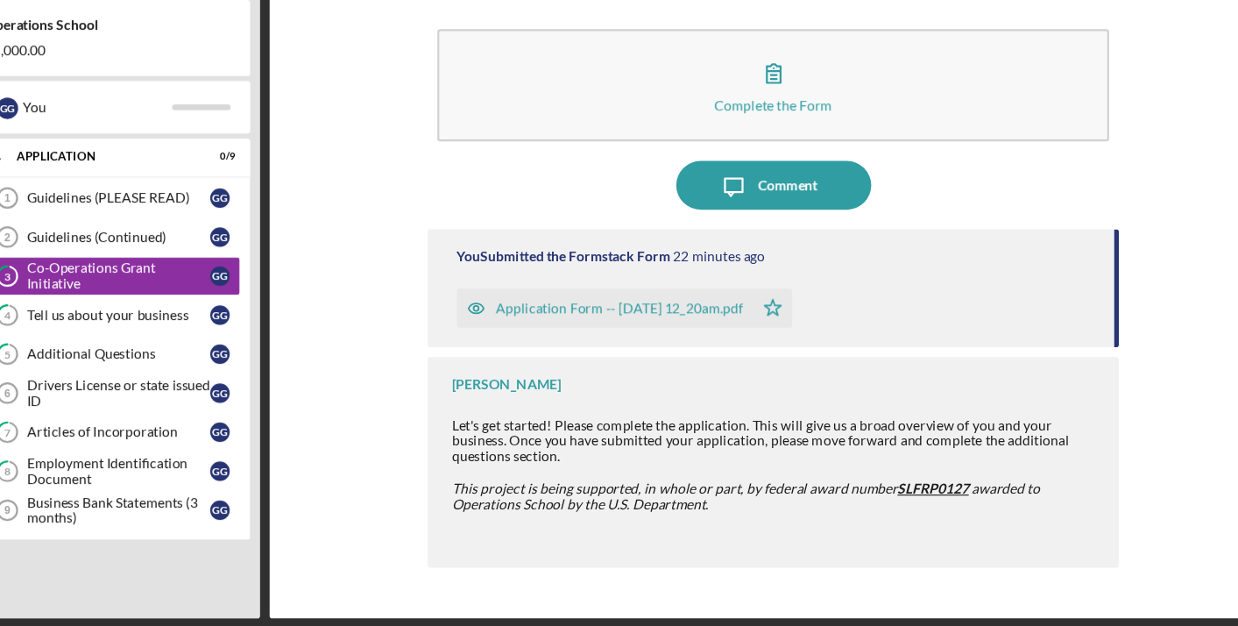
click at [528, 331] on div "Application Form -- [DATE] 12_20am.pdf" at bounding box center [639, 338] width 223 height 14
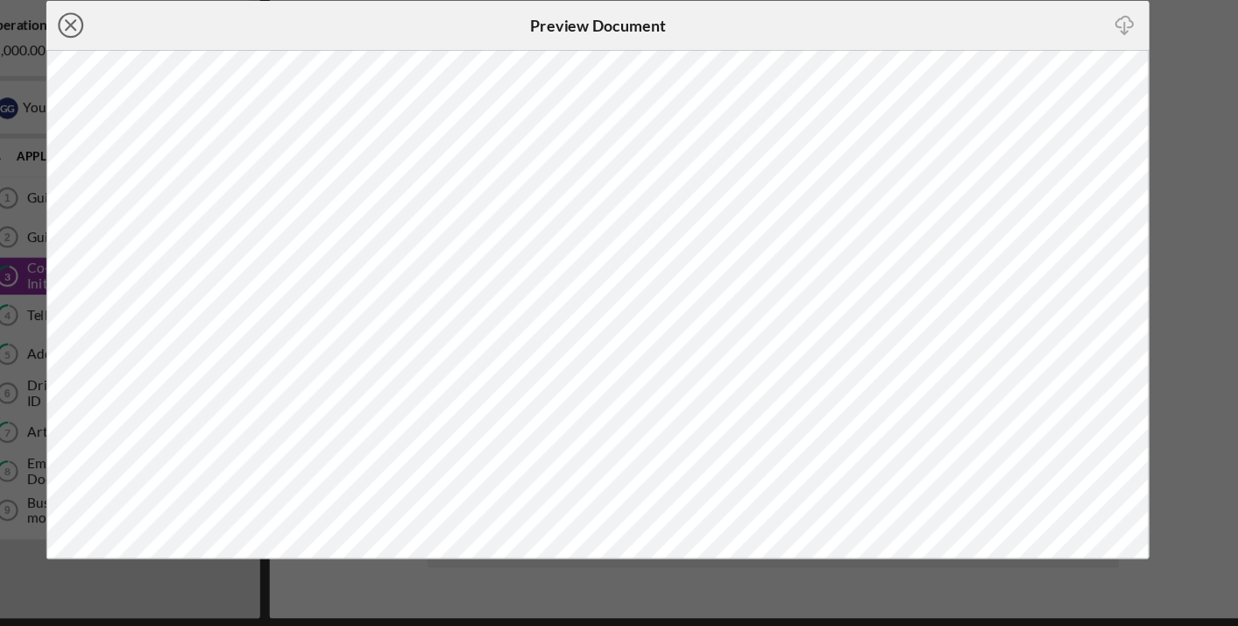
click at [124, 62] on icon "Icon/Close" at bounding box center [146, 84] width 44 height 44
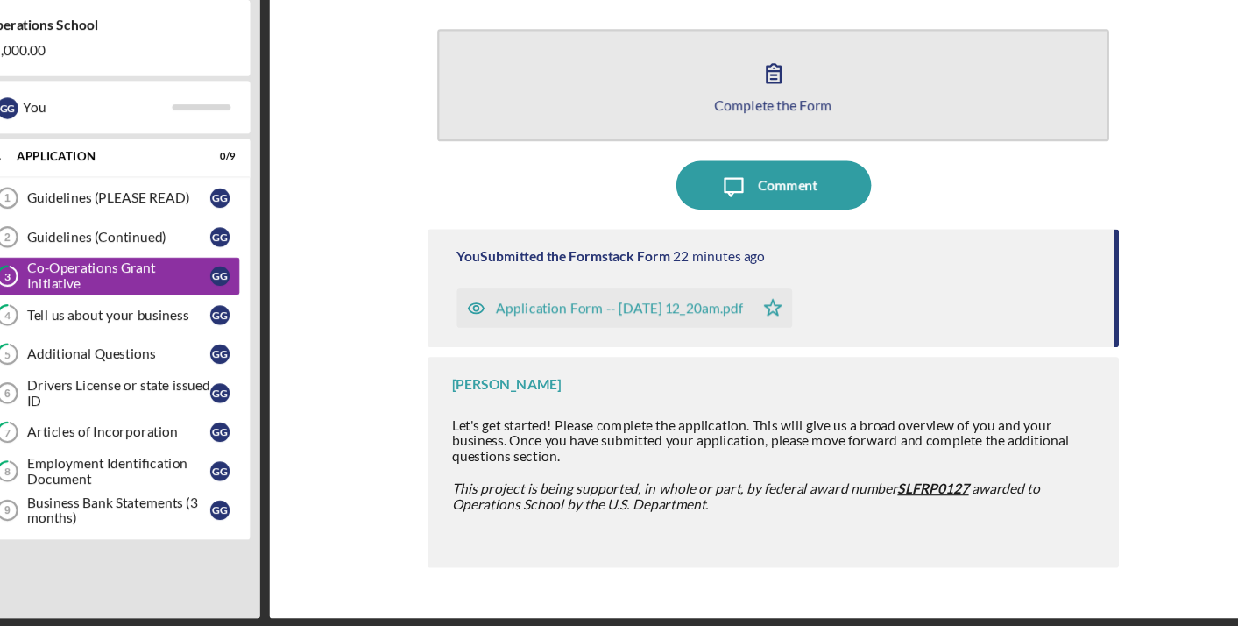
click at [755, 105] on icon "button" at bounding box center [777, 127] width 44 height 44
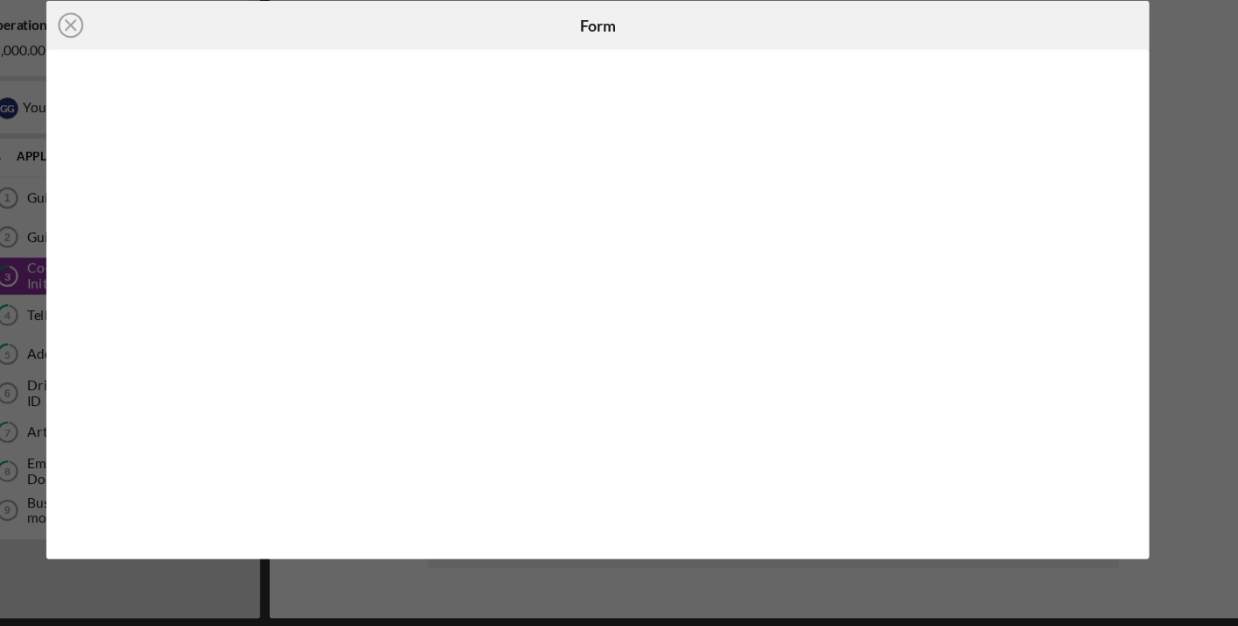
scroll to position [12, 0]
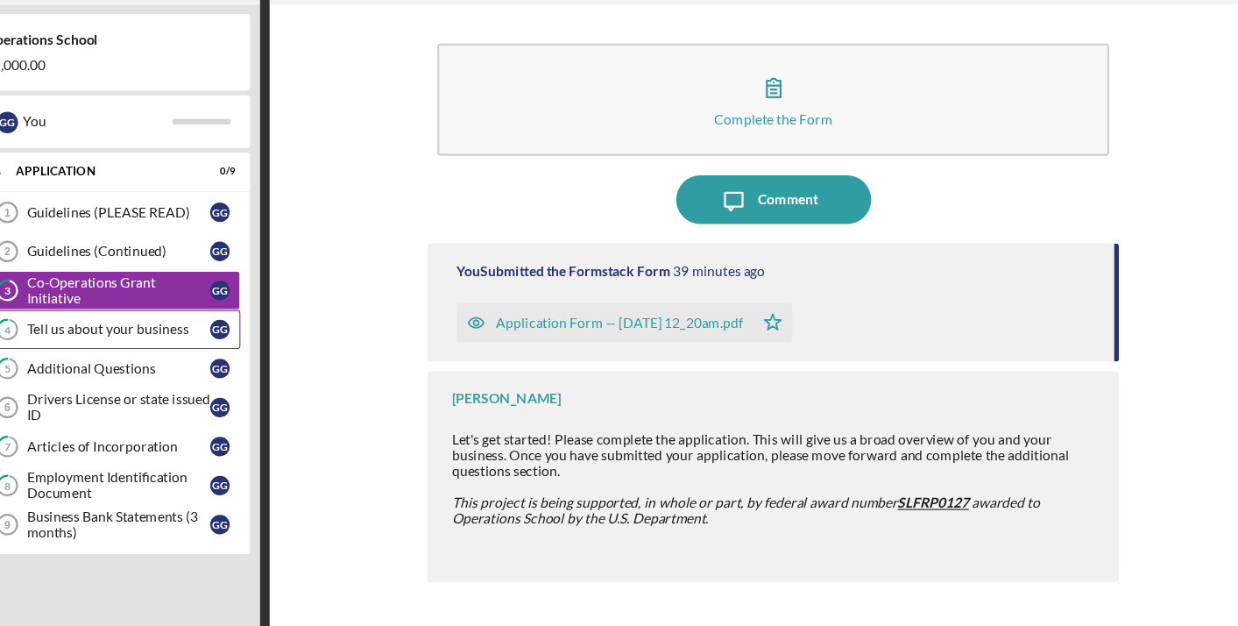
click at [106, 337] on div "Tell us about your business" at bounding box center [188, 344] width 165 height 14
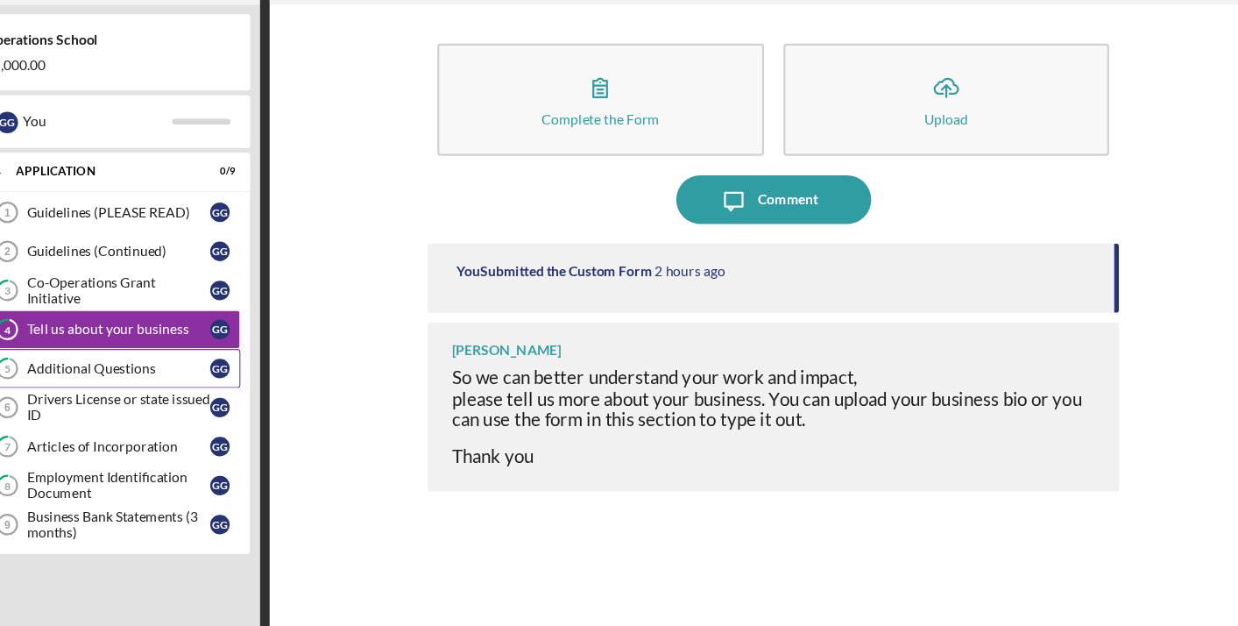
click at [112, 372] on div "Additional Questions" at bounding box center [188, 379] width 165 height 14
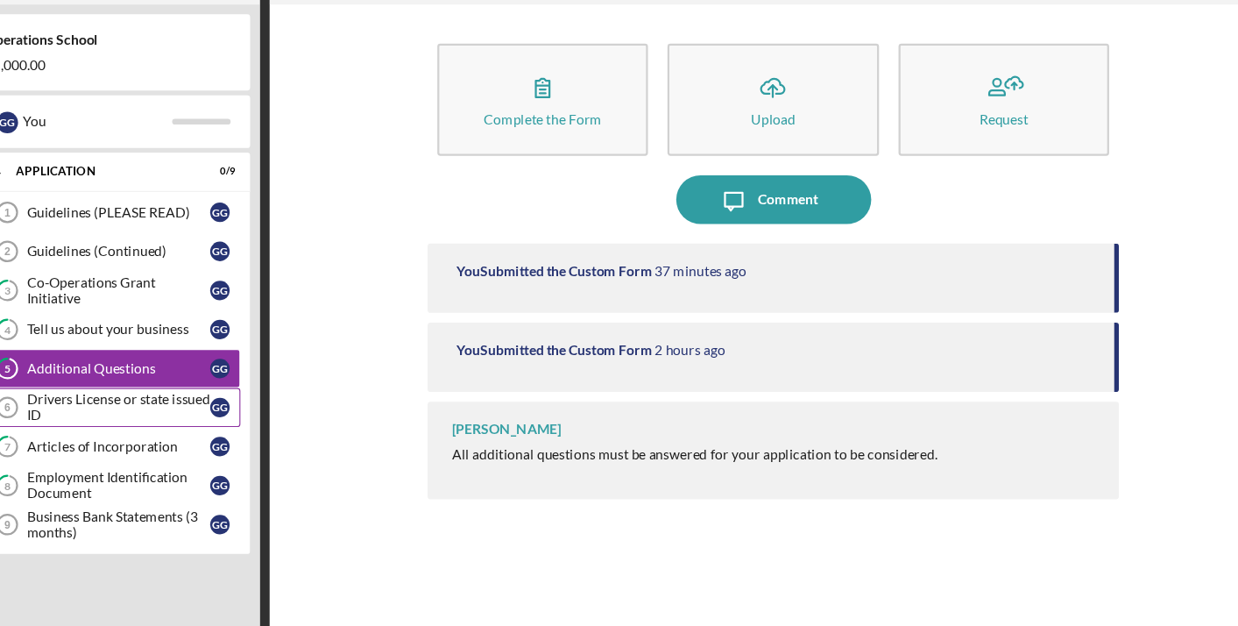
click at [112, 401] on div "Drivers License or state issued ID" at bounding box center [188, 415] width 165 height 28
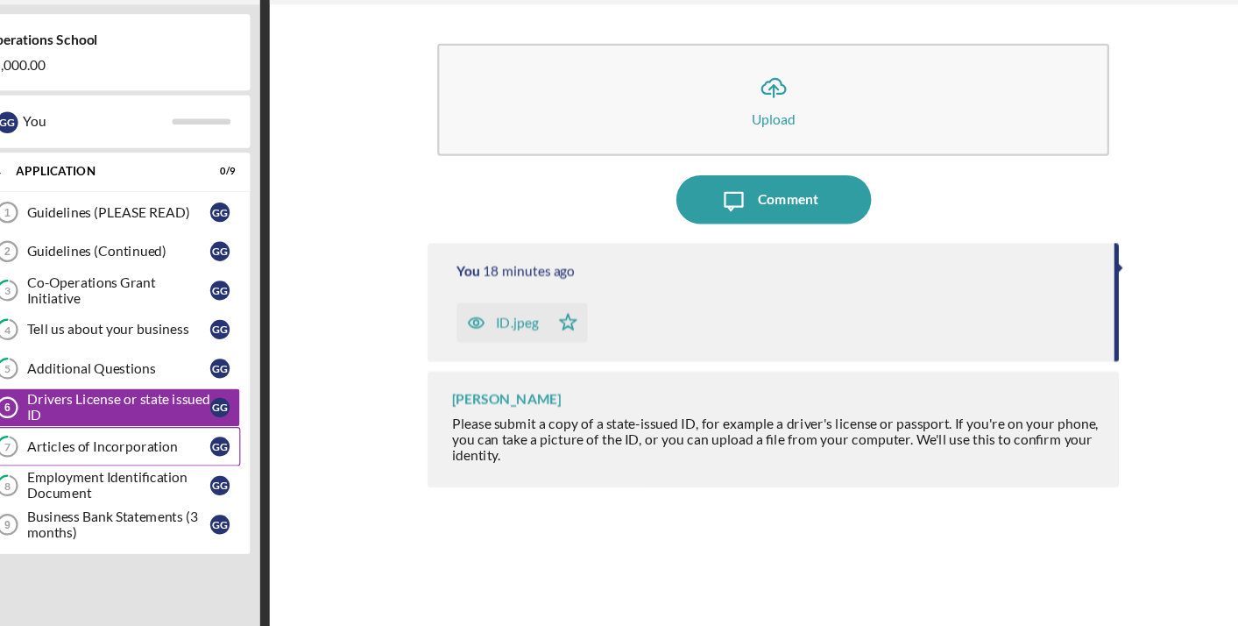
click at [117, 443] on div "Articles of Incorporation" at bounding box center [188, 450] width 165 height 14
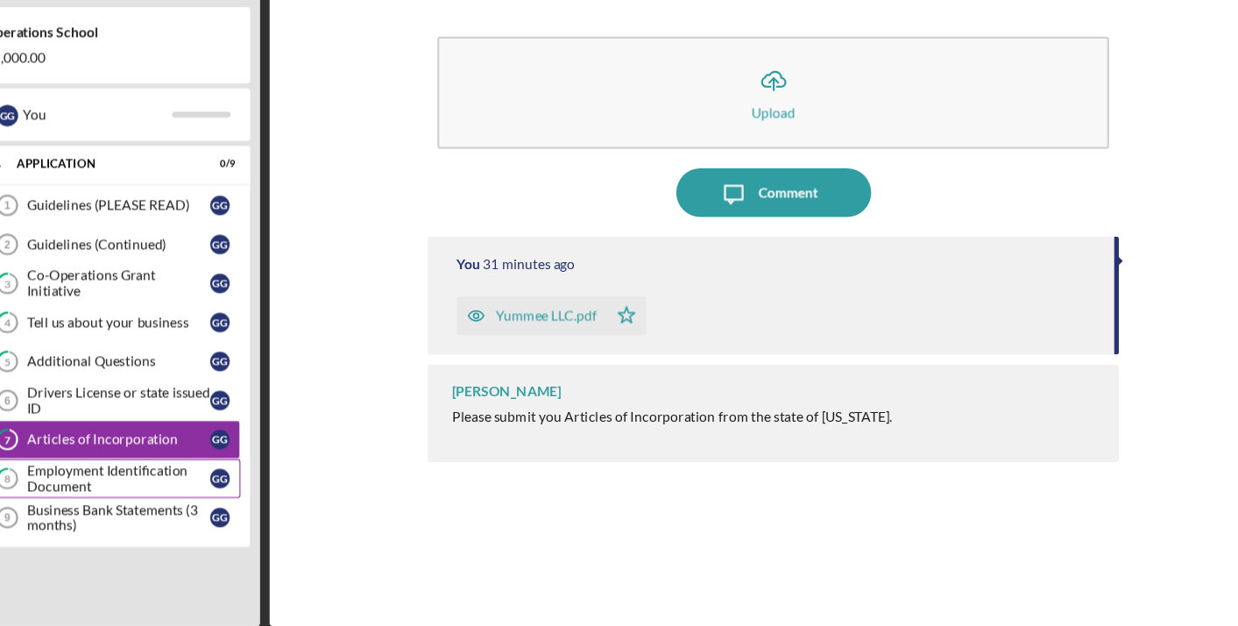
click at [115, 471] on div "Employment Identification Document" at bounding box center [188, 485] width 165 height 28
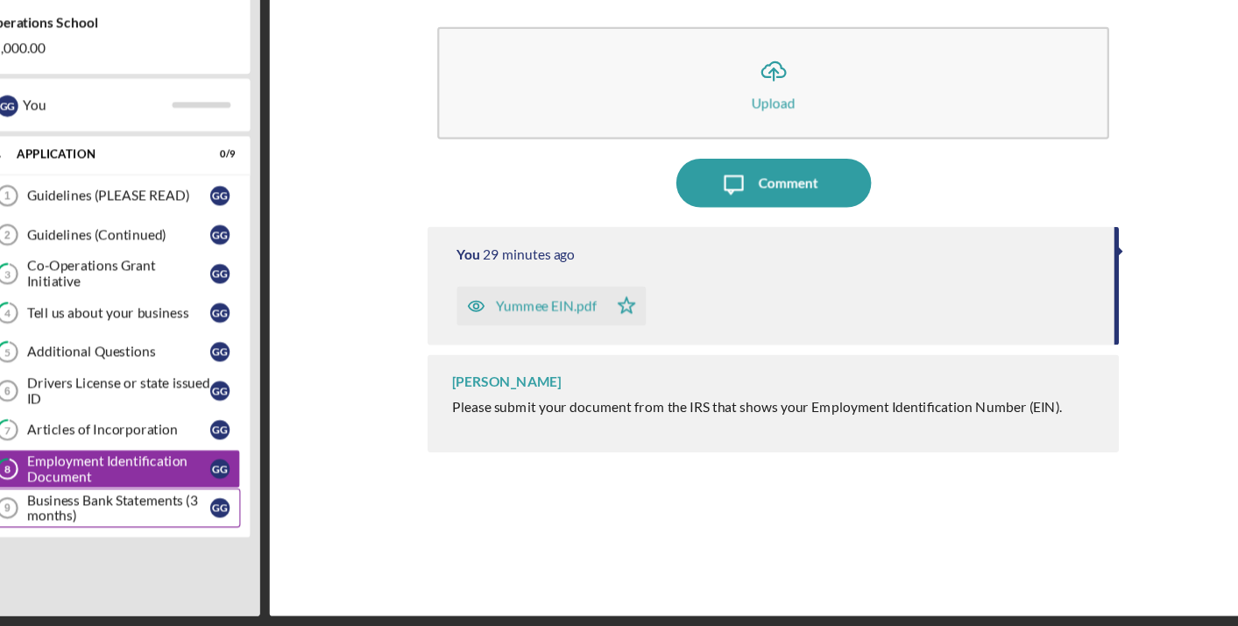
click at [123, 506] on div "Business Bank Statements (3 months)" at bounding box center [188, 520] width 165 height 28
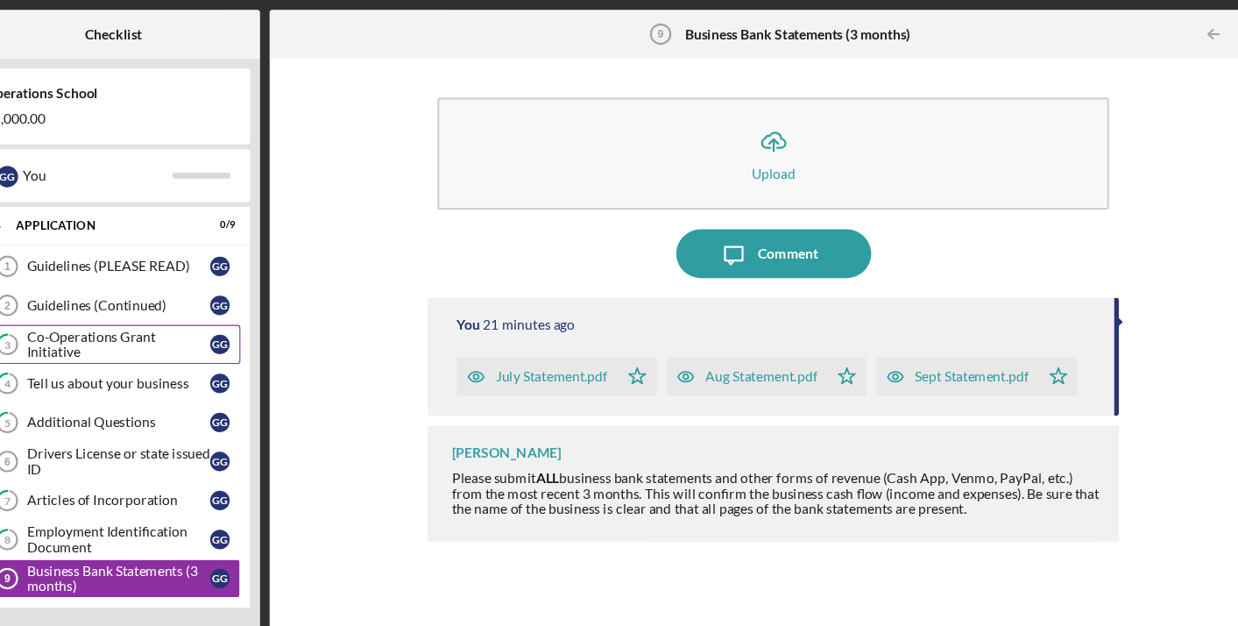
click at [120, 301] on link "3 Co-Operations Grant Initiative G G" at bounding box center [184, 309] width 228 height 35
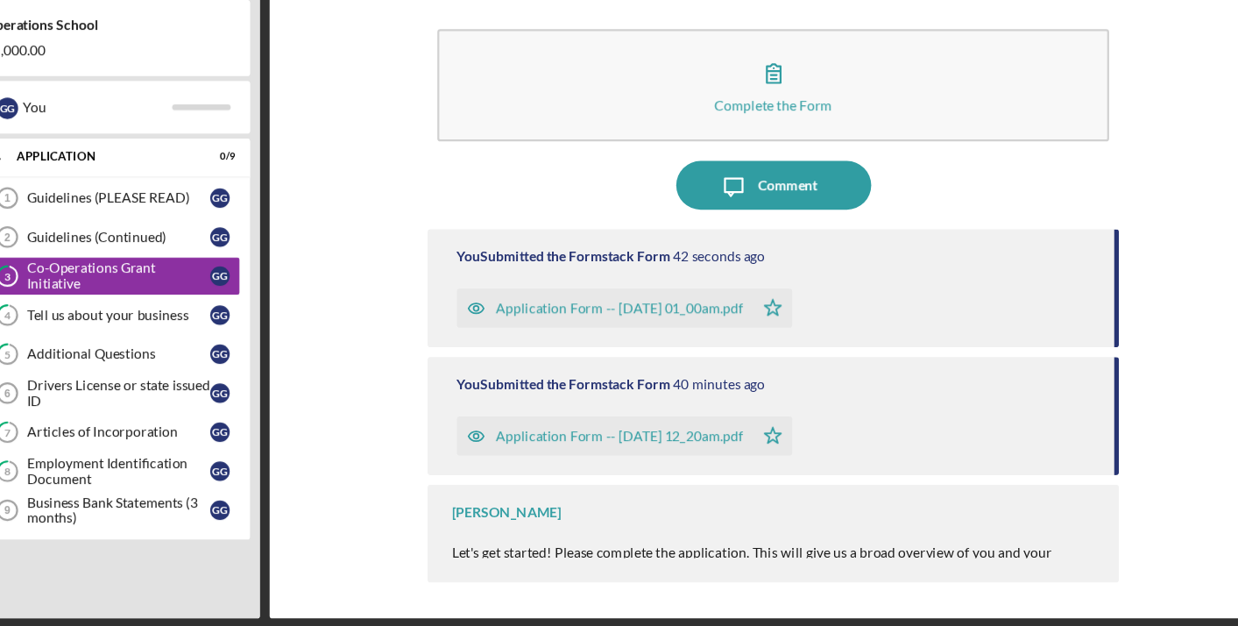
click at [759, 321] on icon "Icon/Star" at bounding box center [776, 338] width 35 height 35
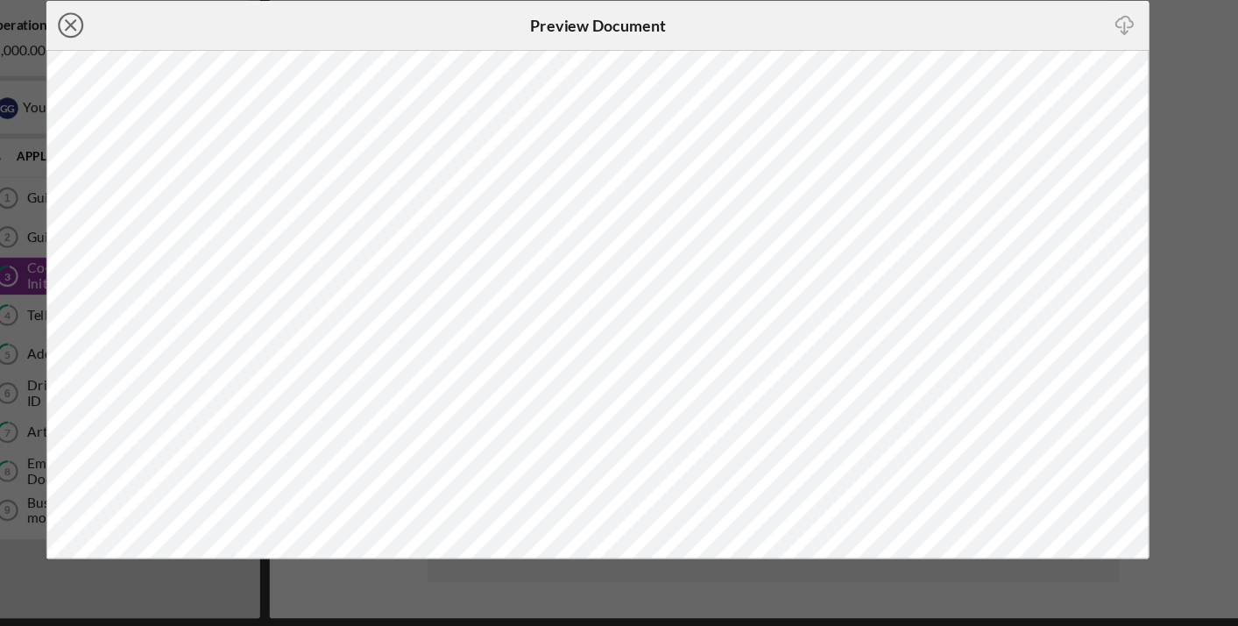
click at [141, 80] on line at bounding box center [145, 84] width 9 height 9
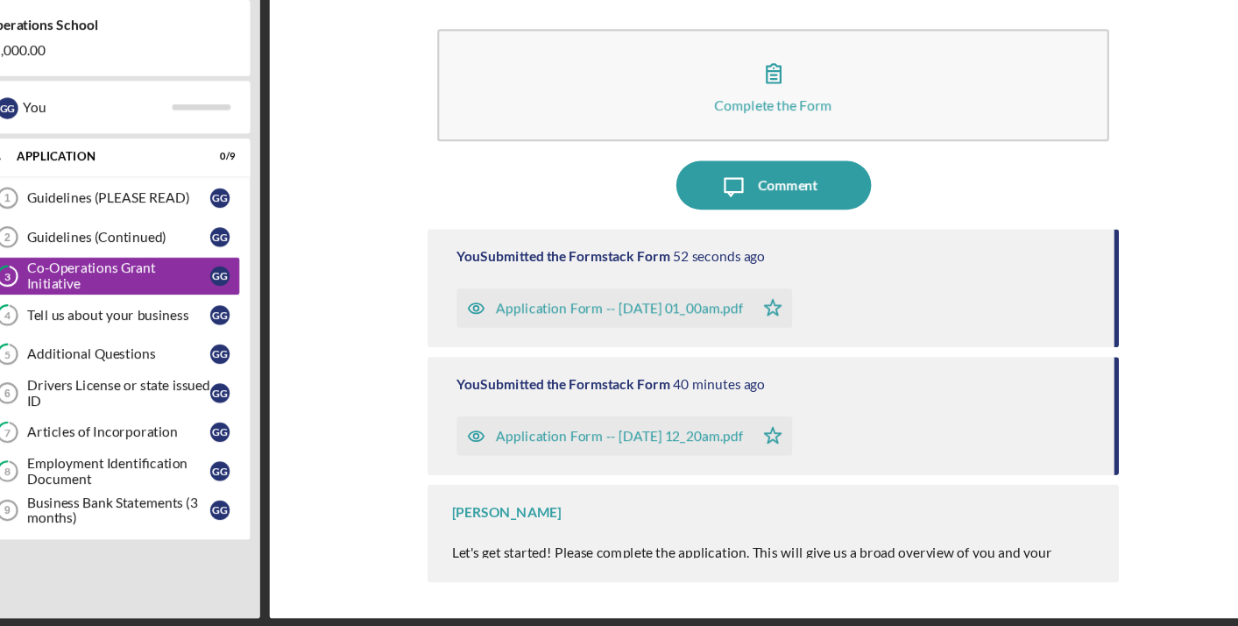
scroll to position [12, 0]
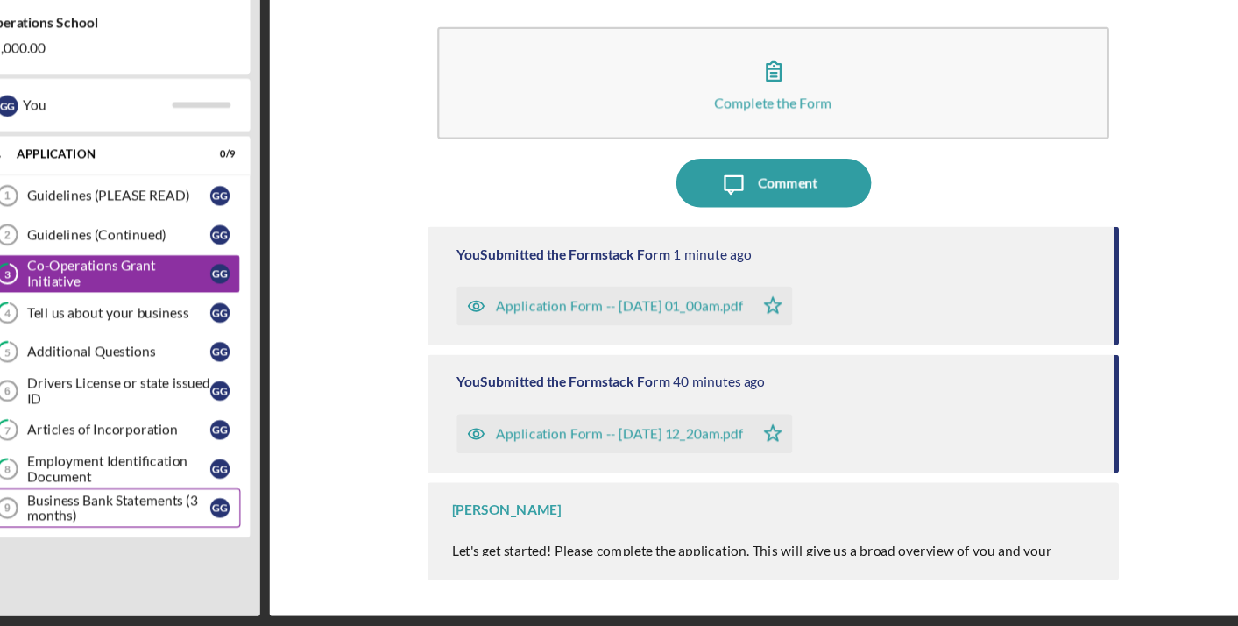
click at [150, 506] on div "Business Bank Statements (3 months)" at bounding box center [188, 520] width 165 height 28
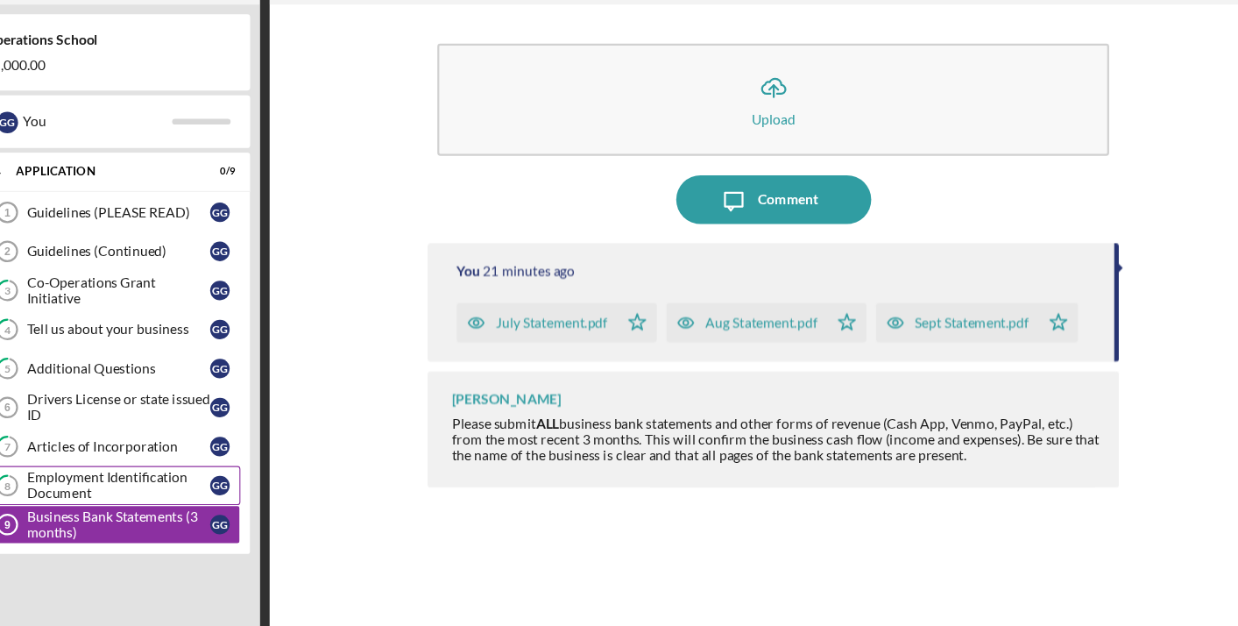
click at [142, 471] on div "Employment Identification Document" at bounding box center [188, 485] width 165 height 28
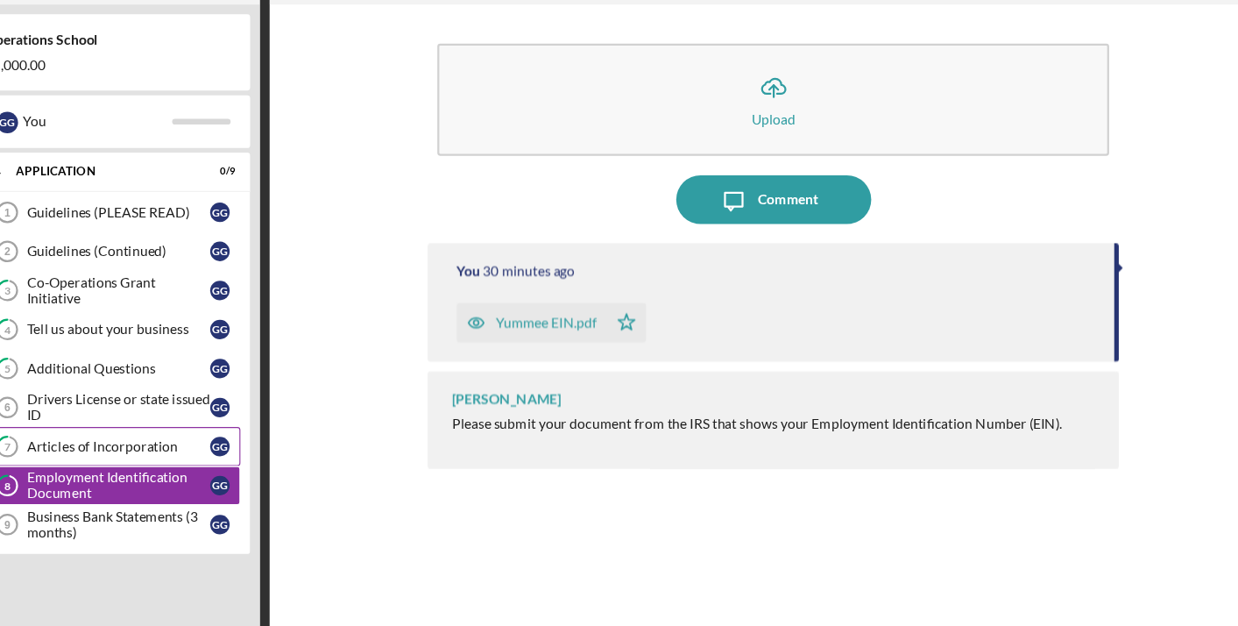
click at [135, 443] on div "Articles of Incorporation" at bounding box center [188, 450] width 165 height 14
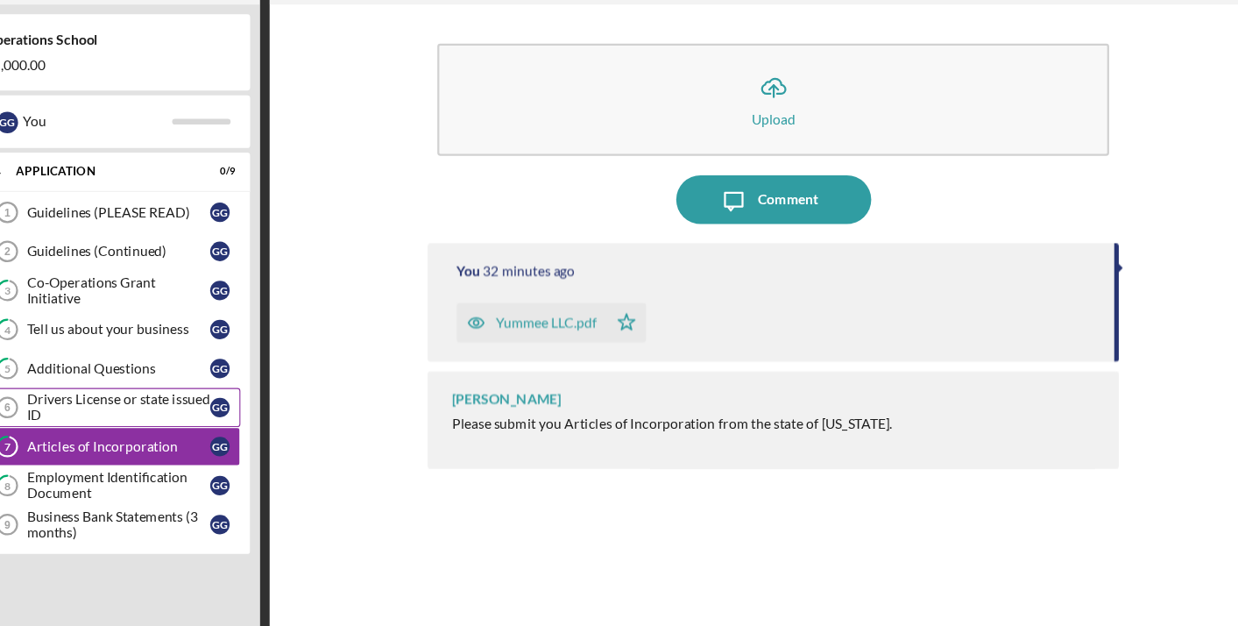
click at [126, 401] on div "Drivers License or state issued ID" at bounding box center [188, 415] width 165 height 28
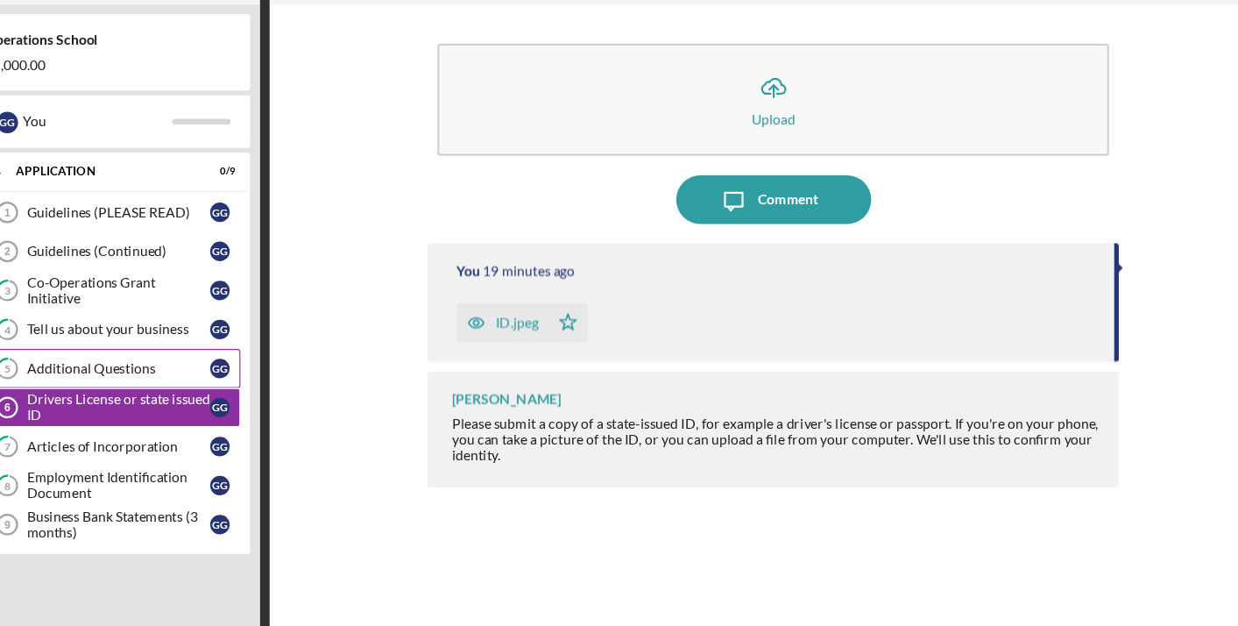
click at [127, 372] on div "Additional Questions" at bounding box center [188, 379] width 165 height 14
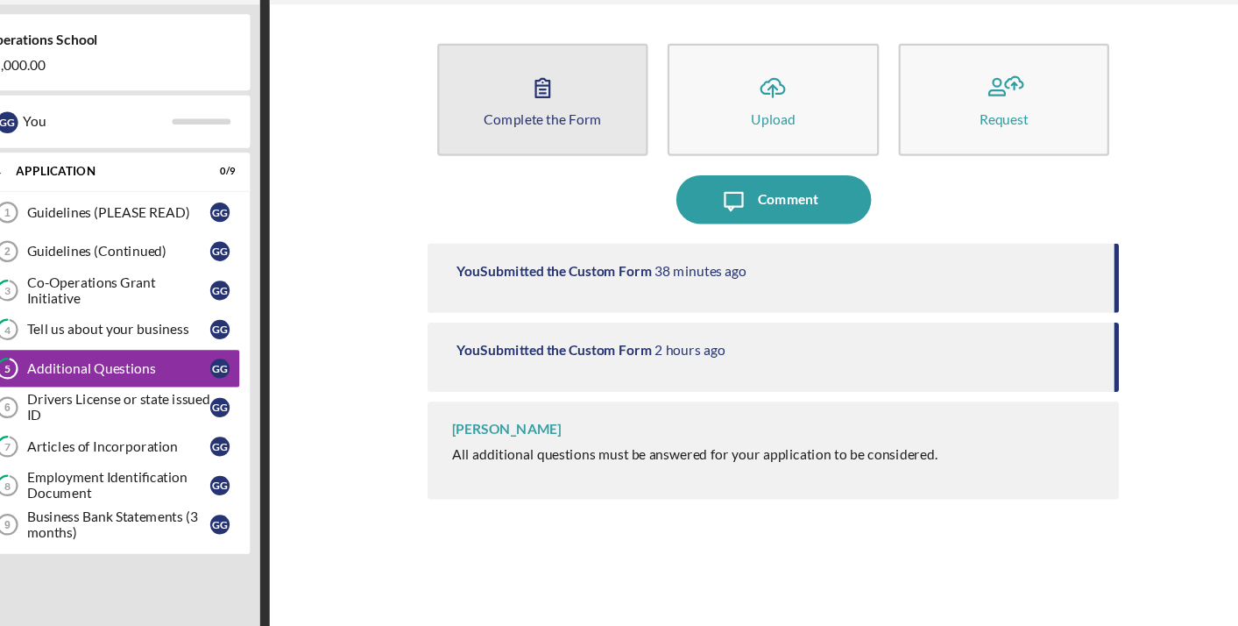
click at [548, 105] on icon "button" at bounding box center [570, 127] width 44 height 44
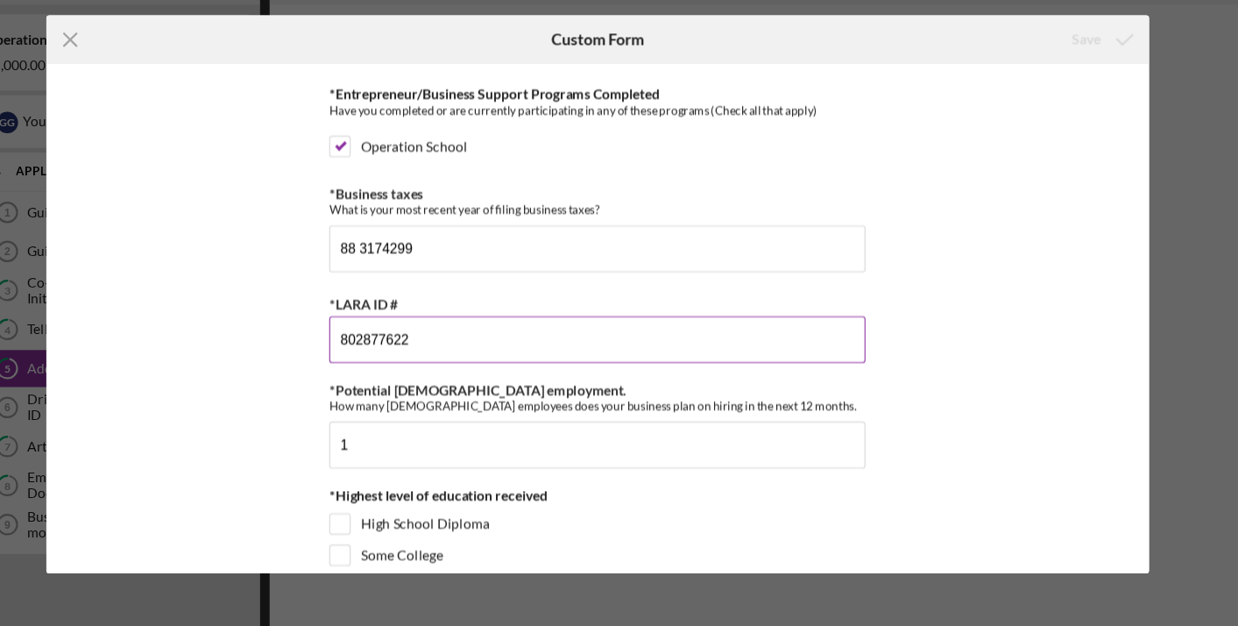
scroll to position [729, 0]
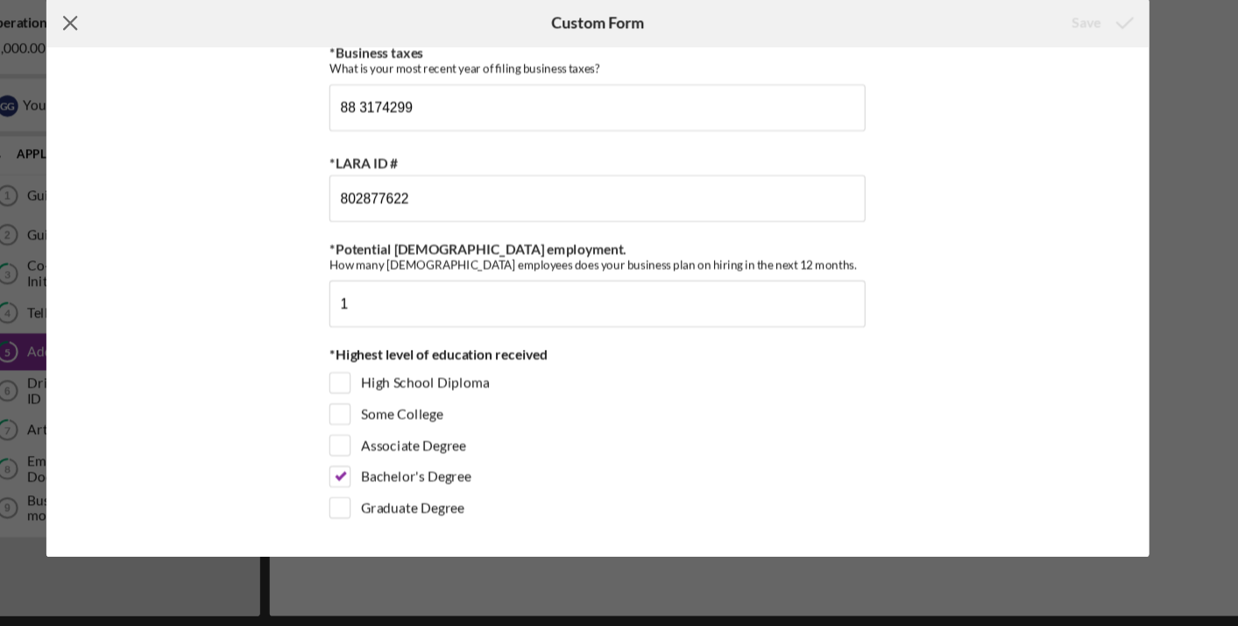
click at [139, 79] on line at bounding box center [144, 84] width 11 height 11
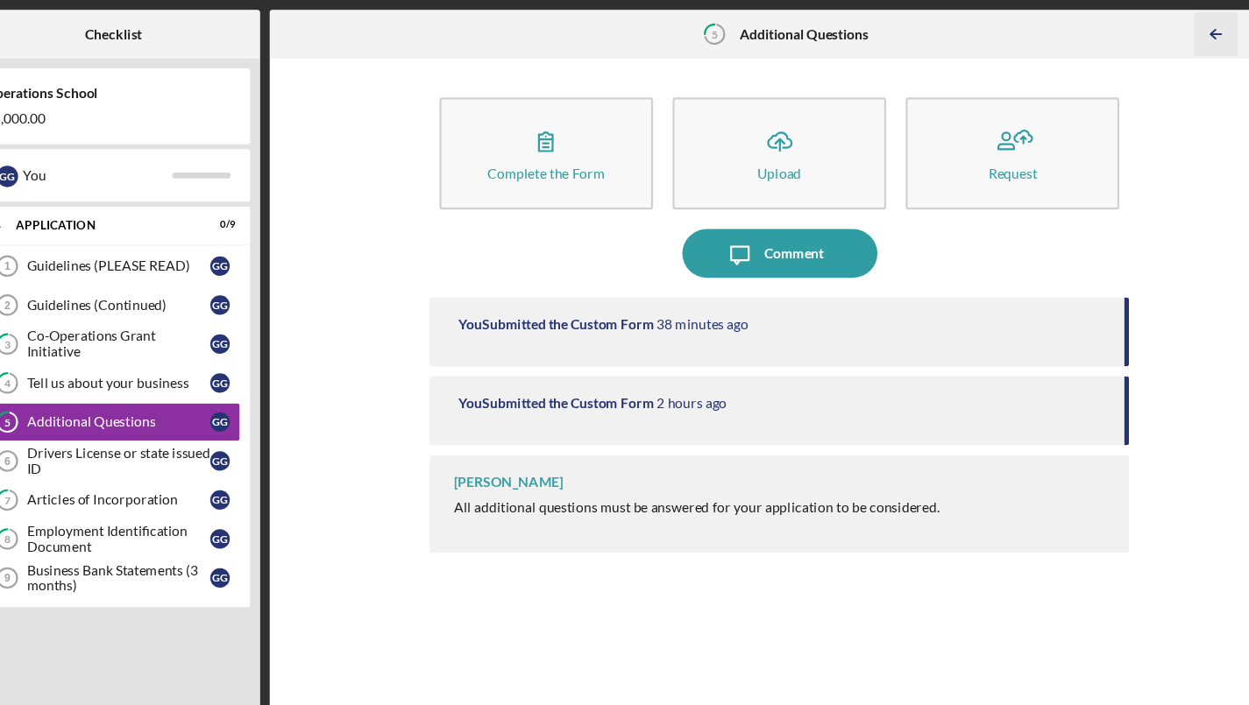
click at [1170, 31] on line "button" at bounding box center [1174, 31] width 9 height 0
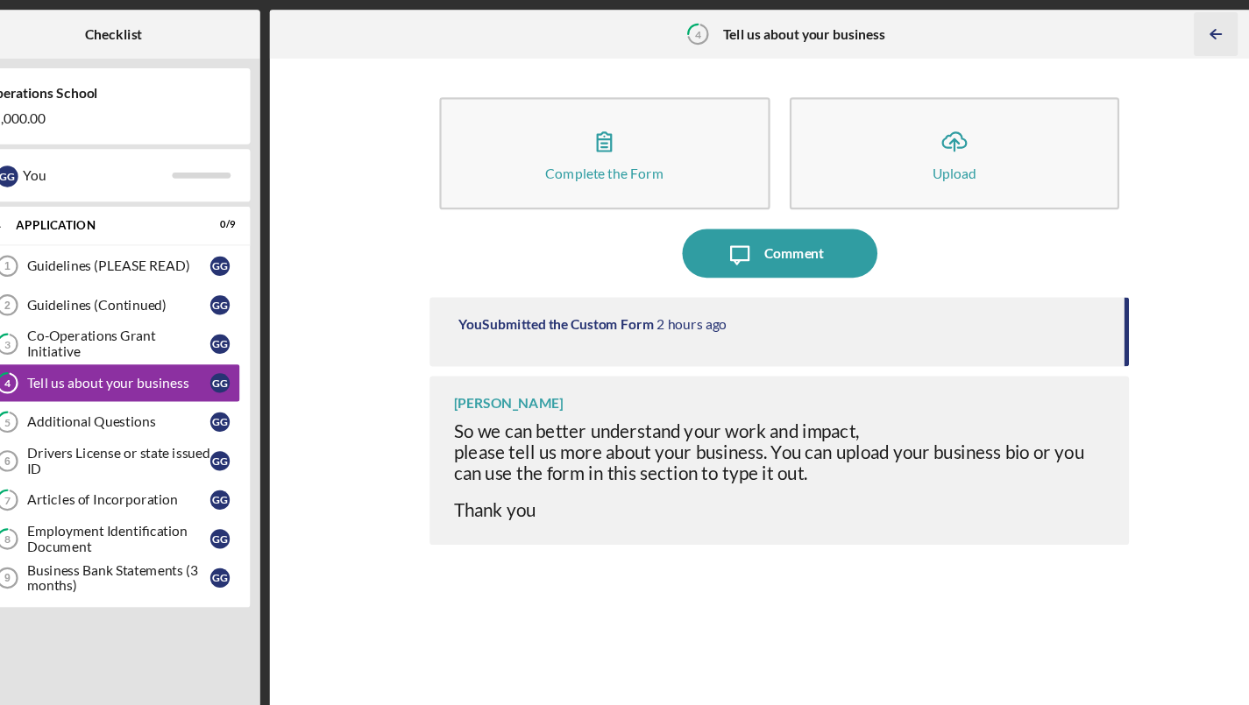
click at [1154, 29] on icon "Icon/Table Pagination Arrow" at bounding box center [1173, 30] width 39 height 39
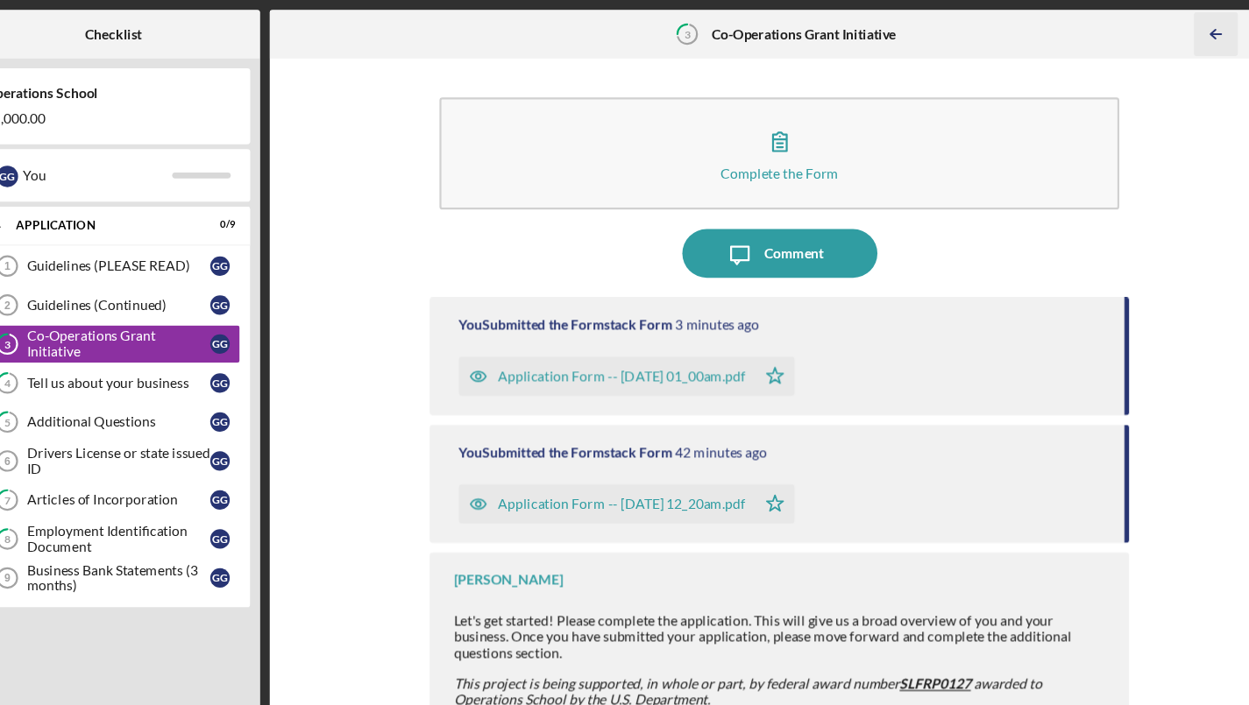
click at [1154, 24] on icon "Icon/Table Pagination Arrow" at bounding box center [1173, 30] width 39 height 39
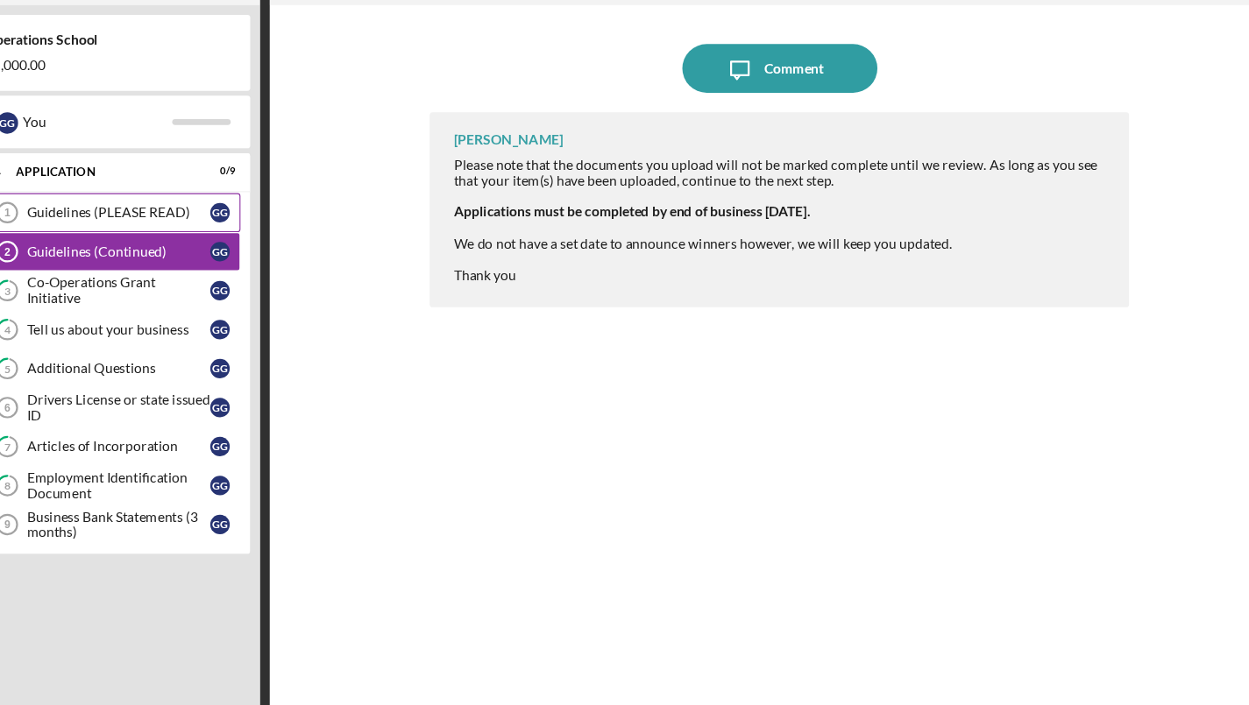
click at [106, 232] on div "Guidelines (PLEASE READ)" at bounding box center [188, 239] width 165 height 14
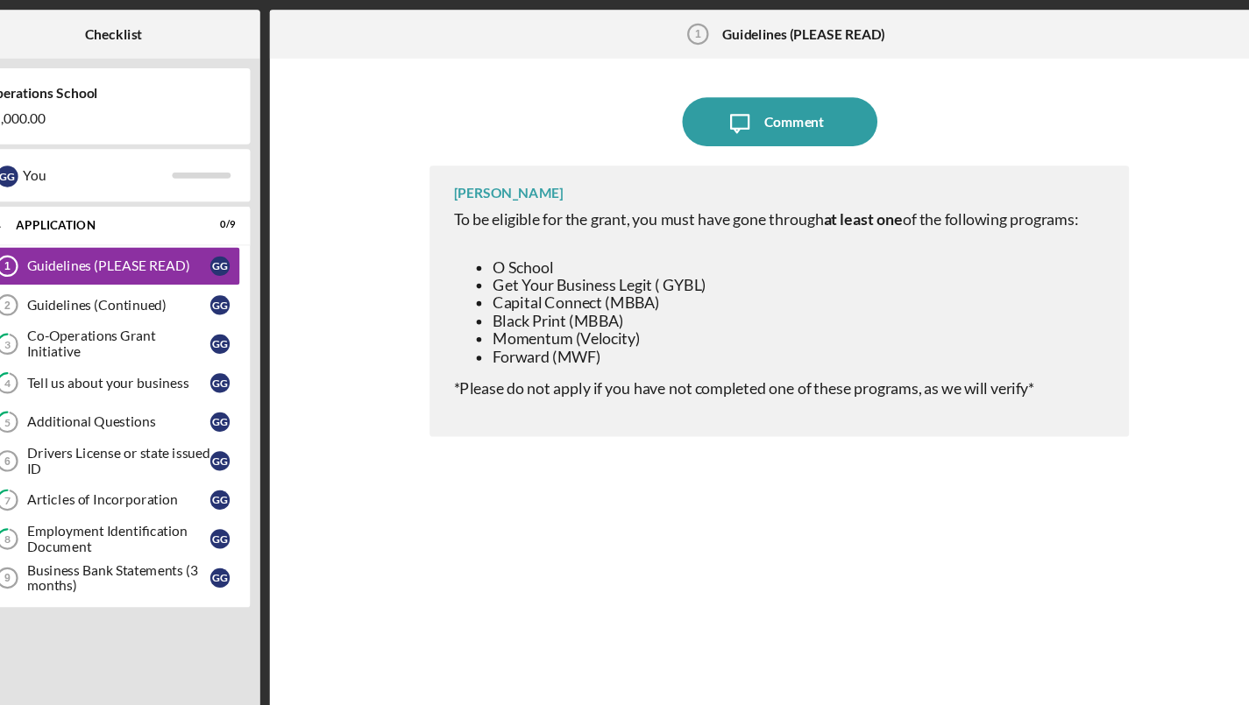
click at [333, 131] on div "Icon/Message Comment Larenz Studavent To be eligible for the grant, you must ha…" at bounding box center [782, 374] width 898 height 627
click at [106, 520] on div "Business Bank Statements (3 months)" at bounding box center [188, 520] width 165 height 28
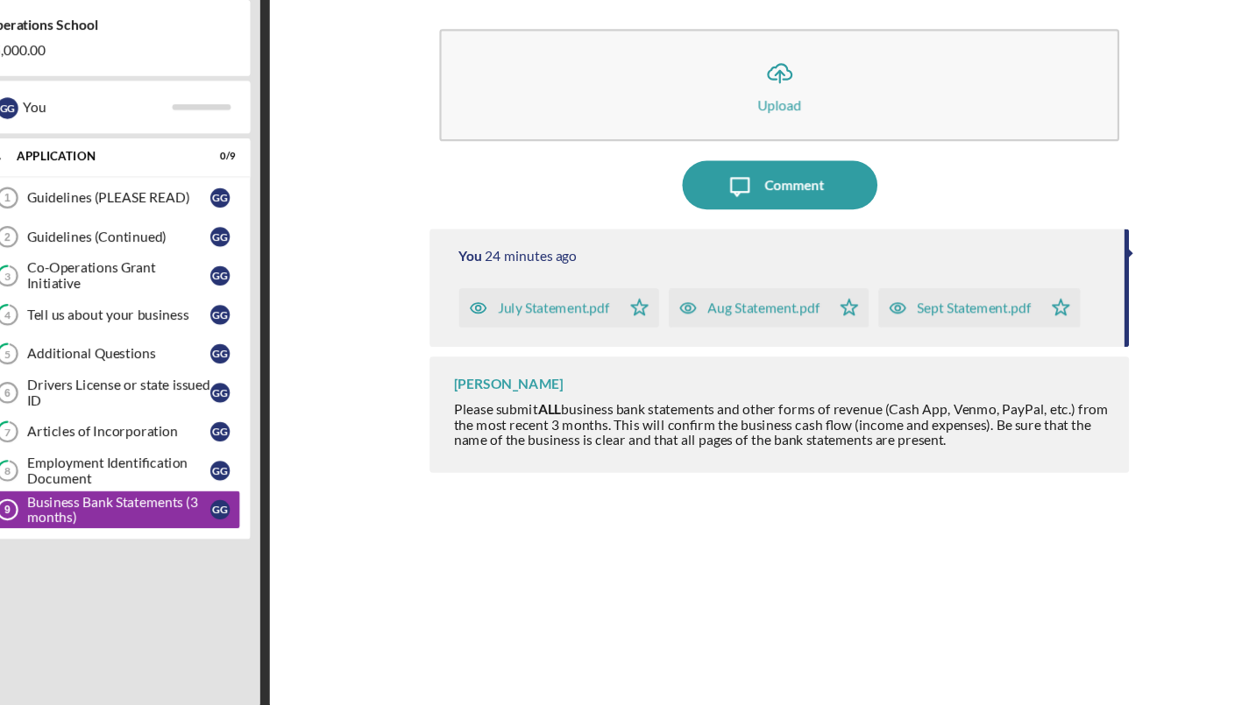
scroll to position [12, 0]
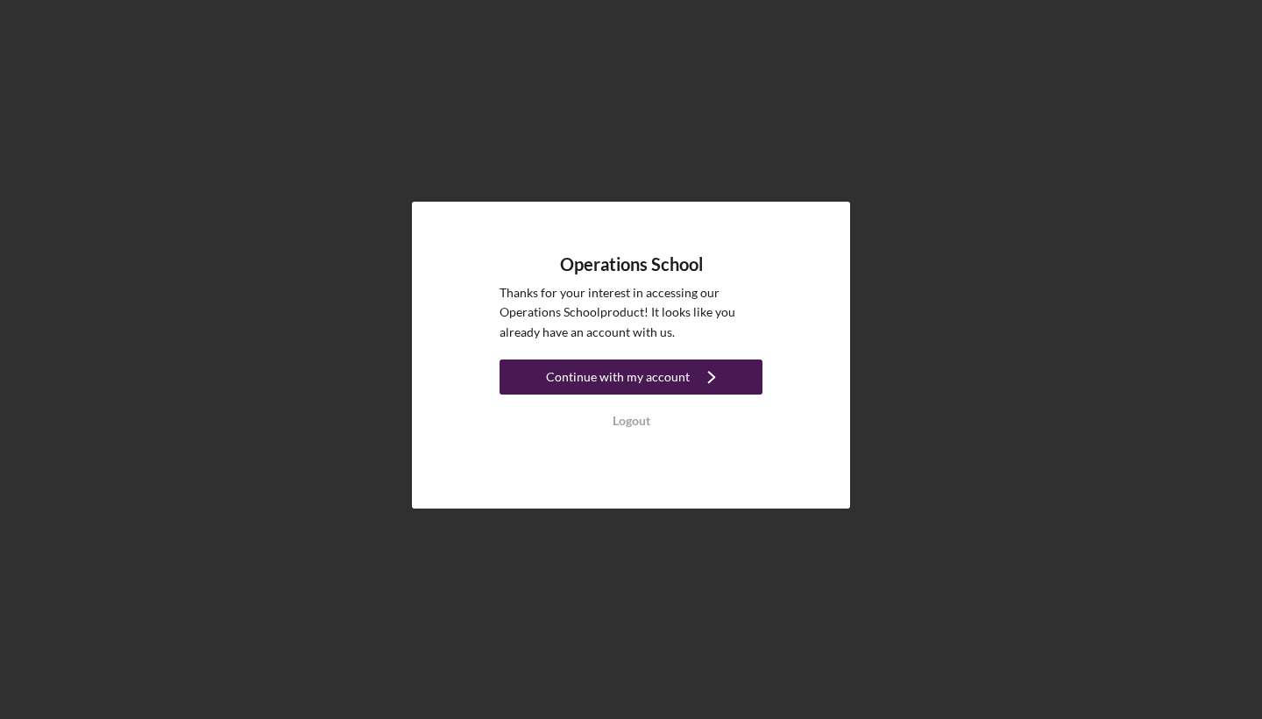
click at [658, 373] on div "Continue with my account" at bounding box center [618, 376] width 144 height 35
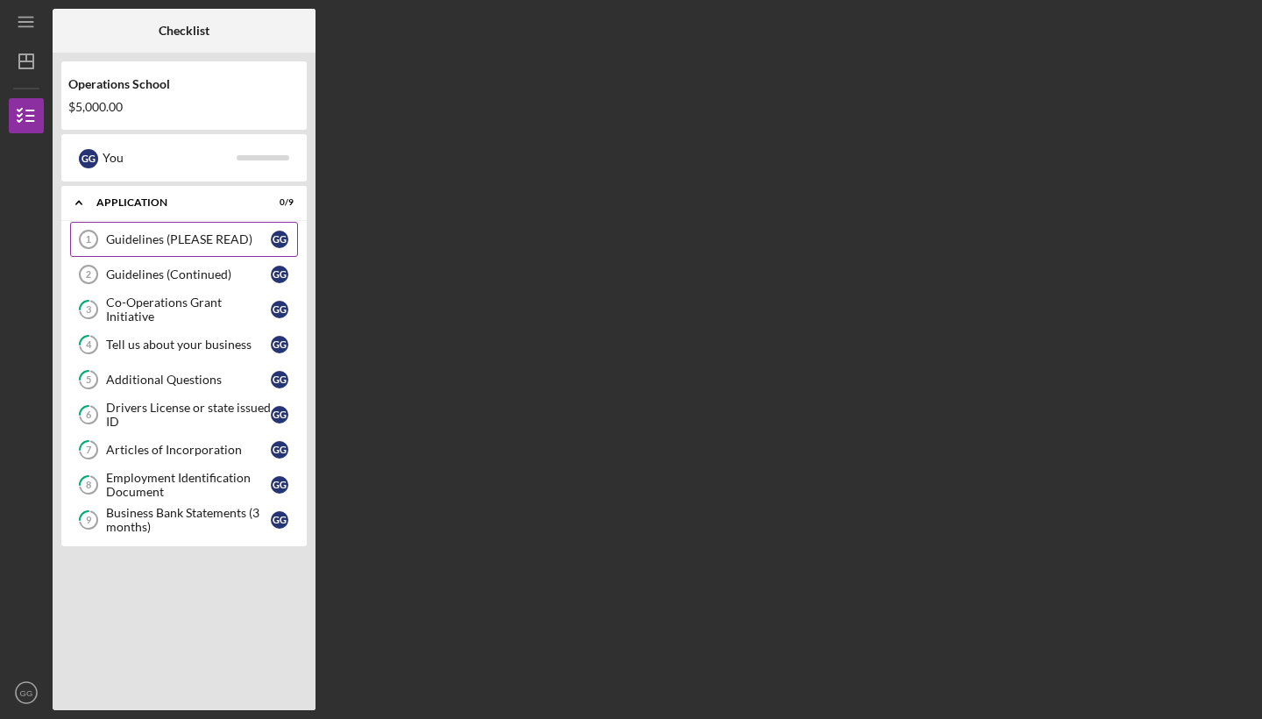
click at [227, 245] on div "Guidelines (PLEASE READ)" at bounding box center [188, 239] width 165 height 14
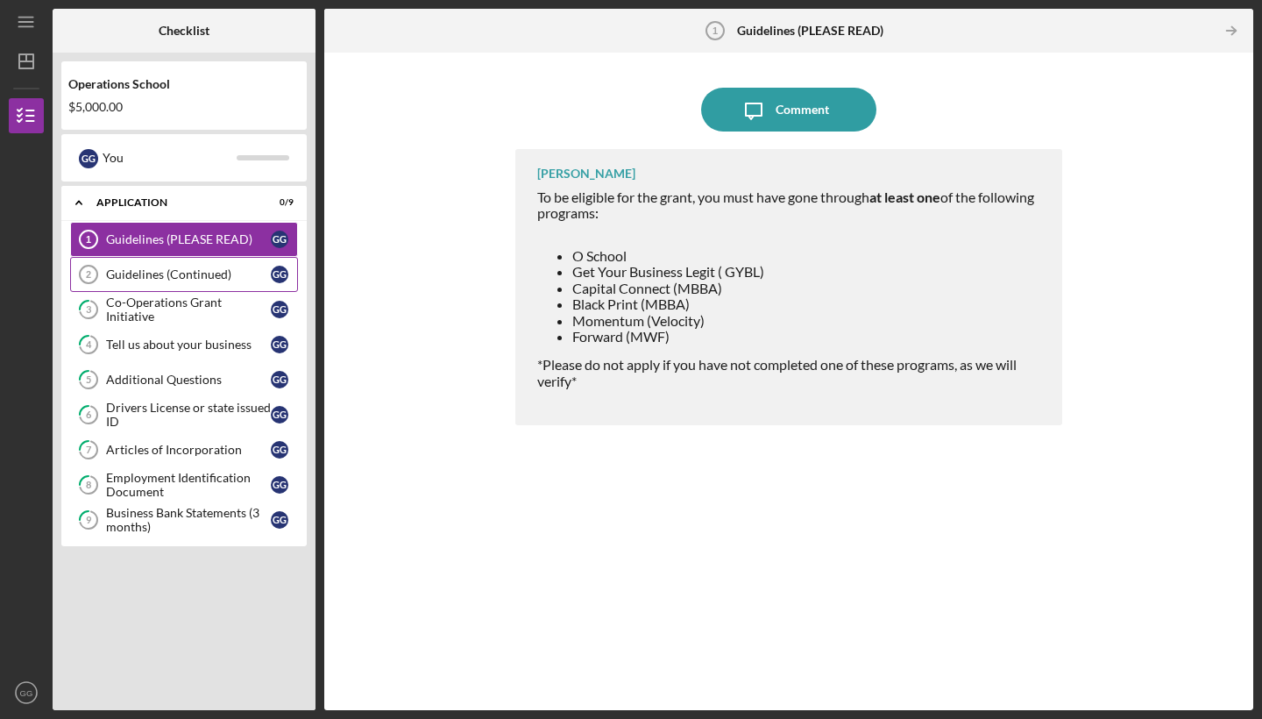
click at [196, 276] on div "Guidelines (Continued)" at bounding box center [188, 274] width 165 height 14
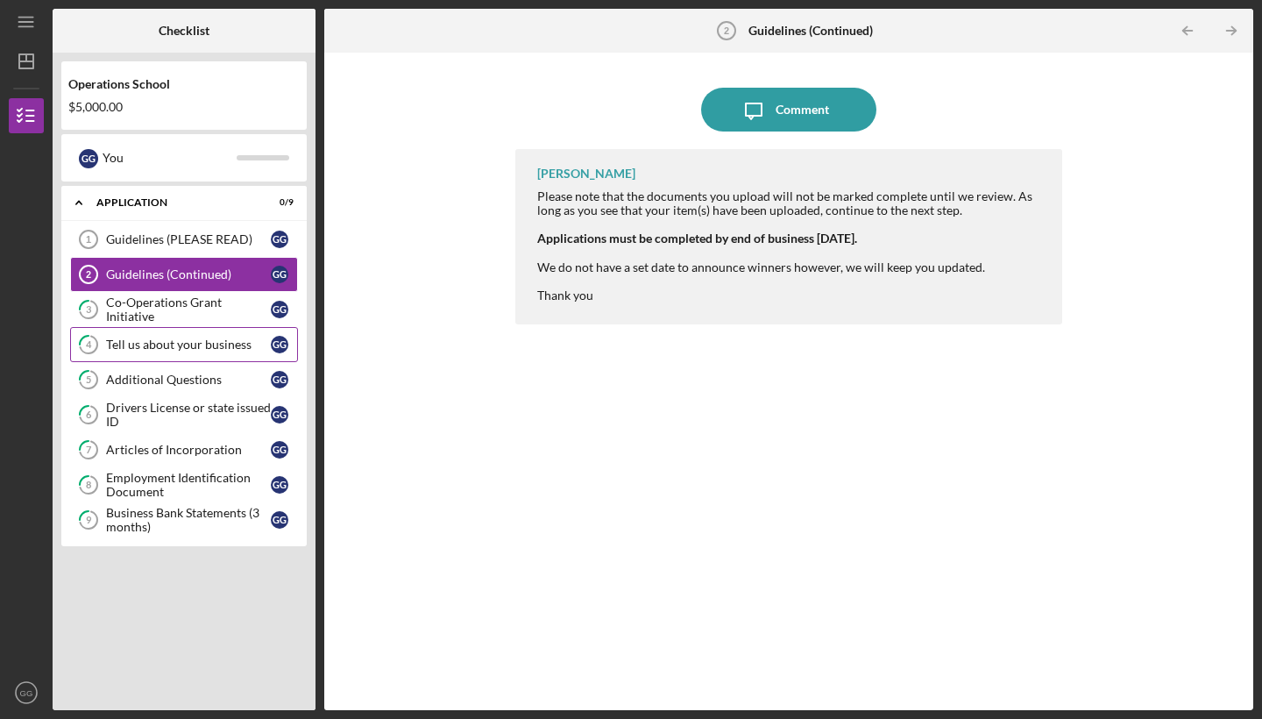
click at [172, 343] on div "Tell us about your business" at bounding box center [188, 344] width 165 height 14
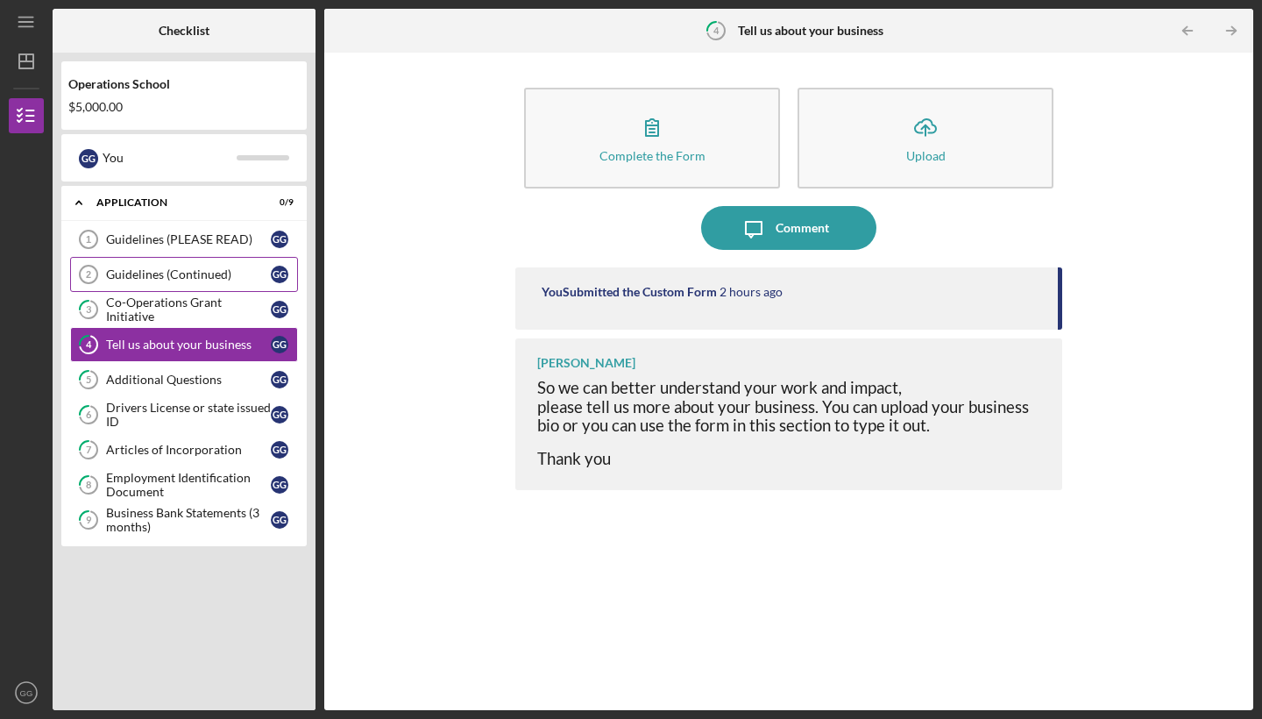
click at [140, 272] on div "Guidelines (Continued)" at bounding box center [188, 274] width 165 height 14
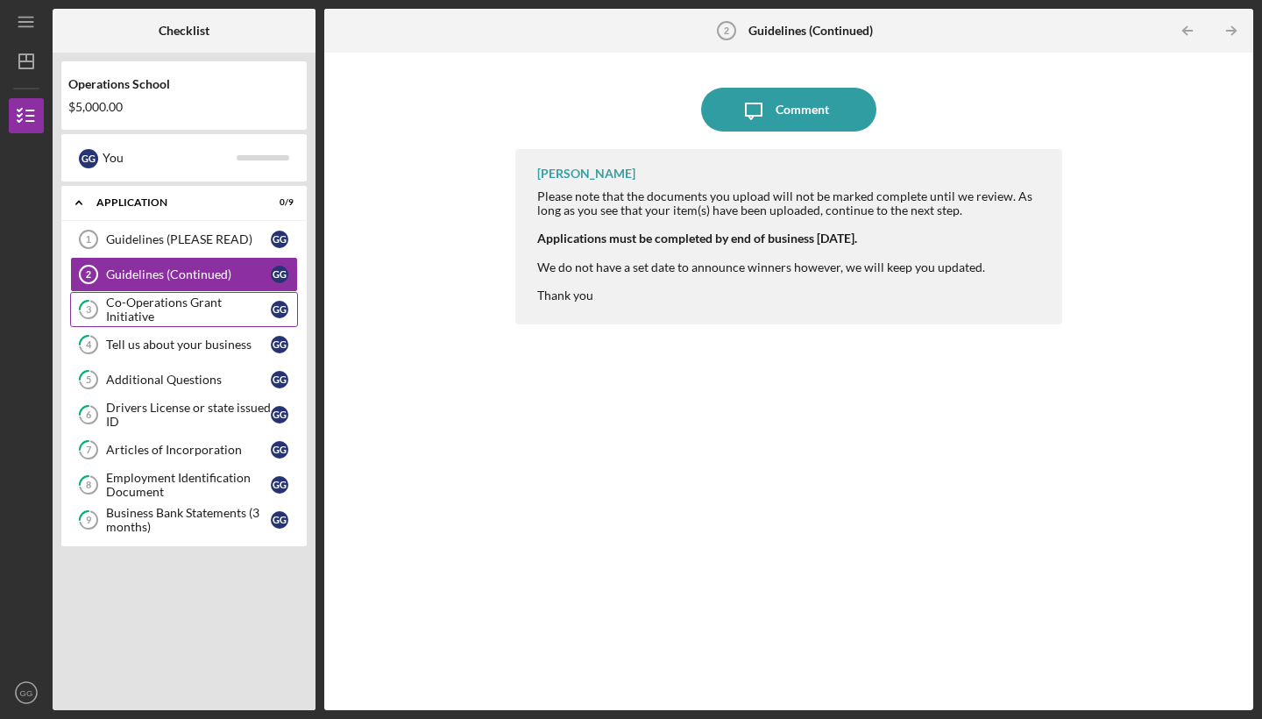
click at [131, 313] on div "Co-Operations Grant Initiative" at bounding box center [188, 309] width 165 height 28
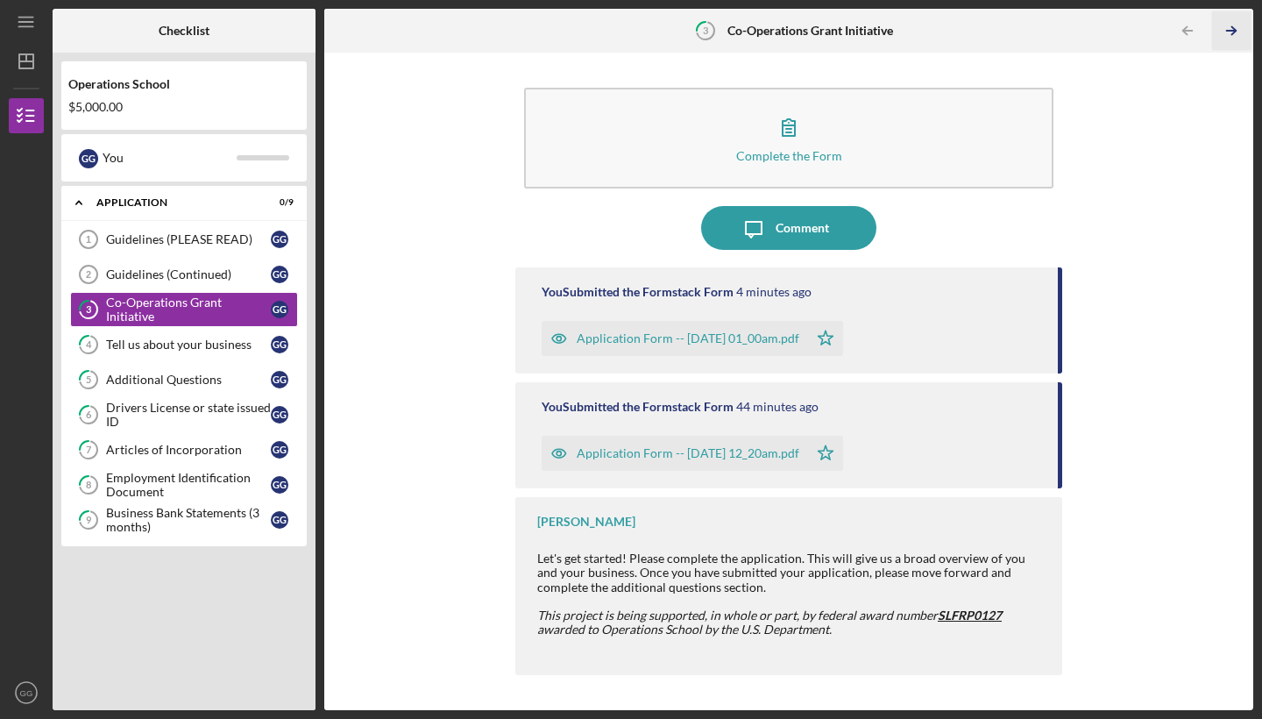
click at [1244, 29] on icon "Icon/Table Pagination Arrow" at bounding box center [1230, 30] width 39 height 39
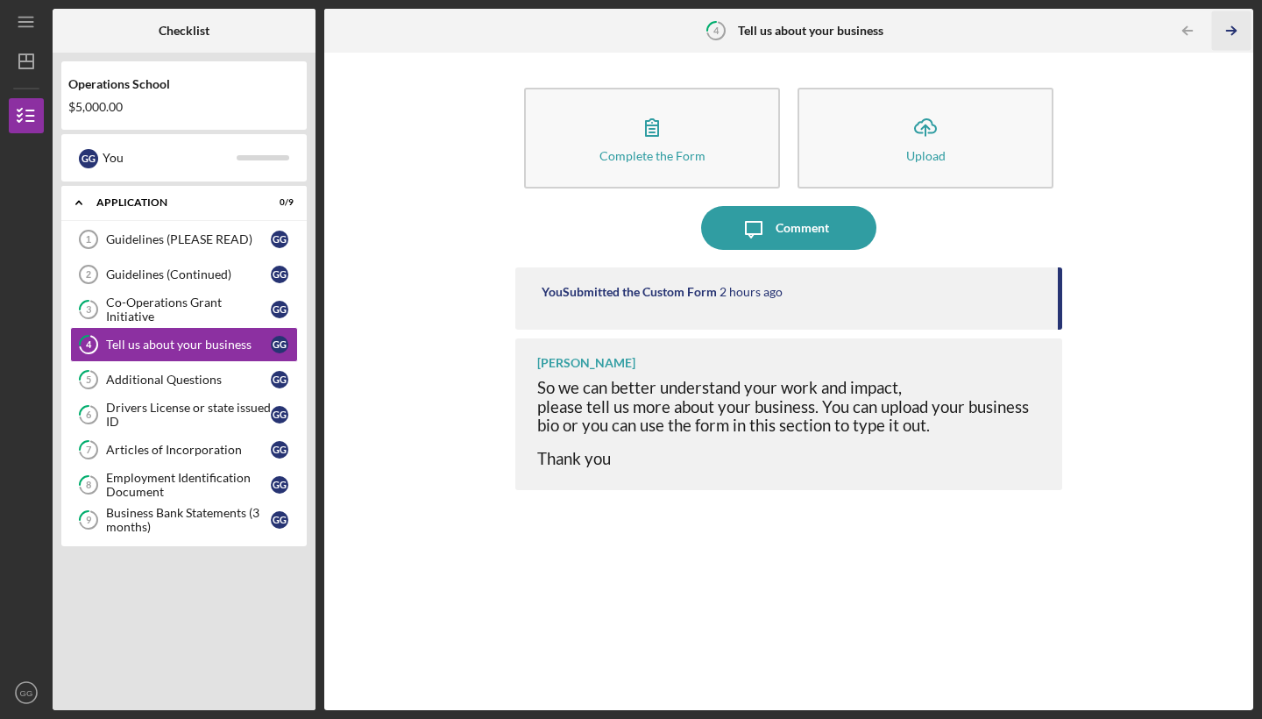
click at [1233, 32] on icon "Icon/Table Pagination Arrow" at bounding box center [1230, 30] width 39 height 39
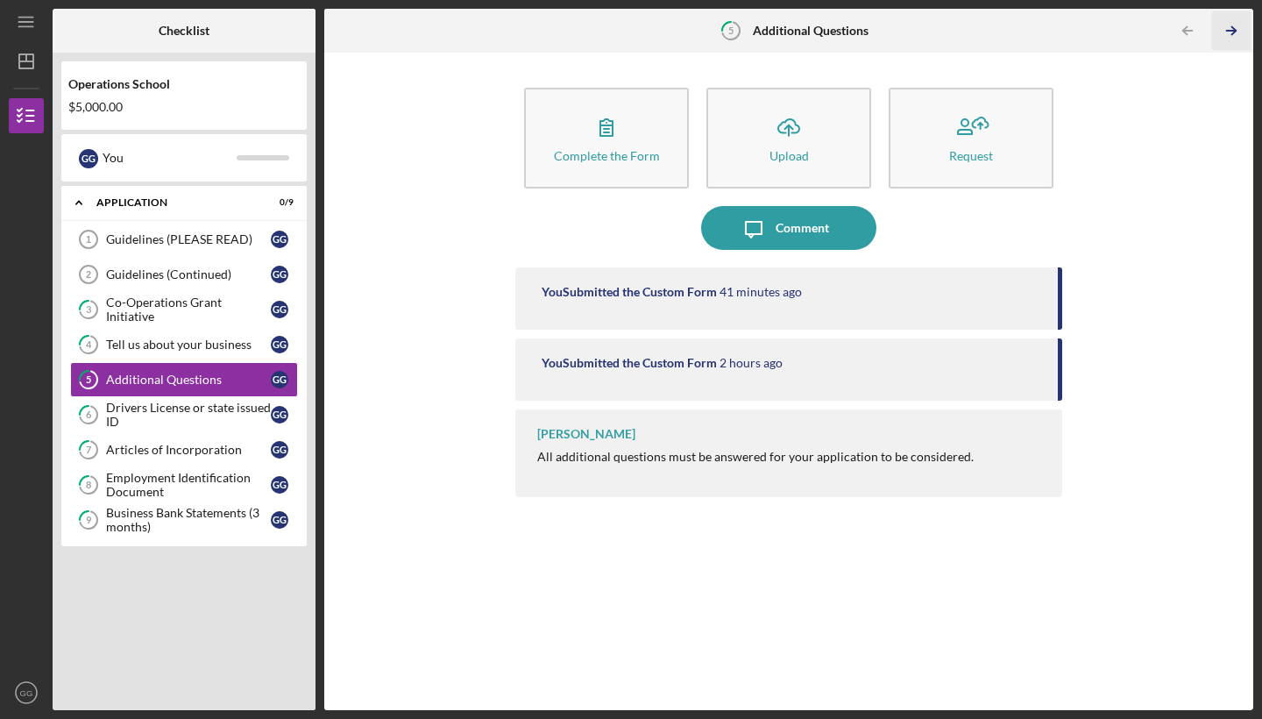
click at [1232, 33] on polyline "button" at bounding box center [1233, 31] width 4 height 8
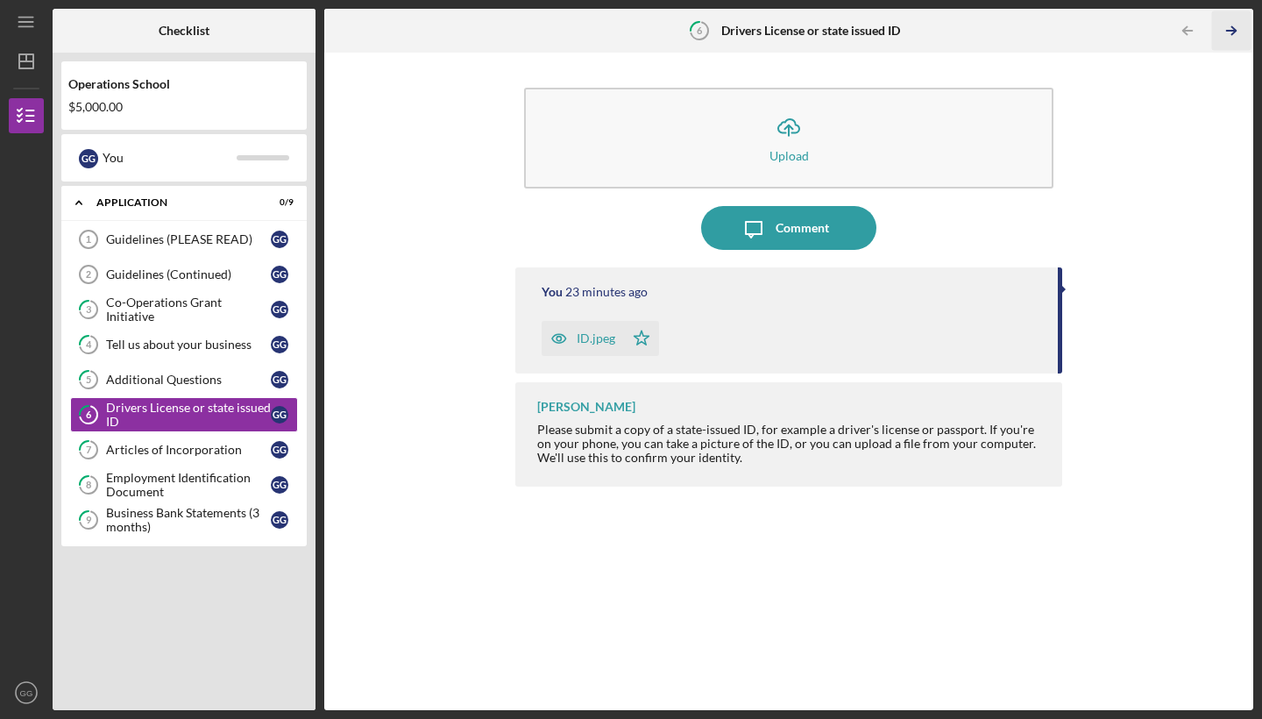
click at [1232, 33] on polyline "button" at bounding box center [1233, 31] width 4 height 8
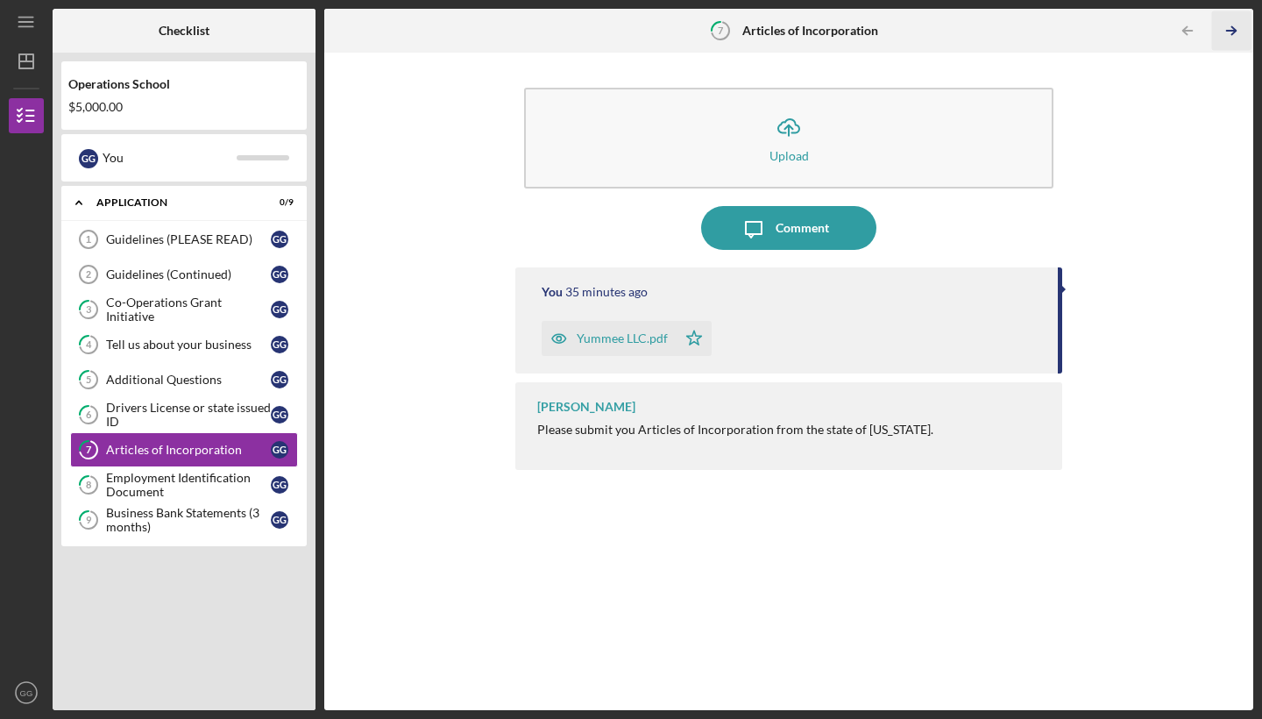
click at [1231, 33] on icon "Icon/Table Pagination Arrow" at bounding box center [1230, 30] width 39 height 39
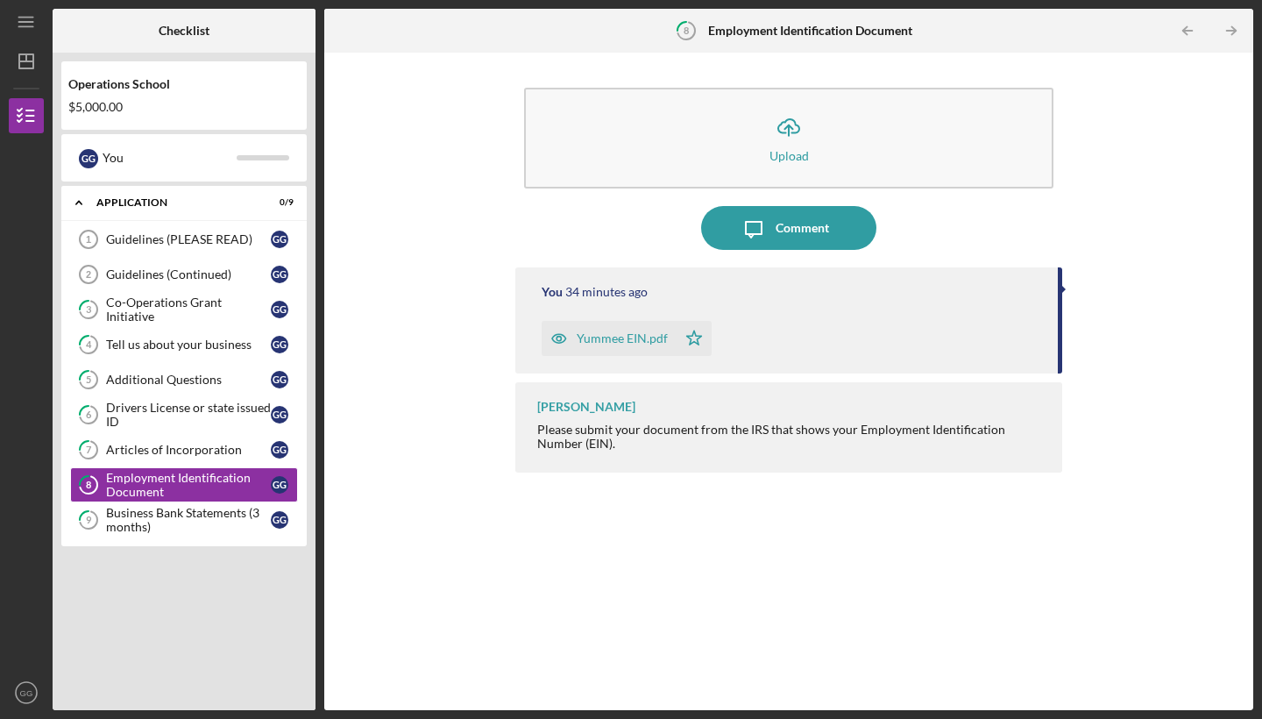
click at [1231, 33] on icon "Icon/Table Pagination Arrow" at bounding box center [1230, 30] width 39 height 39
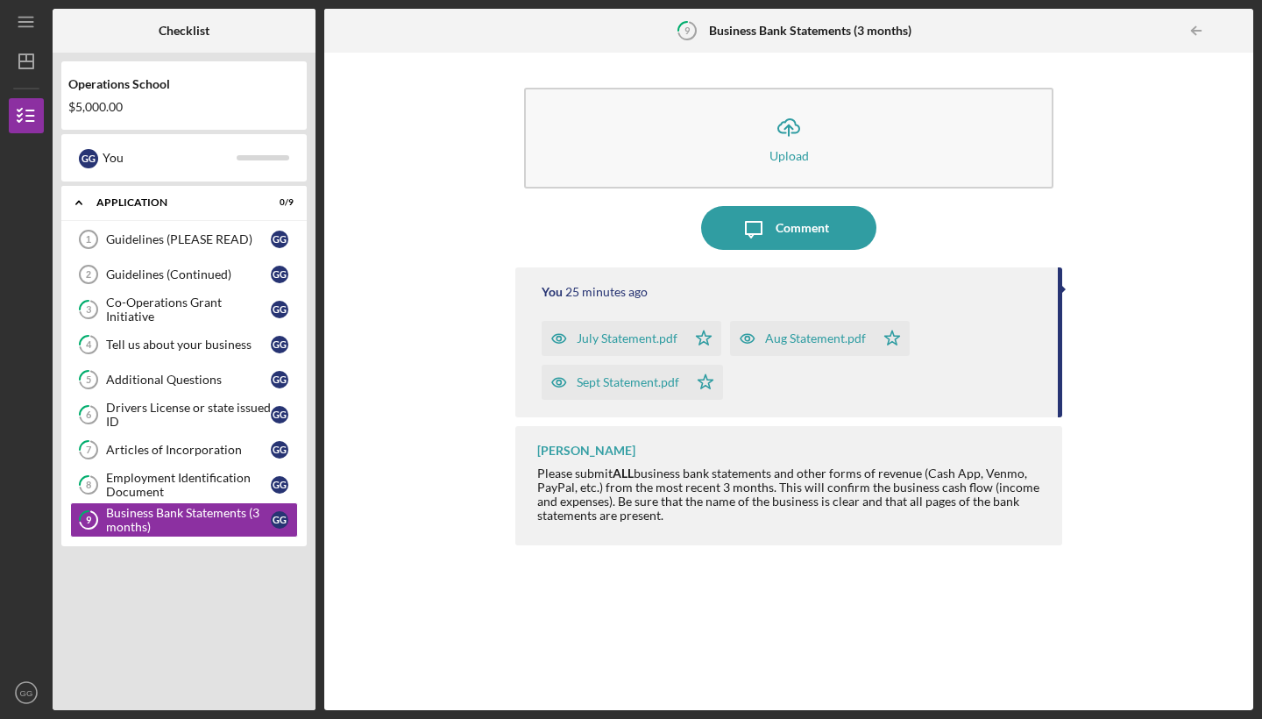
click at [1231, 33] on div at bounding box center [1235, 30] width 35 height 35
